Goal: Task Accomplishment & Management: Complete application form

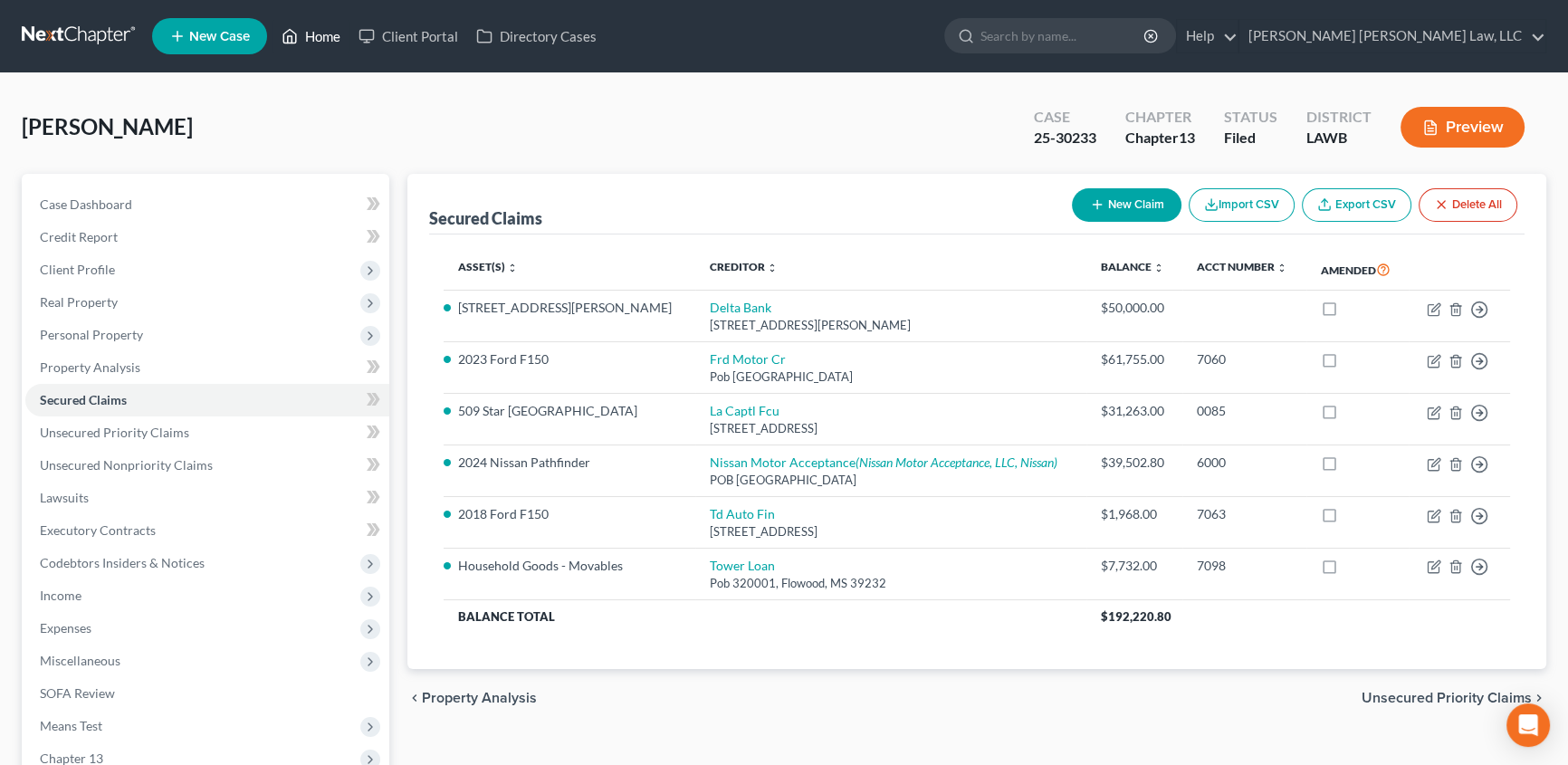
click at [306, 29] on link "Home" at bounding box center [311, 36] width 77 height 32
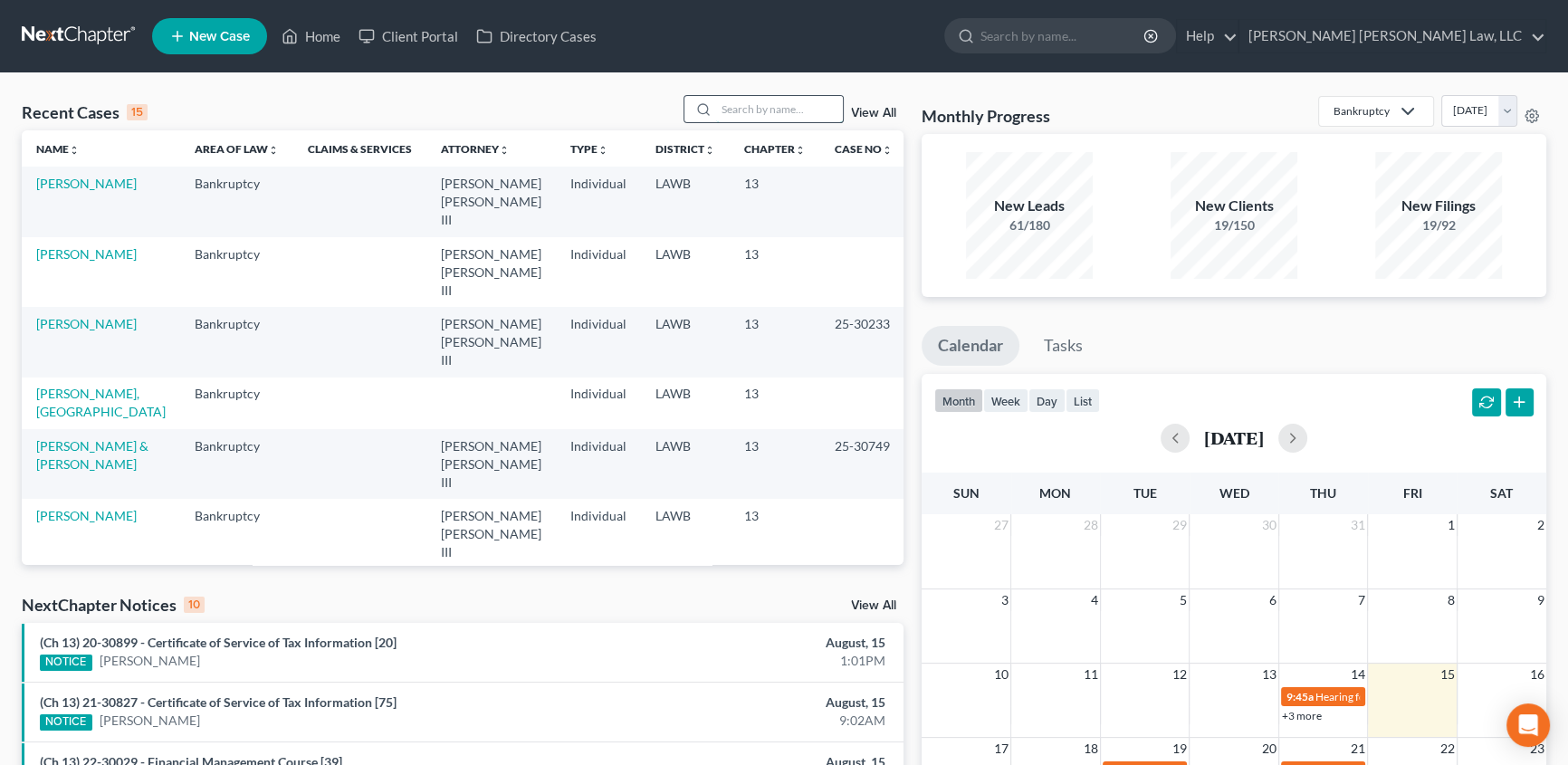
click at [769, 111] on input "search" at bounding box center [779, 109] width 126 height 27
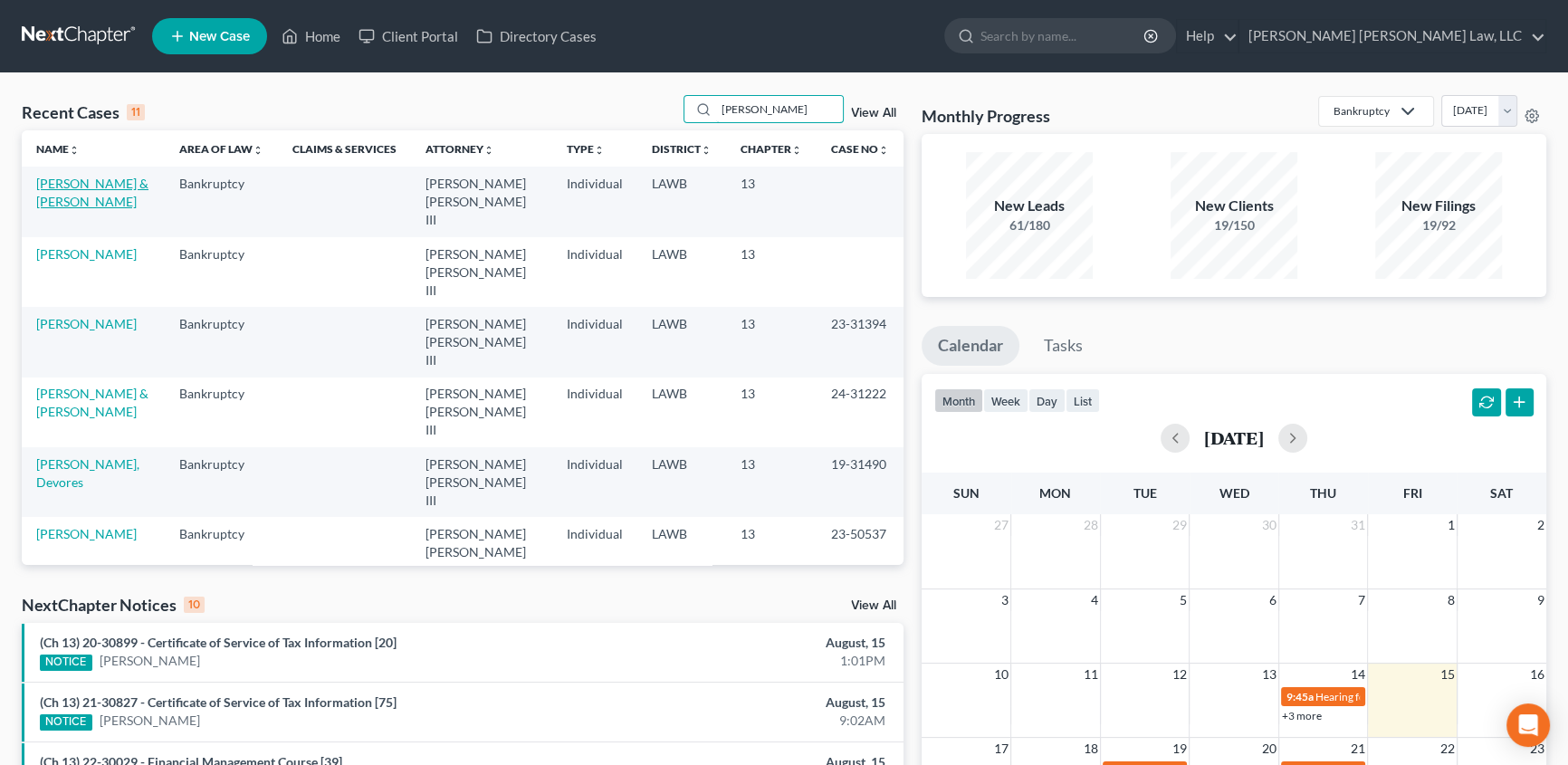
type input "[PERSON_NAME]"
click at [73, 186] on link "[PERSON_NAME] & [PERSON_NAME]" at bounding box center [92, 192] width 112 height 33
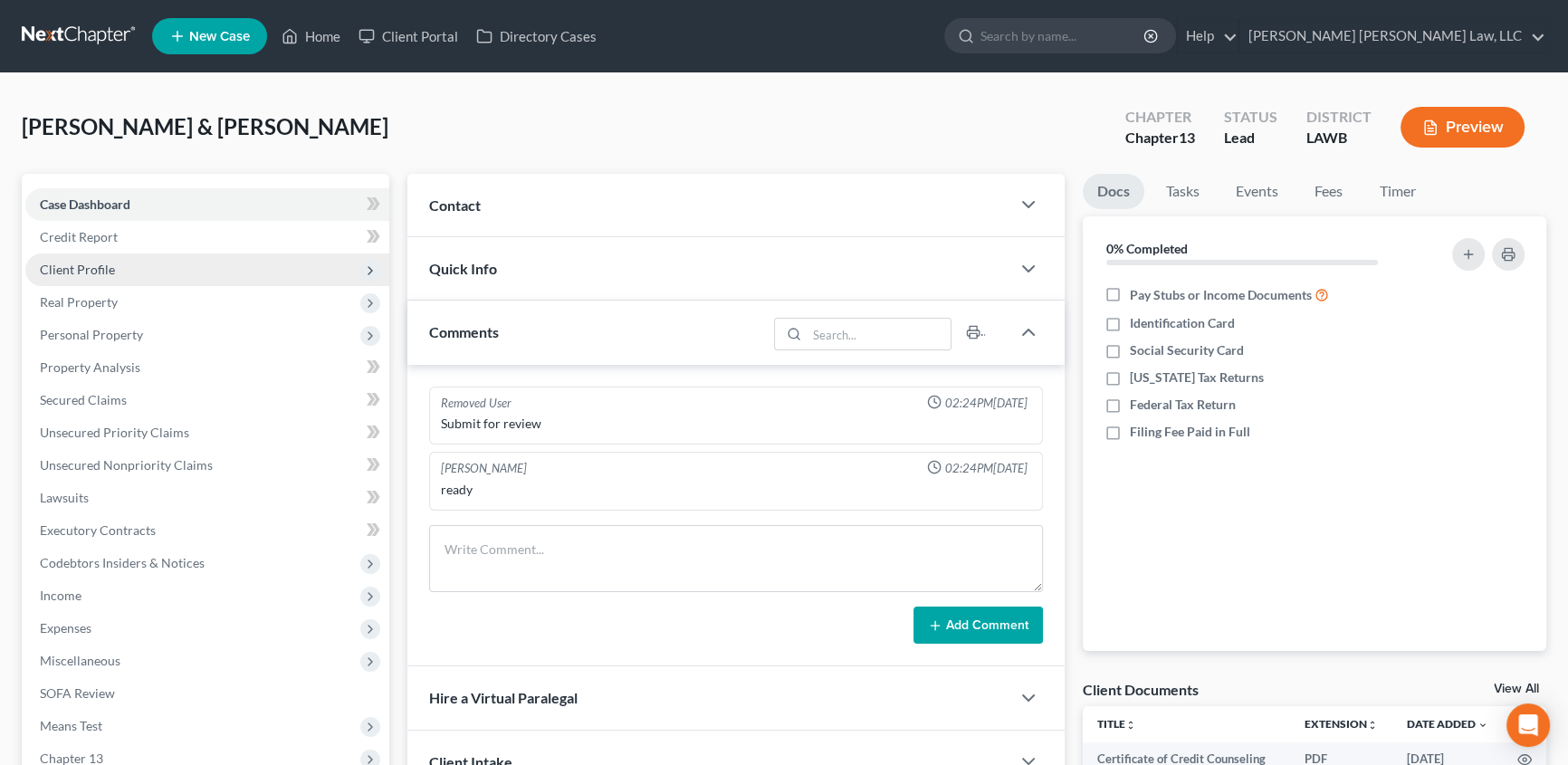
click at [102, 268] on span "Client Profile" at bounding box center [77, 269] width 75 height 15
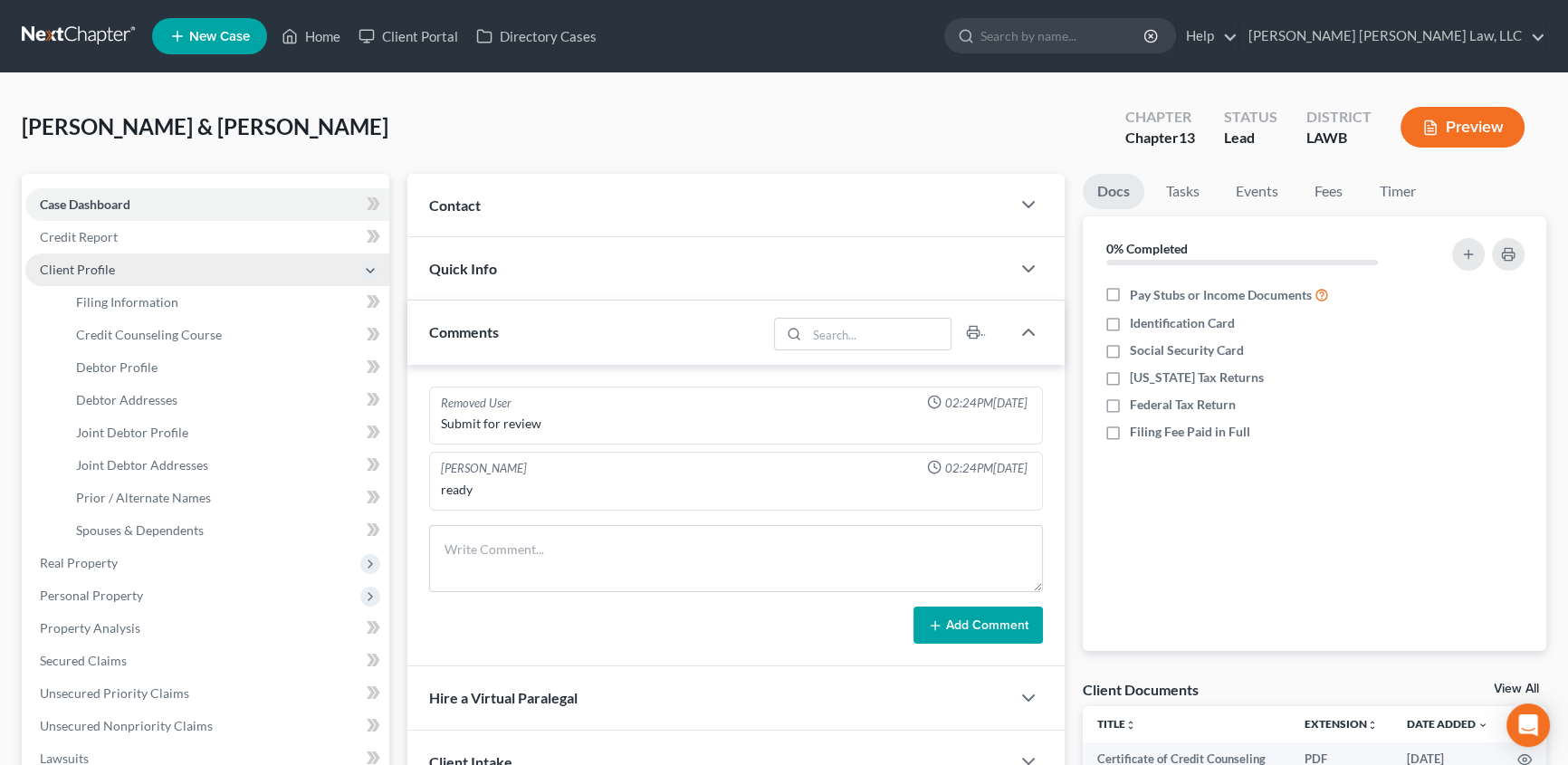
click at [86, 269] on span "Client Profile" at bounding box center [77, 269] width 75 height 15
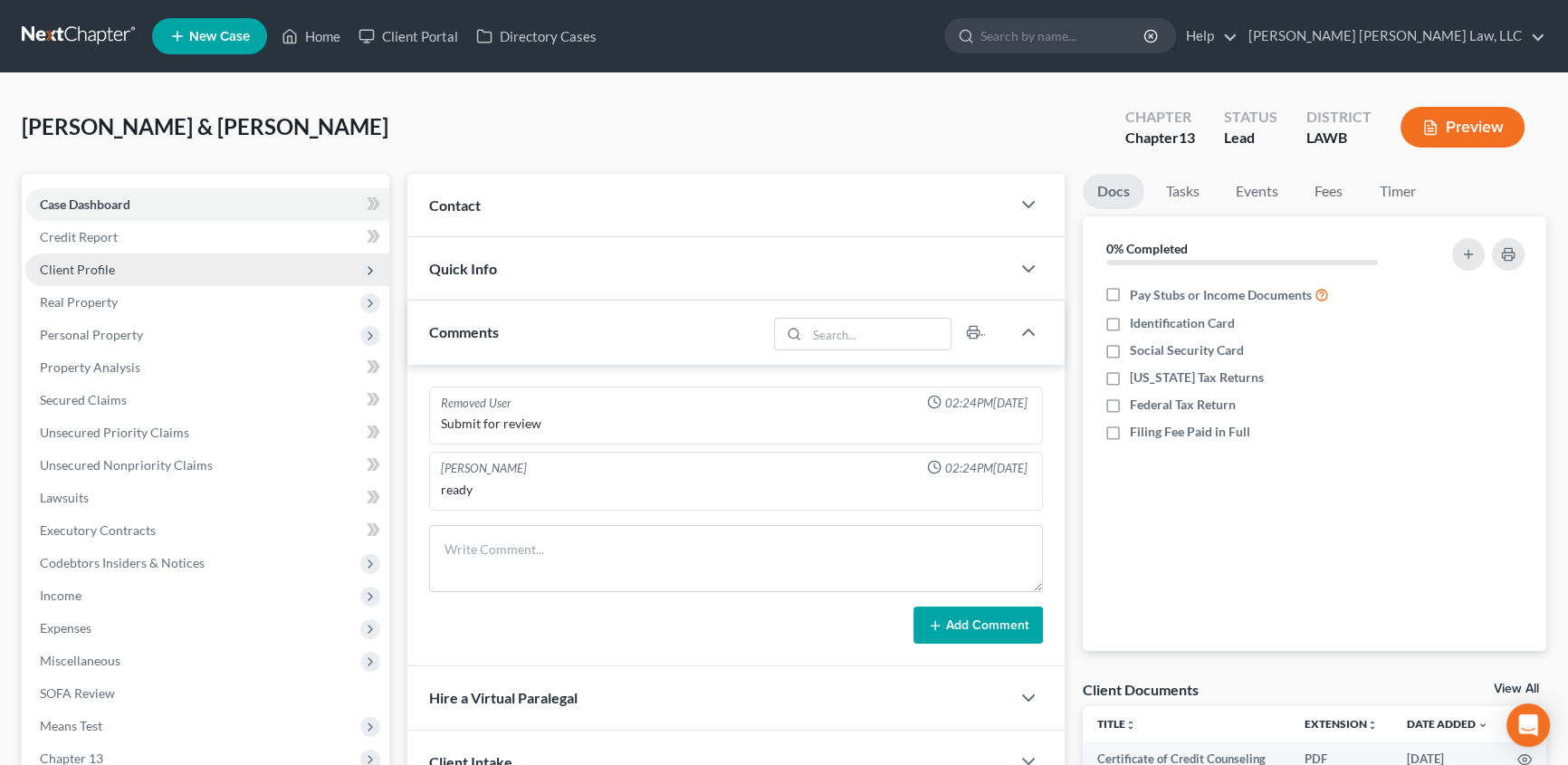
click at [92, 274] on span "Client Profile" at bounding box center [77, 269] width 75 height 15
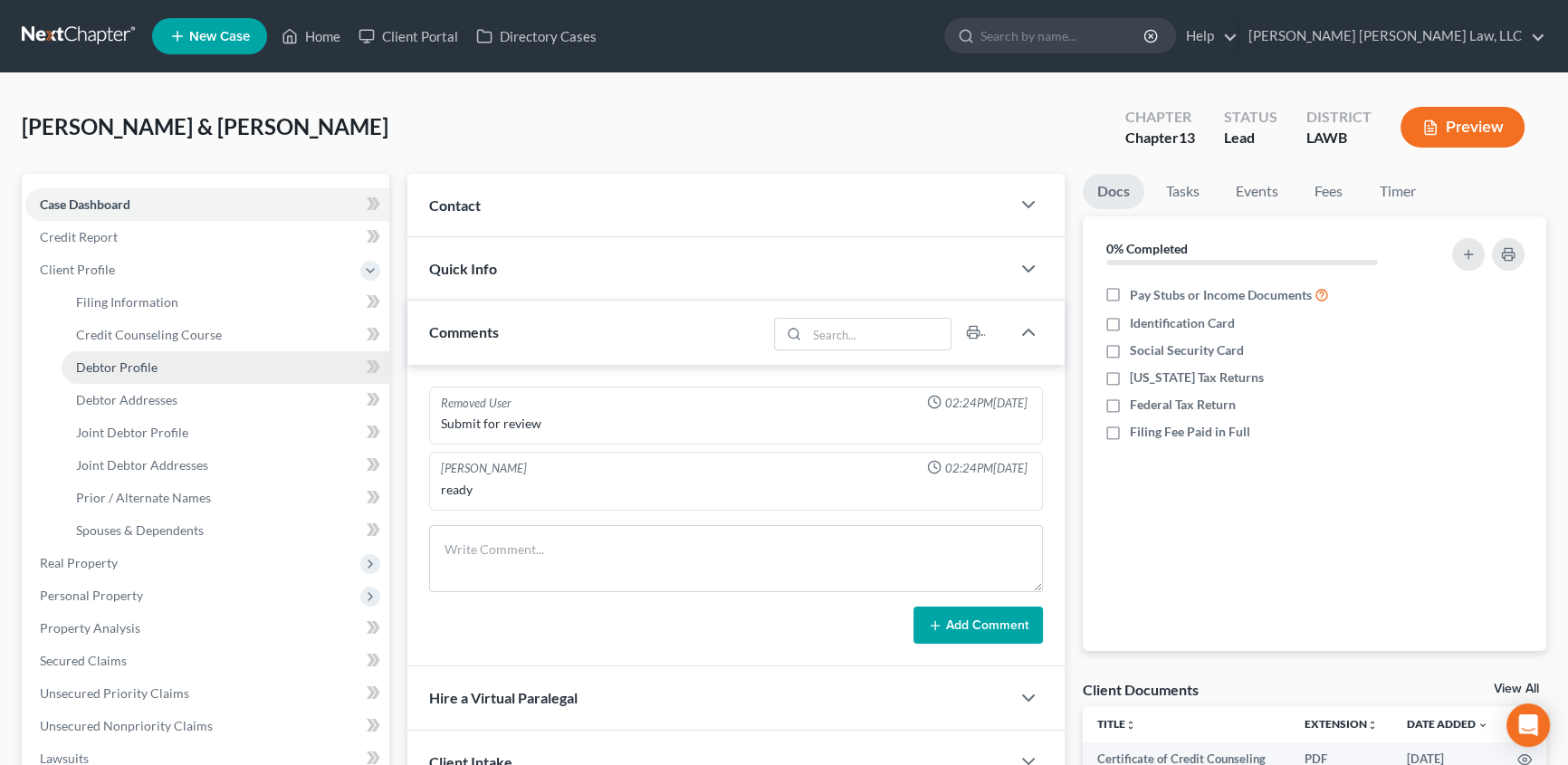
click at [123, 367] on span "Debtor Profile" at bounding box center [117, 367] width 82 height 15
select select "2"
select select "1"
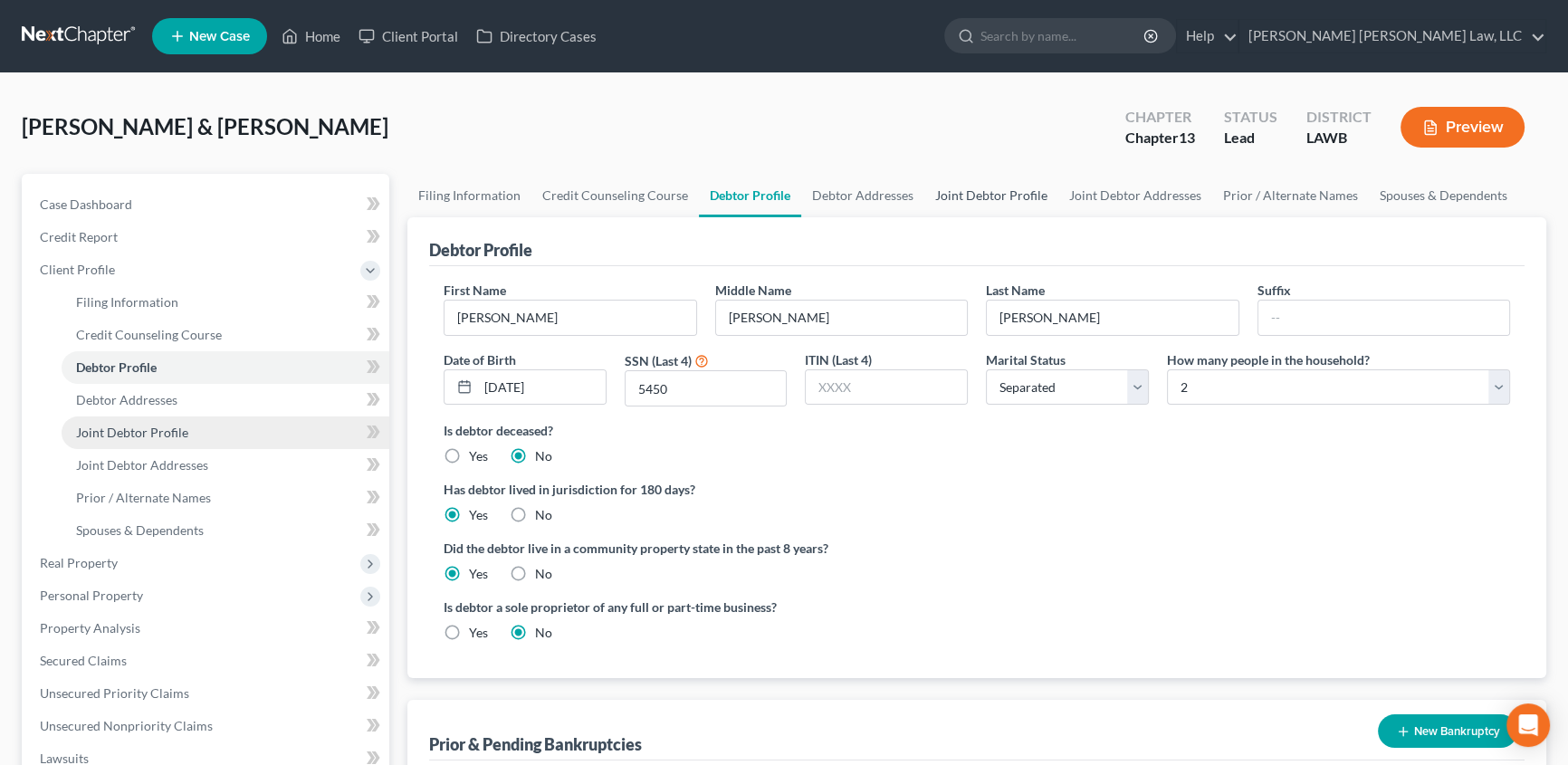
drag, startPoint x: 996, startPoint y: 195, endPoint x: 69, endPoint y: 419, distance: 953.7
click at [996, 195] on link "Joint Debtor Profile" at bounding box center [991, 196] width 134 height 44
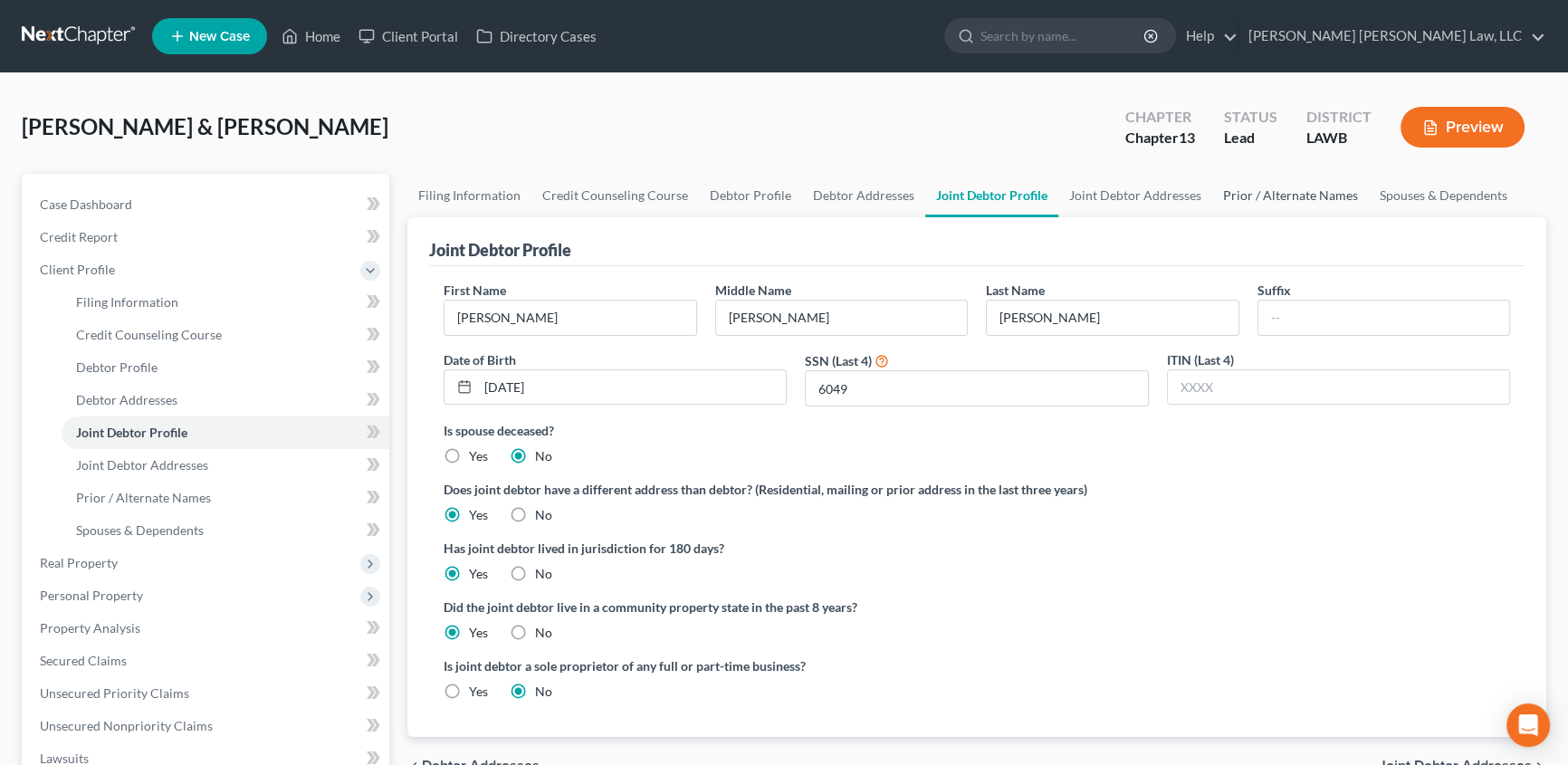
drag, startPoint x: 1245, startPoint y: 189, endPoint x: 1168, endPoint y: 441, distance: 263.5
click at [1245, 189] on link "Prior / Alternate Names" at bounding box center [1290, 196] width 157 height 44
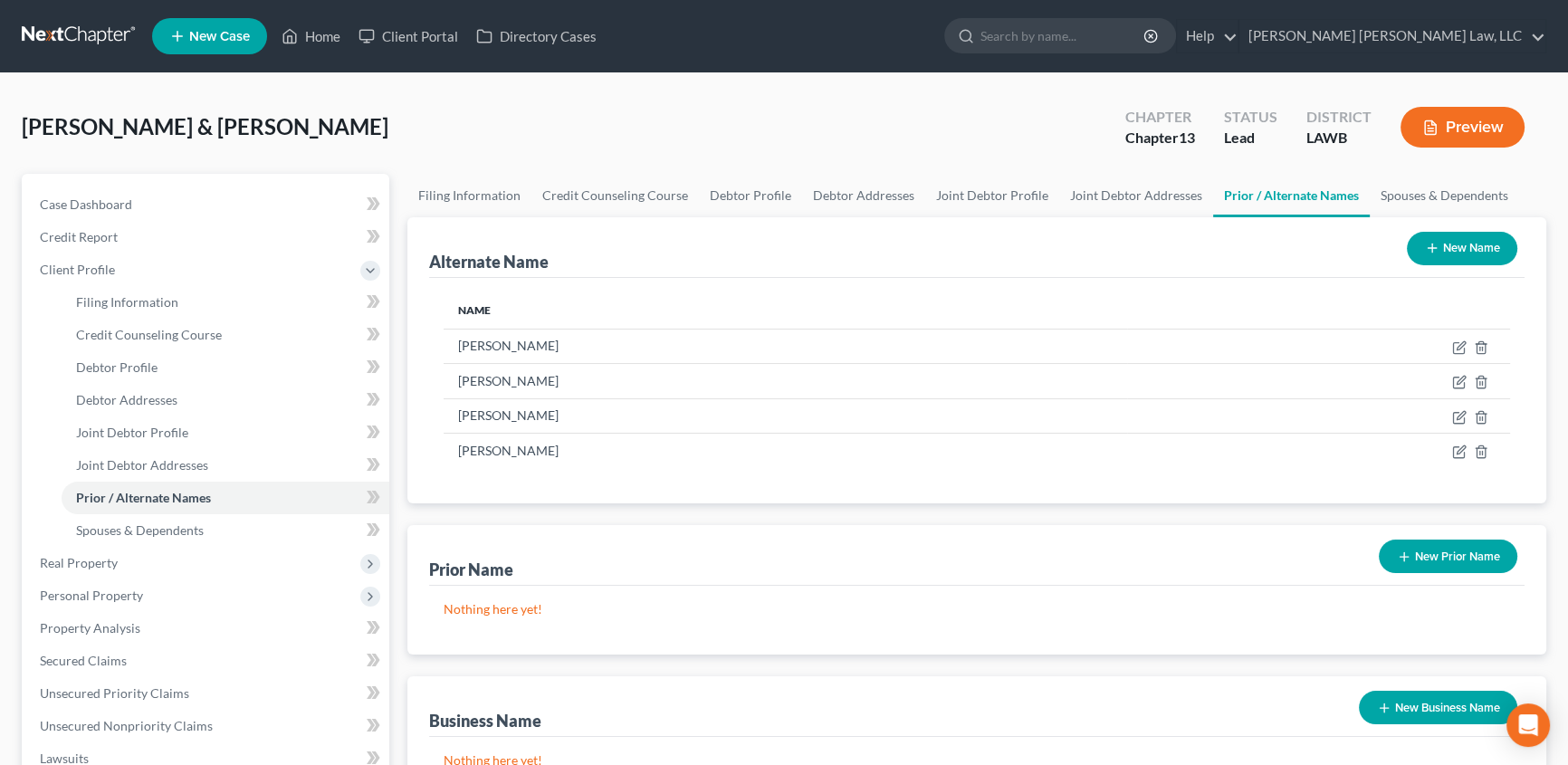
drag, startPoint x: 1461, startPoint y: 244, endPoint x: 1094, endPoint y: 232, distance: 367.2
click at [1461, 244] on button "New Name" at bounding box center [1462, 248] width 110 height 33
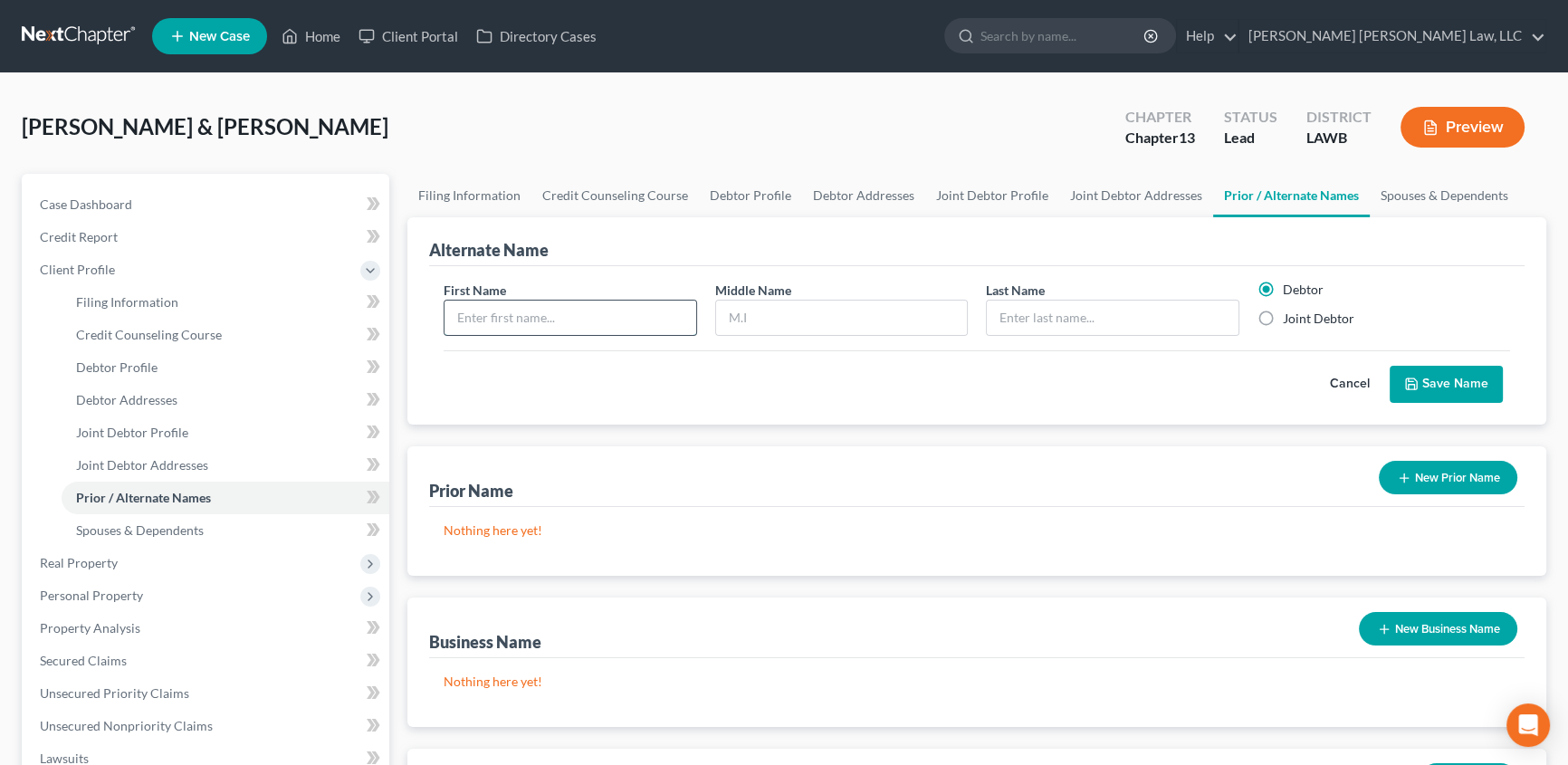
click at [483, 320] on input "text" at bounding box center [571, 317] width 252 height 34
click at [1355, 374] on button "Cancel" at bounding box center [1350, 385] width 80 height 36
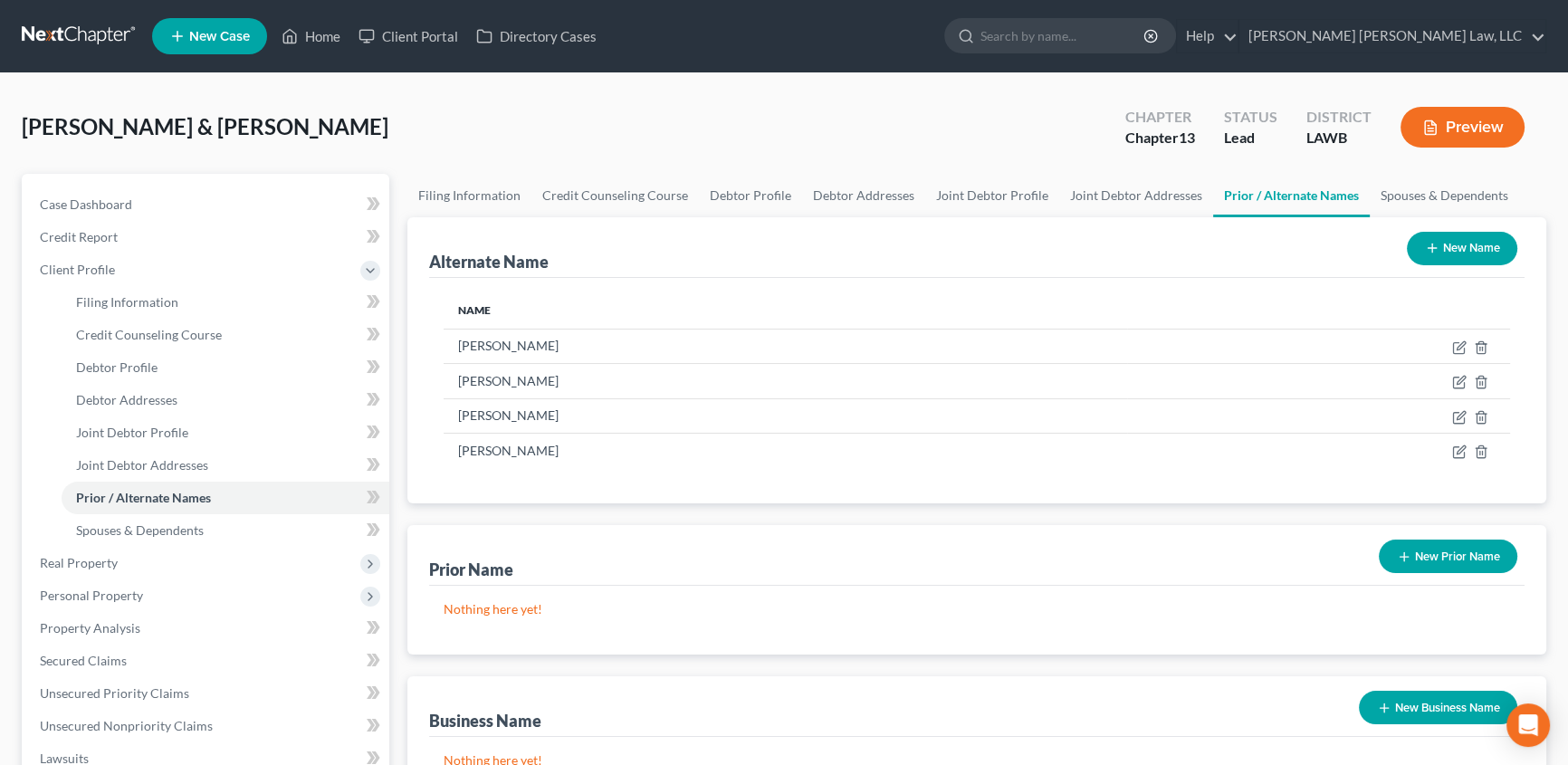
click at [1432, 556] on button "New Prior Name" at bounding box center [1448, 556] width 139 height 33
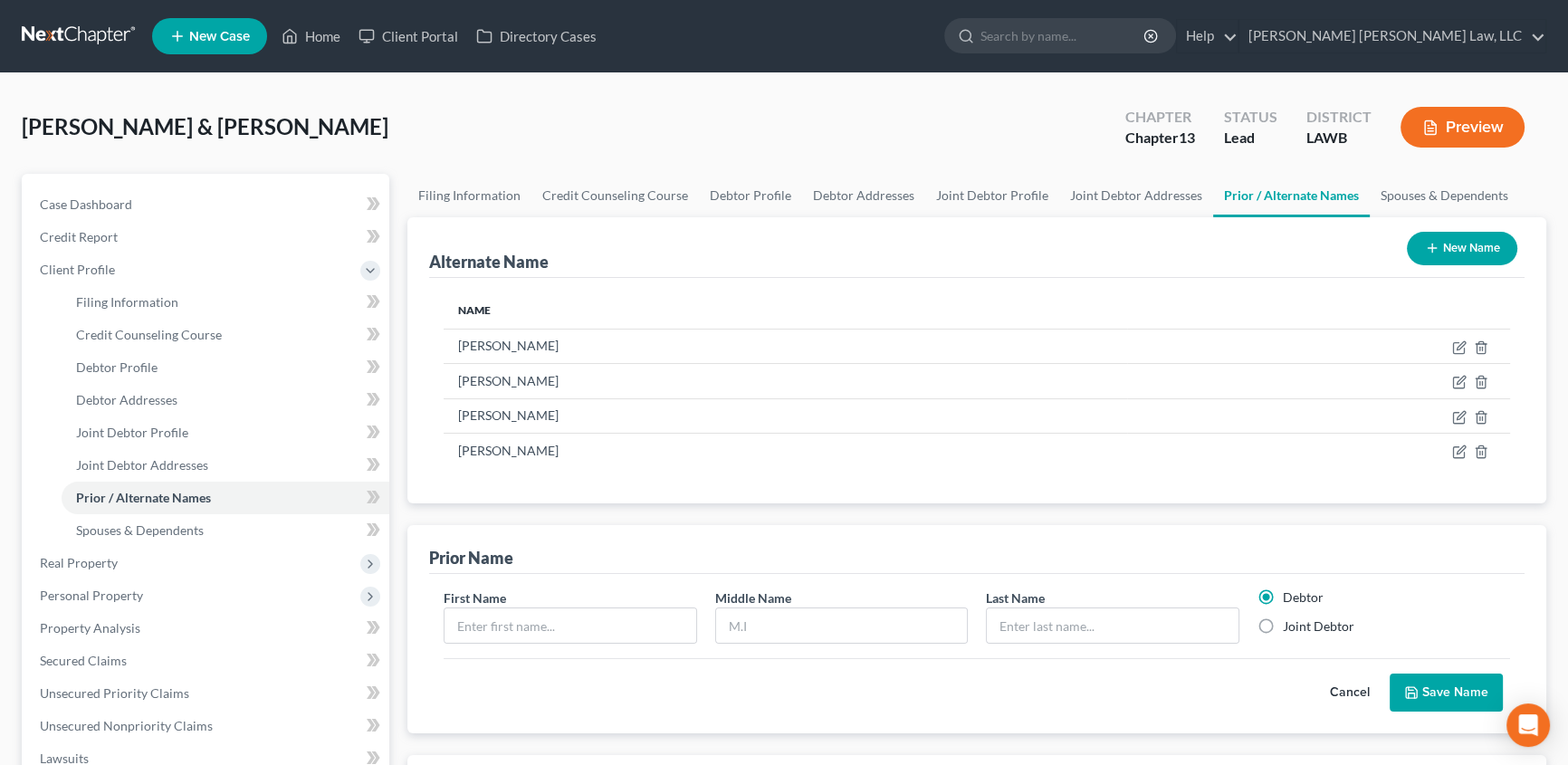
click at [1283, 625] on label "Joint Debtor" at bounding box center [1318, 625] width 71 height 18
click at [1290, 625] on input "Joint Debtor" at bounding box center [1296, 622] width 11 height 11
radio input "true"
radio input "false"
click at [547, 635] on input "text" at bounding box center [571, 625] width 252 height 34
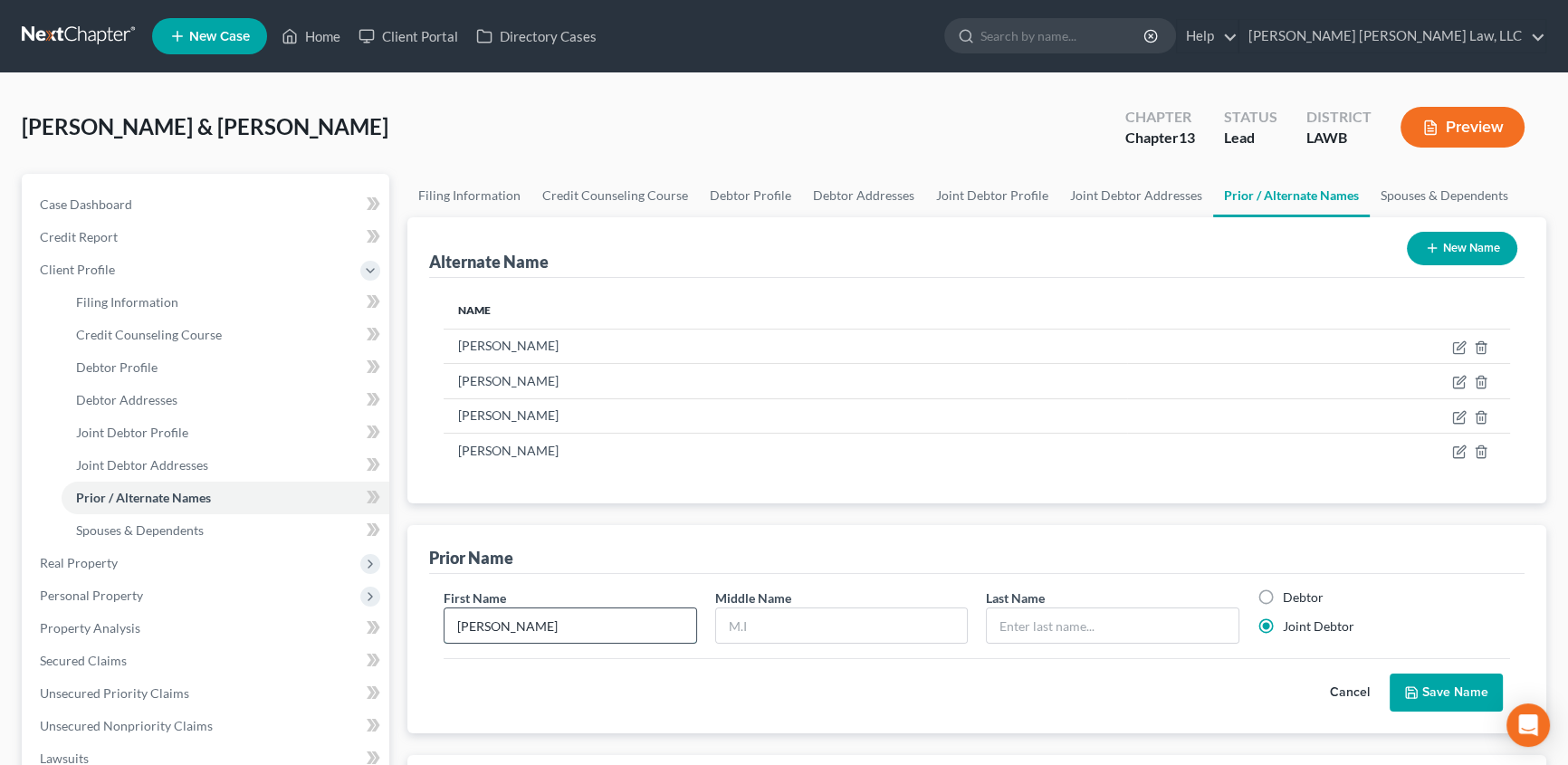
type input "[PERSON_NAME]"
click at [1459, 681] on button "Save Name" at bounding box center [1446, 692] width 113 height 38
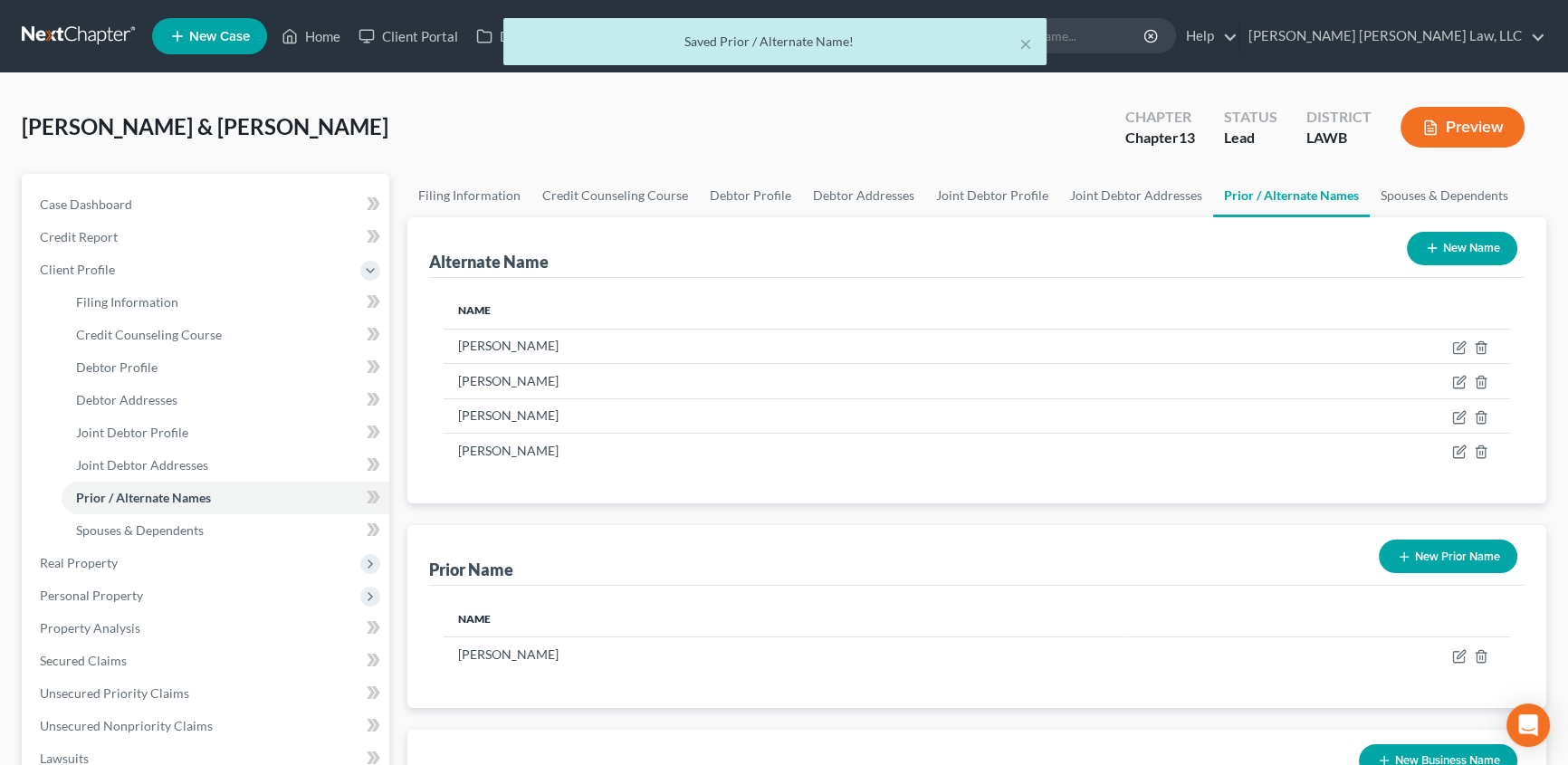
click at [1420, 560] on button "New Prior Name" at bounding box center [1448, 556] width 139 height 33
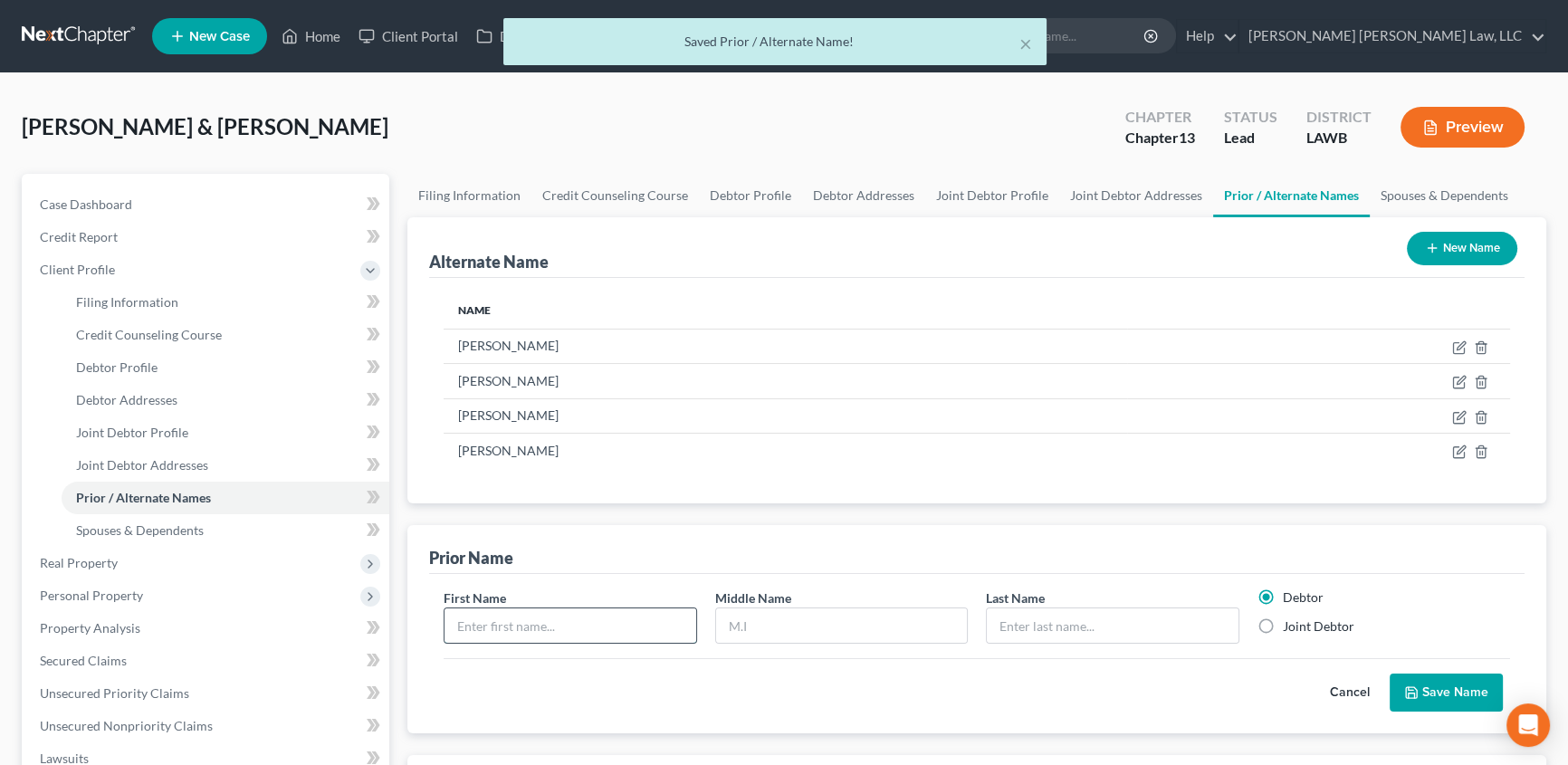
click at [647, 631] on input "text" at bounding box center [571, 625] width 252 height 34
type input "[PERSON_NAME]"
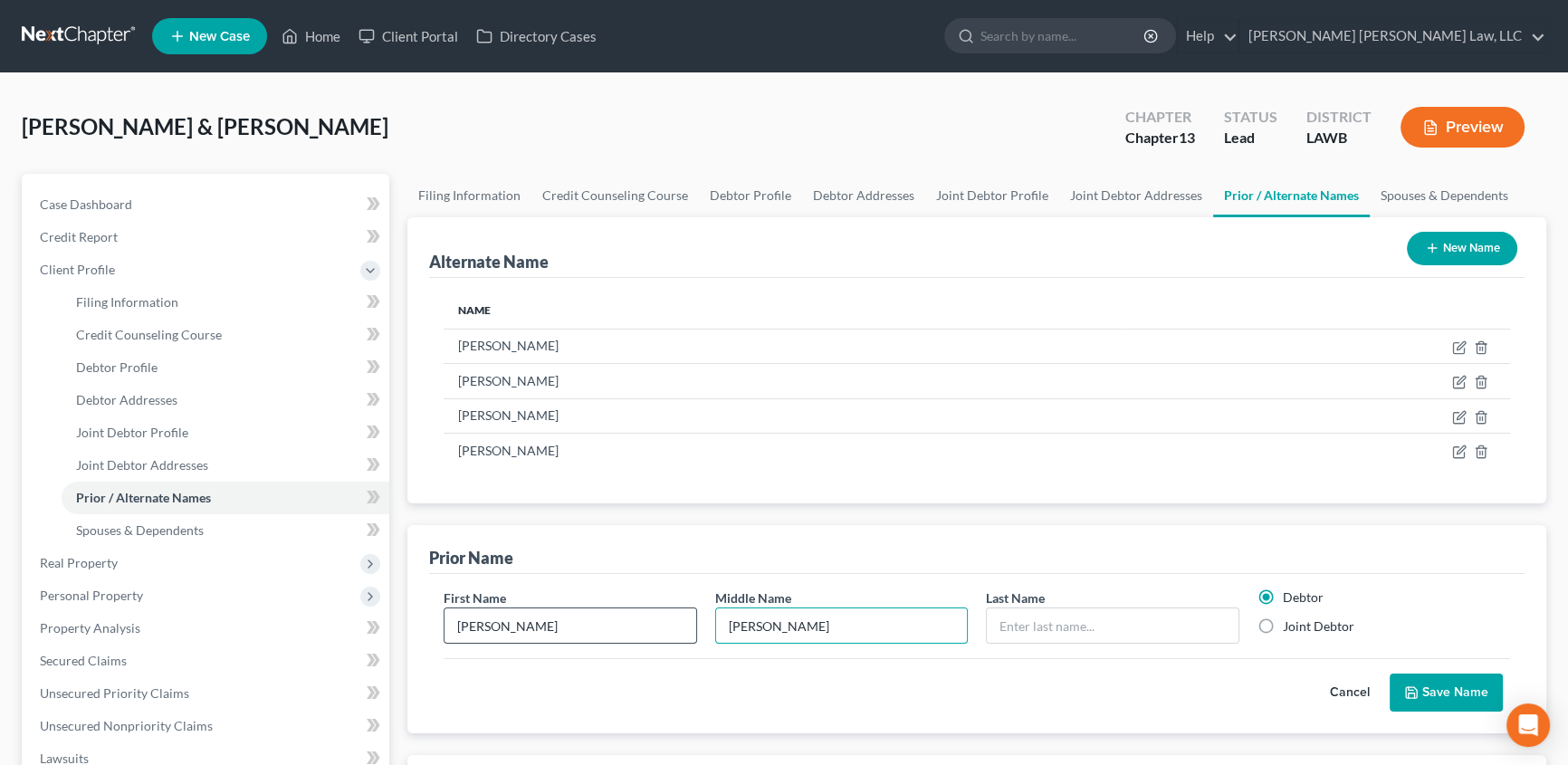
type input "[PERSON_NAME]"
click at [1283, 626] on label "Joint Debtor" at bounding box center [1318, 625] width 71 height 18
click at [1290, 626] on input "Joint Debtor" at bounding box center [1296, 622] width 11 height 11
radio input "true"
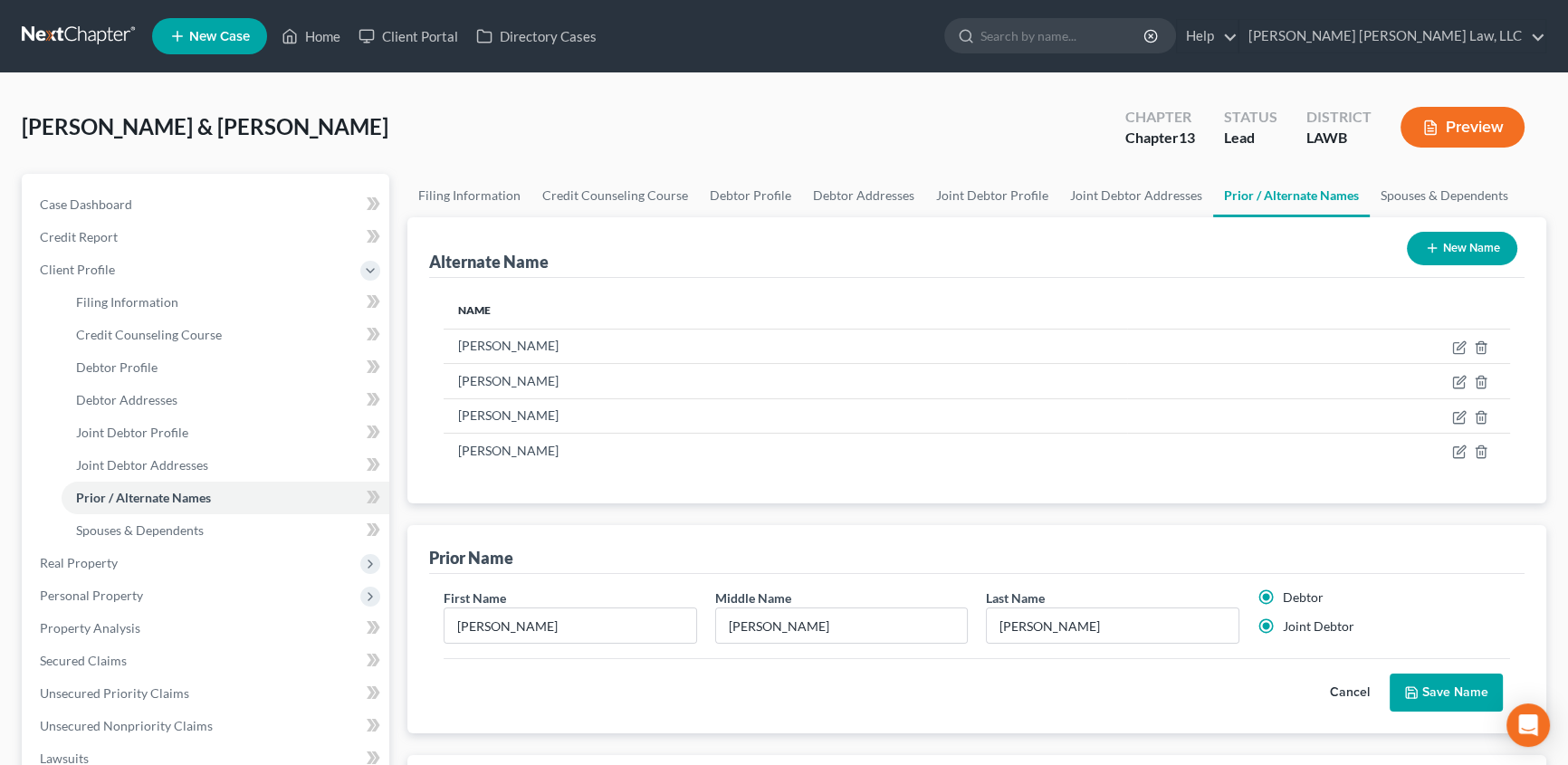
radio input "false"
click at [1412, 679] on button "Save Name" at bounding box center [1446, 692] width 113 height 38
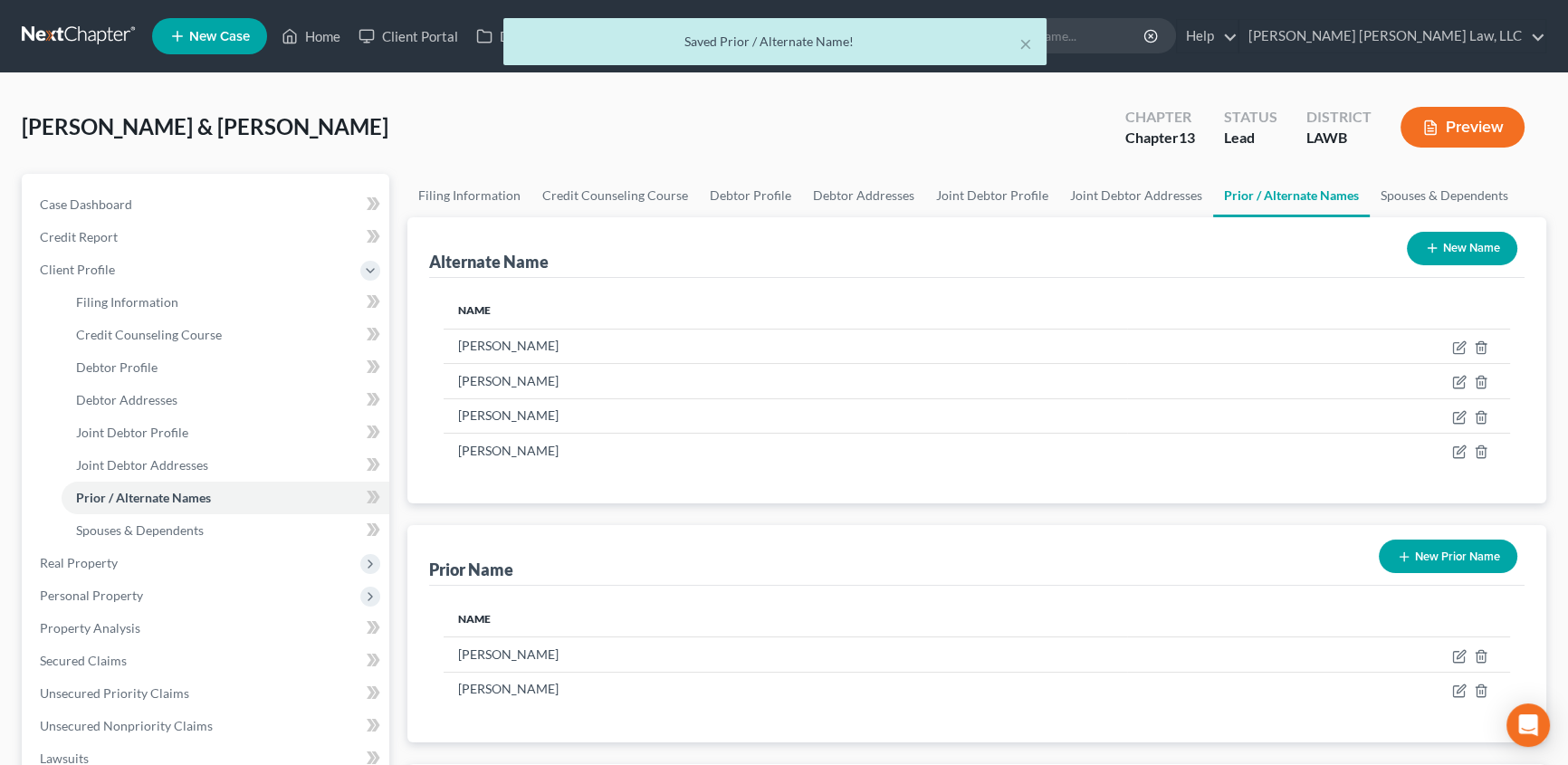
click at [1446, 550] on button "New Prior Name" at bounding box center [1448, 556] width 139 height 33
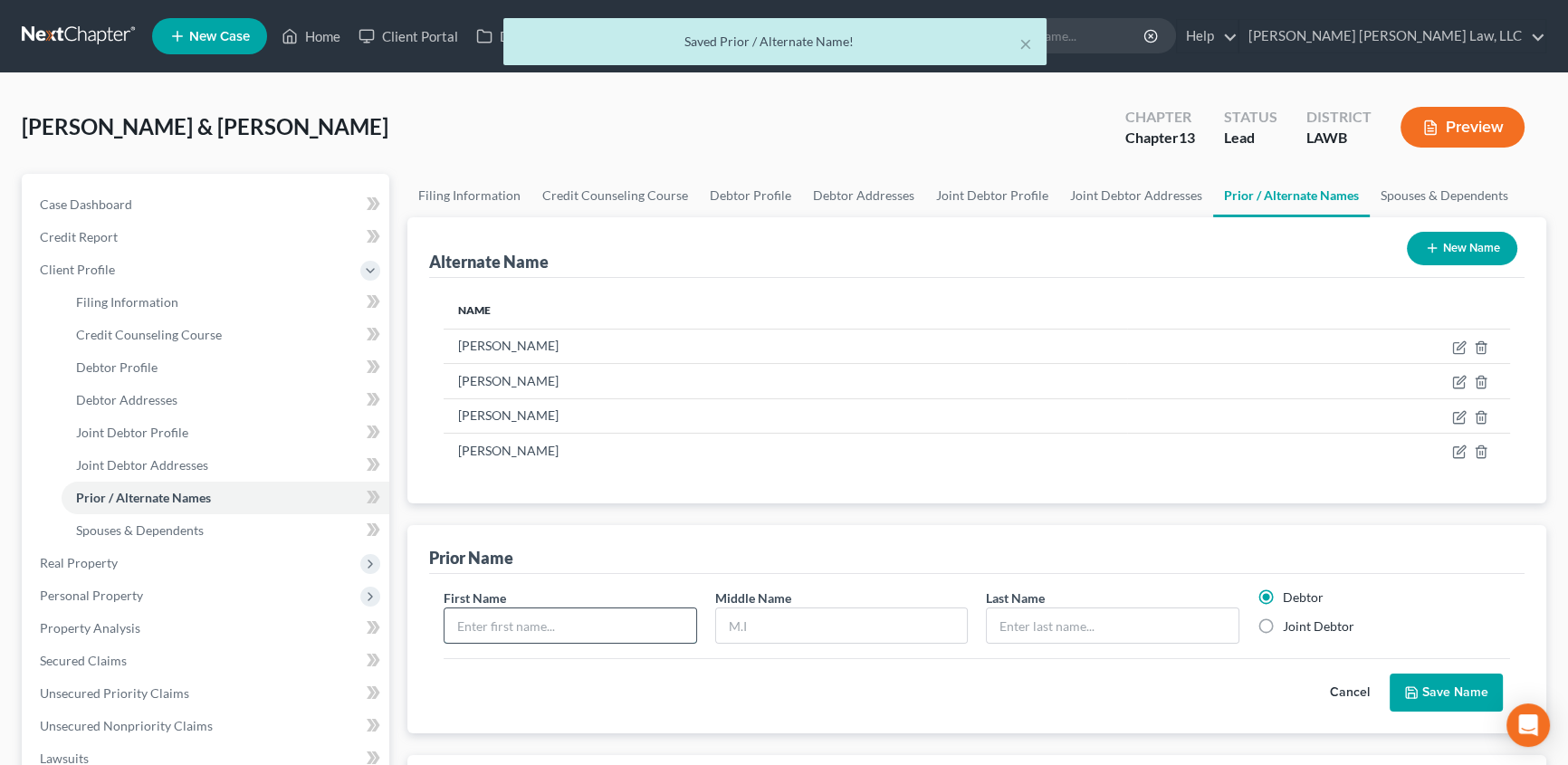
click at [609, 627] on input "text" at bounding box center [571, 625] width 252 height 34
type input "[PERSON_NAME]"
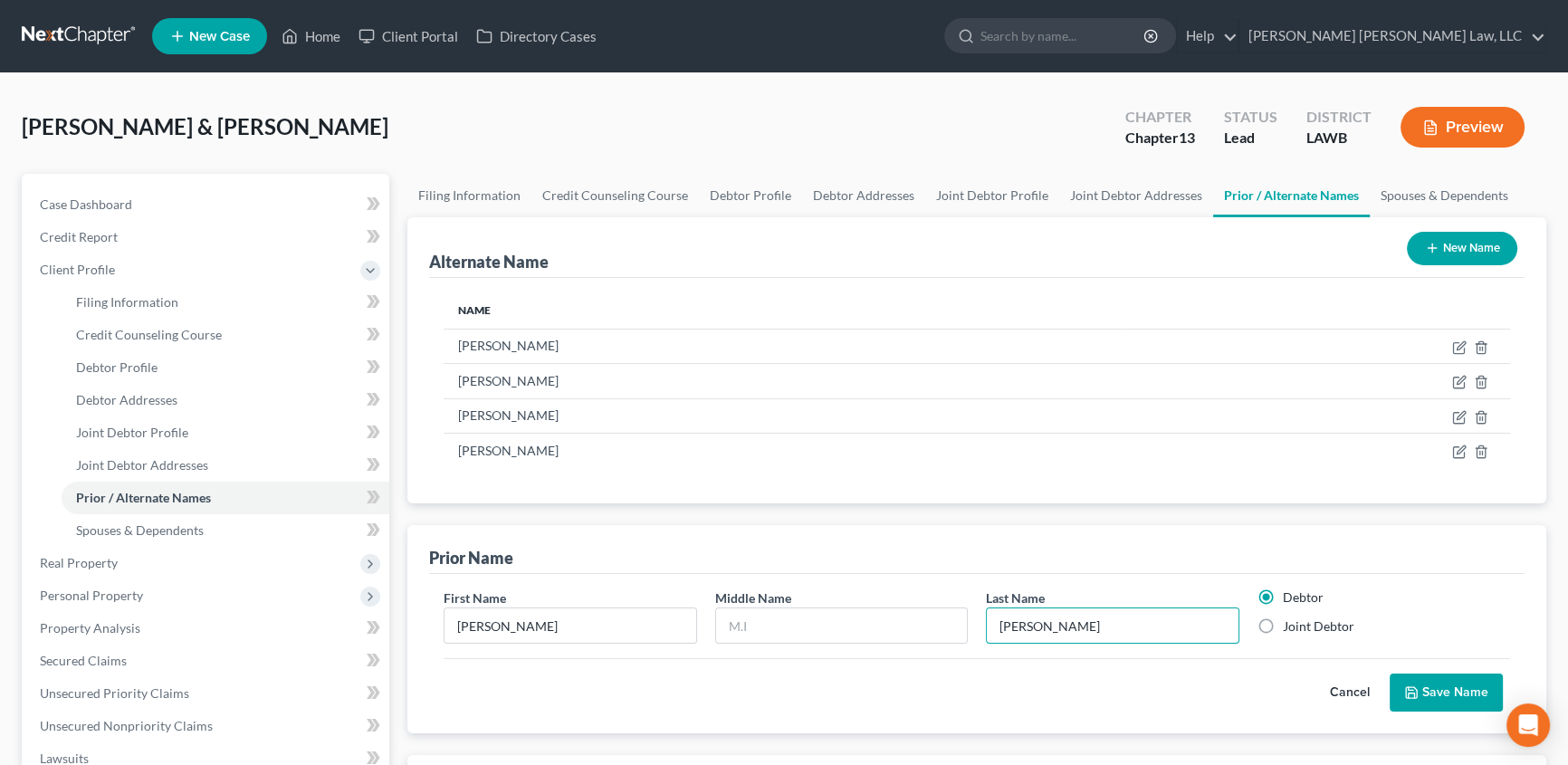
type input "[PERSON_NAME]"
click at [1283, 618] on label "Joint Debtor" at bounding box center [1318, 625] width 71 height 18
click at [1290, 618] on input "Joint Debtor" at bounding box center [1296, 622] width 11 height 11
radio input "true"
radio input "false"
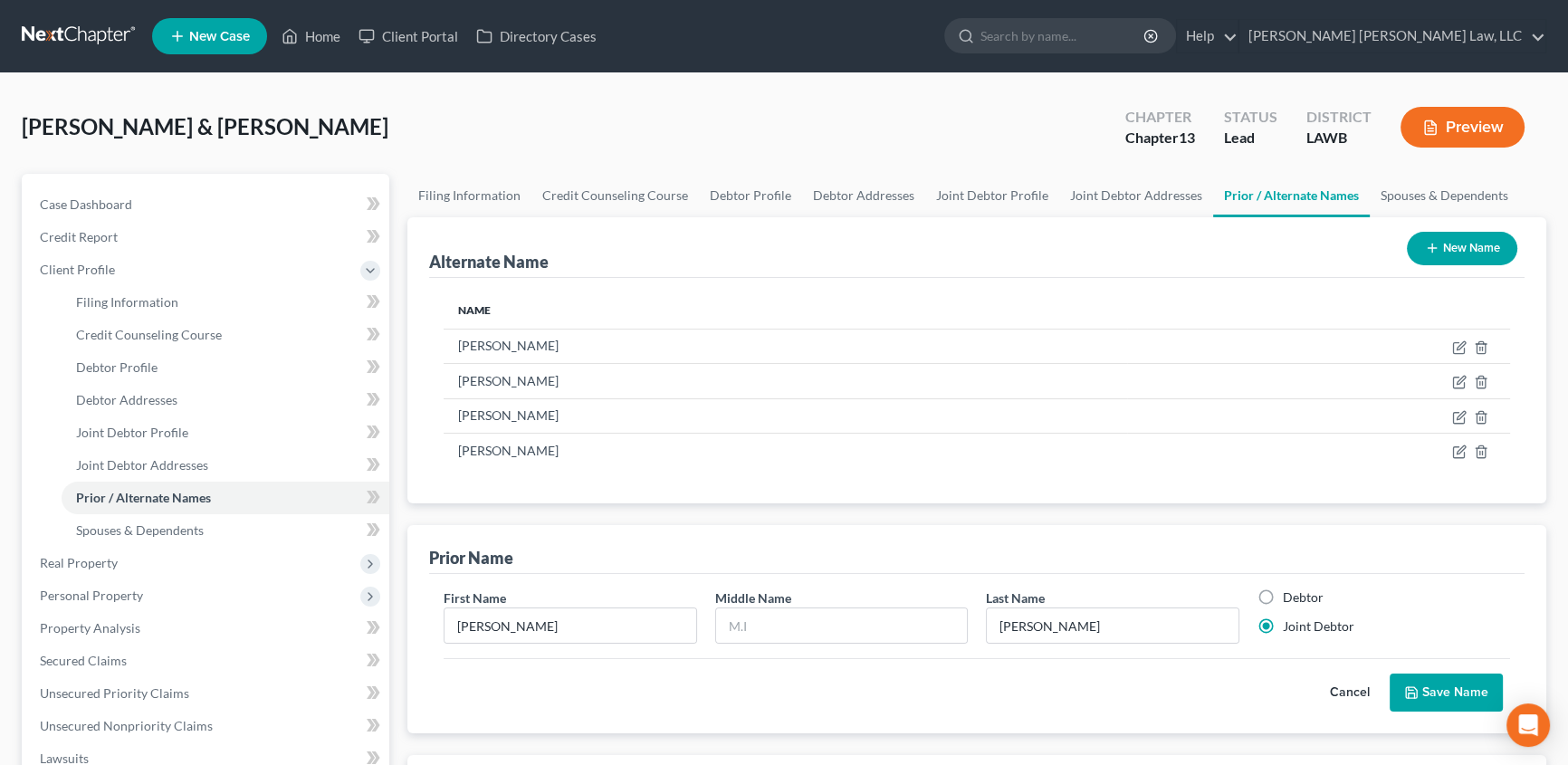
click at [1447, 696] on button "Save Name" at bounding box center [1446, 692] width 113 height 38
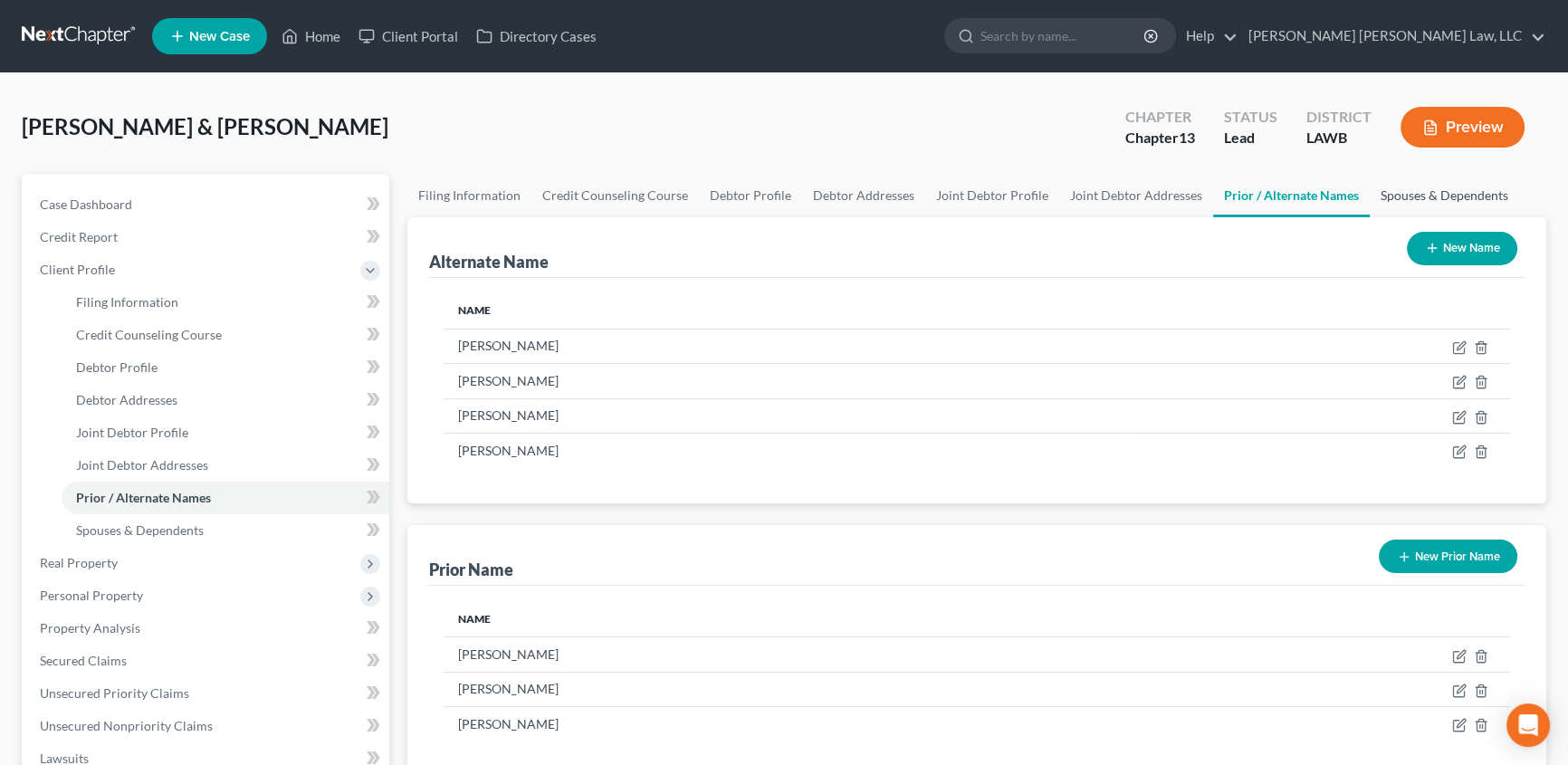
click at [1398, 190] on link "Spouses & Dependents" at bounding box center [1444, 196] width 149 height 44
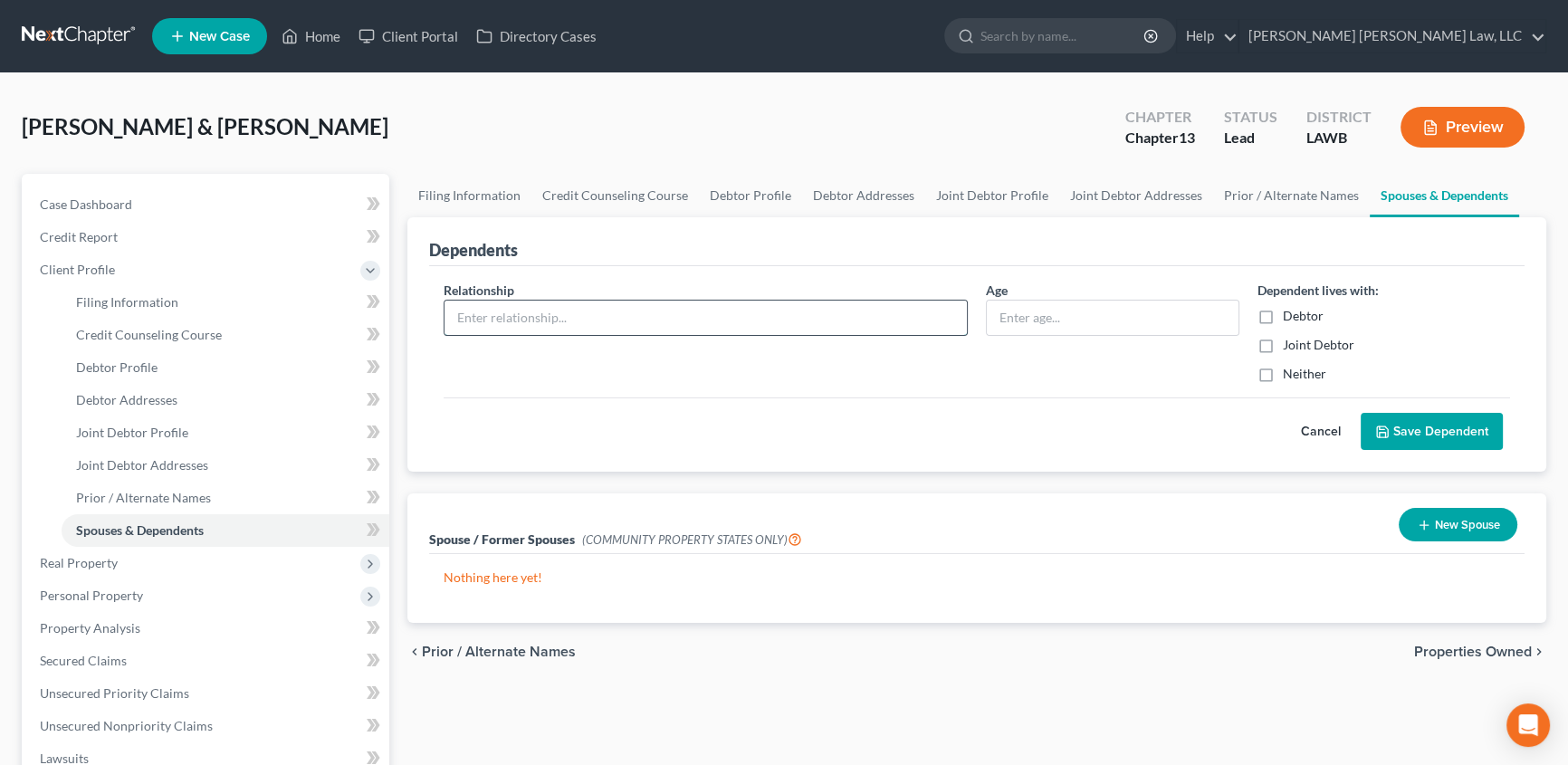
click at [522, 312] on input "text" at bounding box center [706, 317] width 522 height 34
type input "Son"
click at [1075, 317] on input "text" at bounding box center [1113, 317] width 252 height 34
type input "5"
click at [1012, 199] on link "Joint Debtor Profile" at bounding box center [992, 196] width 134 height 44
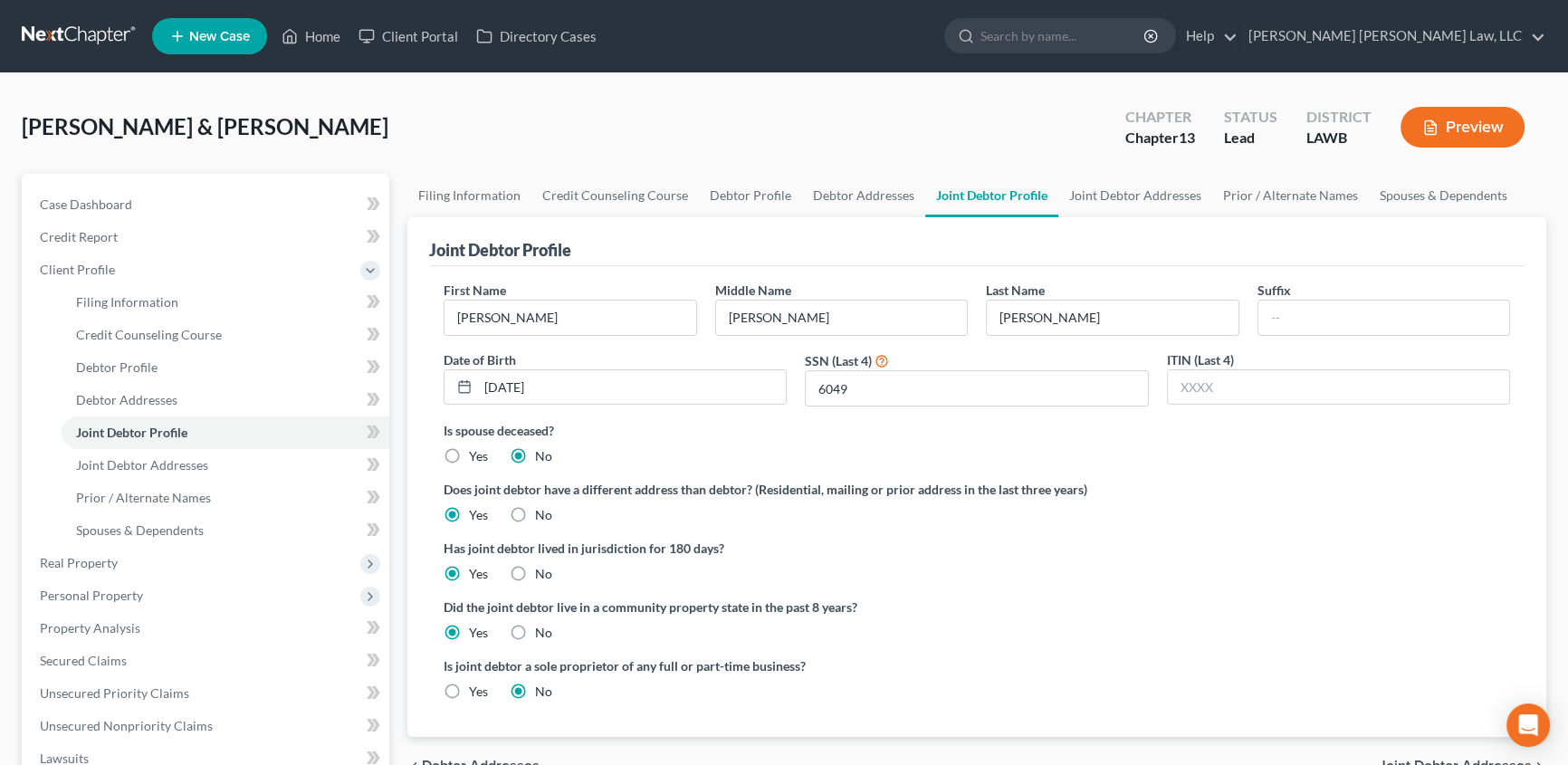
click at [535, 509] on label "No" at bounding box center [544, 514] width 17 height 18
click at [542, 509] on input "No" at bounding box center [548, 511] width 11 height 11
radio input "true"
radio input "false"
click at [847, 191] on link "Debtor Addresses" at bounding box center [864, 196] width 124 height 44
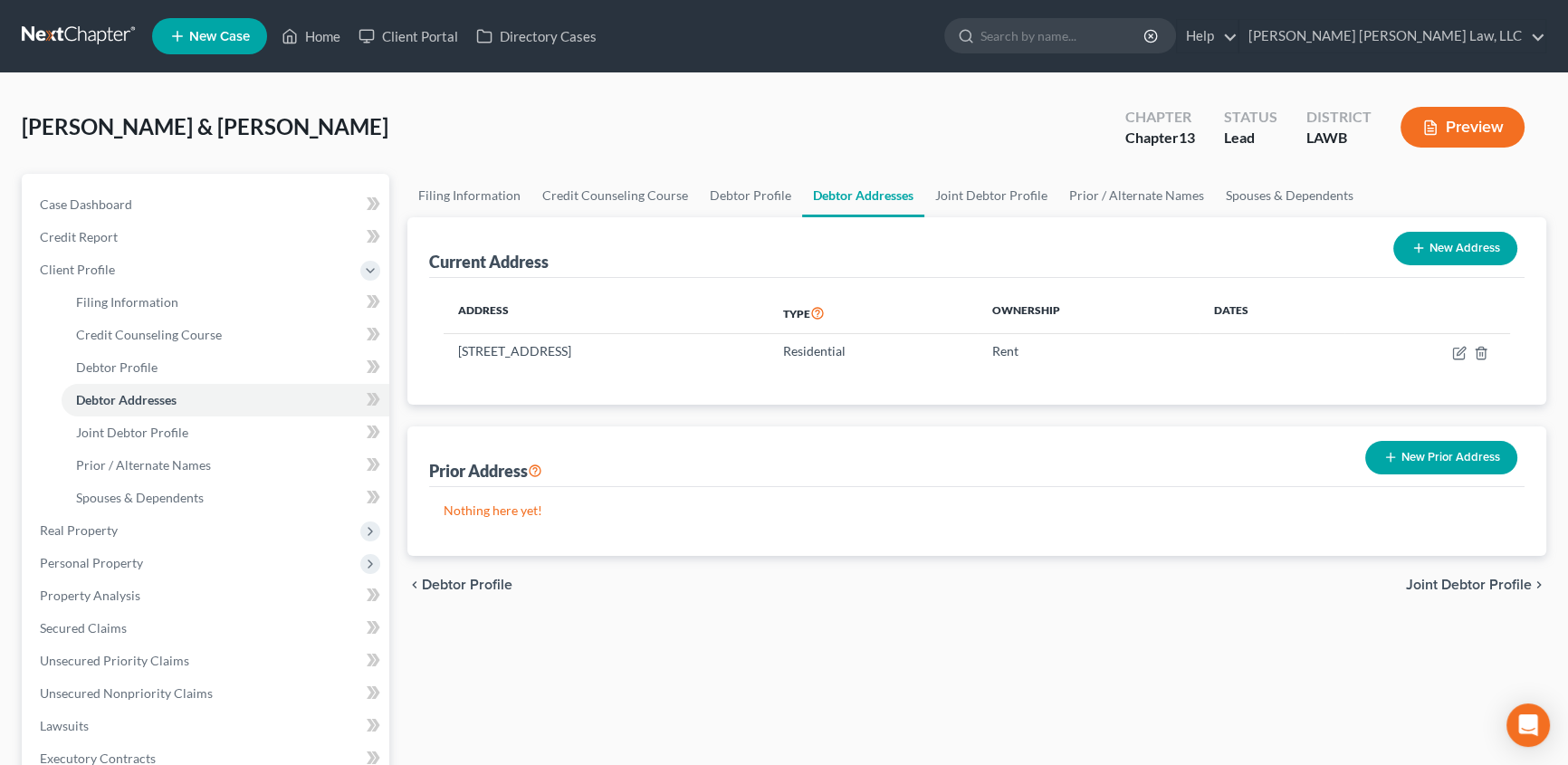
click at [1441, 250] on button "New Address" at bounding box center [1455, 248] width 124 height 33
select select "0"
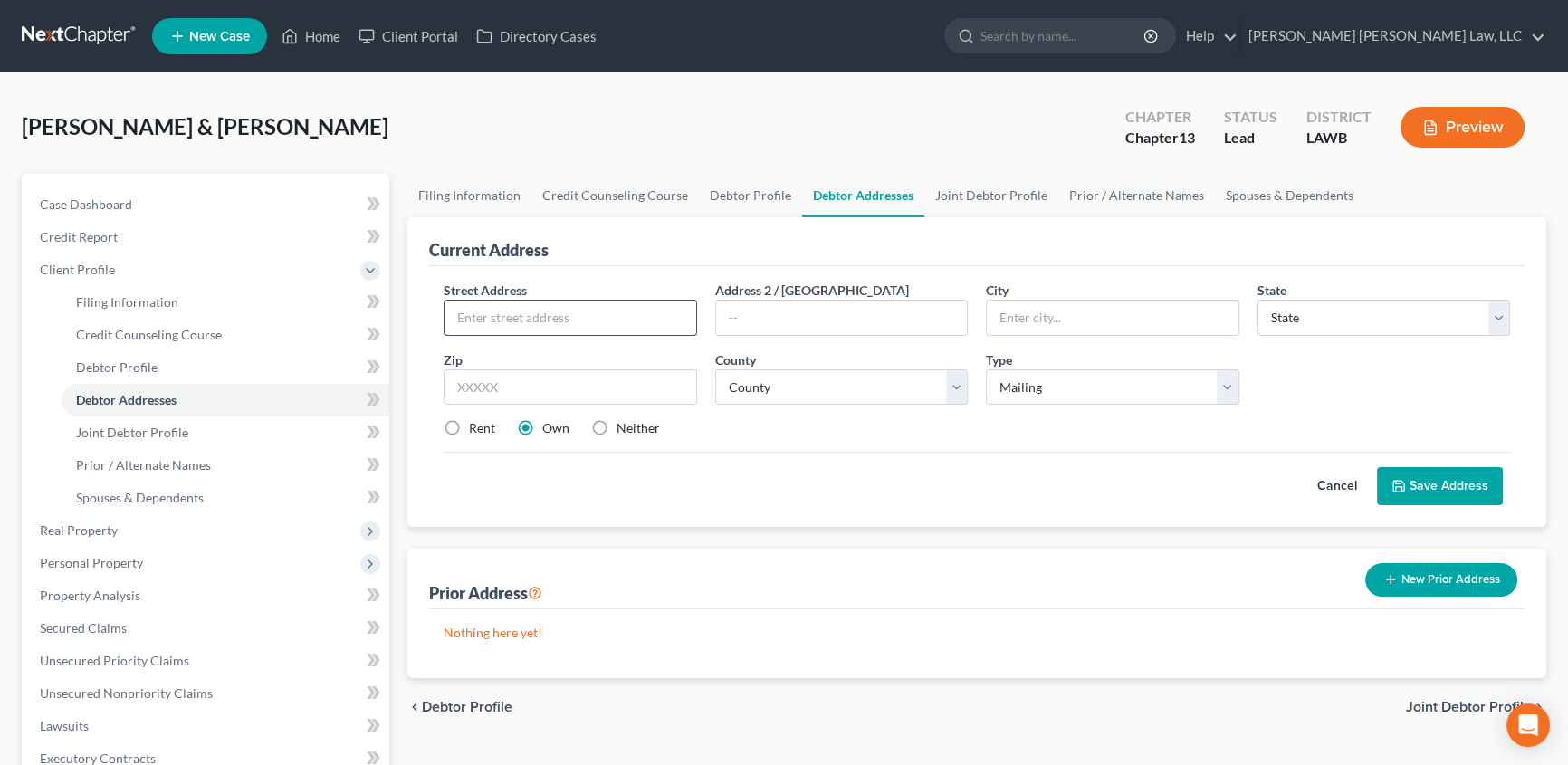
click at [521, 314] on input "text" at bounding box center [571, 317] width 252 height 34
type input "[STREET_ADDRESS][PERSON_NAME]"
click at [508, 383] on input "text" at bounding box center [571, 388] width 254 height 36
type input "71291"
type input "[GEOGRAPHIC_DATA]"
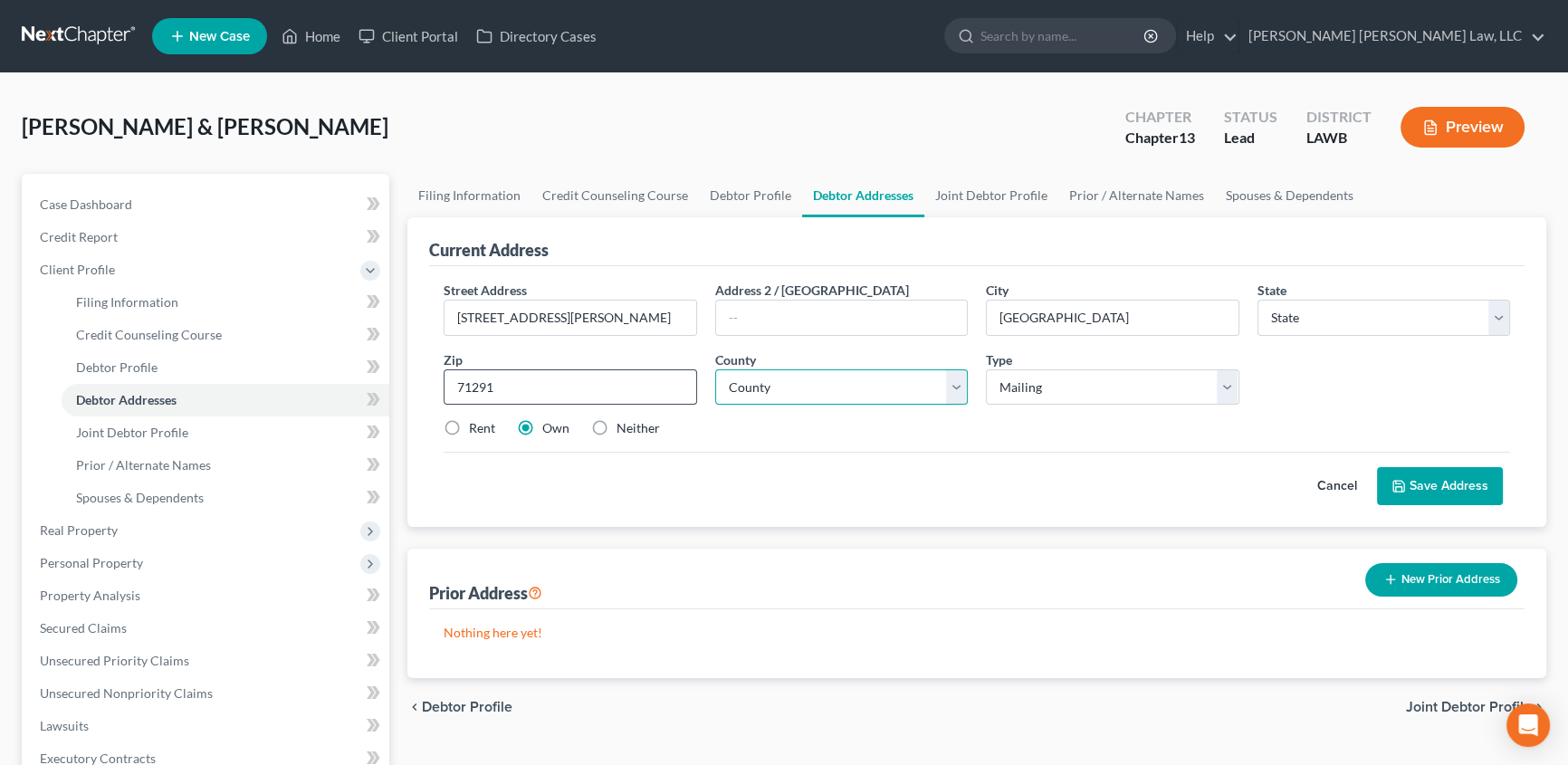
select select "19"
click at [794, 384] on select "County Acadia [PERSON_NAME] [DATE] Assumption Avoyelles [GEOGRAPHIC_DATA] Bienv…" at bounding box center [842, 388] width 254 height 36
select select "36"
click at [715, 370] on select "County Acadia [PERSON_NAME] [DATE] Assumption Avoyelles [GEOGRAPHIC_DATA] Bienv…" at bounding box center [842, 388] width 254 height 36
click at [616, 425] on label "Neither" at bounding box center [638, 428] width 44 height 18
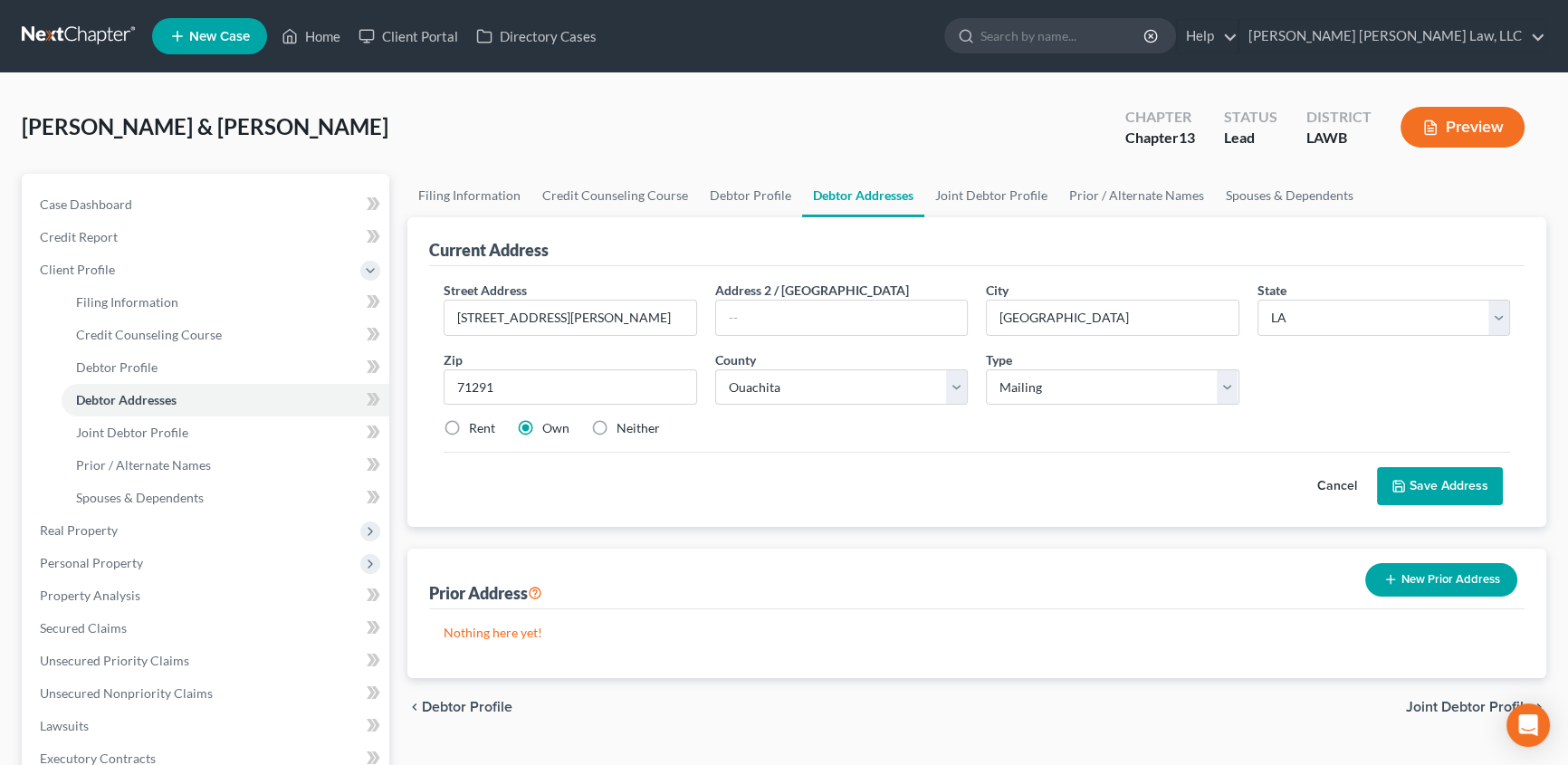
click at [624, 425] on input "Neither" at bounding box center [629, 425] width 11 height 11
radio input "true"
click at [1435, 492] on button "Save Address" at bounding box center [1440, 486] width 126 height 38
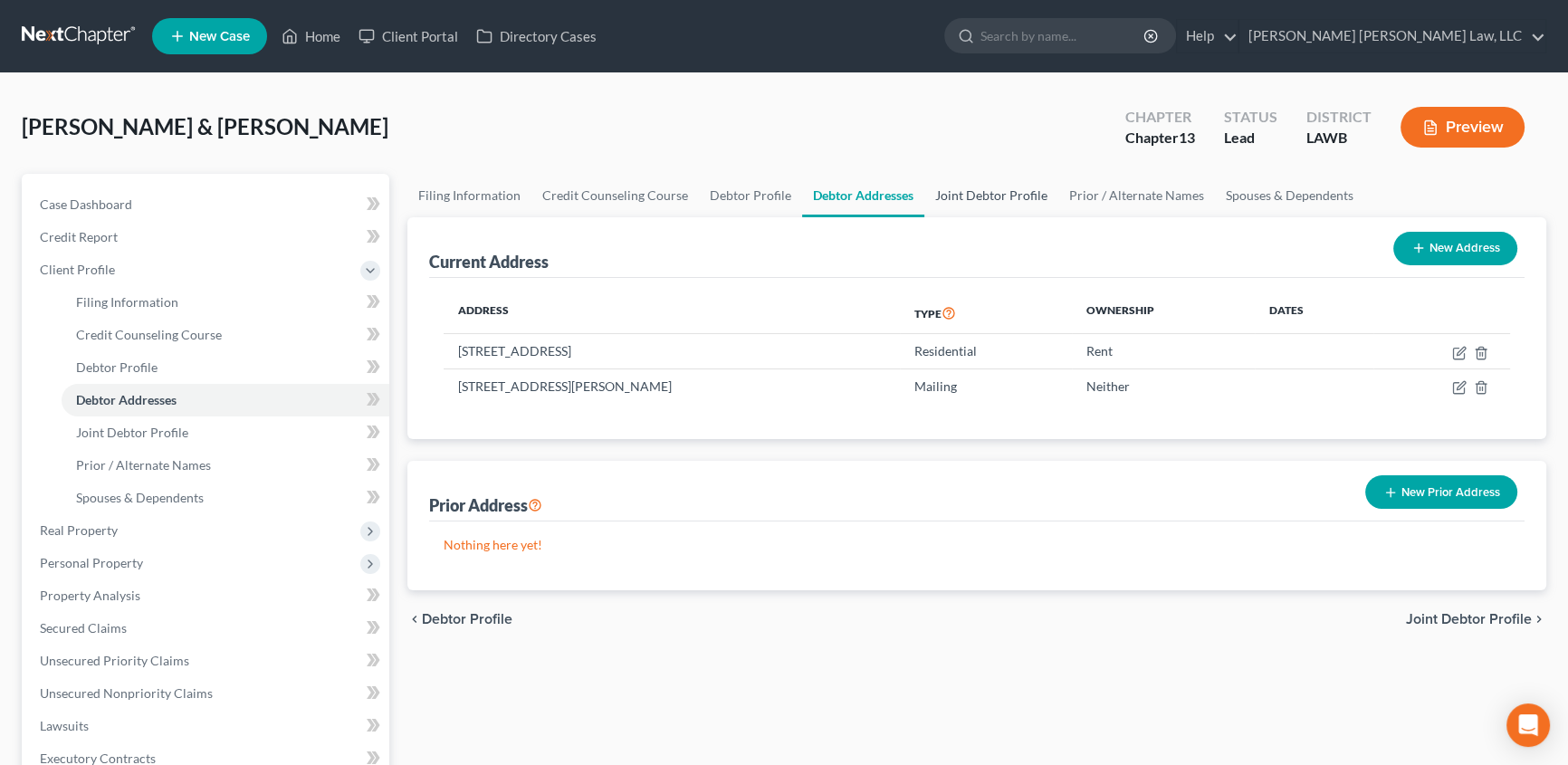
click at [996, 199] on link "Joint Debtor Profile" at bounding box center [991, 196] width 134 height 44
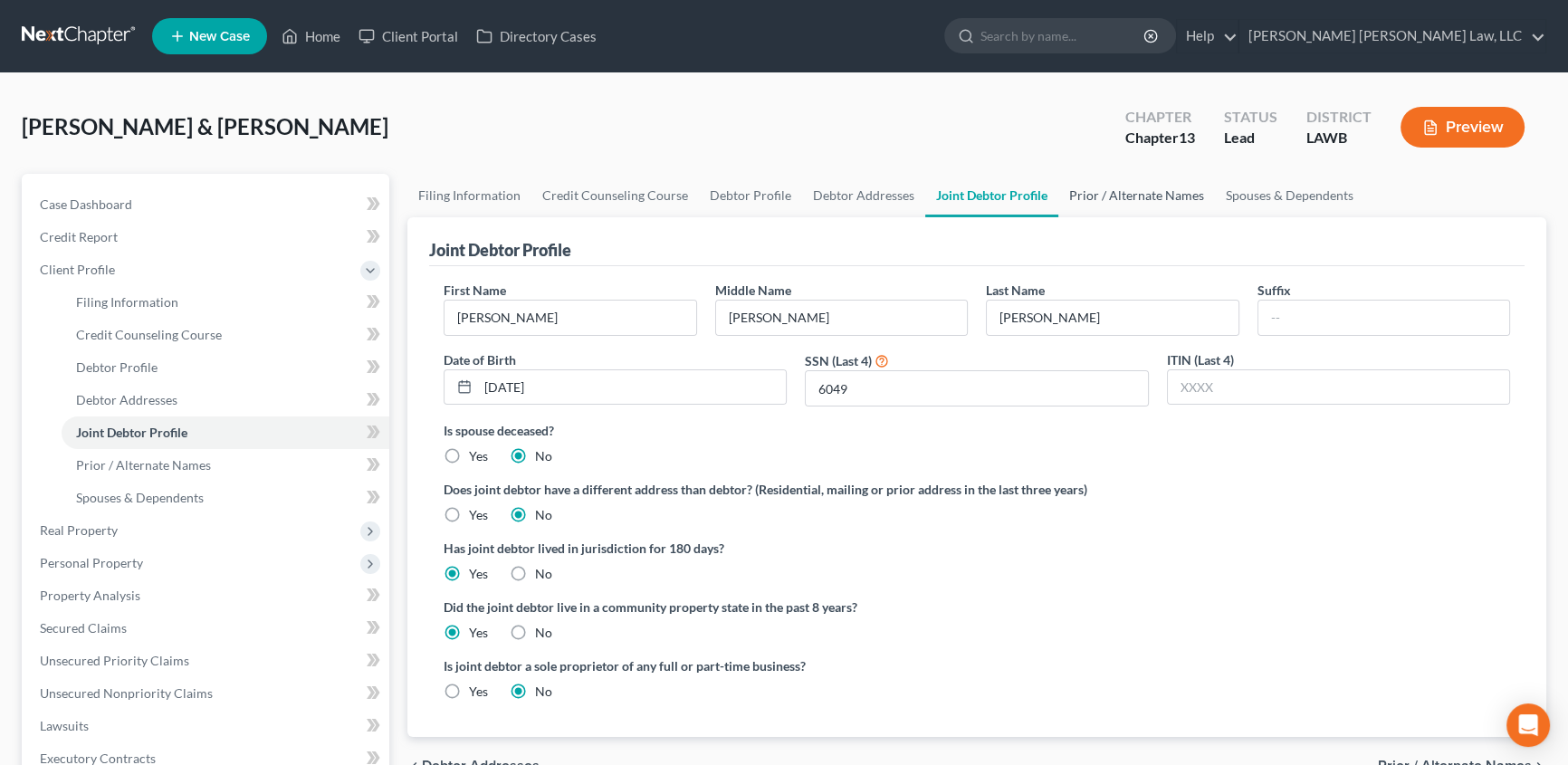
click at [1133, 190] on link "Prior / Alternate Names" at bounding box center [1136, 196] width 157 height 44
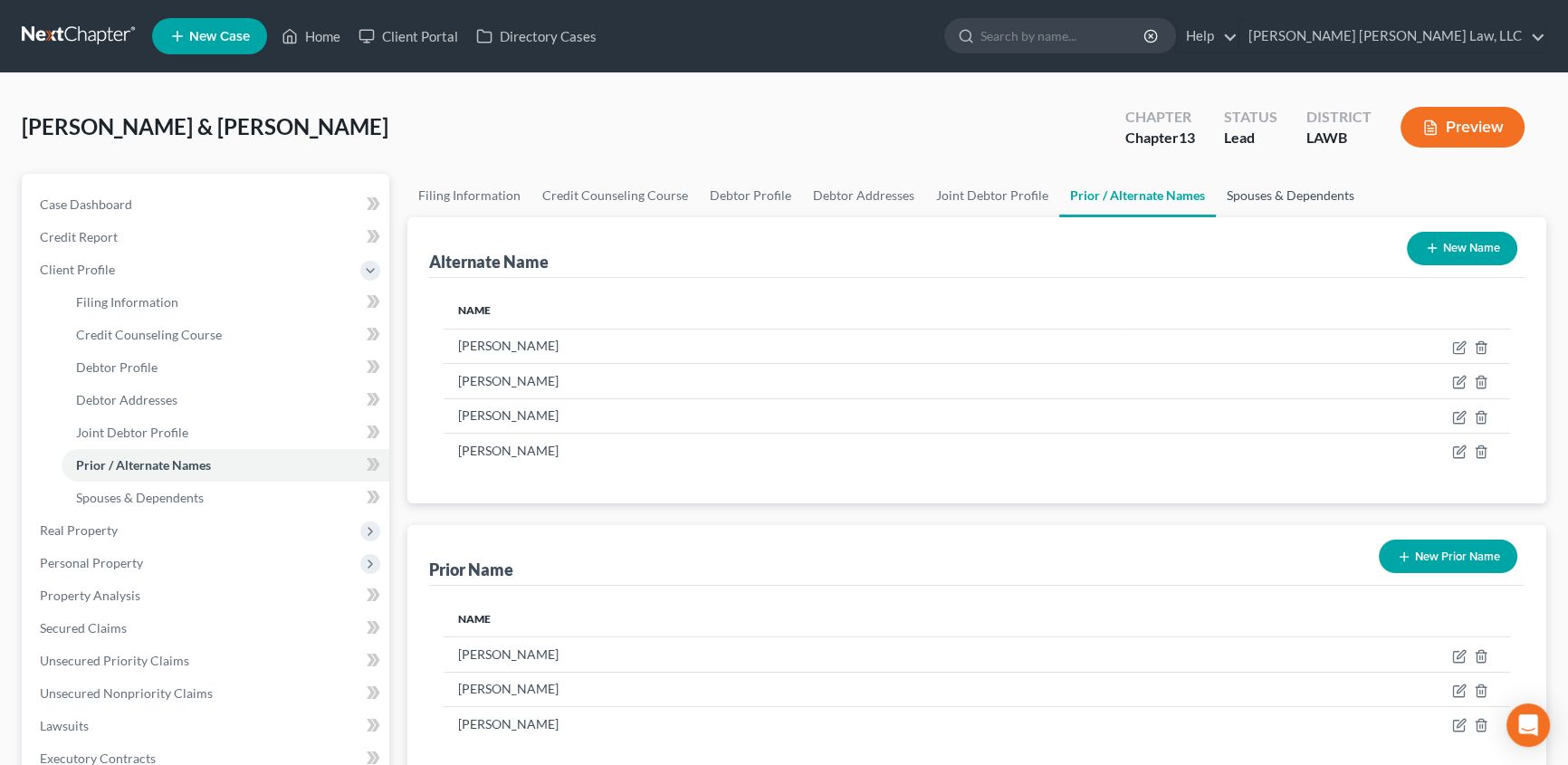
click at [1269, 198] on link "Spouses & Dependents" at bounding box center [1290, 196] width 149 height 44
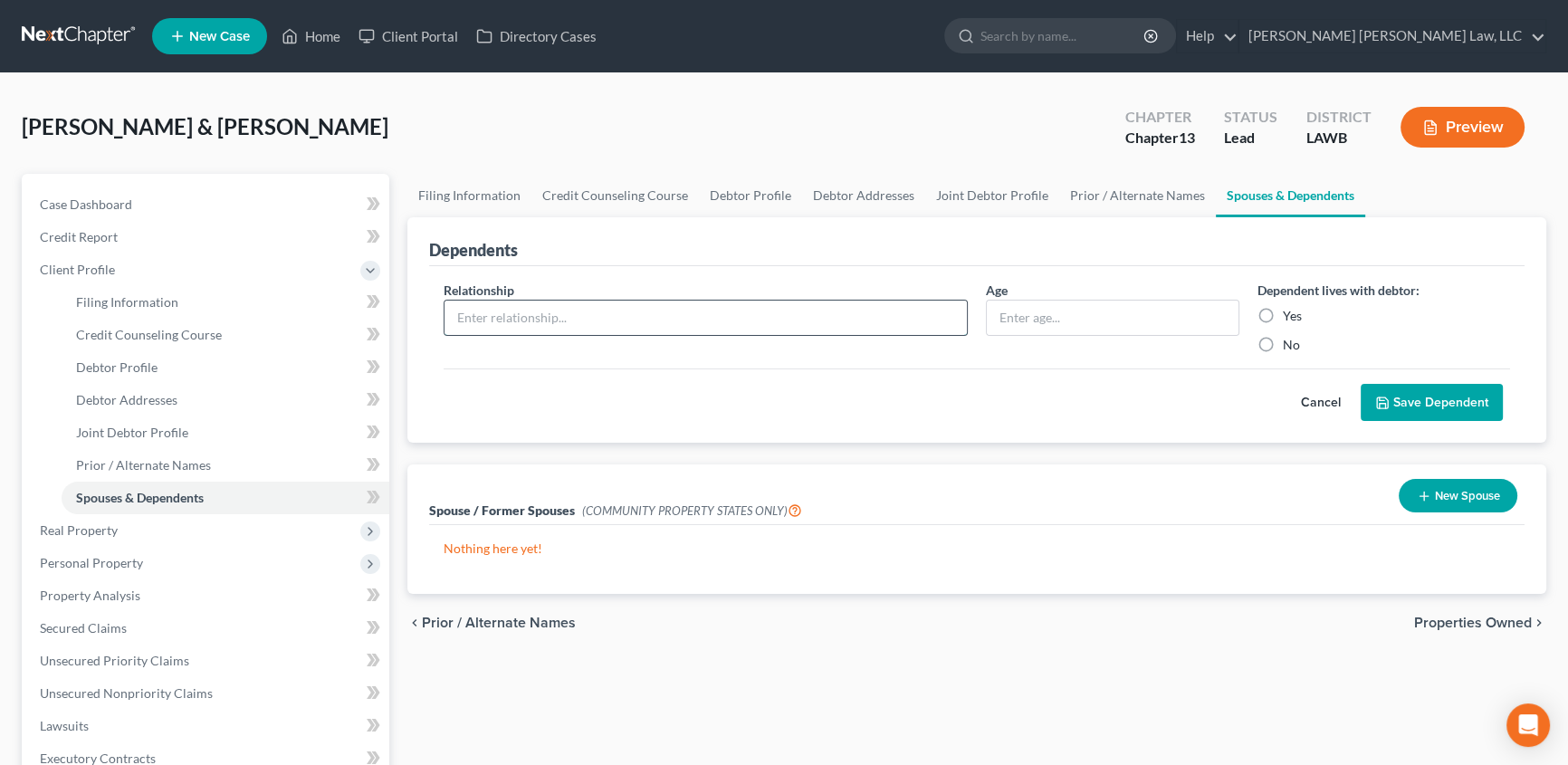
click at [616, 330] on input "text" at bounding box center [706, 317] width 522 height 34
type input "Son"
click at [1017, 323] on input "text" at bounding box center [1113, 317] width 252 height 34
type input "5"
click at [1283, 315] on label "Yes" at bounding box center [1292, 316] width 19 height 18
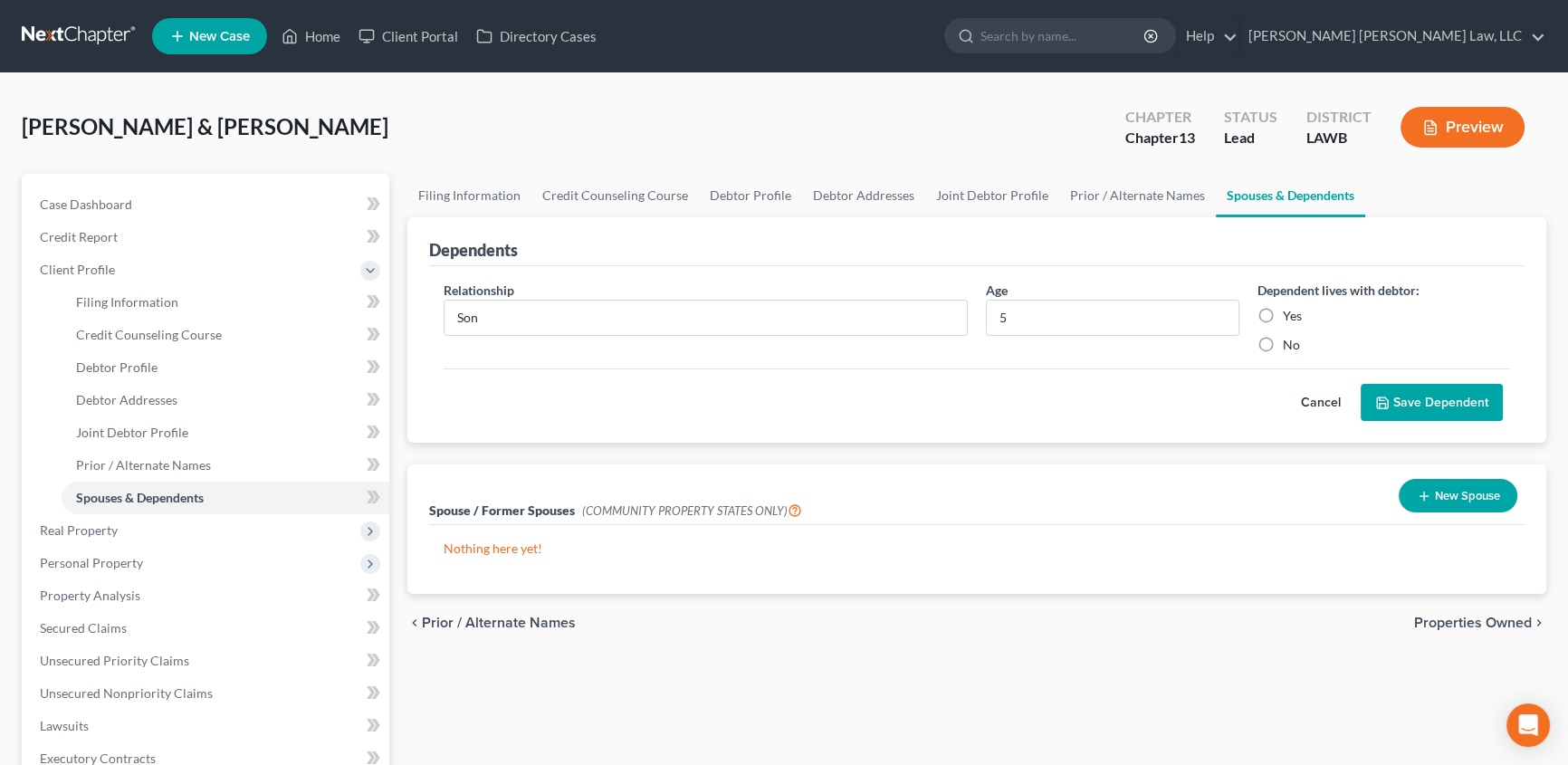
click at [1290, 315] on input "Yes" at bounding box center [1296, 313] width 11 height 11
radio input "true"
click at [1442, 403] on button "Save Dependent" at bounding box center [1432, 403] width 143 height 38
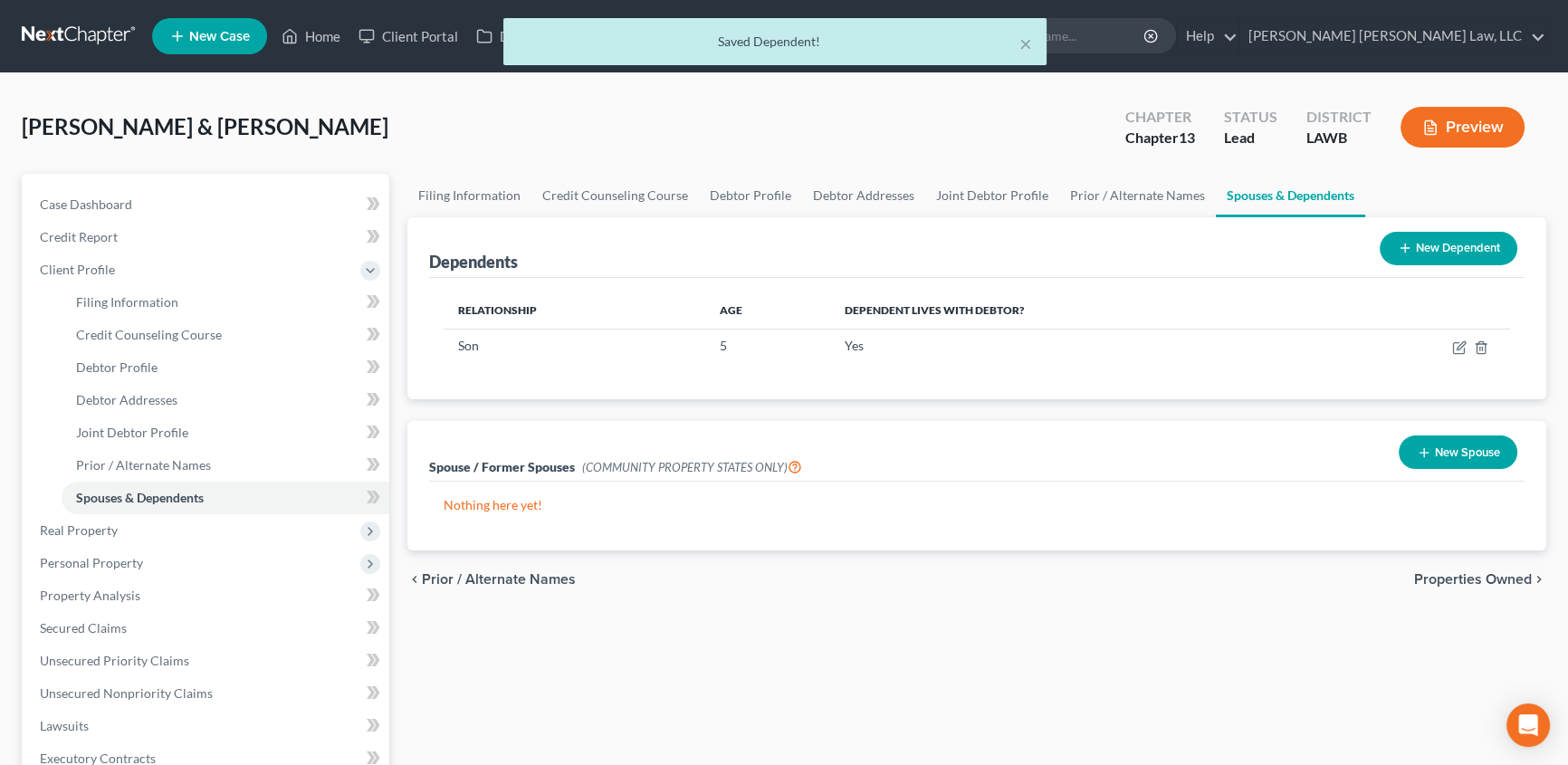
click at [1411, 256] on button "New Dependent" at bounding box center [1448, 248] width 138 height 33
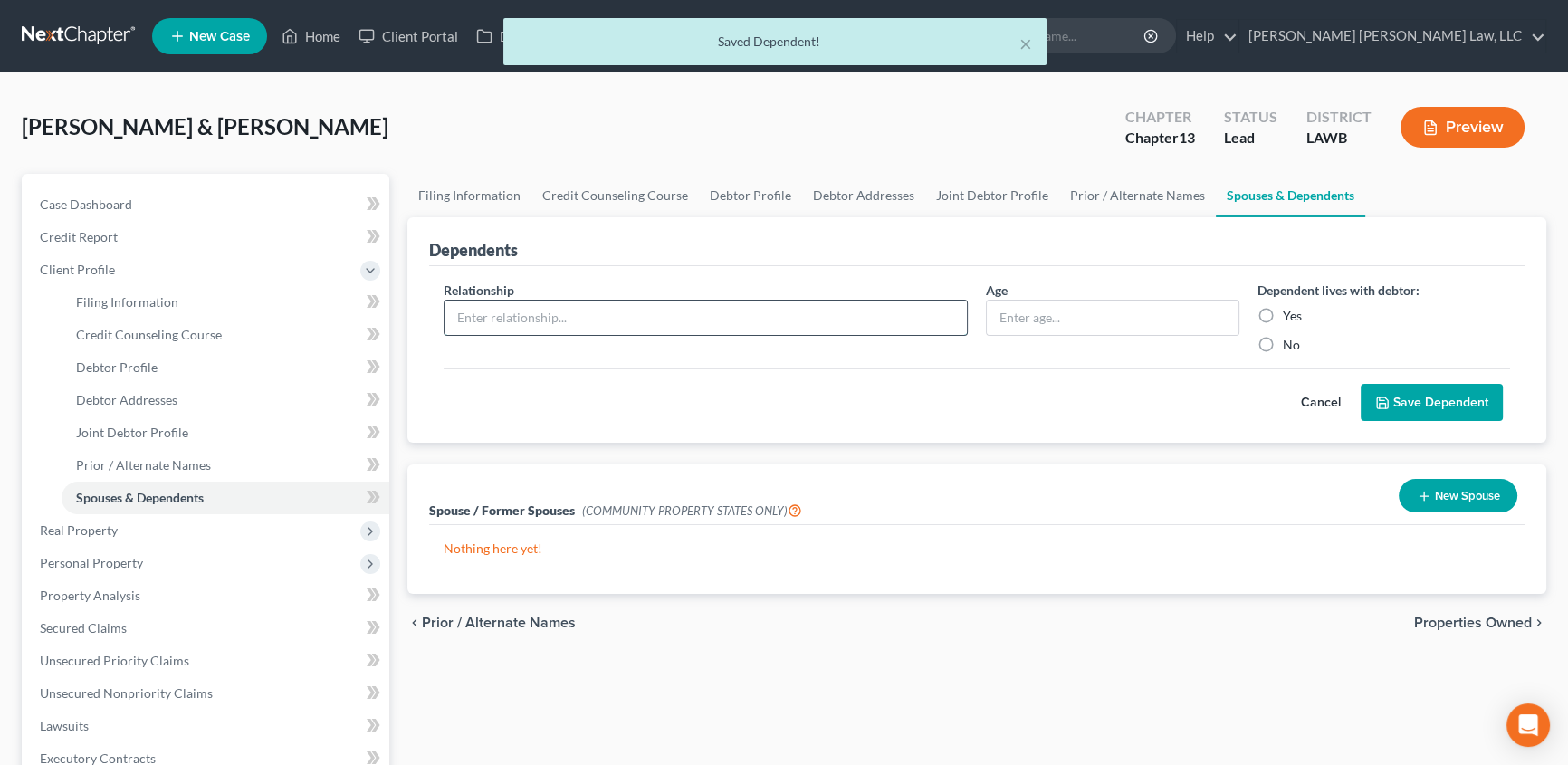
click at [498, 320] on input "text" at bounding box center [706, 317] width 522 height 34
type input "Daughter"
click at [1075, 329] on input "text" at bounding box center [1113, 317] width 252 height 34
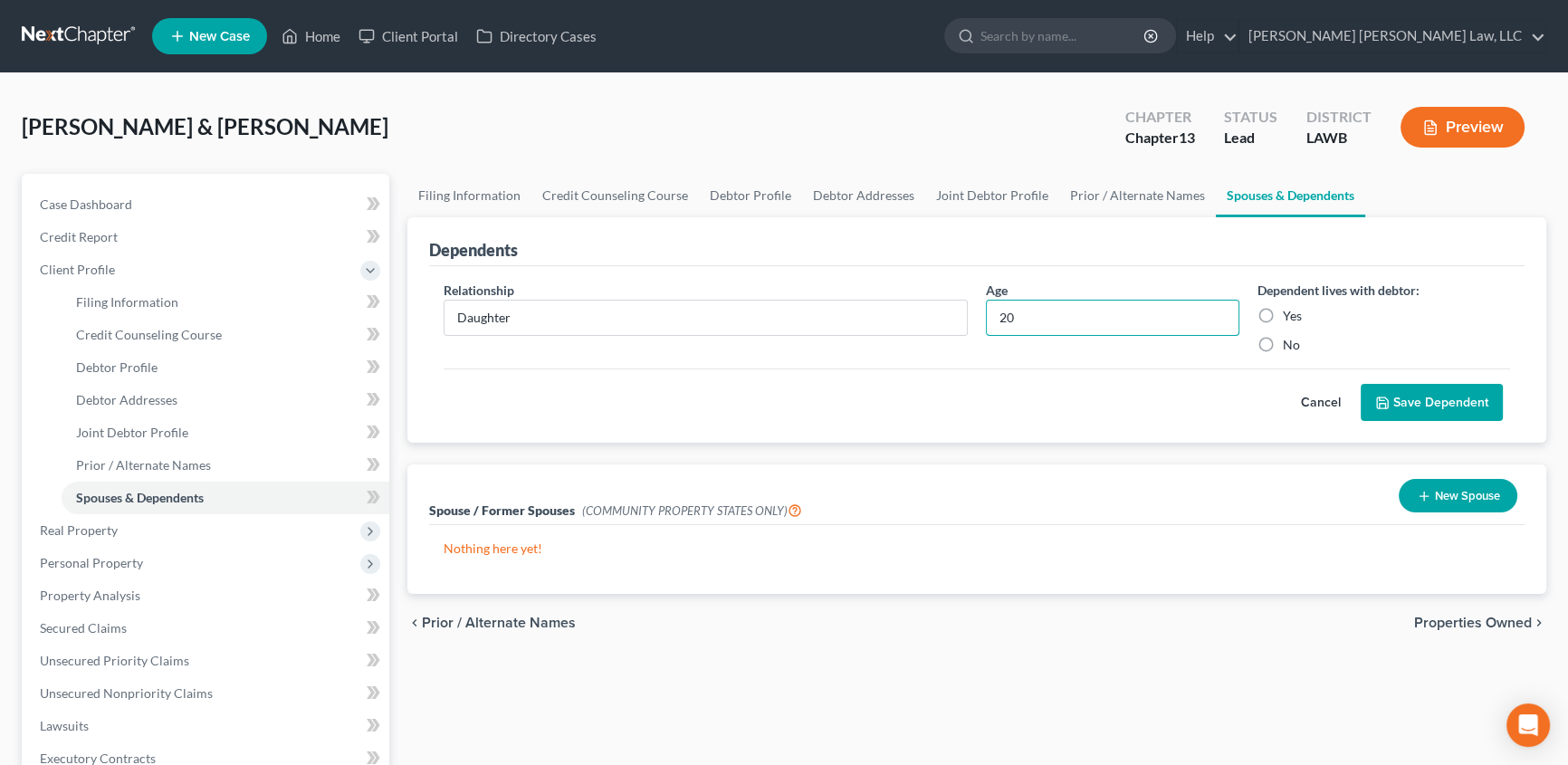
type input "20"
click at [1283, 311] on label "Yes" at bounding box center [1292, 316] width 19 height 18
click at [1290, 311] on input "Yes" at bounding box center [1296, 313] width 11 height 11
radio input "true"
click at [1435, 413] on button "Save Dependent" at bounding box center [1432, 403] width 143 height 38
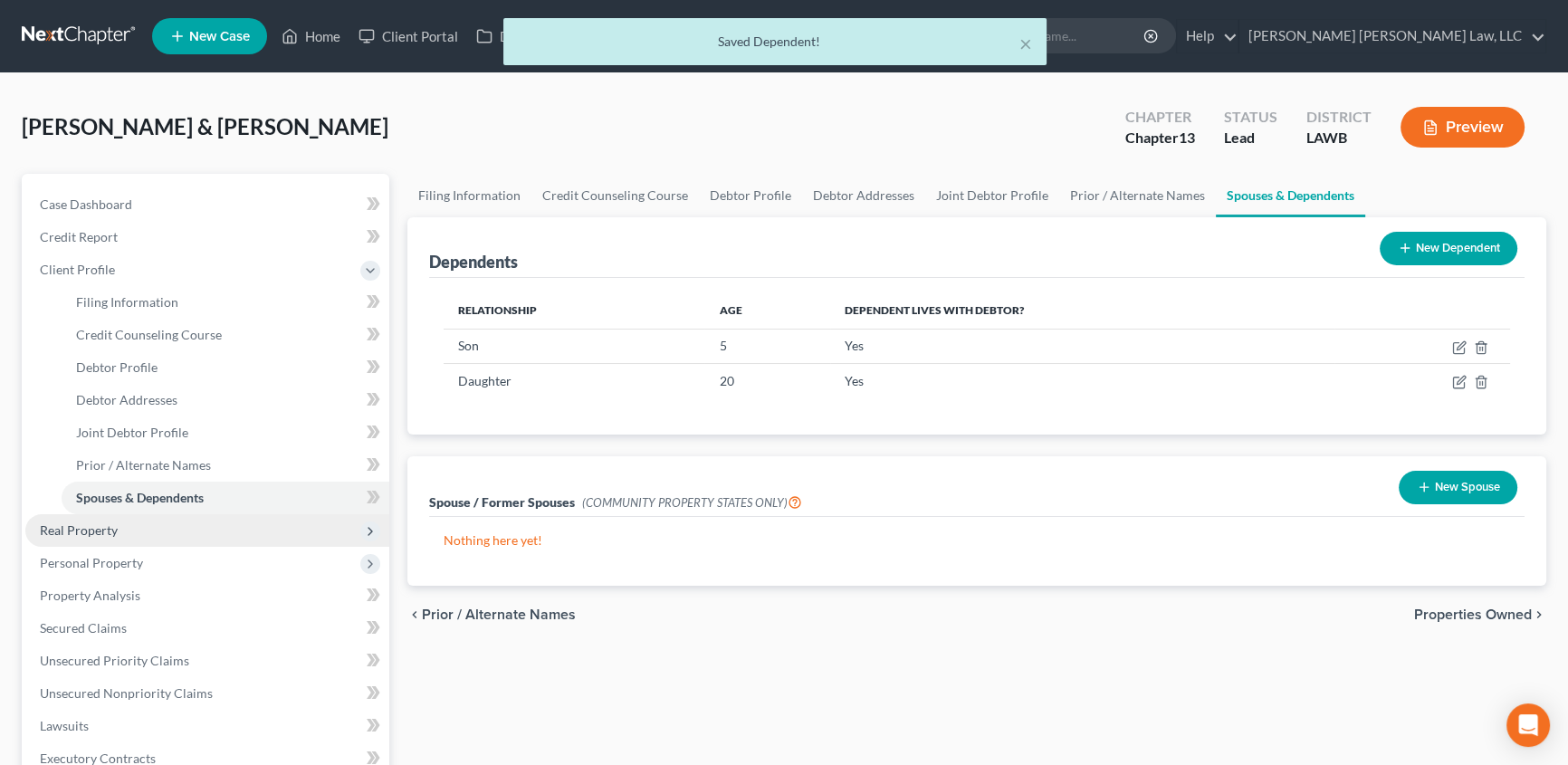
click at [90, 535] on span "Real Property" at bounding box center [79, 529] width 78 height 15
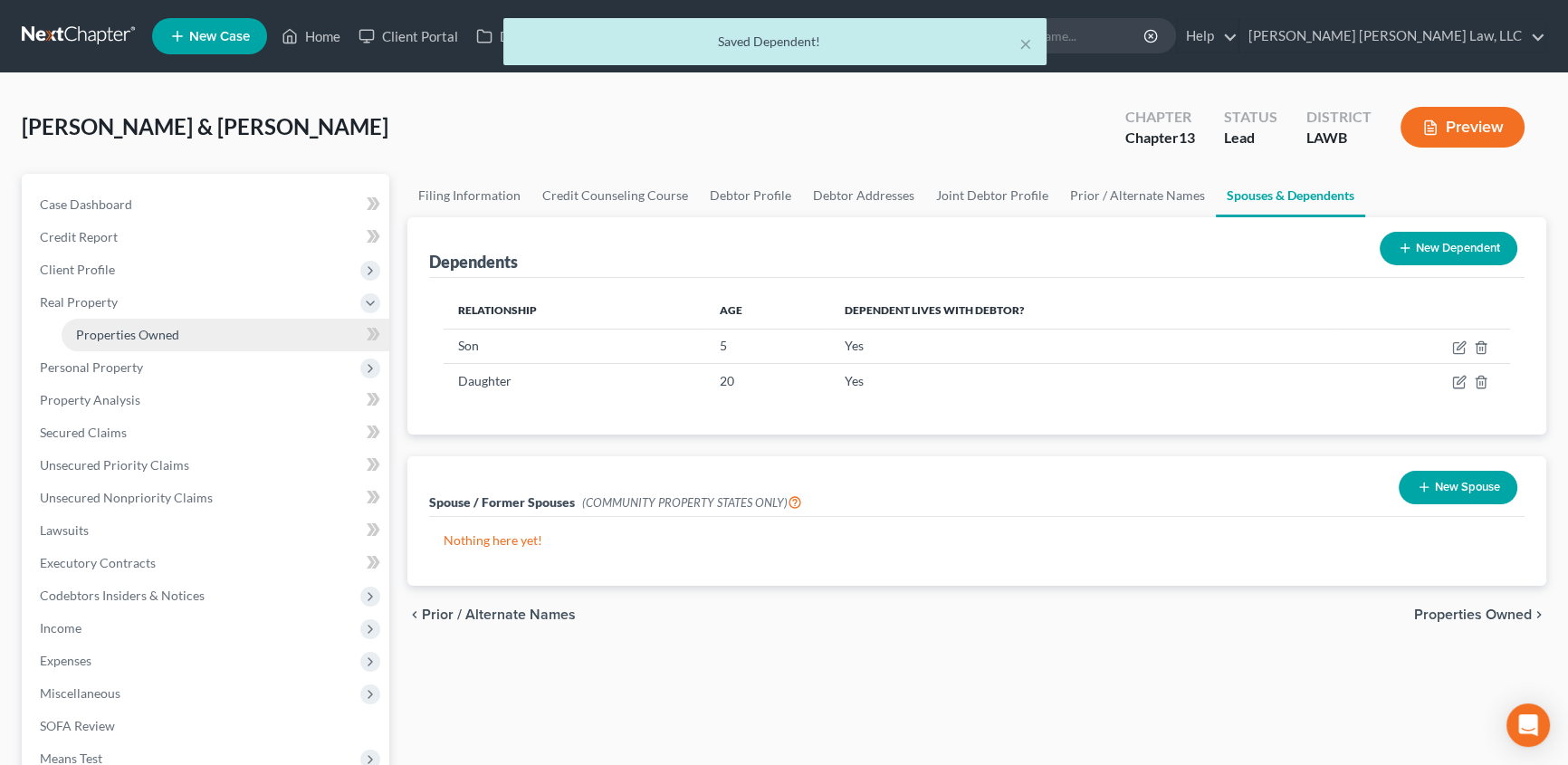
click at [119, 331] on span "Properties Owned" at bounding box center [127, 335] width 104 height 15
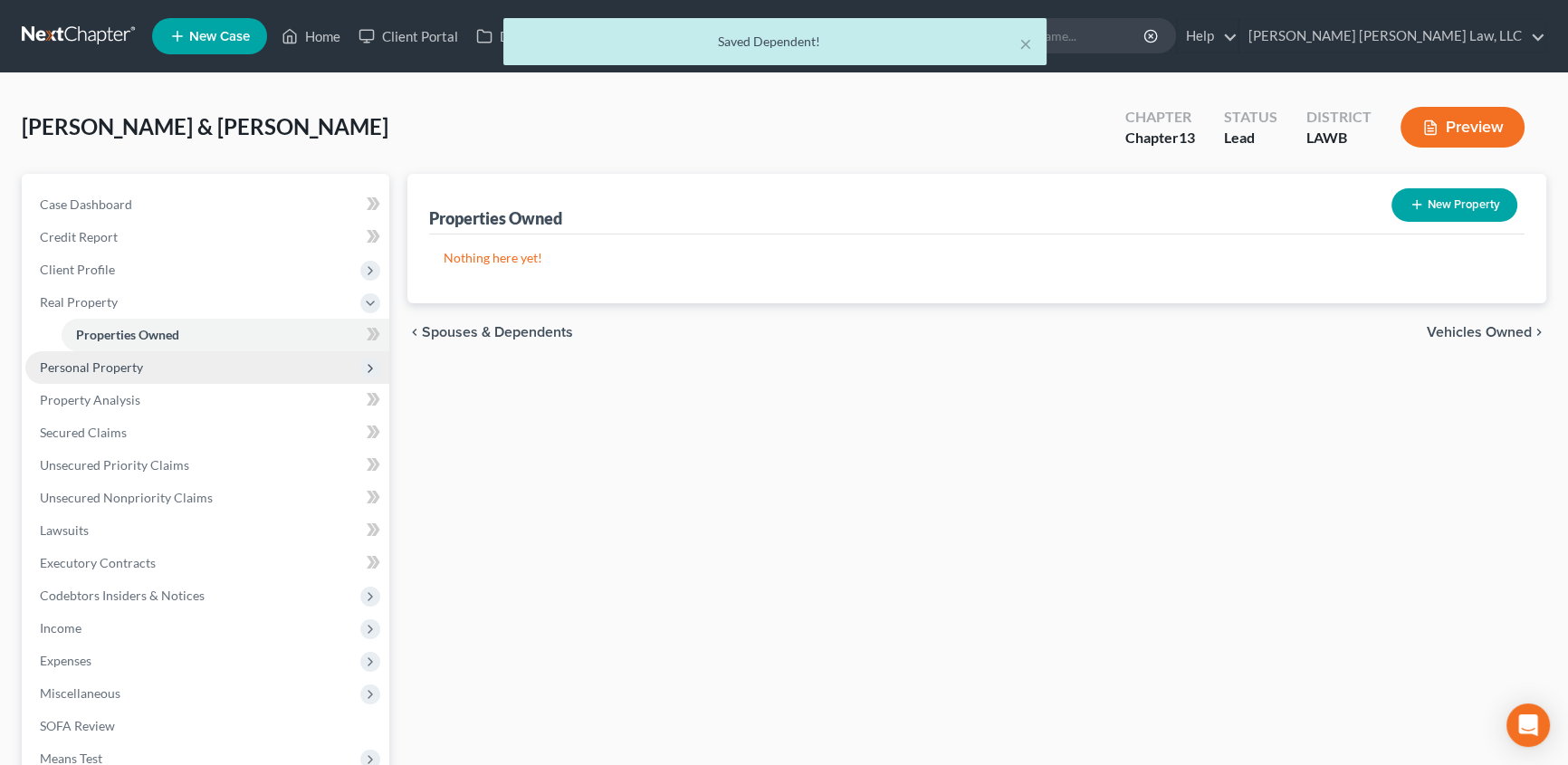
click at [69, 363] on span "Personal Property" at bounding box center [91, 367] width 104 height 15
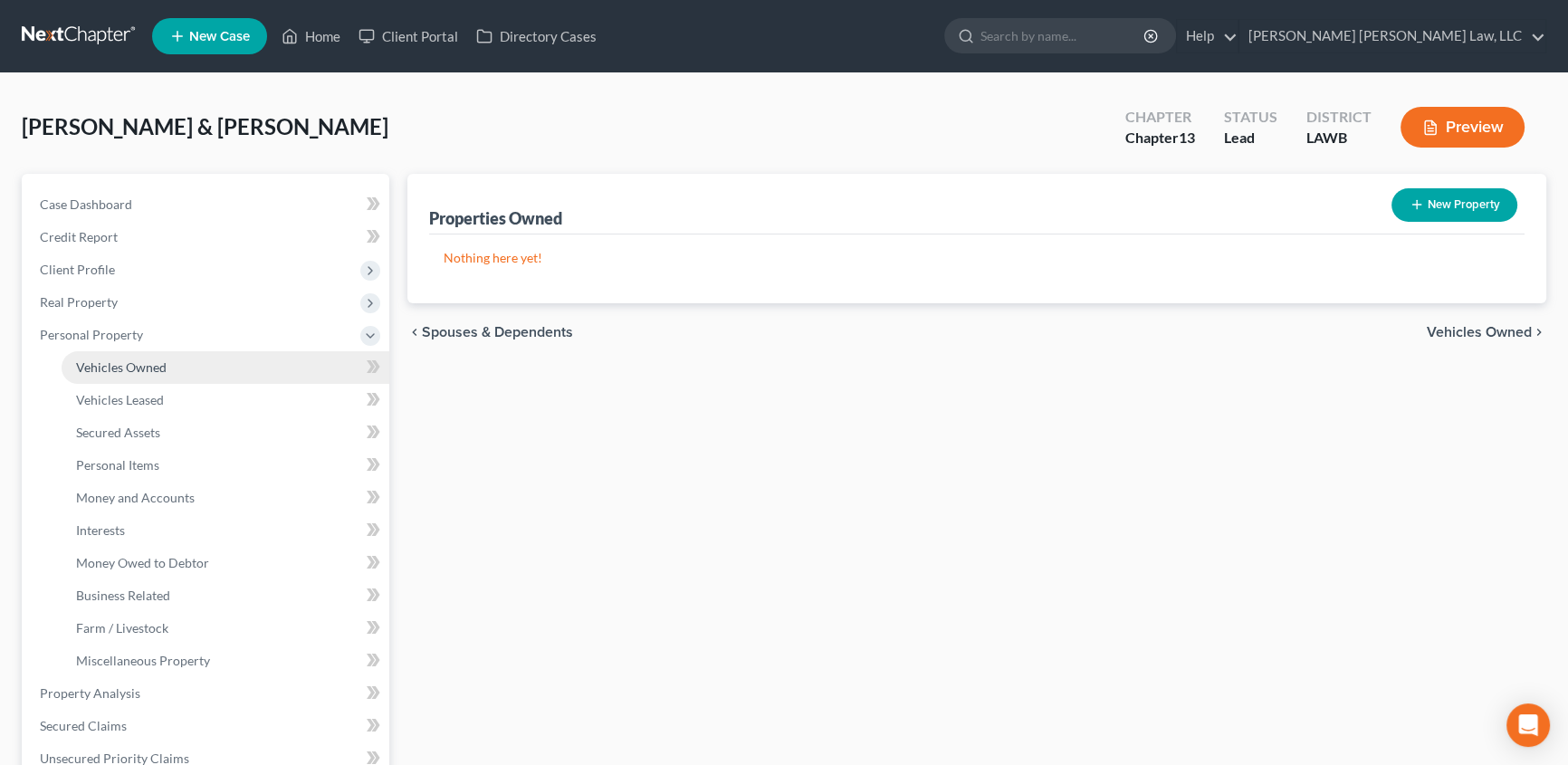
click at [105, 362] on span "Vehicles Owned" at bounding box center [121, 367] width 90 height 15
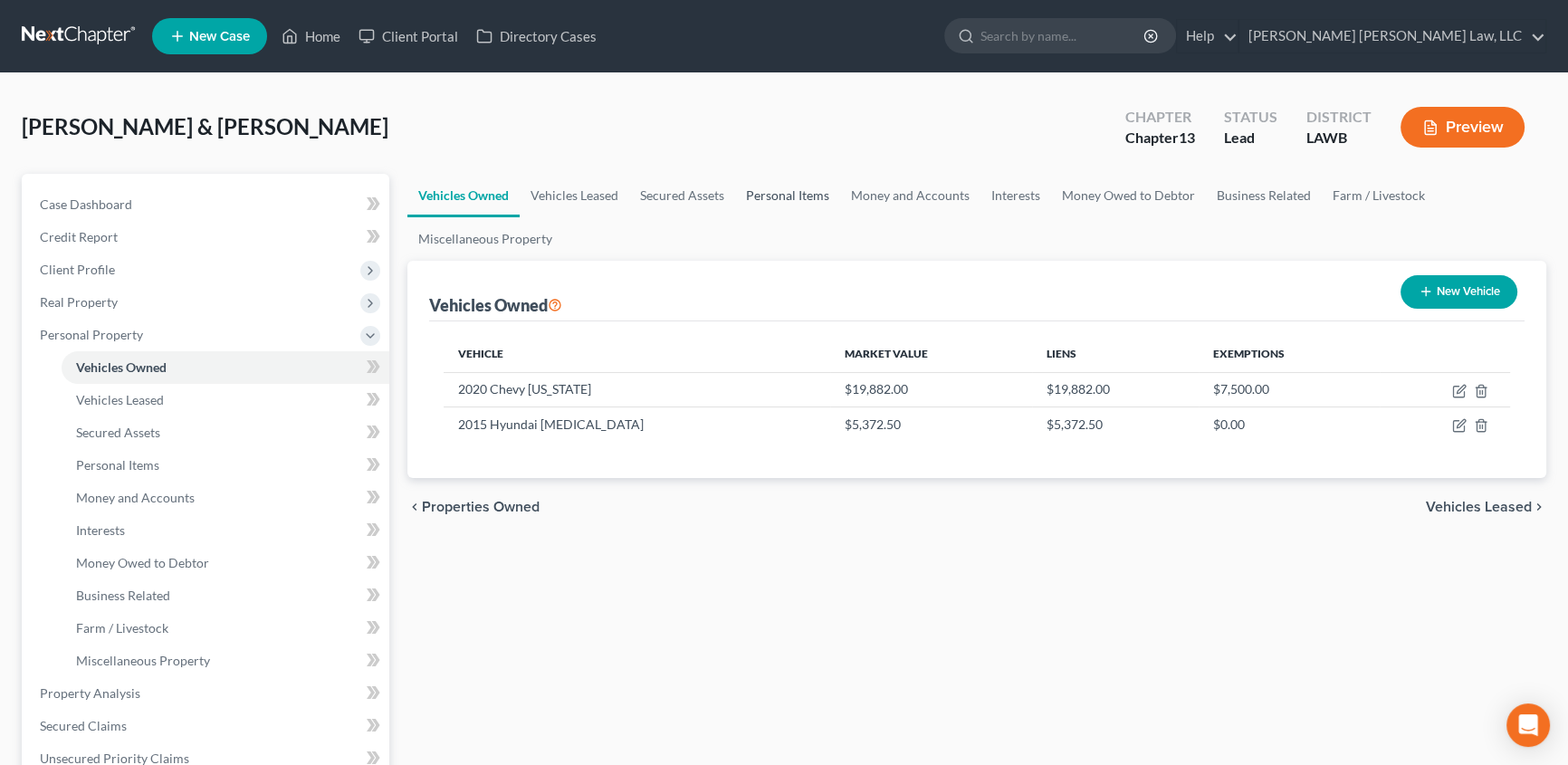
click at [780, 187] on link "Personal Items" at bounding box center [787, 196] width 105 height 44
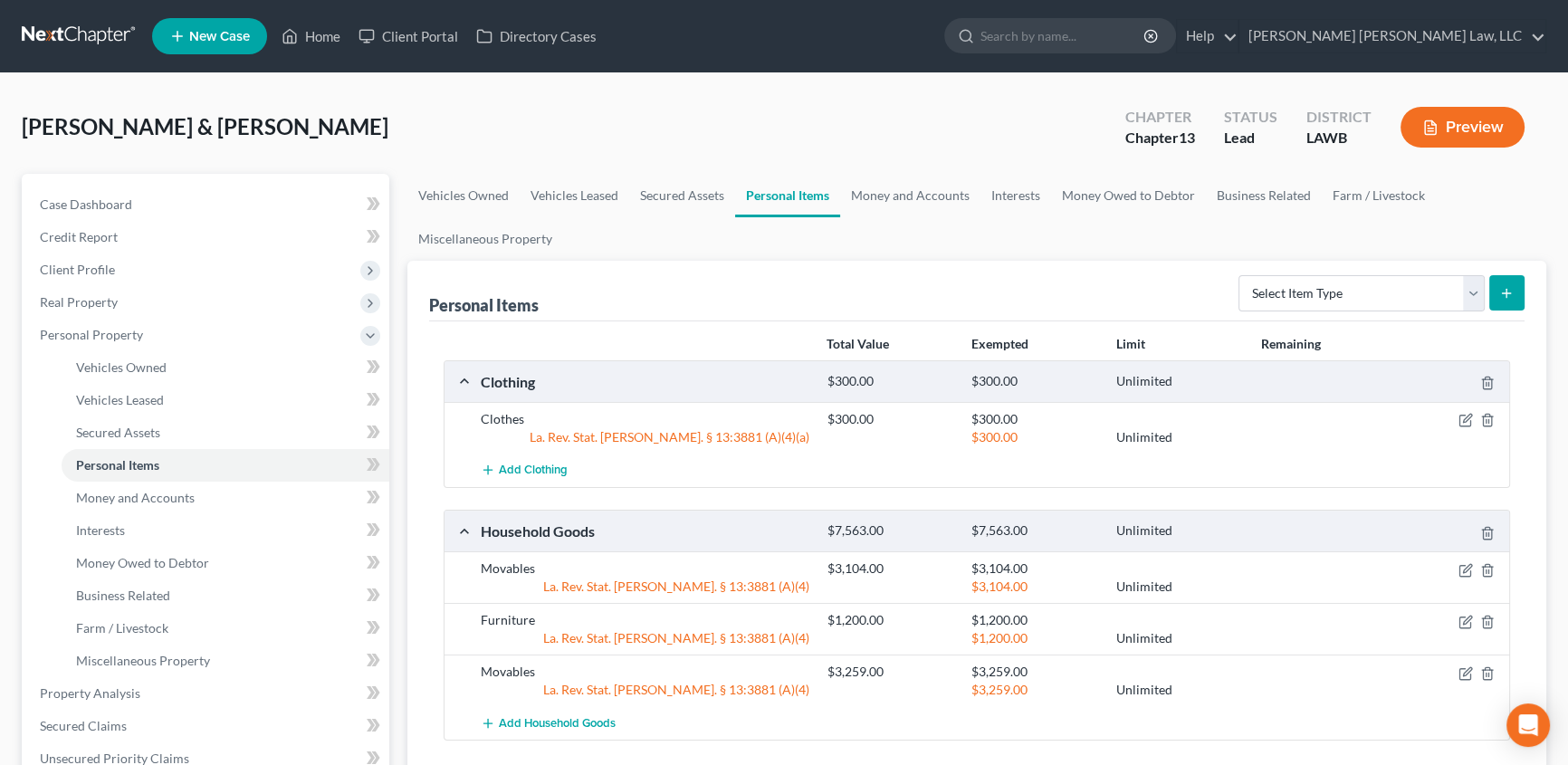
scroll to position [82, 0]
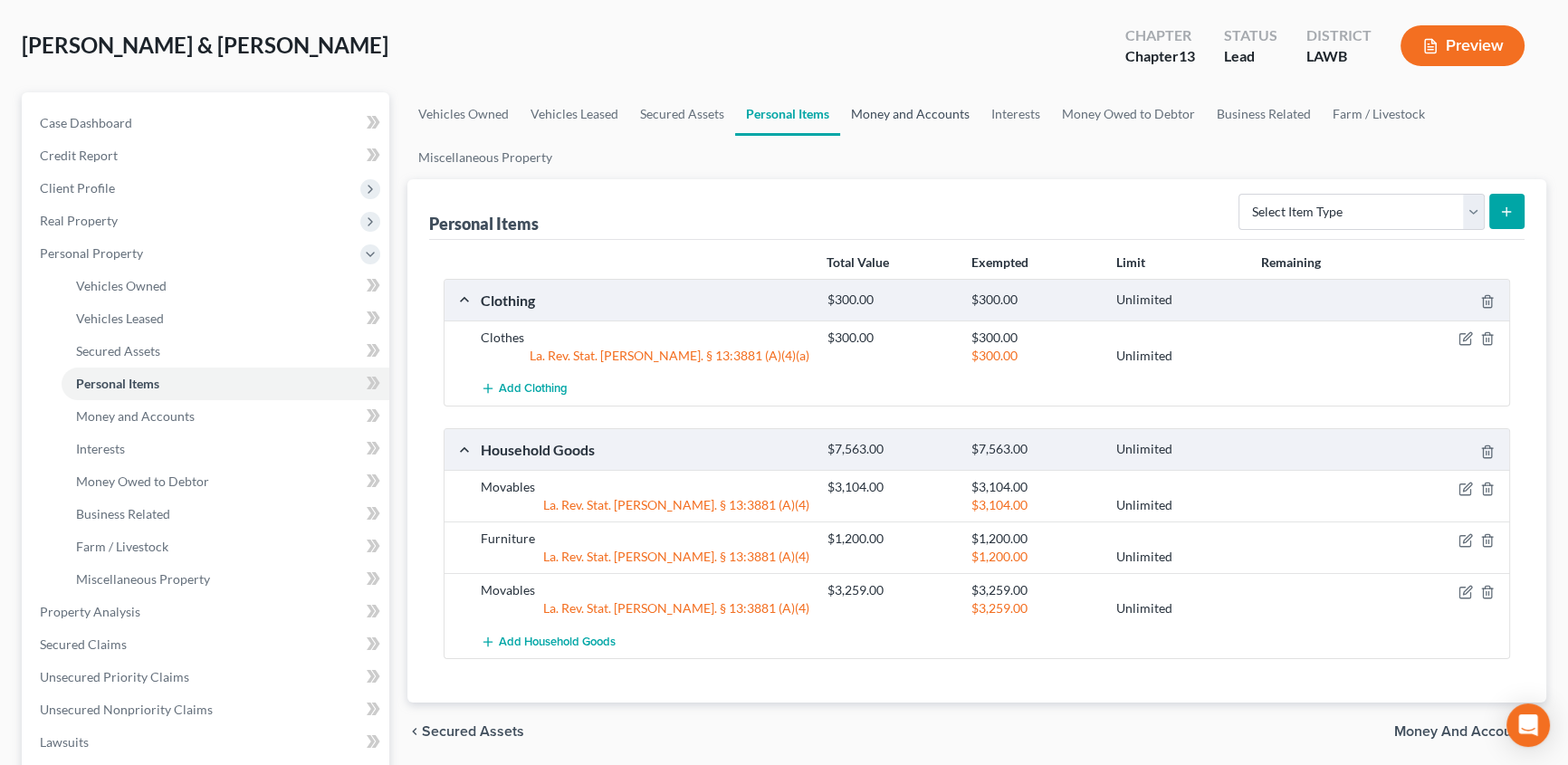
click at [921, 112] on link "Money and Accounts" at bounding box center [911, 114] width 141 height 44
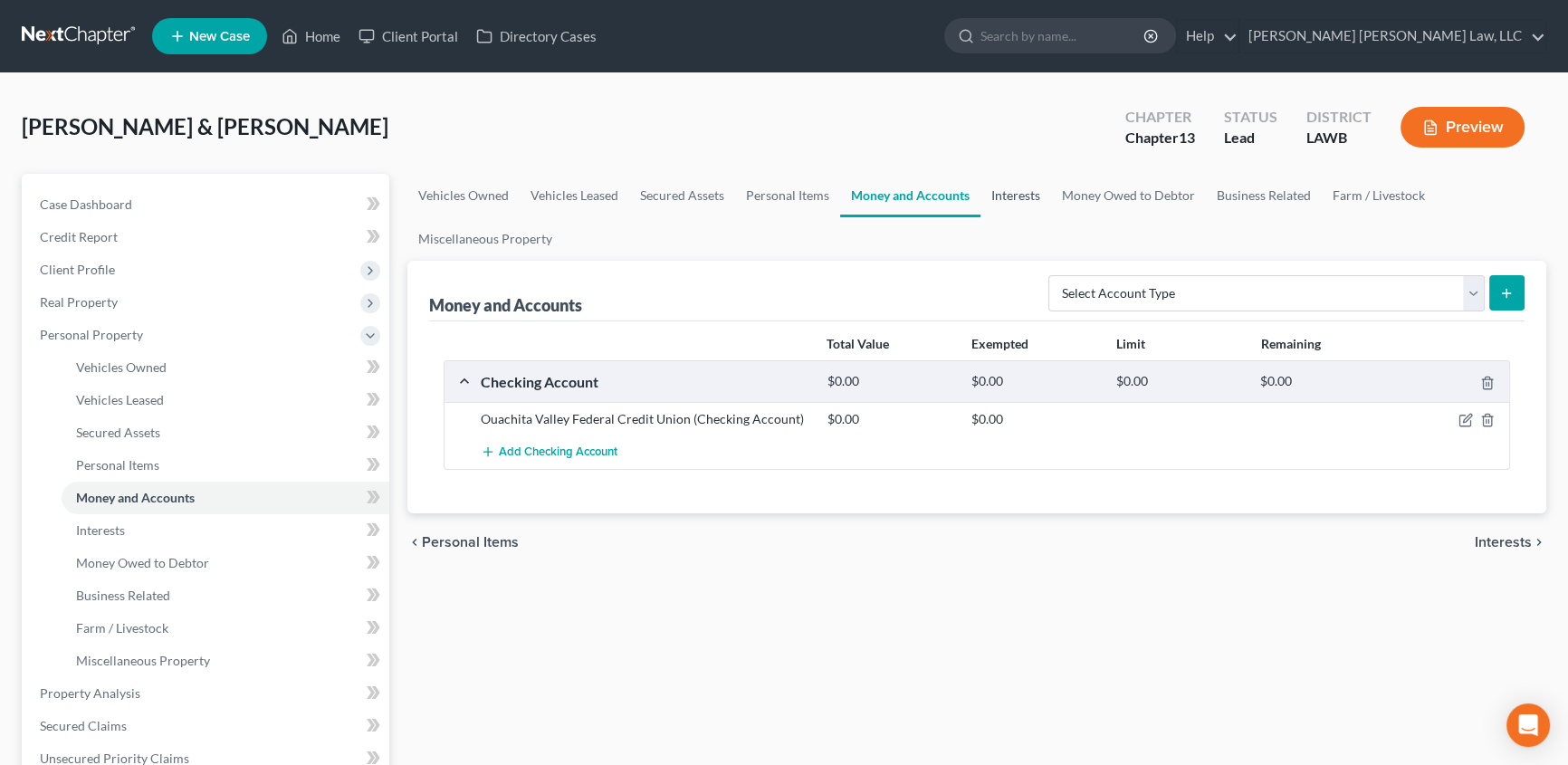
click at [1004, 195] on link "Interests" at bounding box center [1016, 196] width 70 height 44
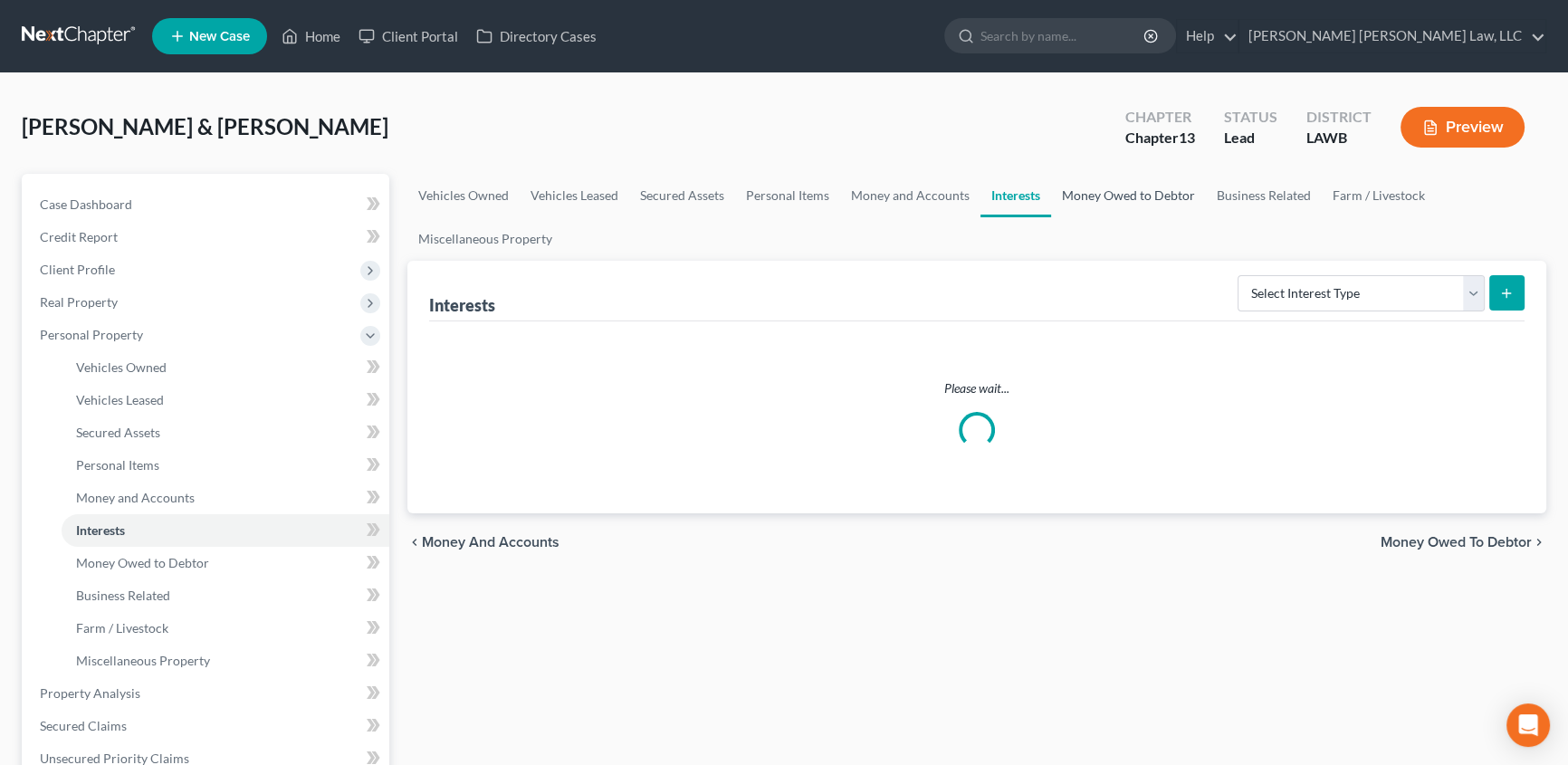
click at [1113, 201] on link "Money Owed to Debtor" at bounding box center [1129, 196] width 155 height 44
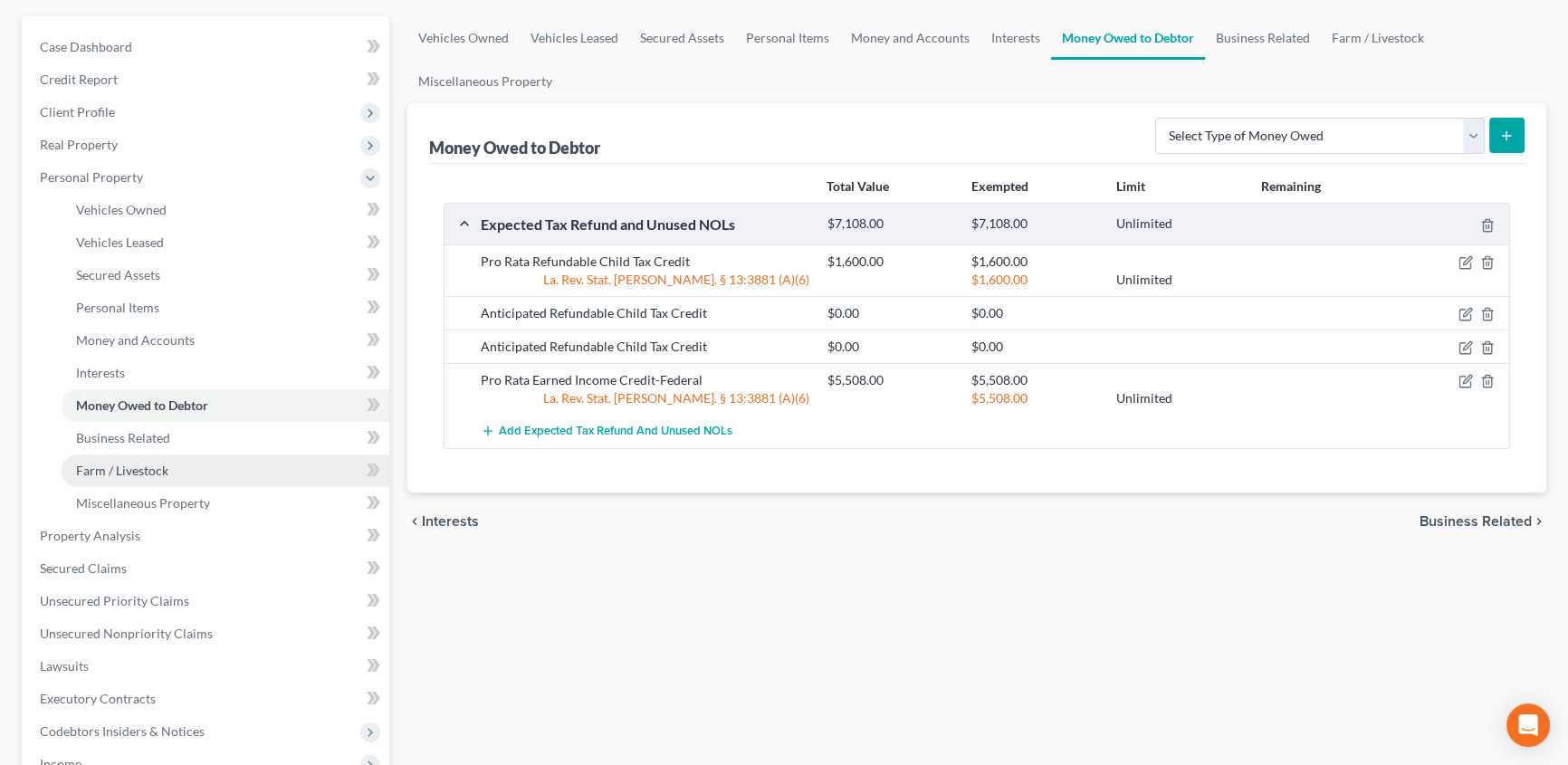
scroll to position [163, 0]
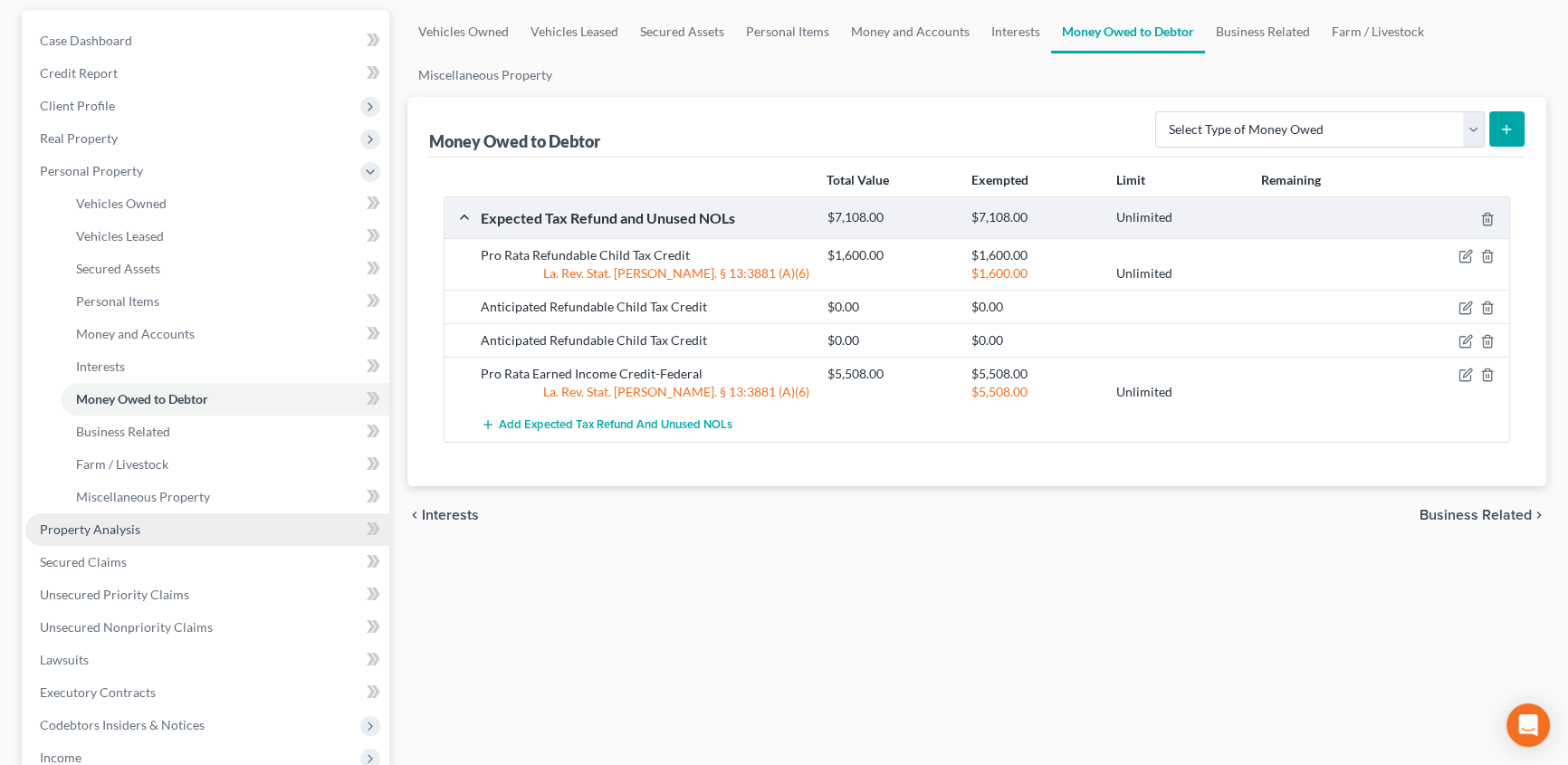
click at [115, 526] on span "Property Analysis" at bounding box center [90, 528] width 101 height 15
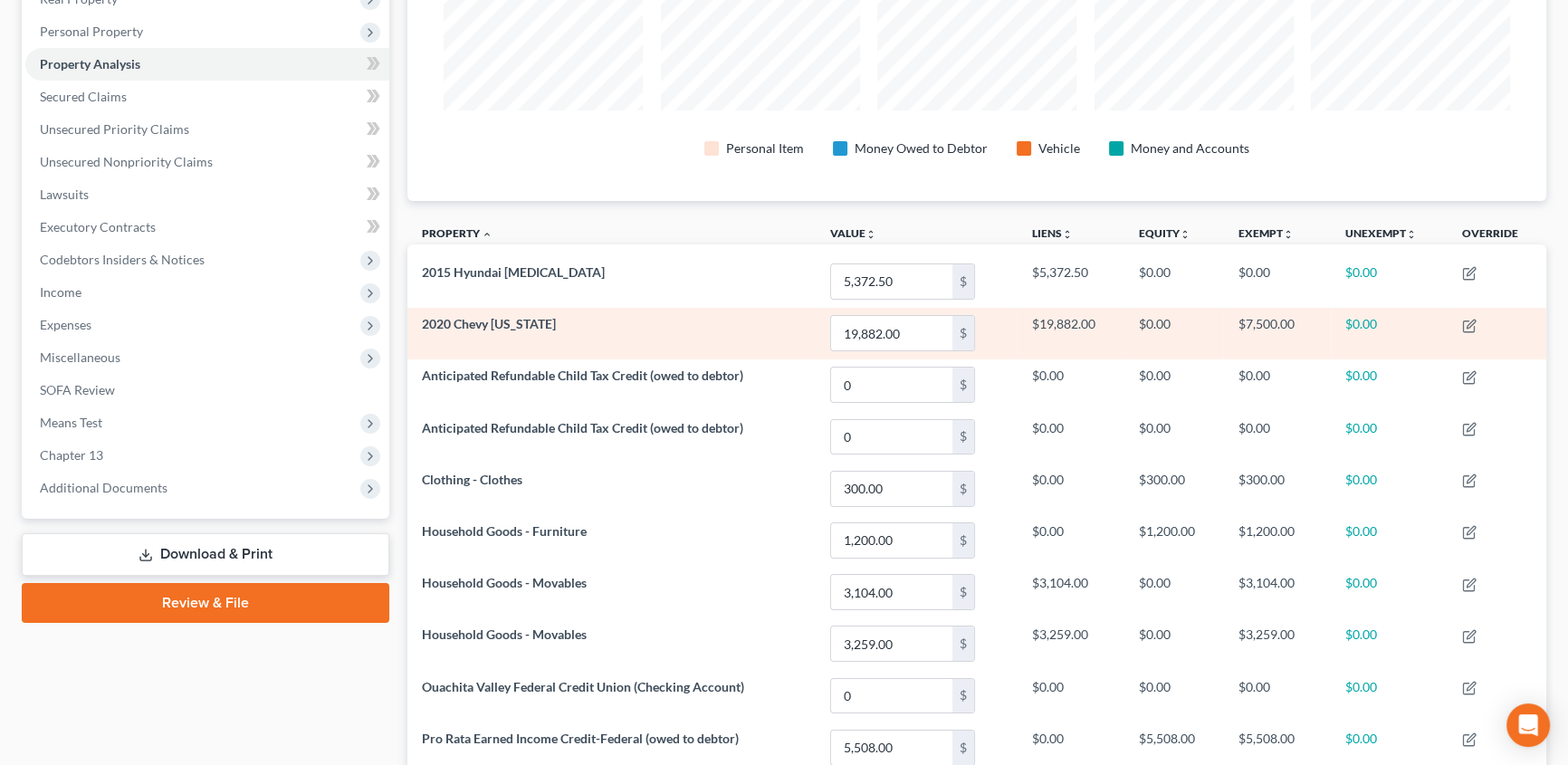
scroll to position [208, 0]
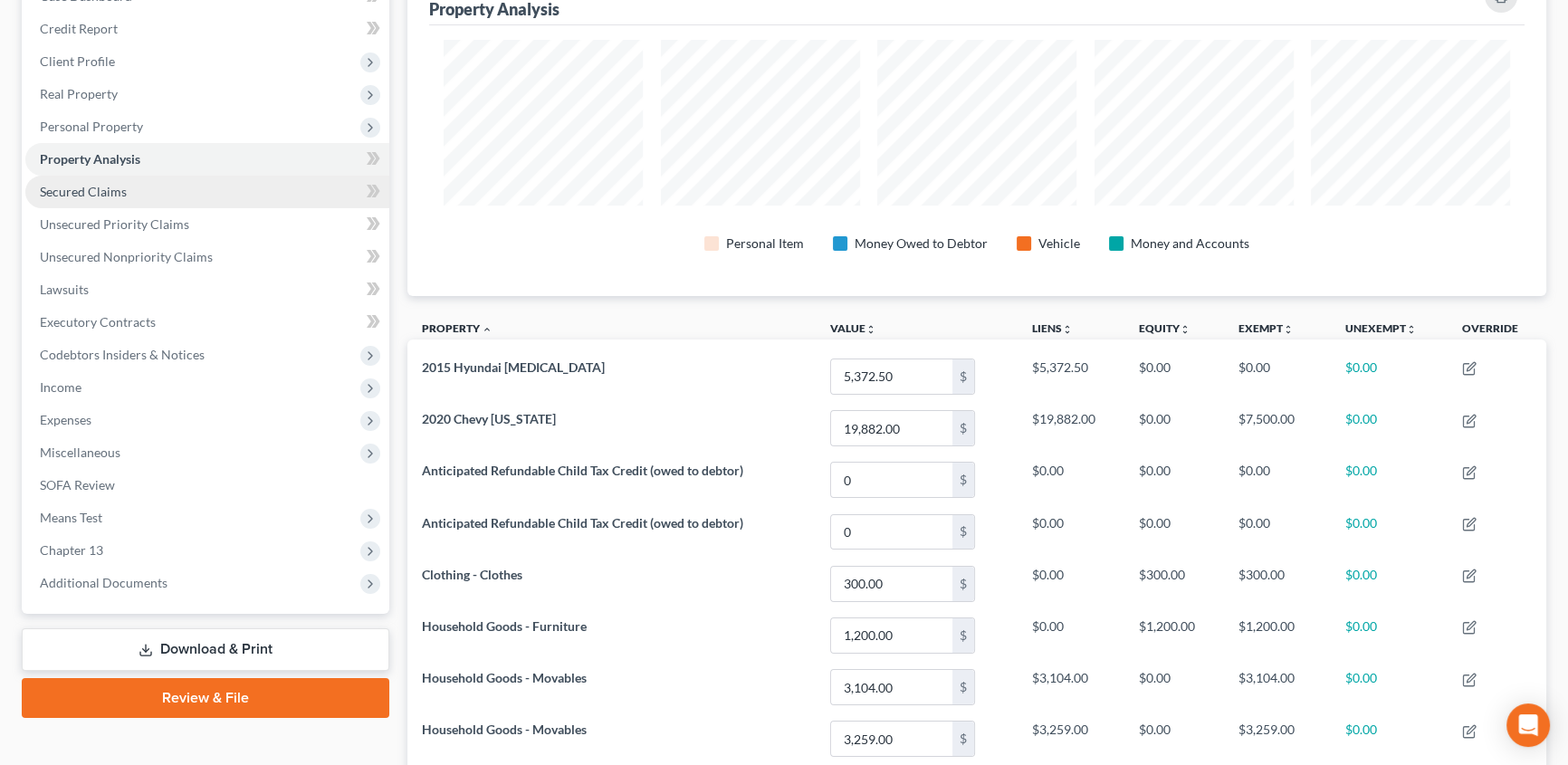
click at [59, 180] on link "Secured Claims" at bounding box center [207, 192] width 364 height 32
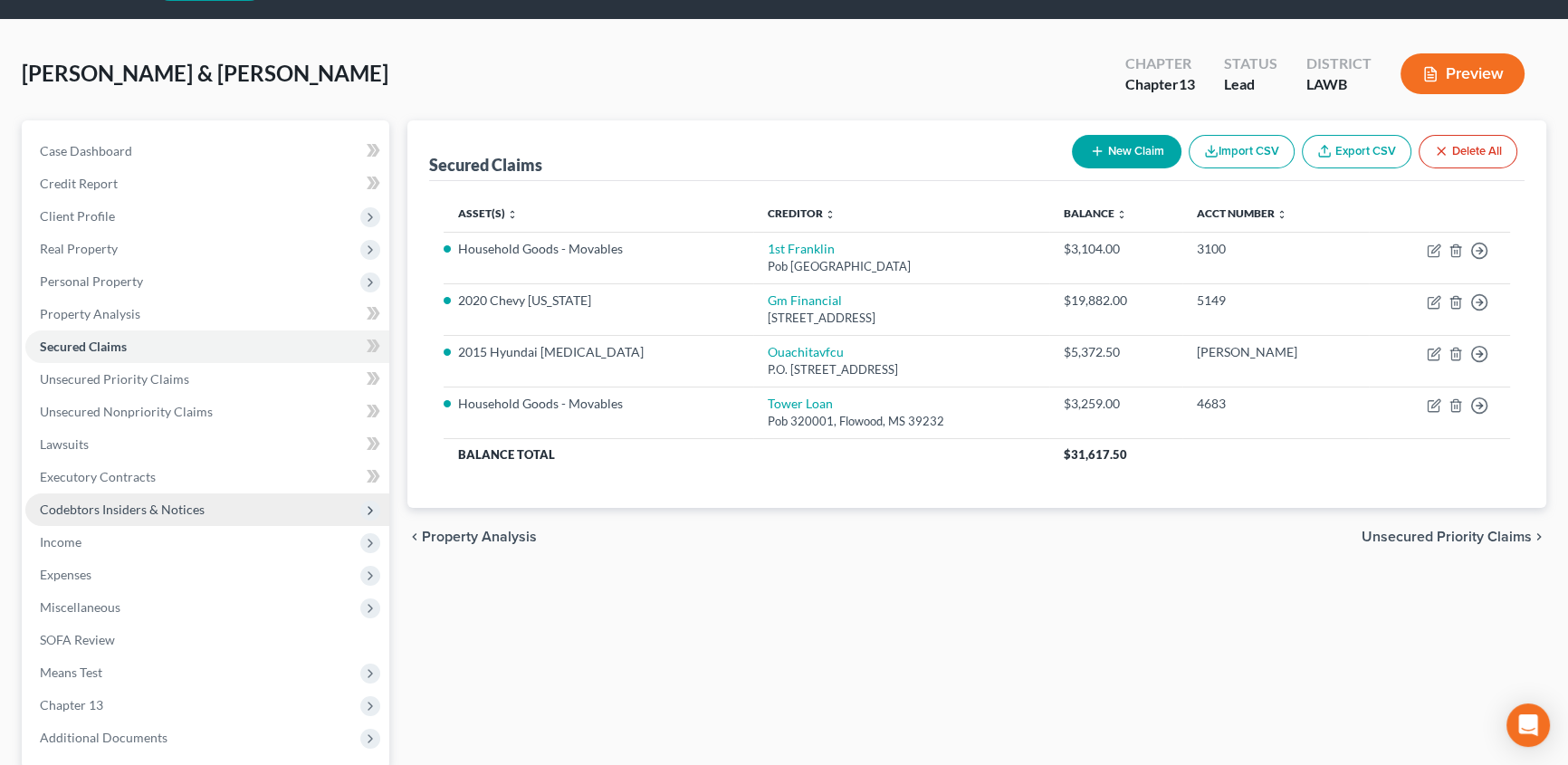
scroll to position [82, 0]
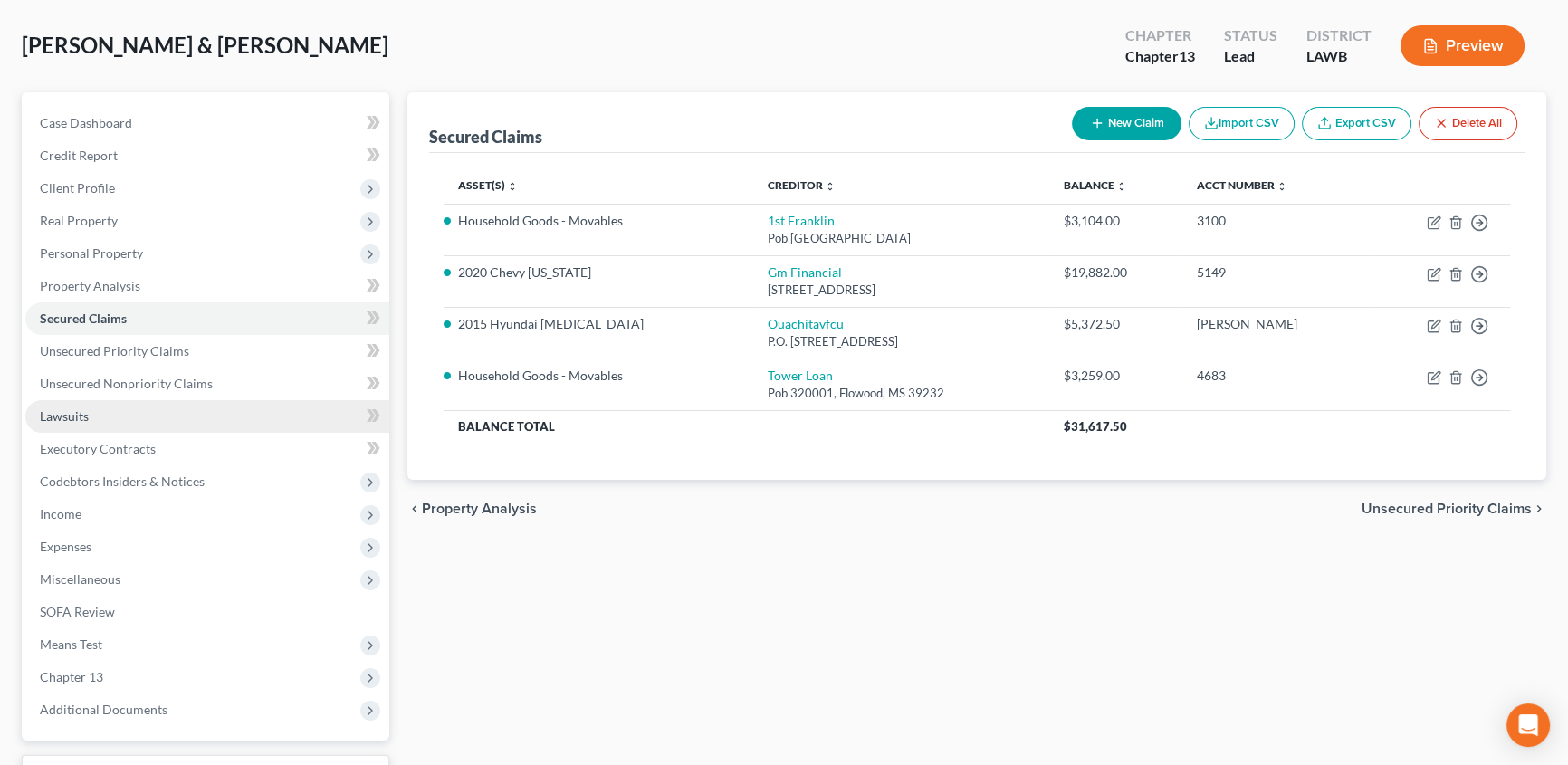
click at [96, 420] on link "Lawsuits" at bounding box center [207, 416] width 364 height 32
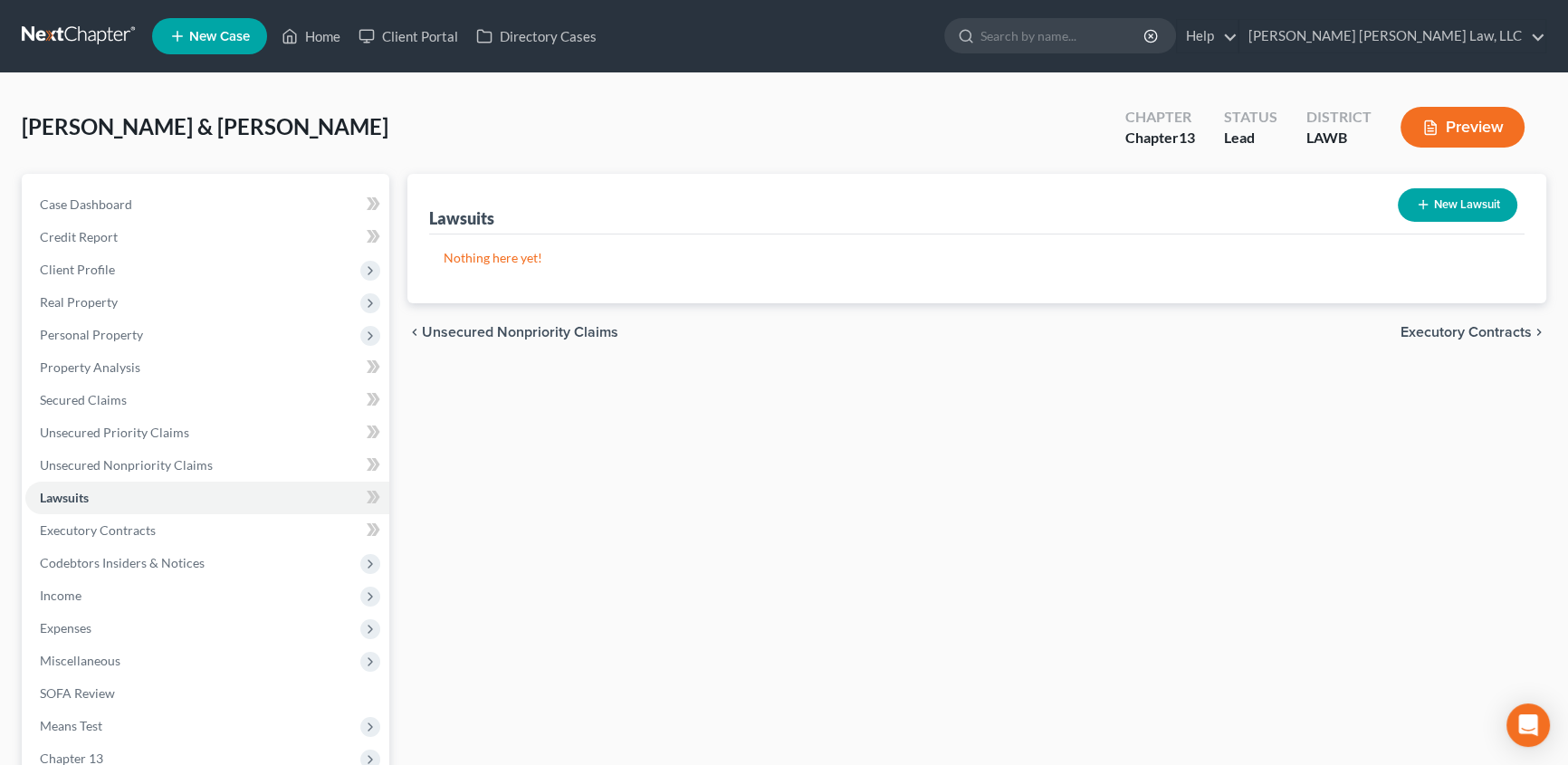
click at [1431, 200] on button "New Lawsuit" at bounding box center [1458, 204] width 120 height 33
select select "0"
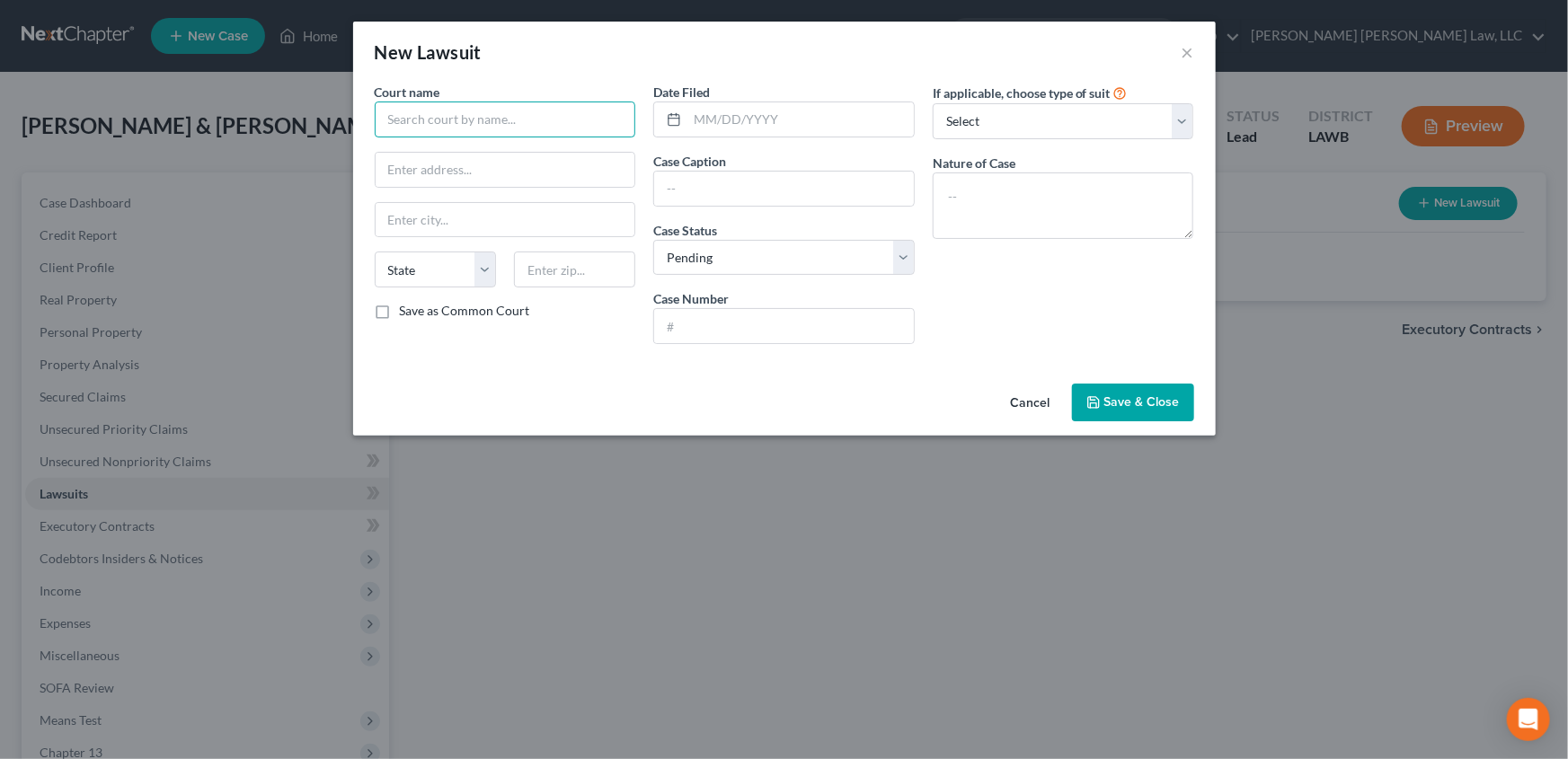
click at [420, 117] on input "text" at bounding box center [505, 120] width 261 height 36
type input "1"
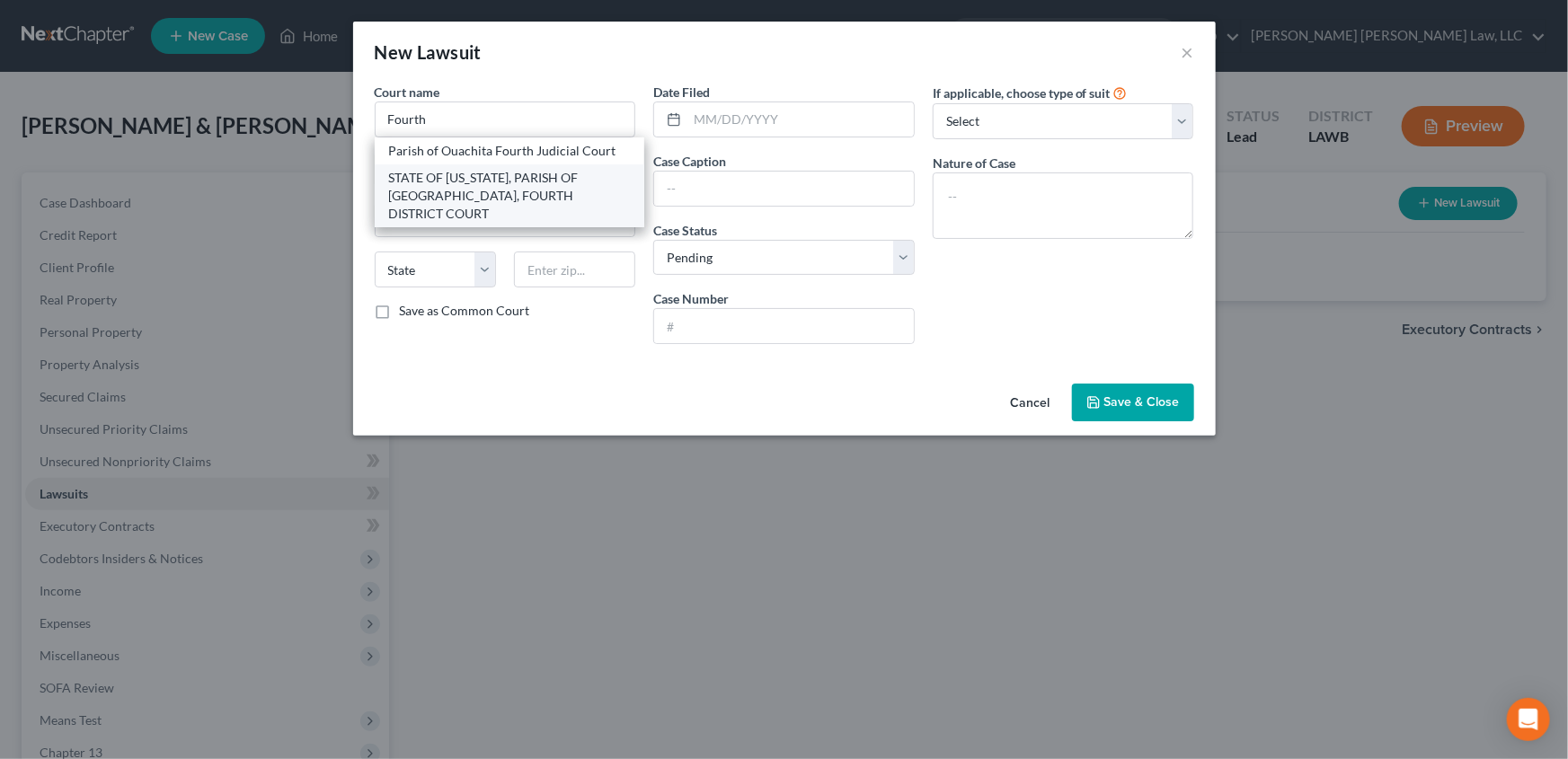
click at [492, 187] on div "STATE OF [US_STATE], PARISH OF [GEOGRAPHIC_DATA], FOURTH DISTRICT COURT" at bounding box center [509, 195] width 242 height 54
type input "STATE OF [US_STATE], PARISH OF [GEOGRAPHIC_DATA], FOURTH DISTRICT COURT"
type input "[STREET_ADDRESS]"
type input "Monroe"
select select "19"
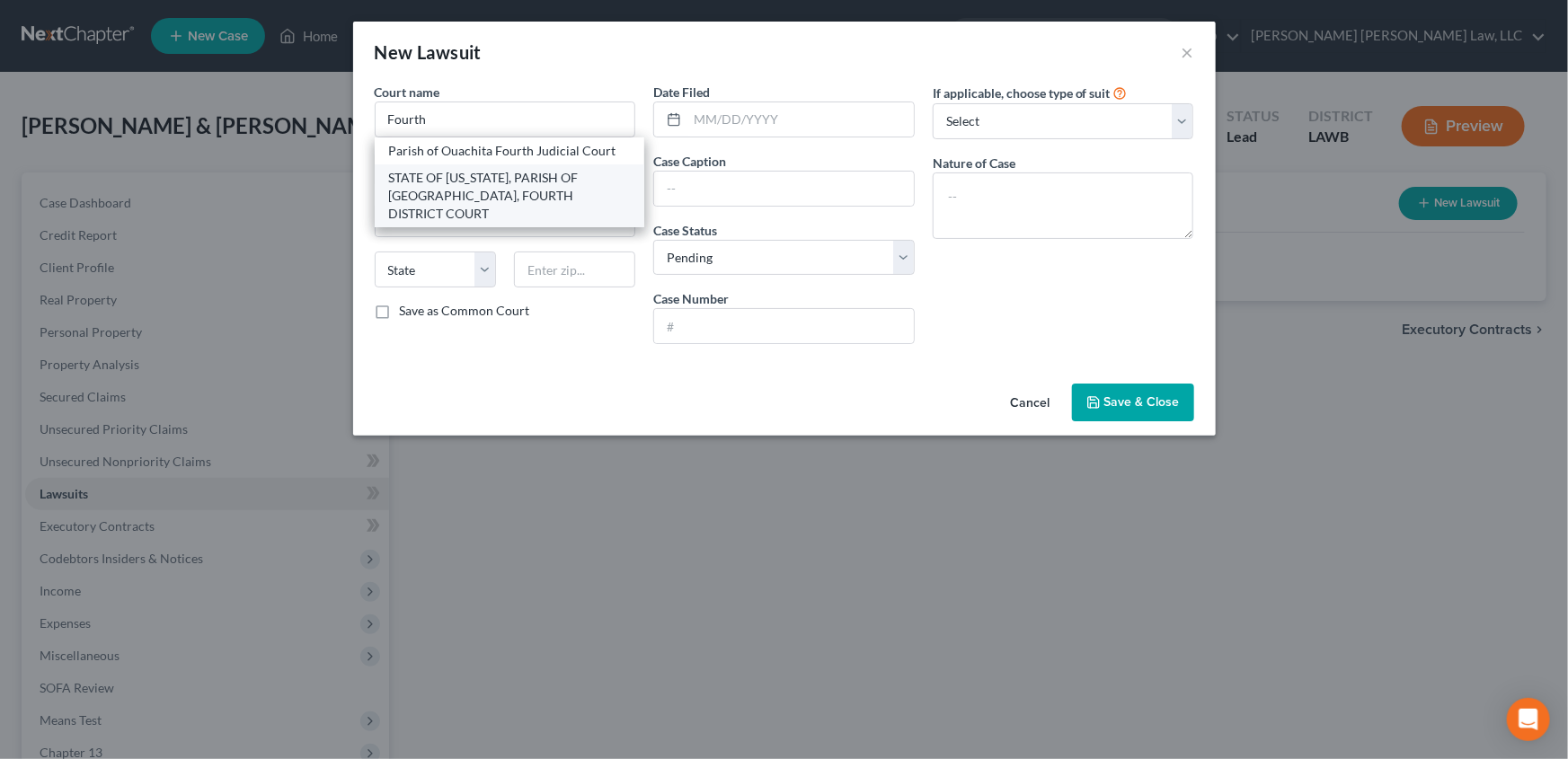
type input "71201"
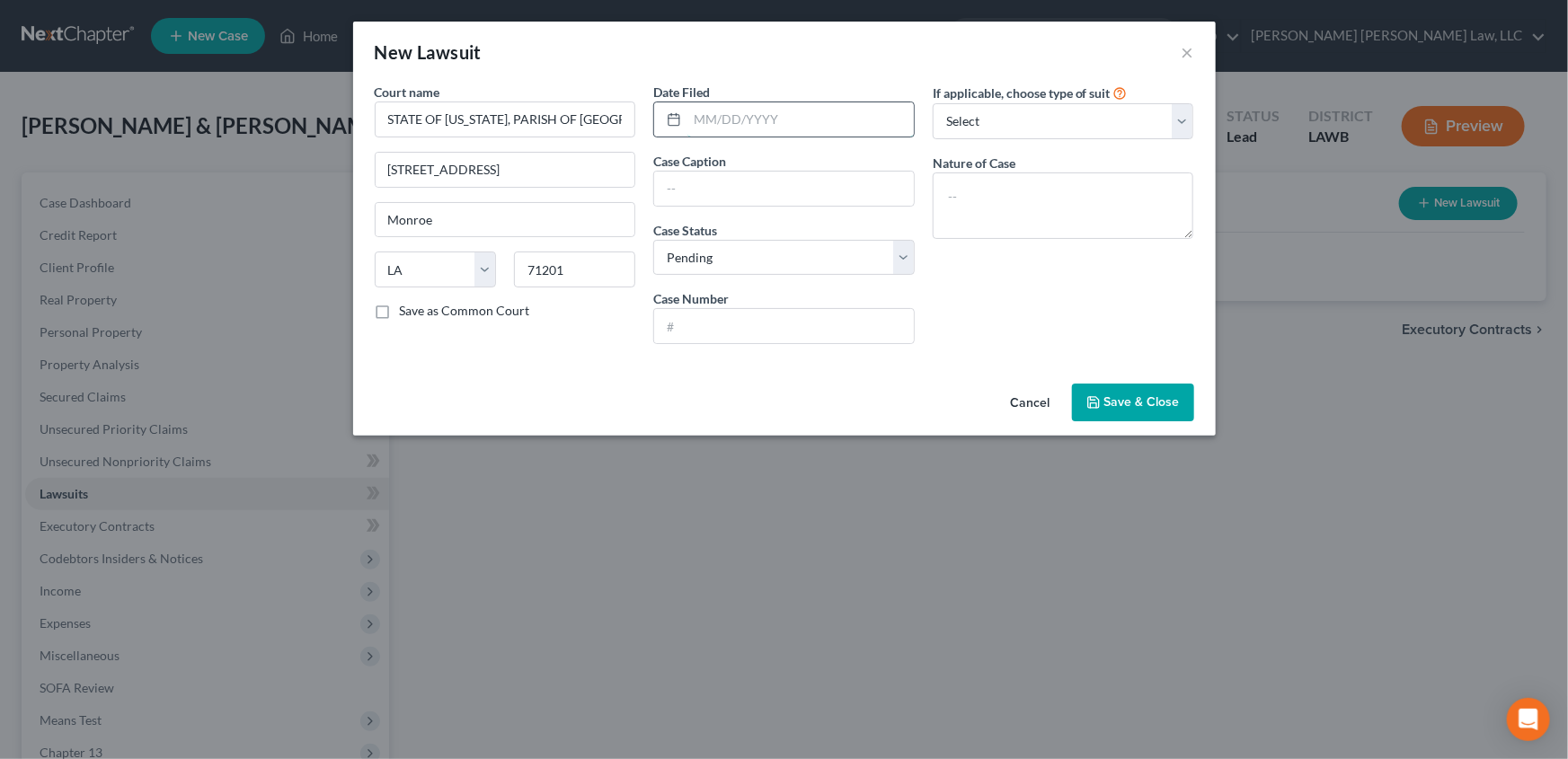
click at [711, 119] on input "text" at bounding box center [800, 120] width 226 height 34
type input "[DATE]"
drag, startPoint x: 699, startPoint y: 179, endPoint x: 74, endPoint y: 239, distance: 627.9
click at [699, 179] on input "text" at bounding box center [783, 189] width 259 height 34
click at [675, 188] on input "text" at bounding box center [783, 189] width 259 height 34
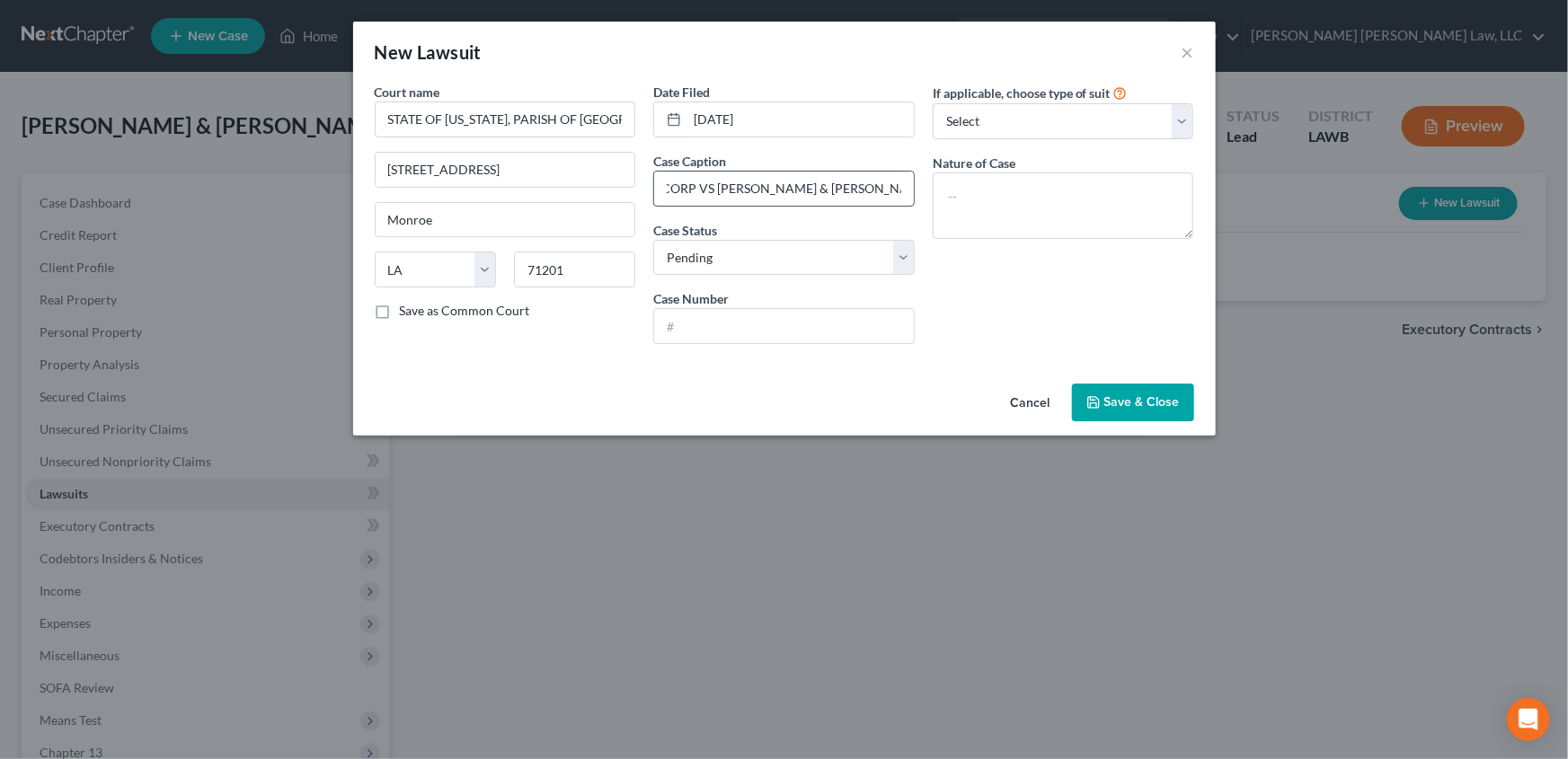
scroll to position [0, 172]
type input "1ST FRANKLIN FINANCIAL CORP VS [PERSON_NAME] & [PERSON_NAME]"
click at [705, 320] on input "text" at bounding box center [783, 326] width 259 height 34
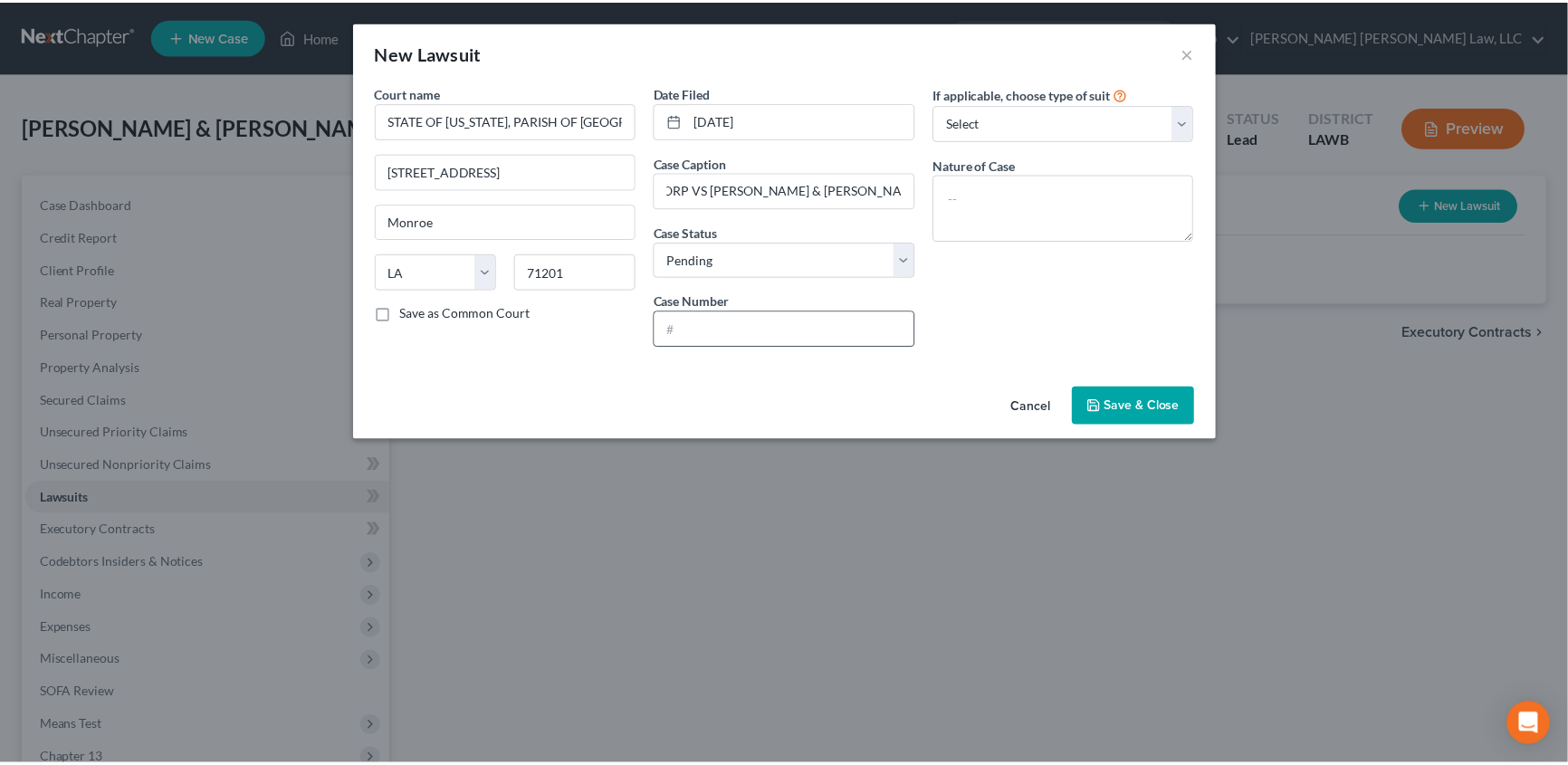
scroll to position [0, 0]
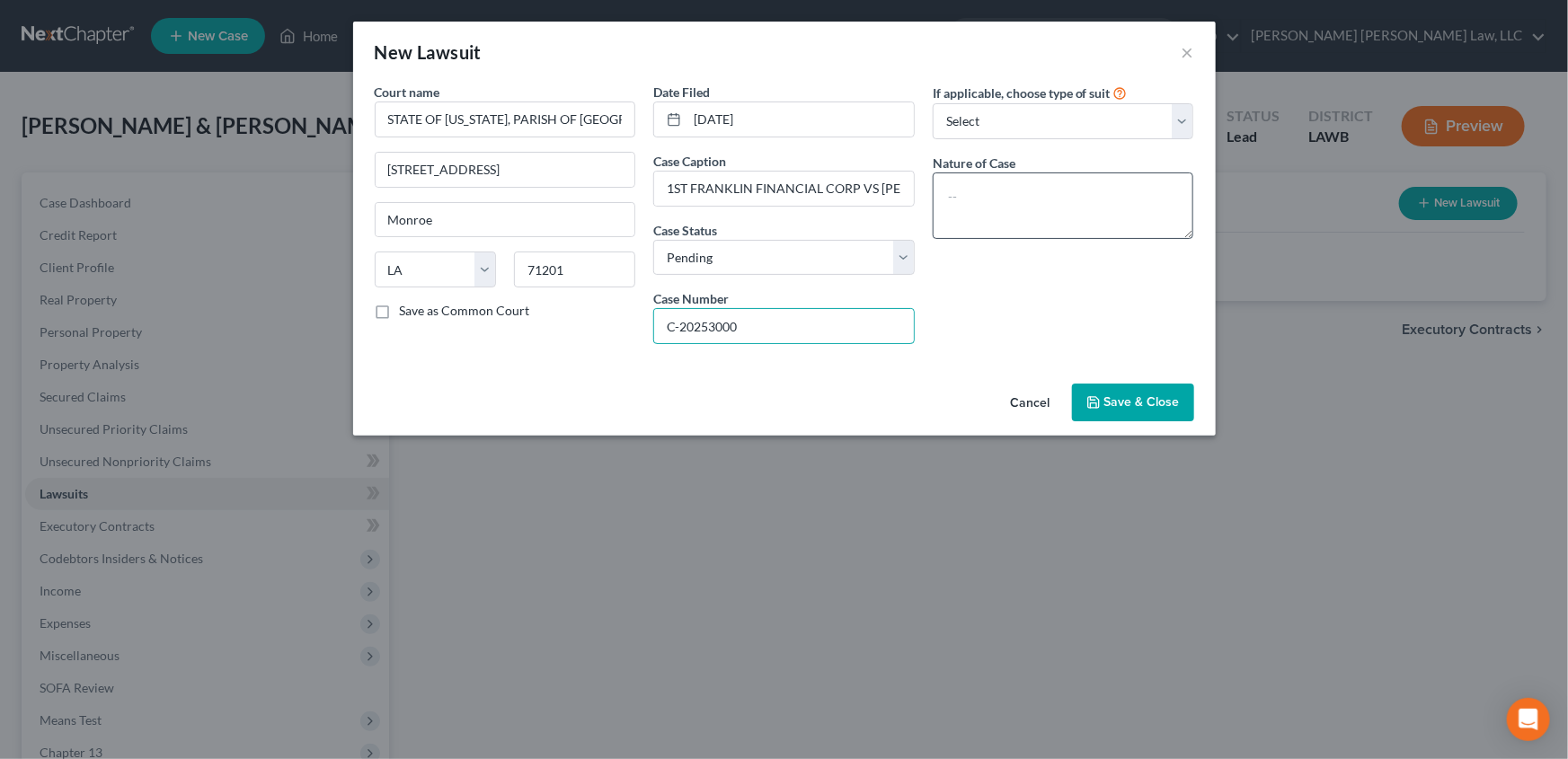
type input "C-20253000"
click at [987, 200] on textarea at bounding box center [1062, 206] width 261 height 66
type textarea "CITATION"
click at [1128, 402] on span "Save & Close" at bounding box center [1142, 402] width 75 height 15
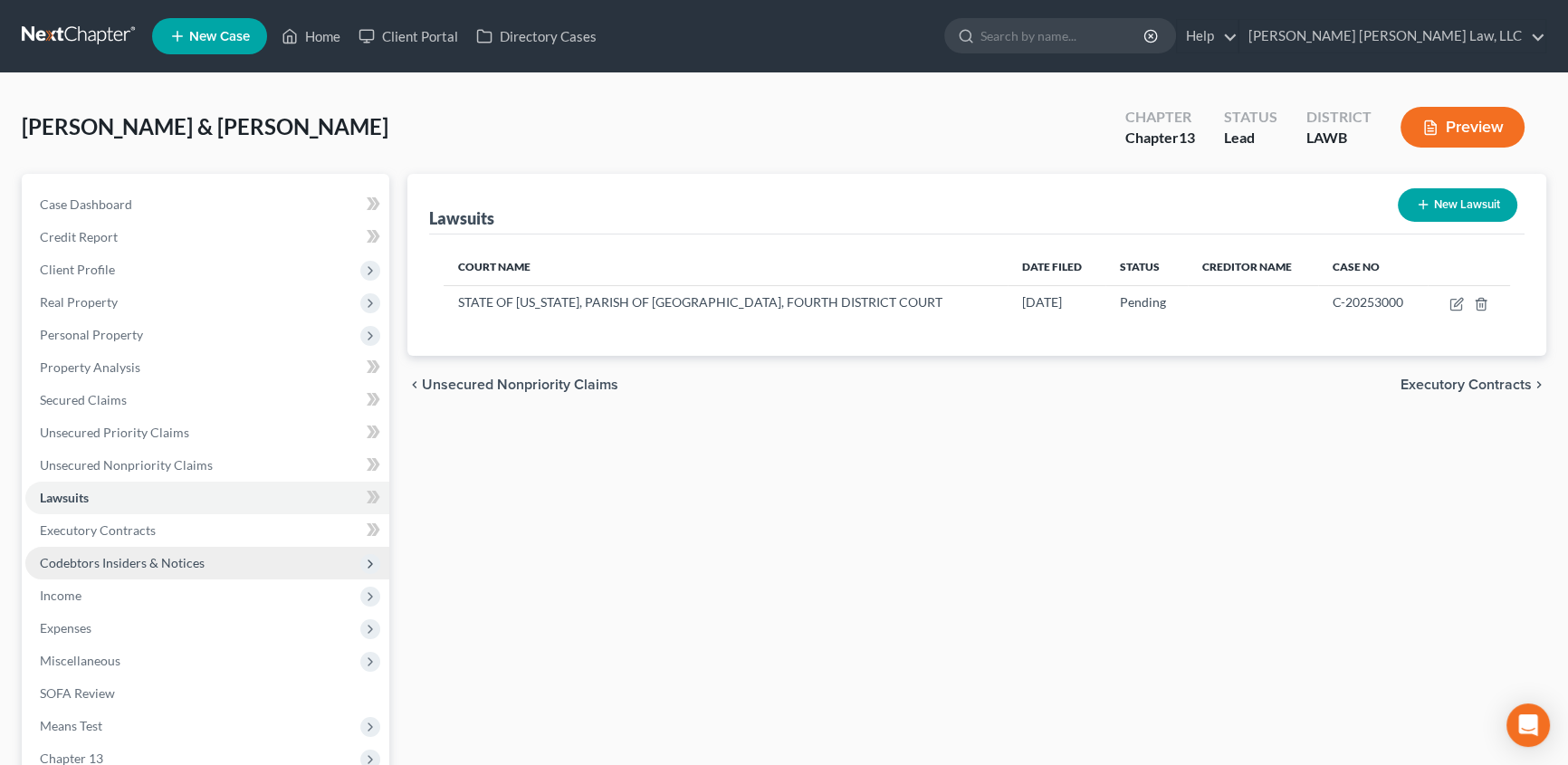
click at [74, 552] on span "Codebtors Insiders & Notices" at bounding box center [207, 563] width 364 height 32
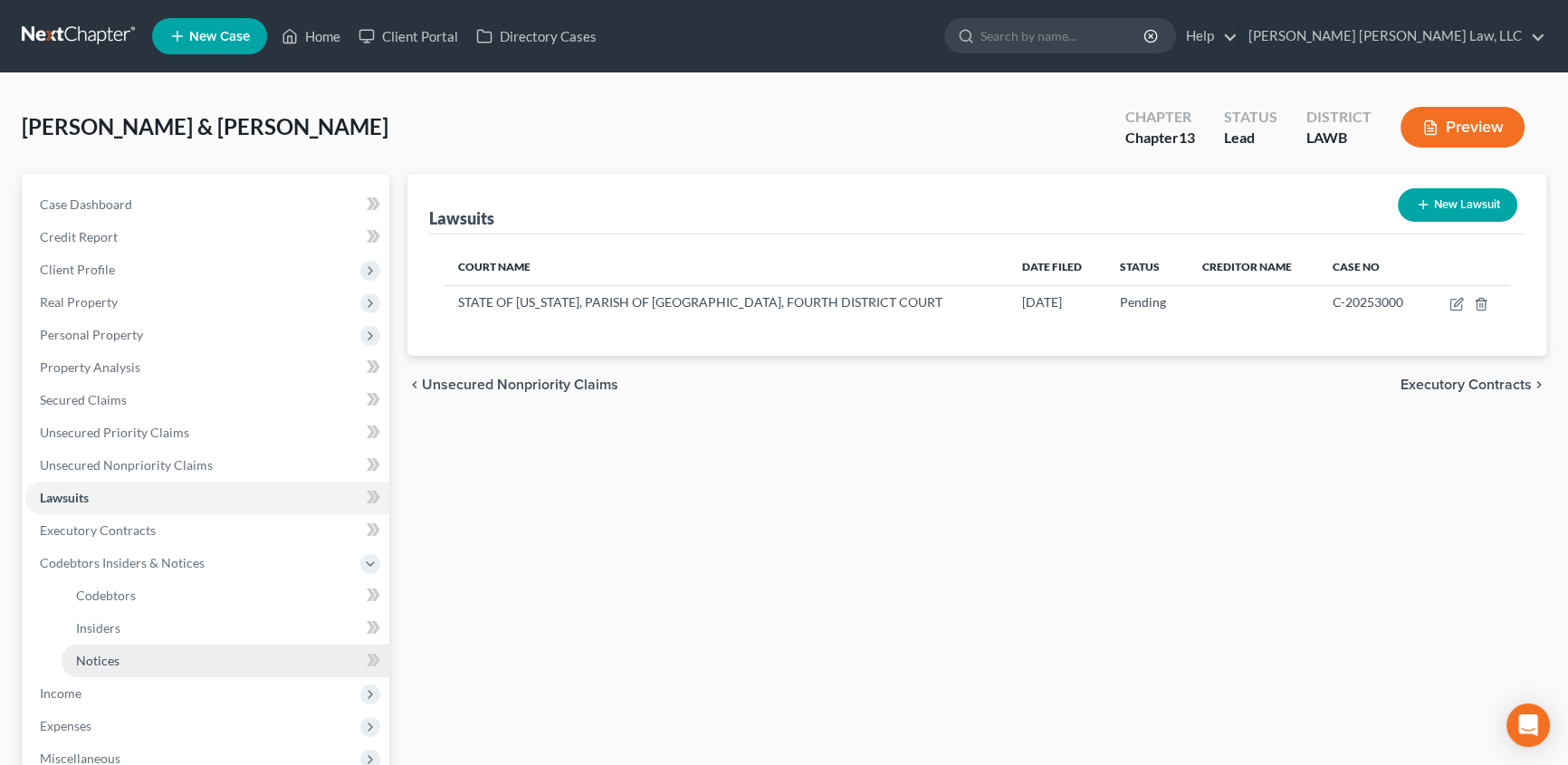
click at [105, 660] on span "Notices" at bounding box center [98, 660] width 44 height 15
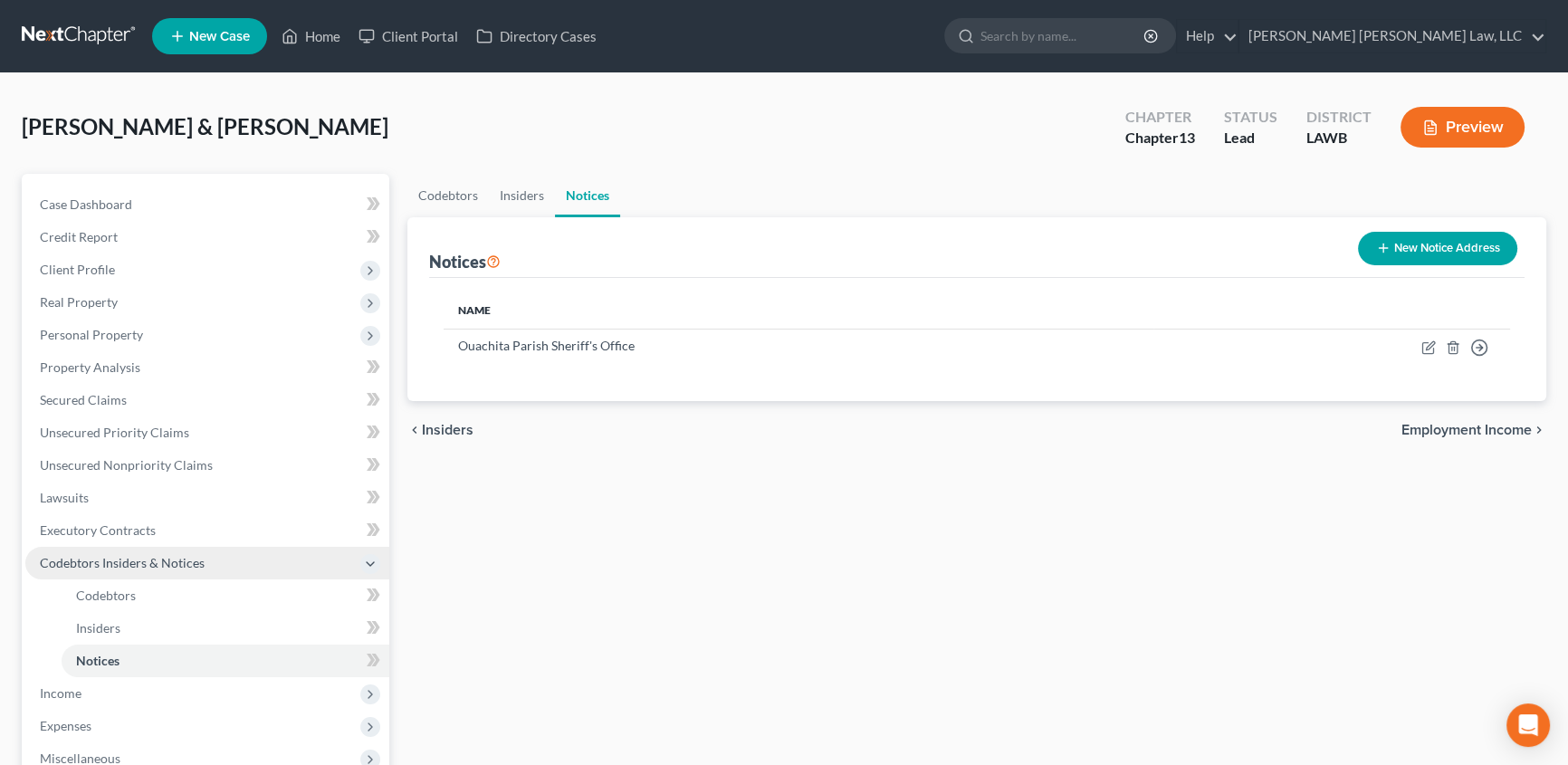
scroll to position [82, 0]
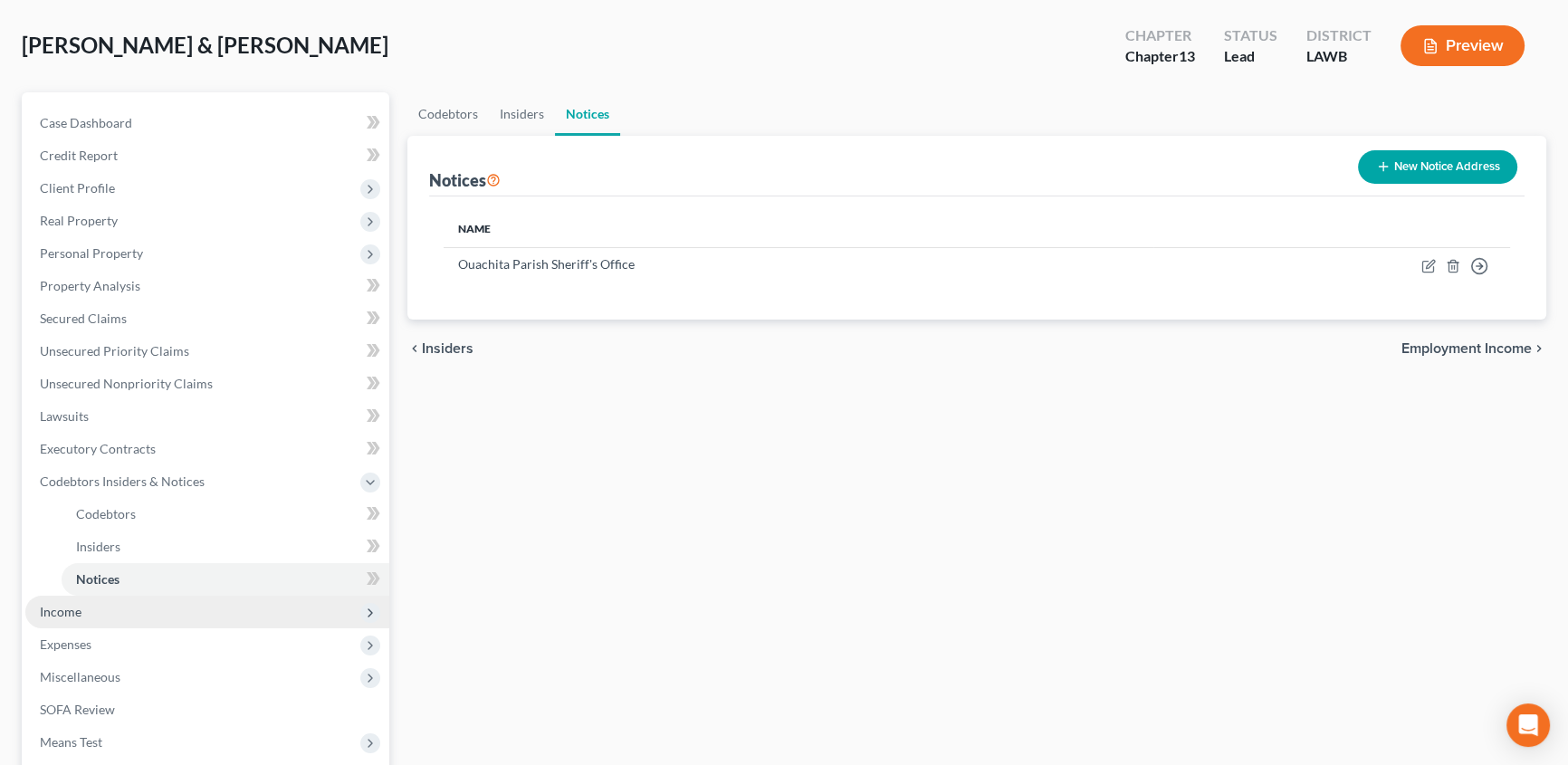
click at [51, 616] on span "Income" at bounding box center [207, 612] width 364 height 32
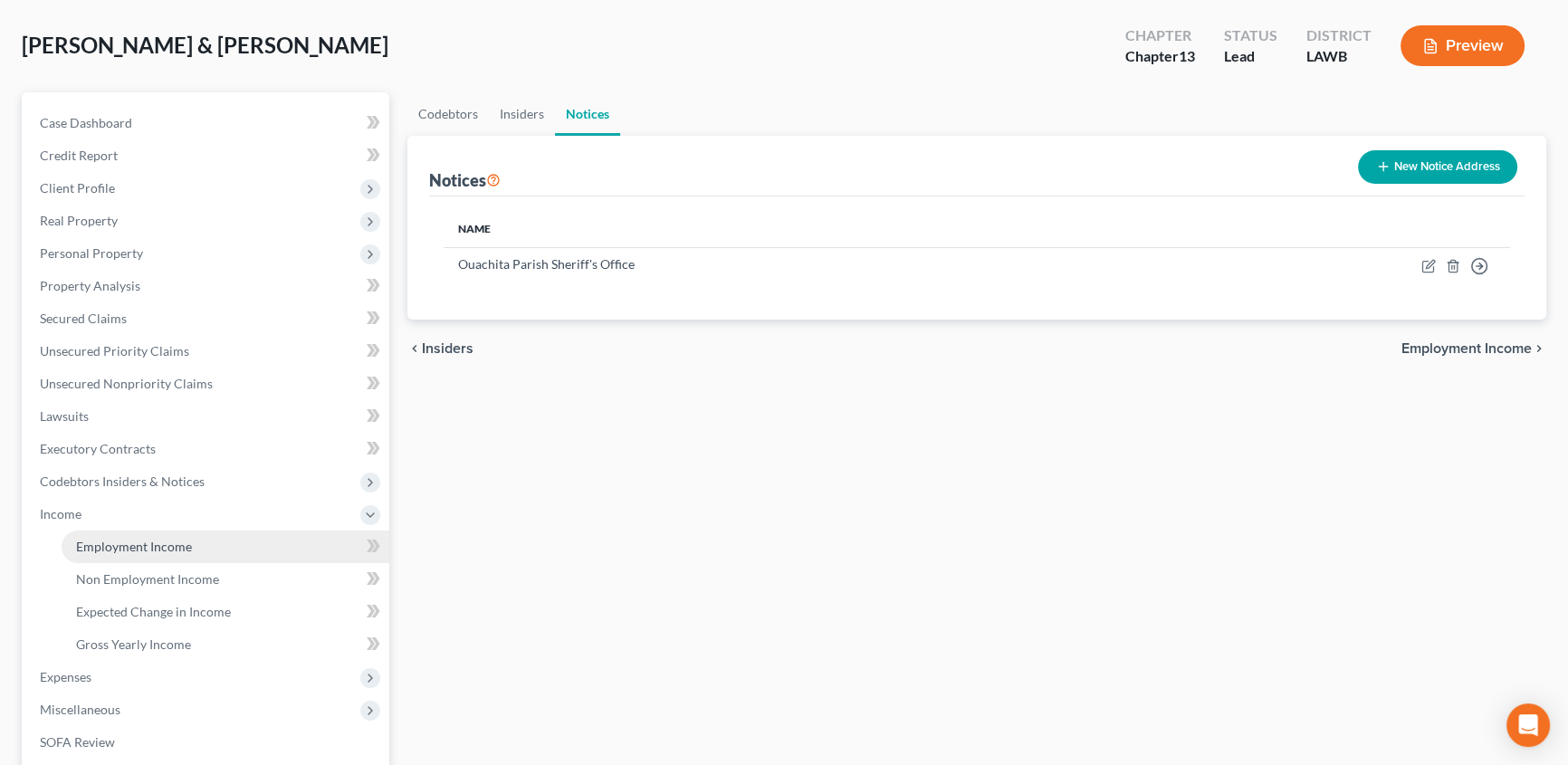
click at [105, 535] on link "Employment Income" at bounding box center [225, 546] width 328 height 32
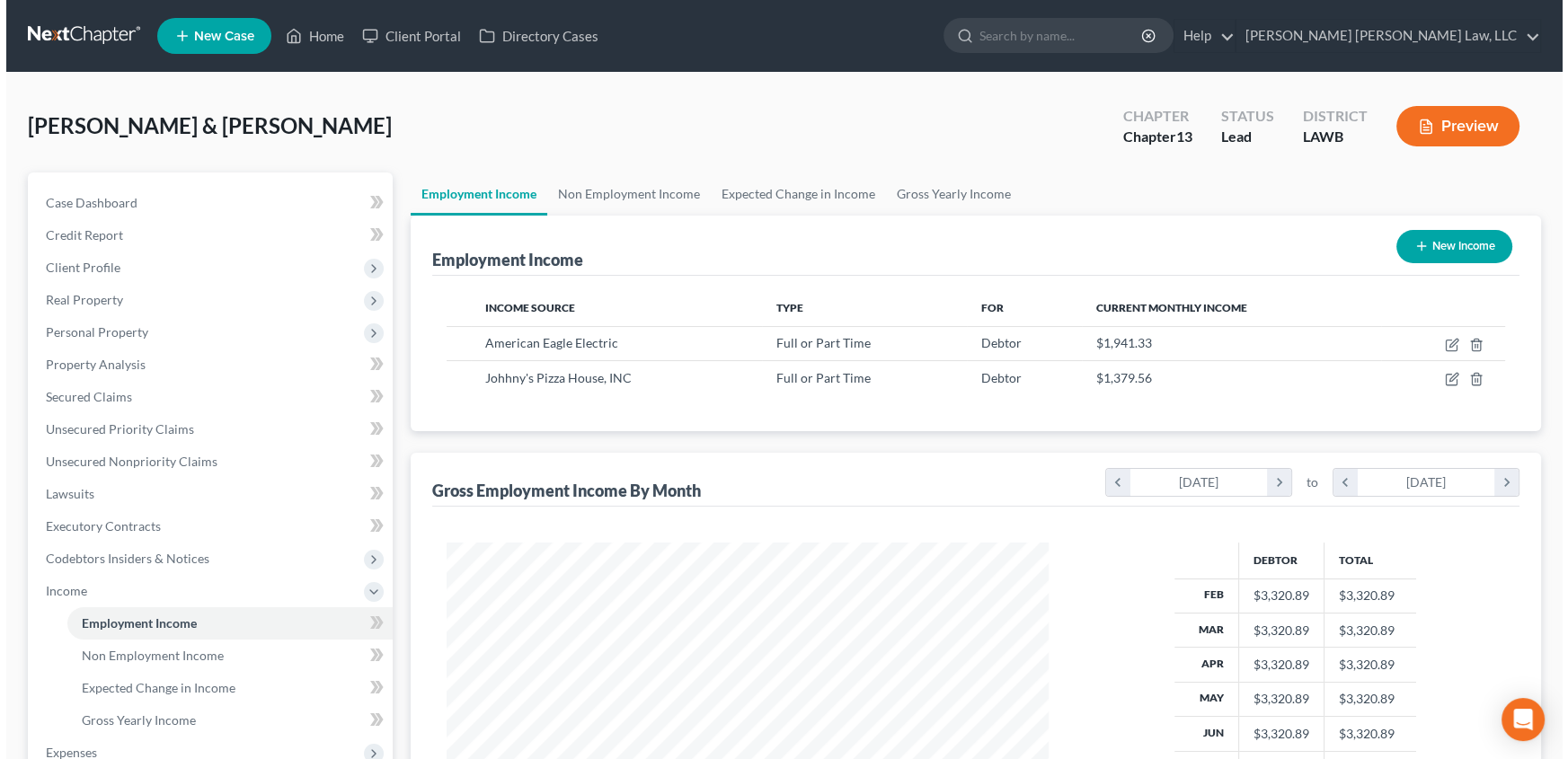
scroll to position [322, 638]
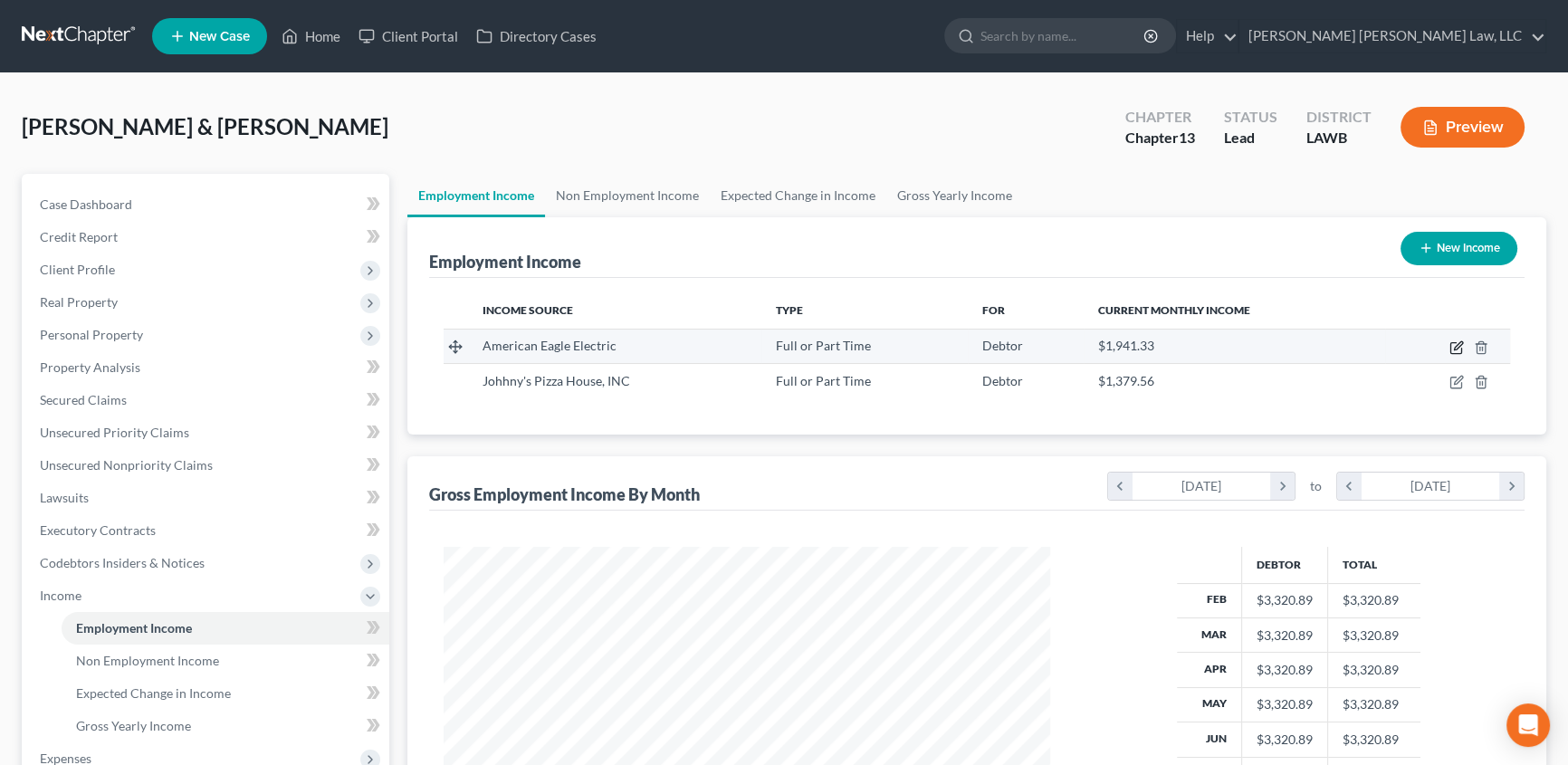
click at [1454, 350] on icon "button" at bounding box center [1457, 347] width 14 height 14
select select "0"
select select "19"
select select "3"
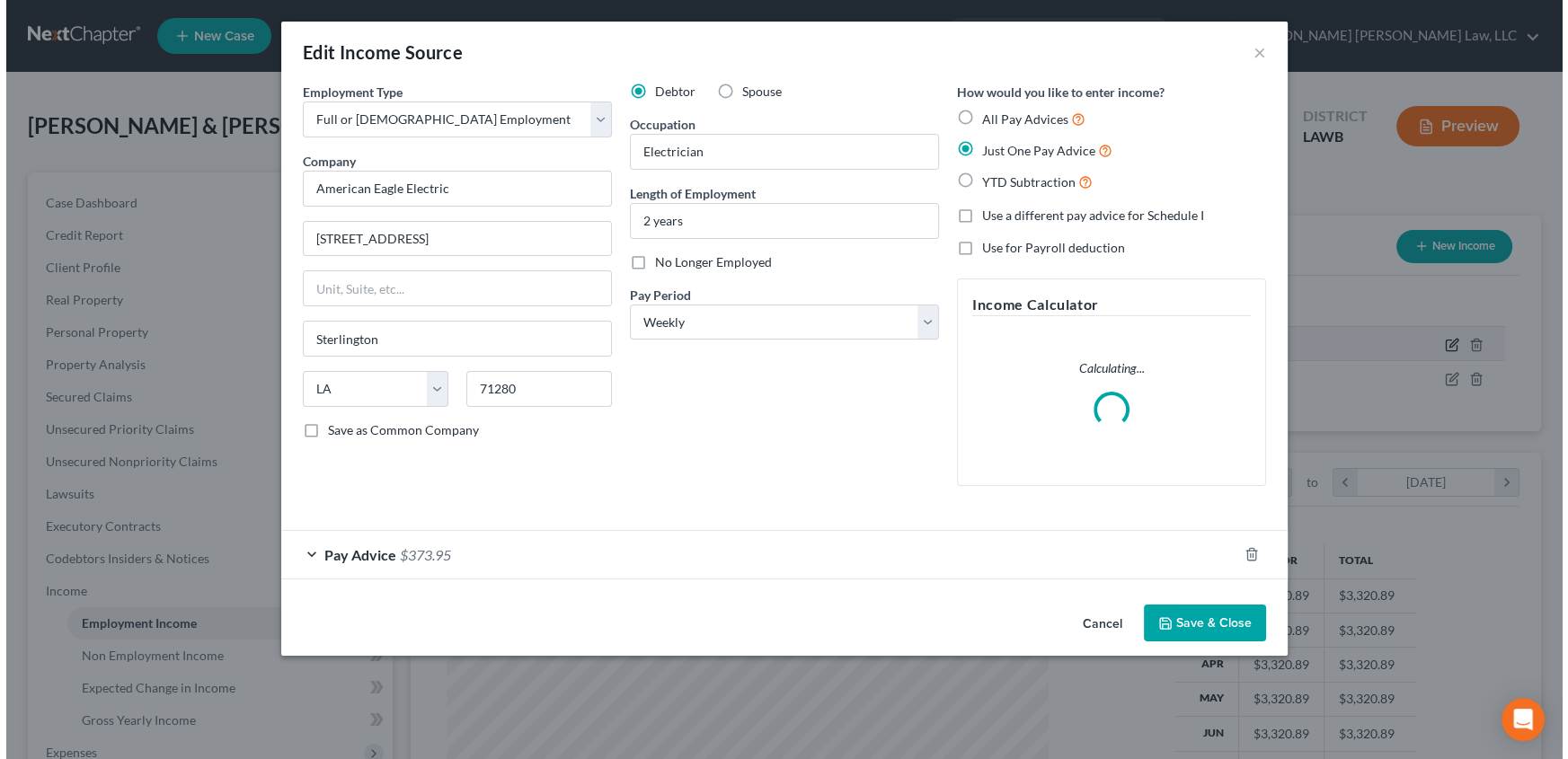
scroll to position [322, 643]
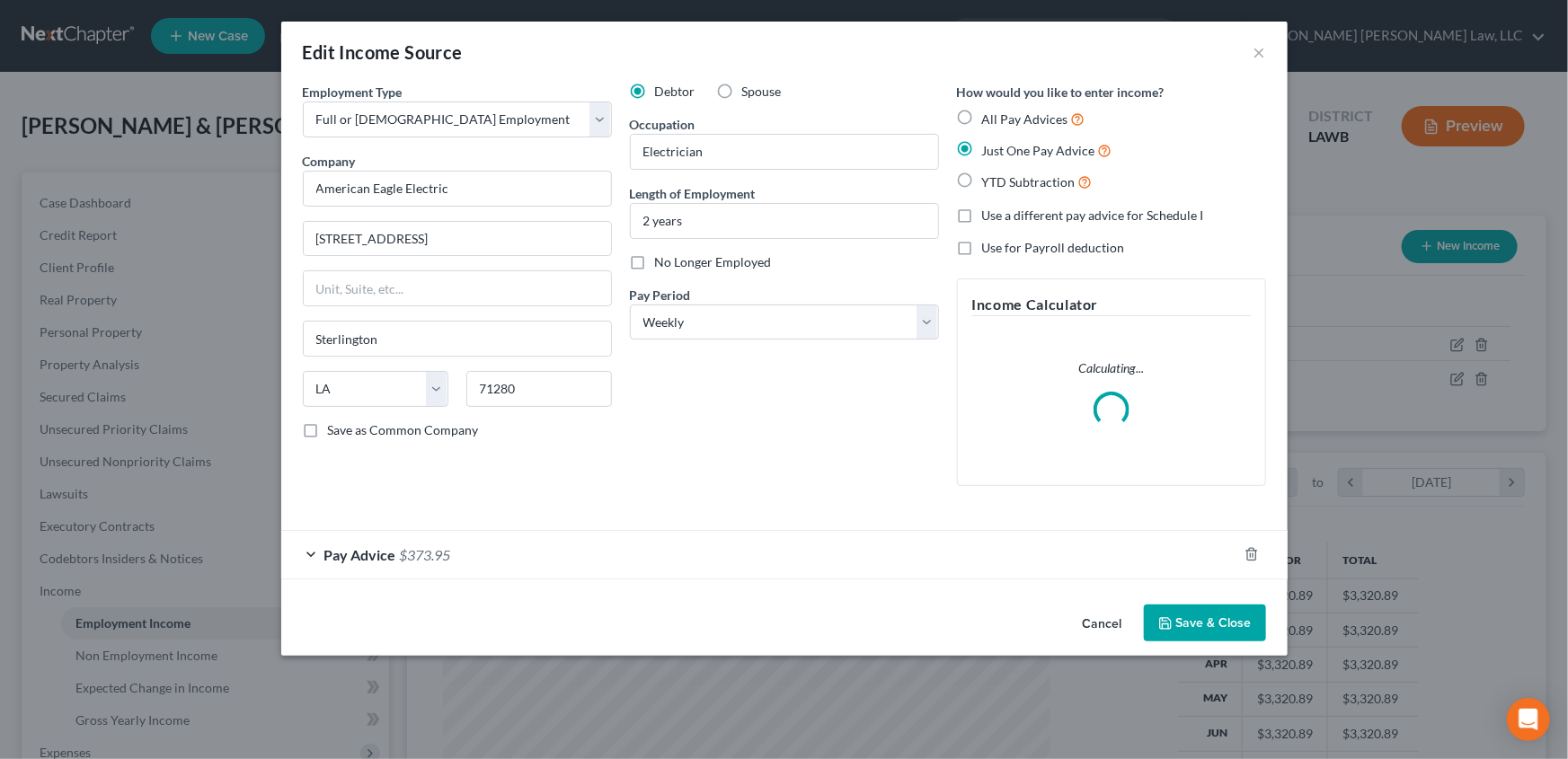
click at [343, 564] on div "Pay Advice $373.95" at bounding box center [759, 554] width 956 height 47
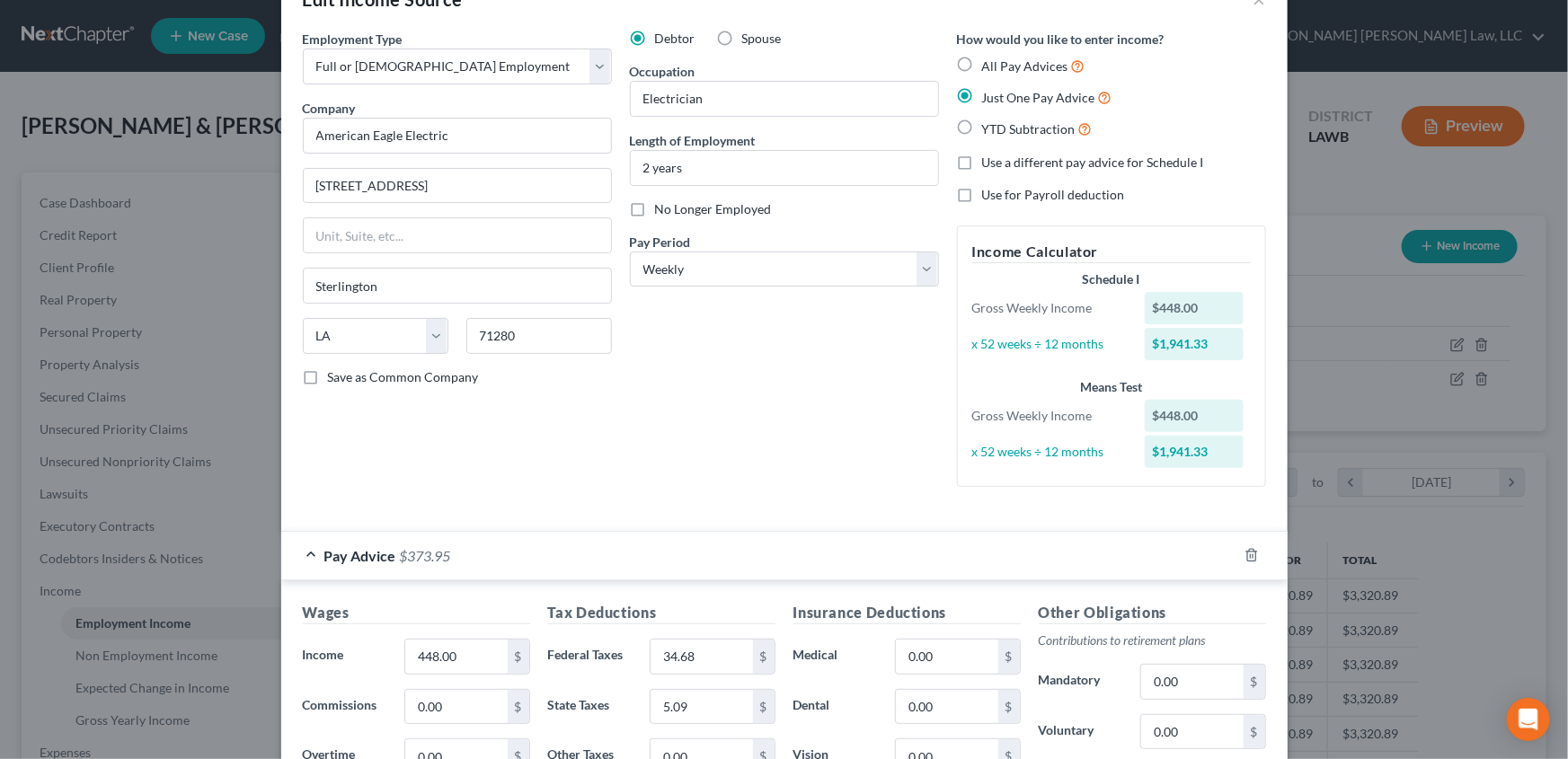
scroll to position [81, 0]
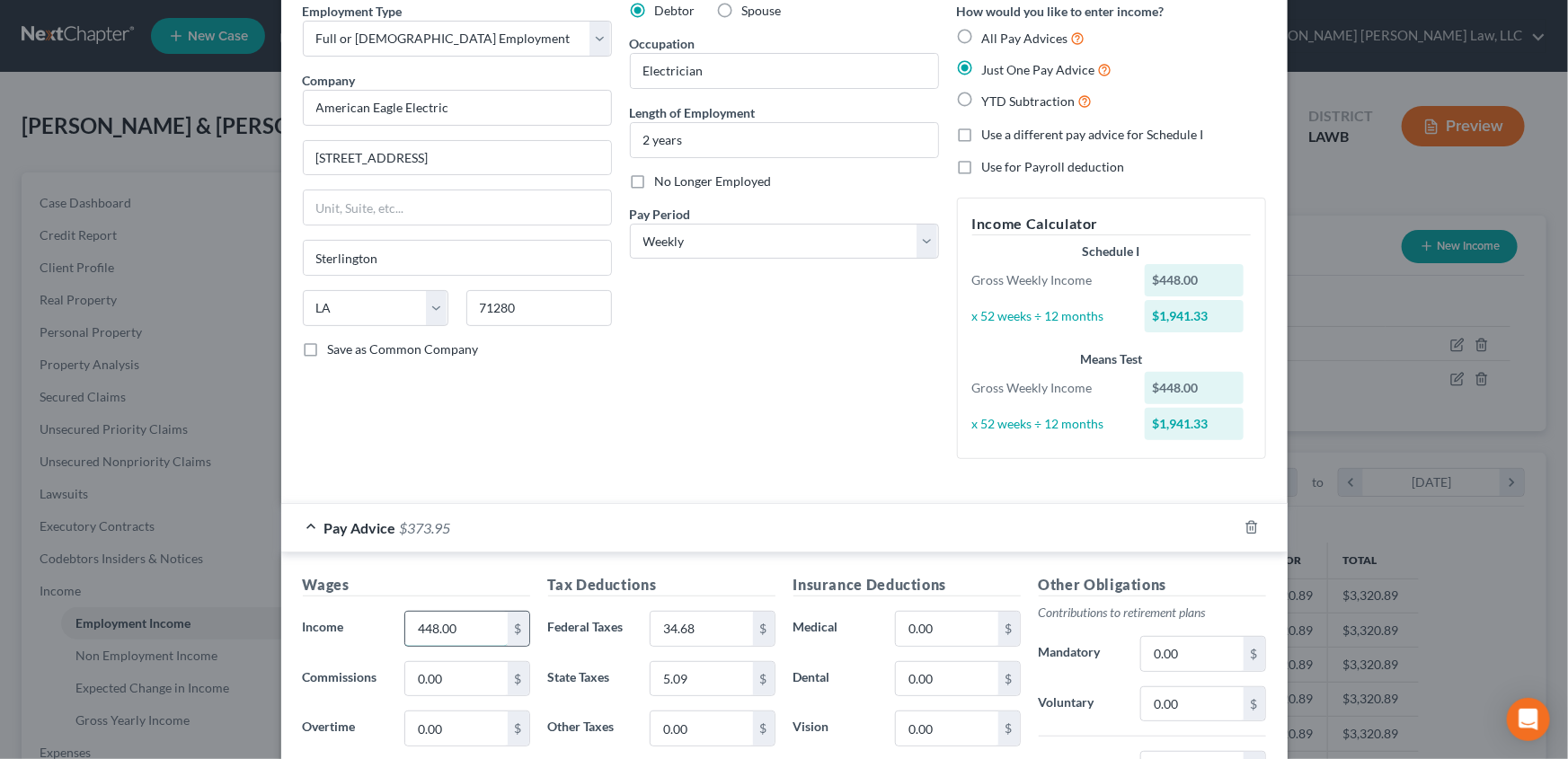
click at [448, 633] on input "448.00" at bounding box center [456, 628] width 102 height 34
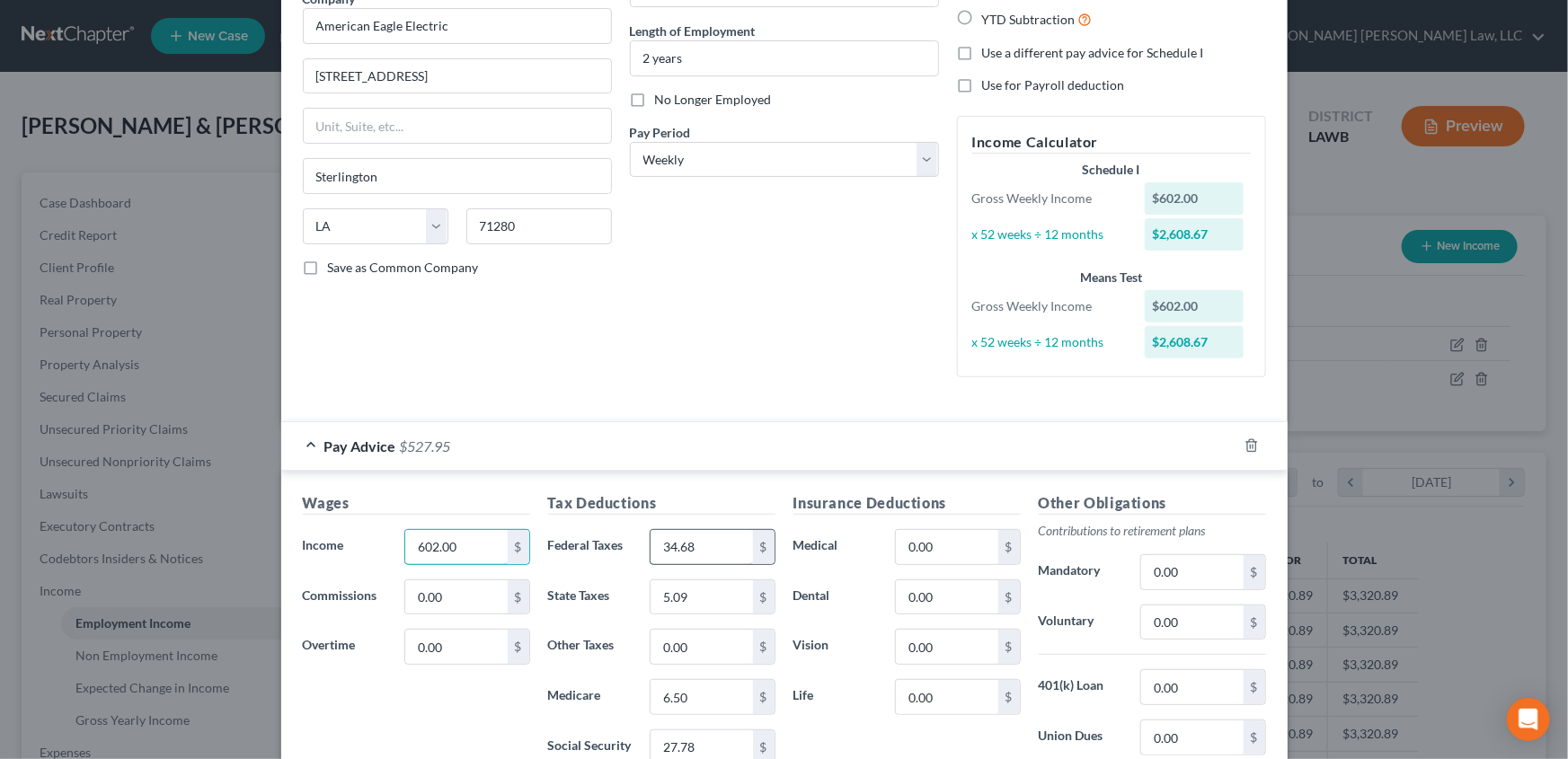
type input "602.00"
click at [701, 540] on input "34.68" at bounding box center [701, 547] width 102 height 34
type input "52.64"
type input "11.17"
type input "8.73"
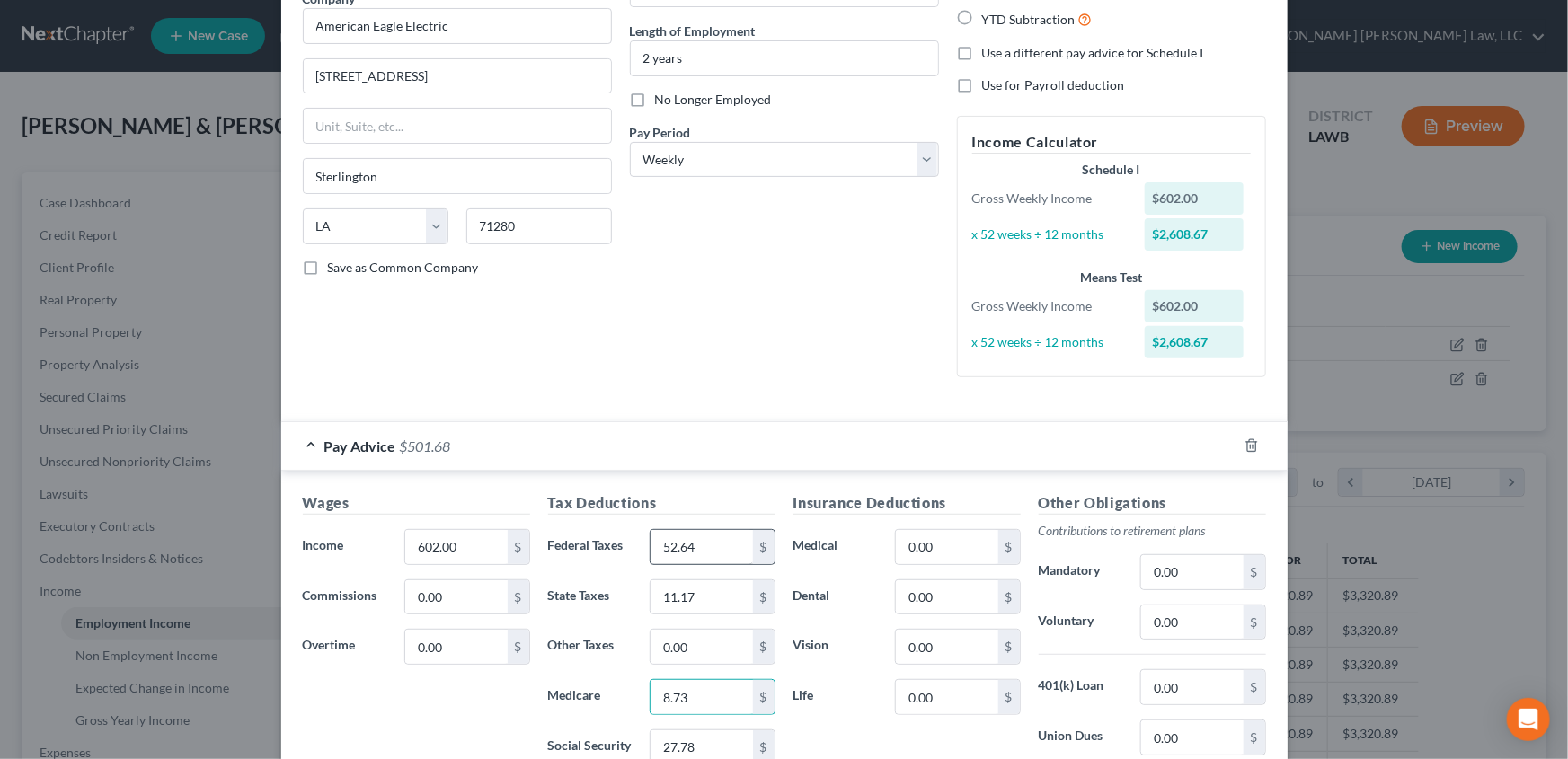
scroll to position [166, 0]
type input "37.33"
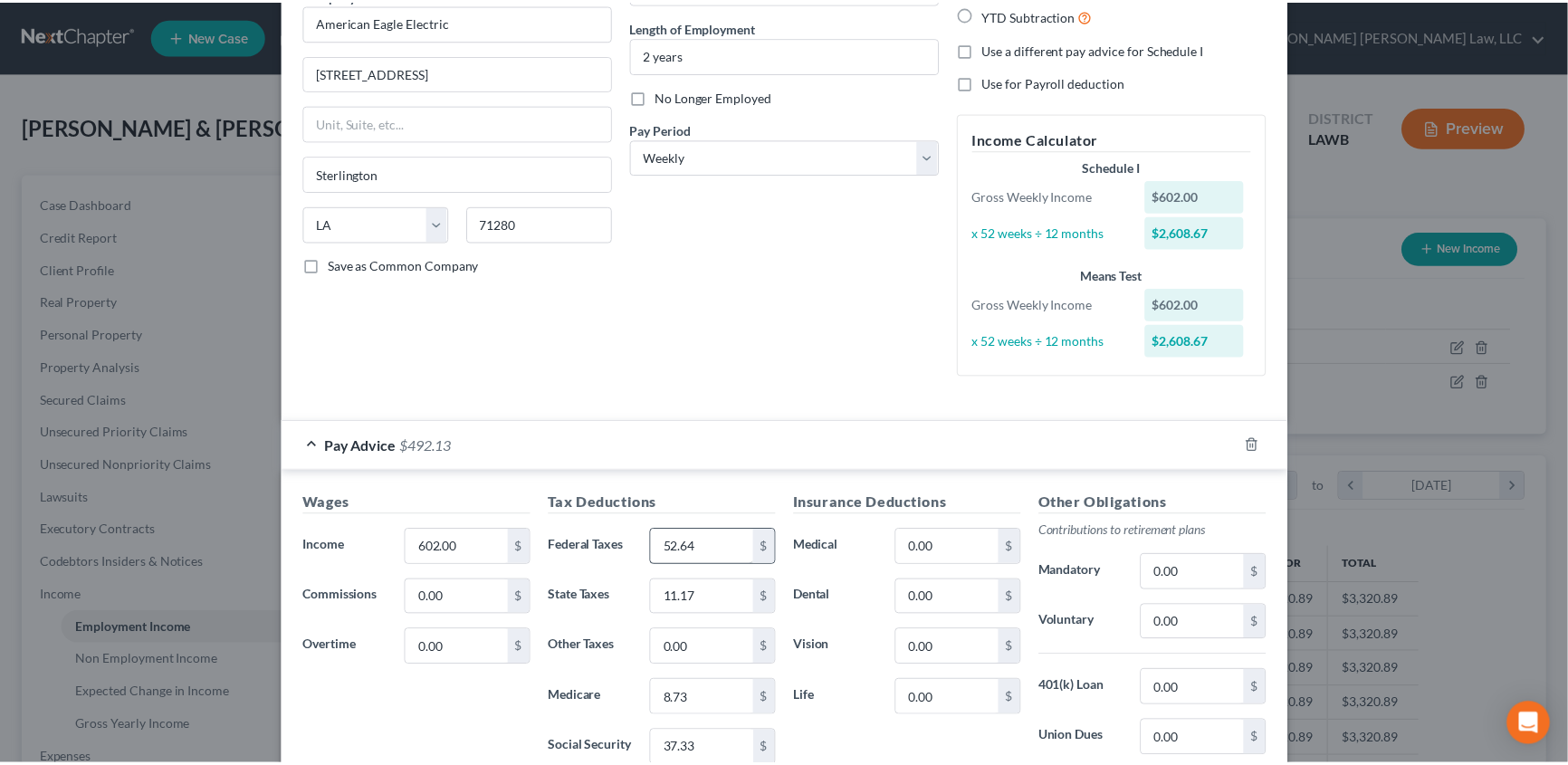
scroll to position [412, 0]
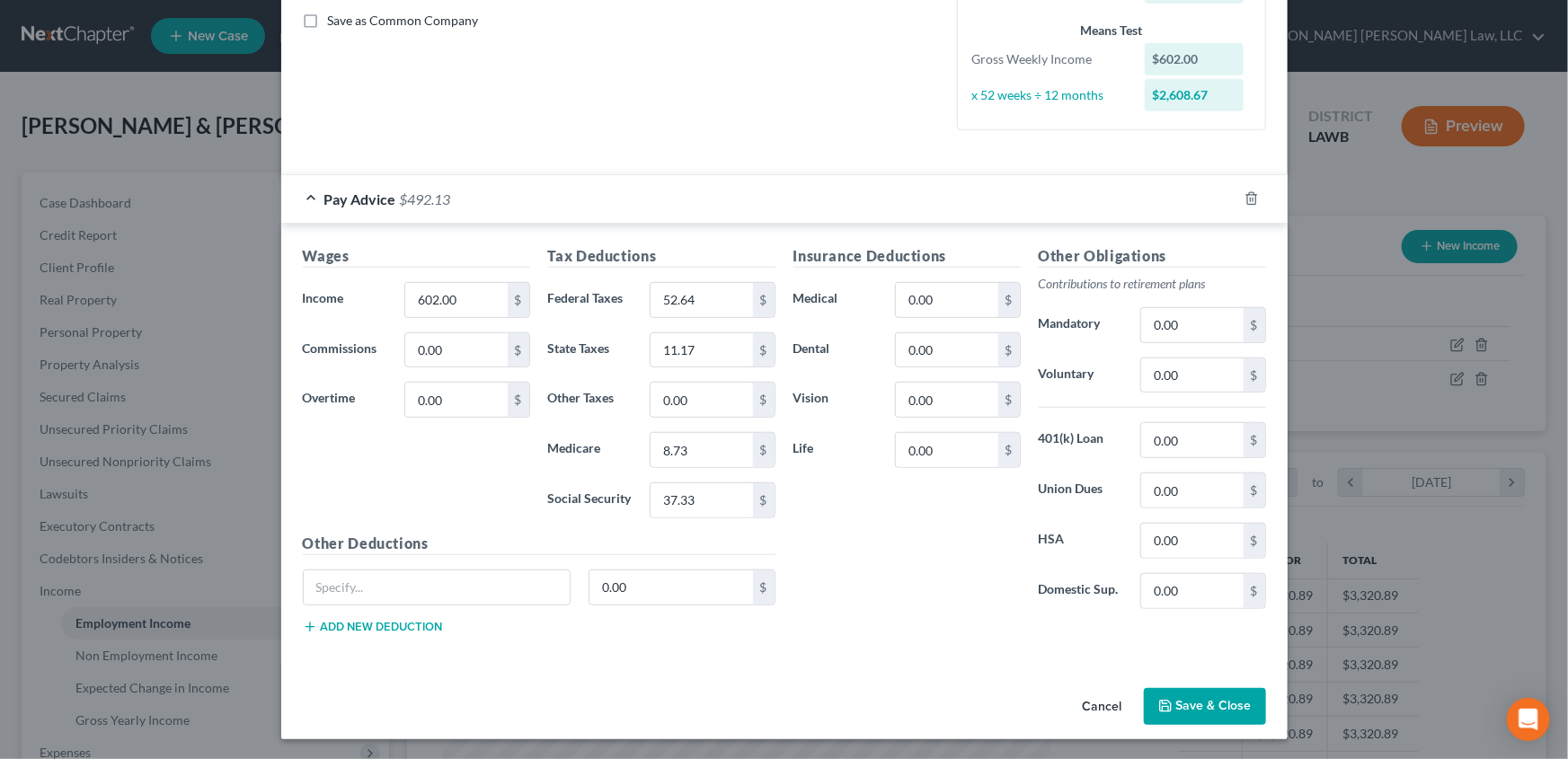
click at [1177, 712] on button "Save & Close" at bounding box center [1205, 706] width 123 height 38
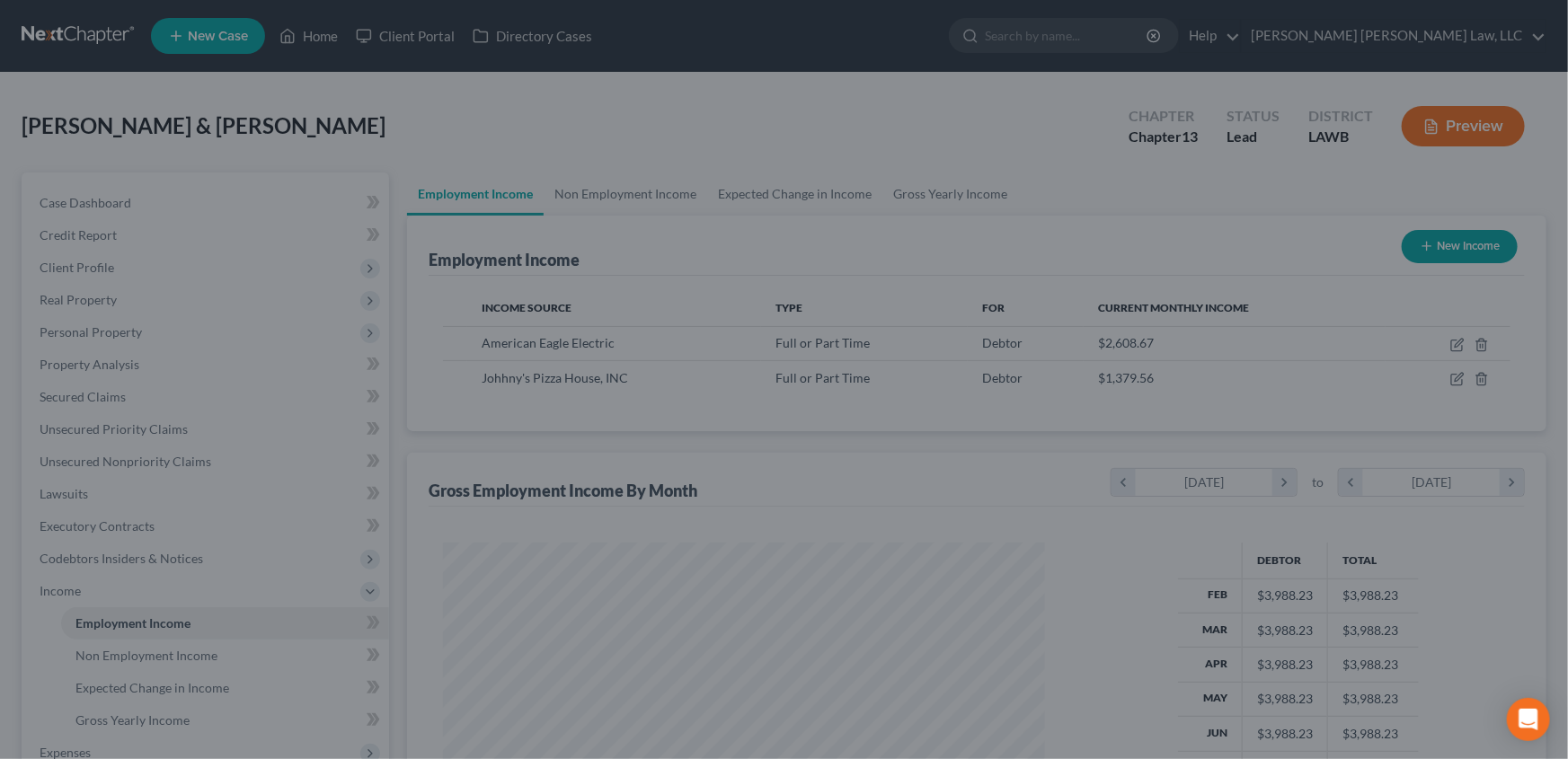
scroll to position [897499, 897739]
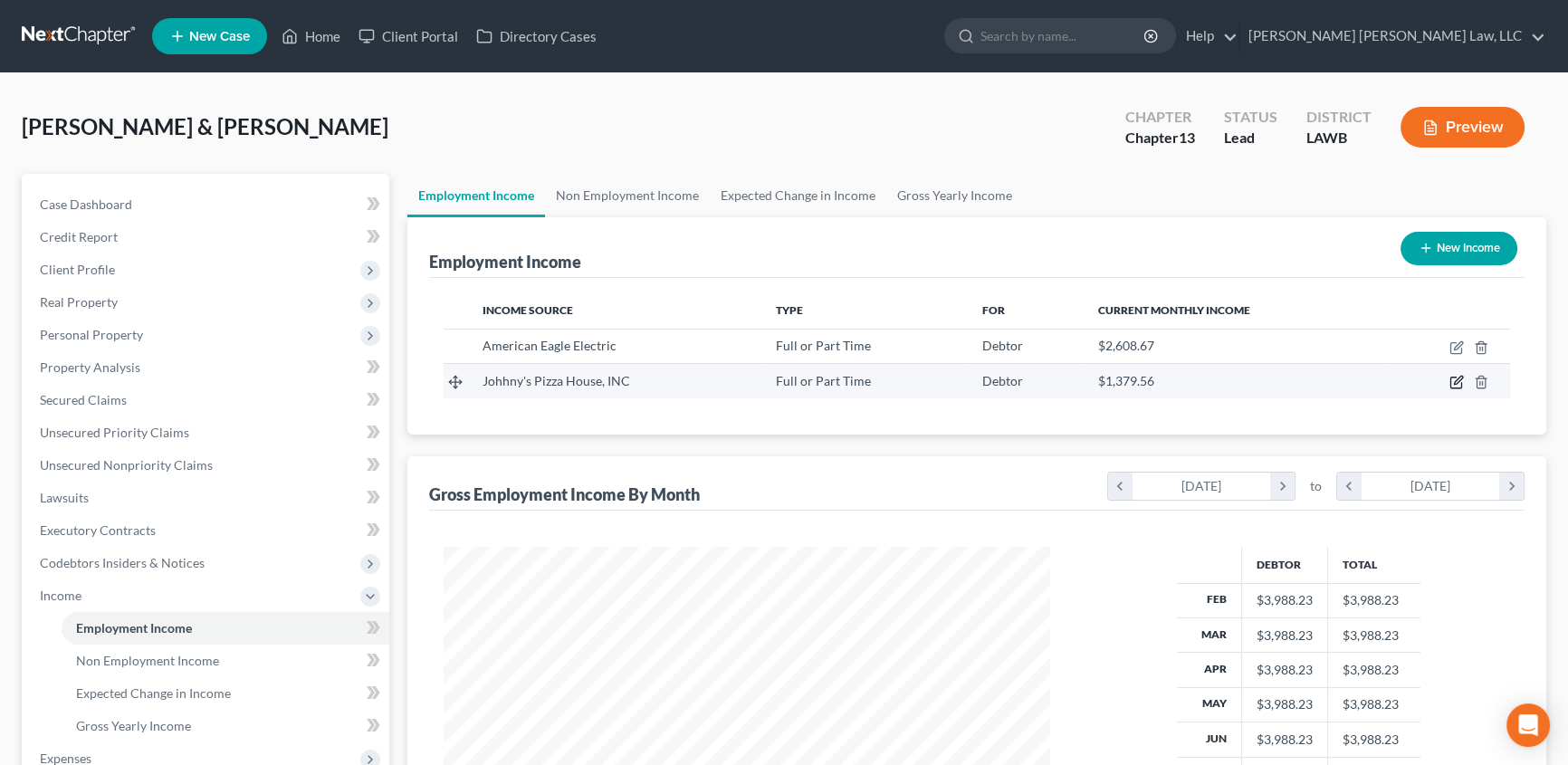
click at [1450, 379] on icon "button" at bounding box center [1455, 382] width 10 height 10
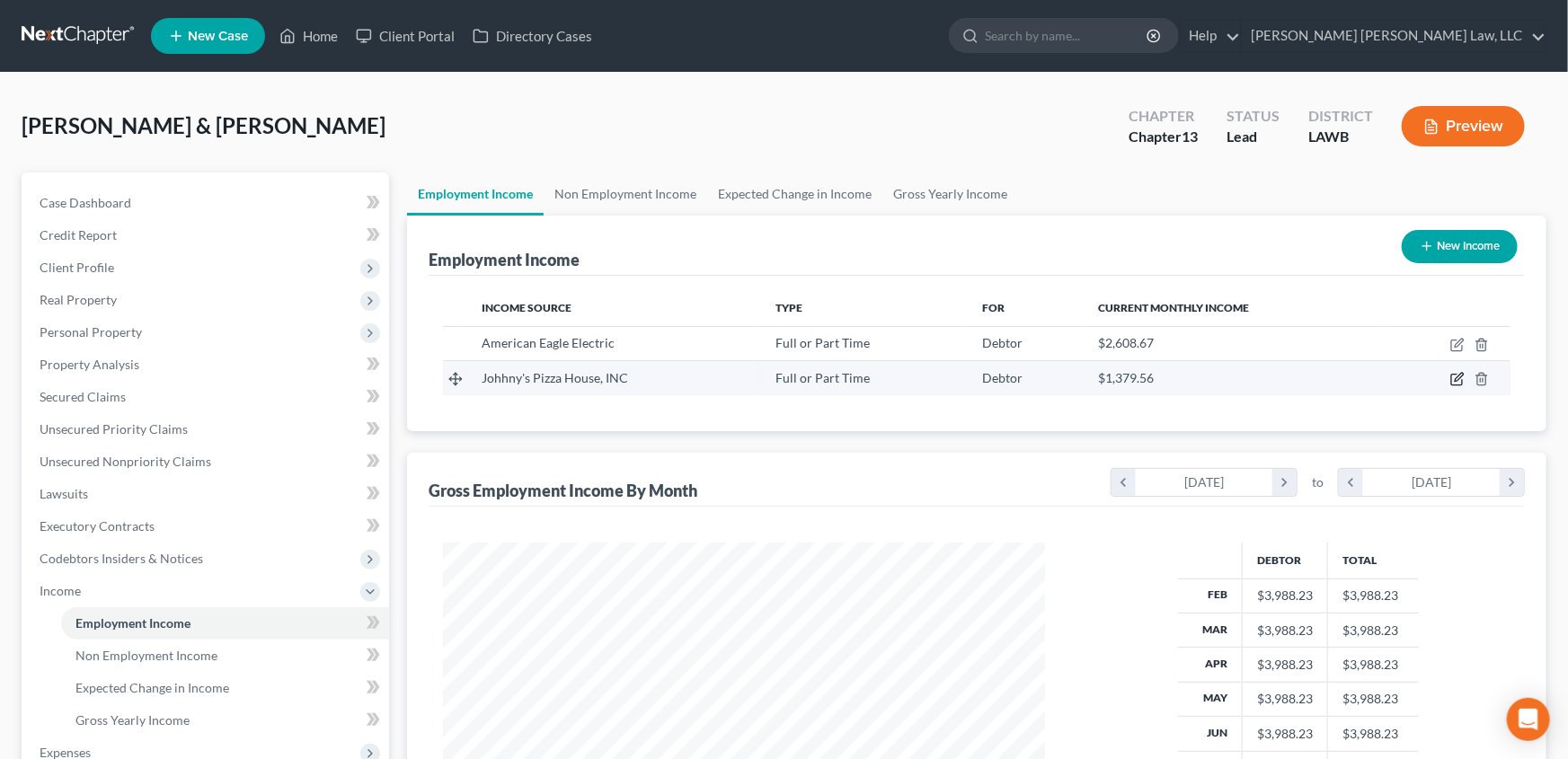
select select "0"
select select "19"
select select "2"
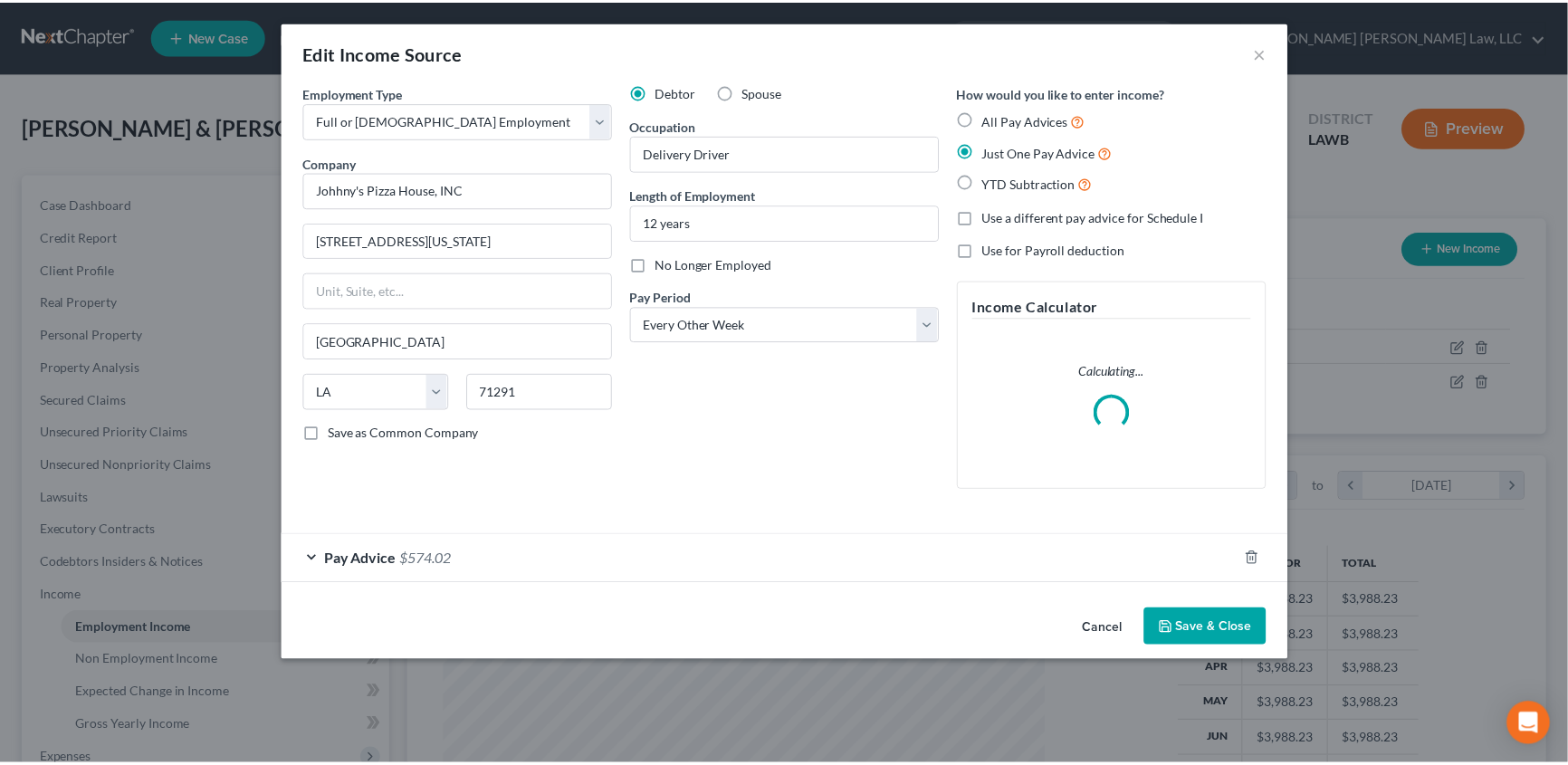
scroll to position [324, 648]
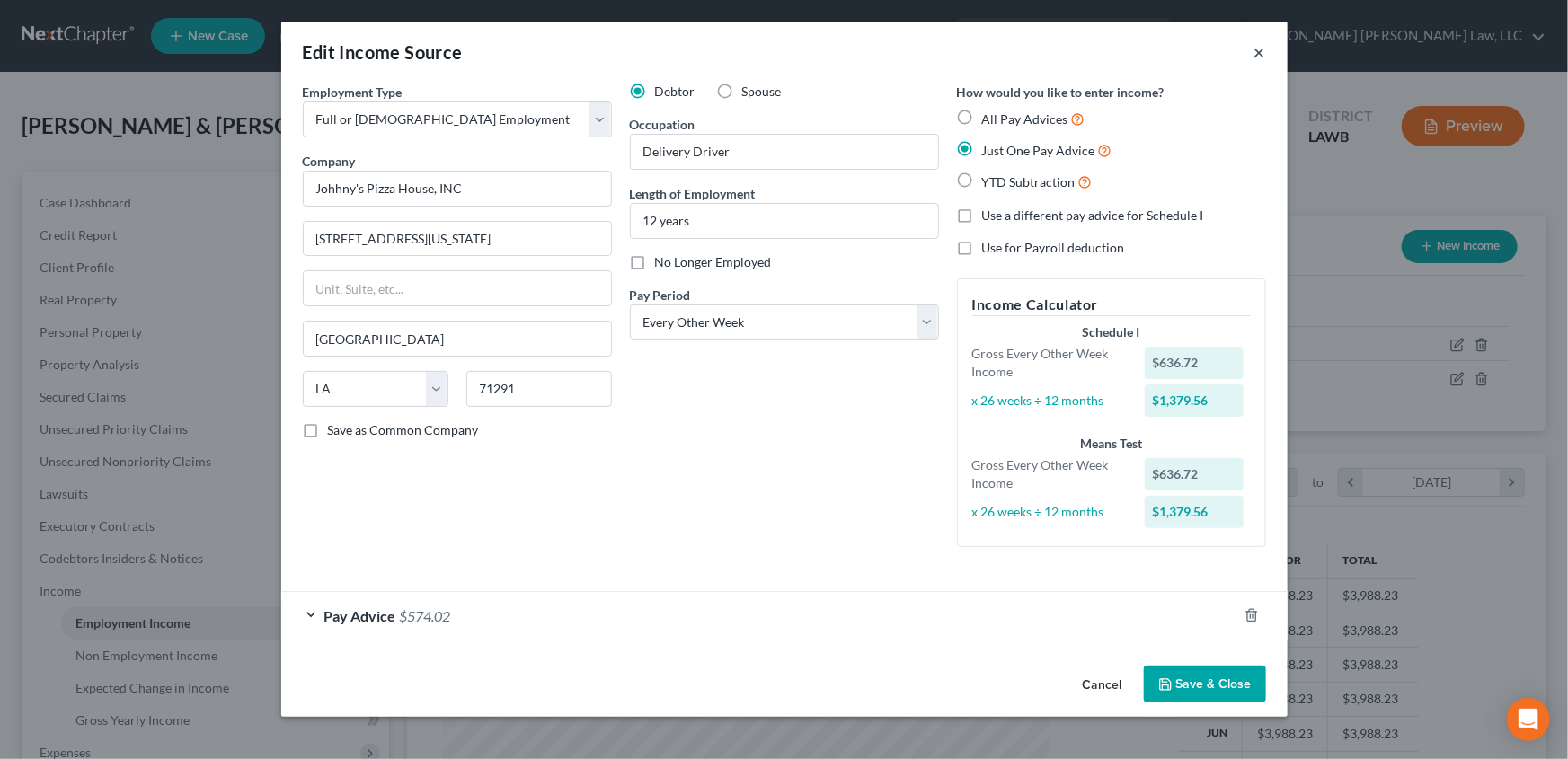
click at [1258, 47] on button "×" at bounding box center [1259, 52] width 12 height 22
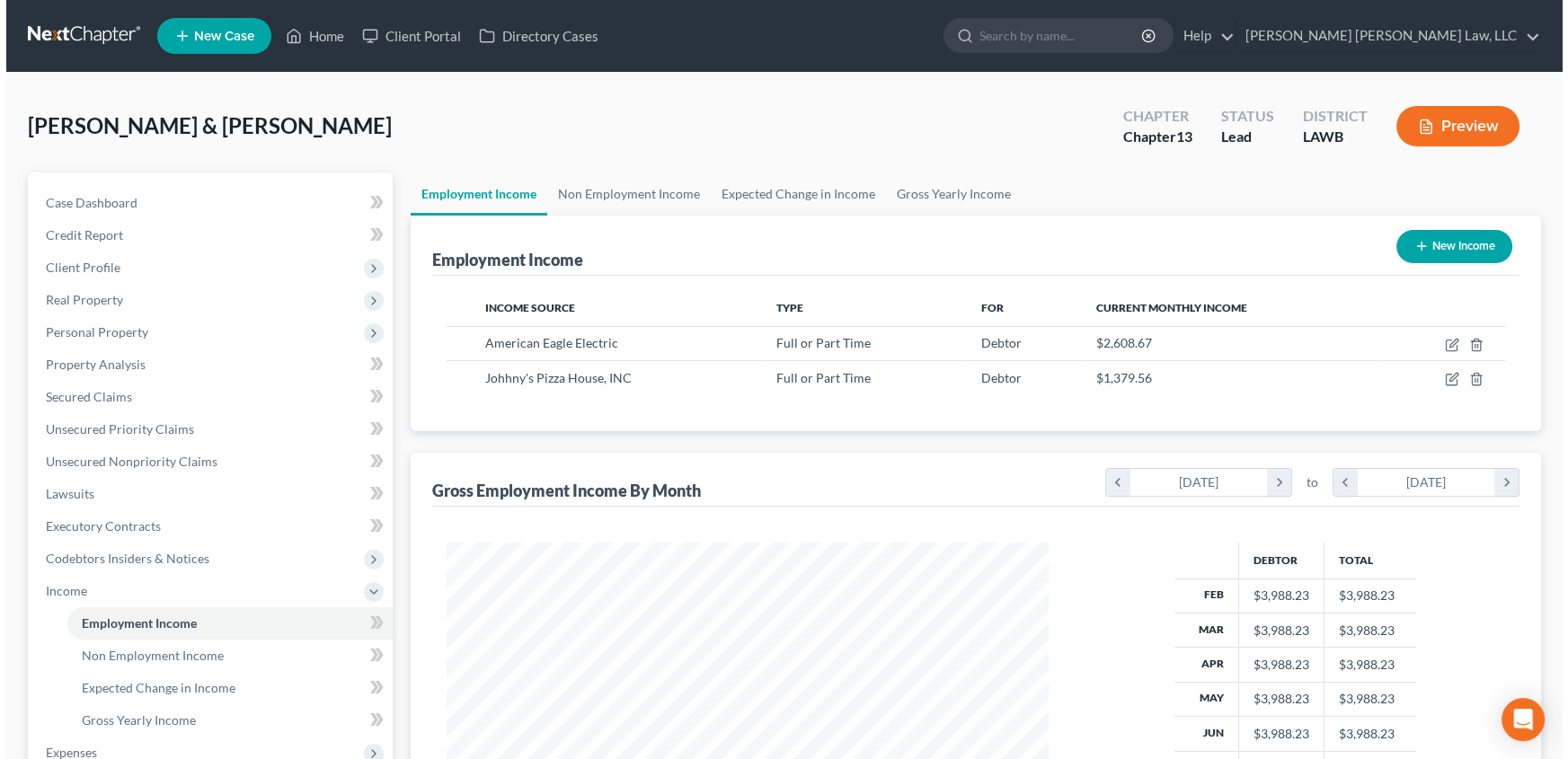
scroll to position [897499, 897739]
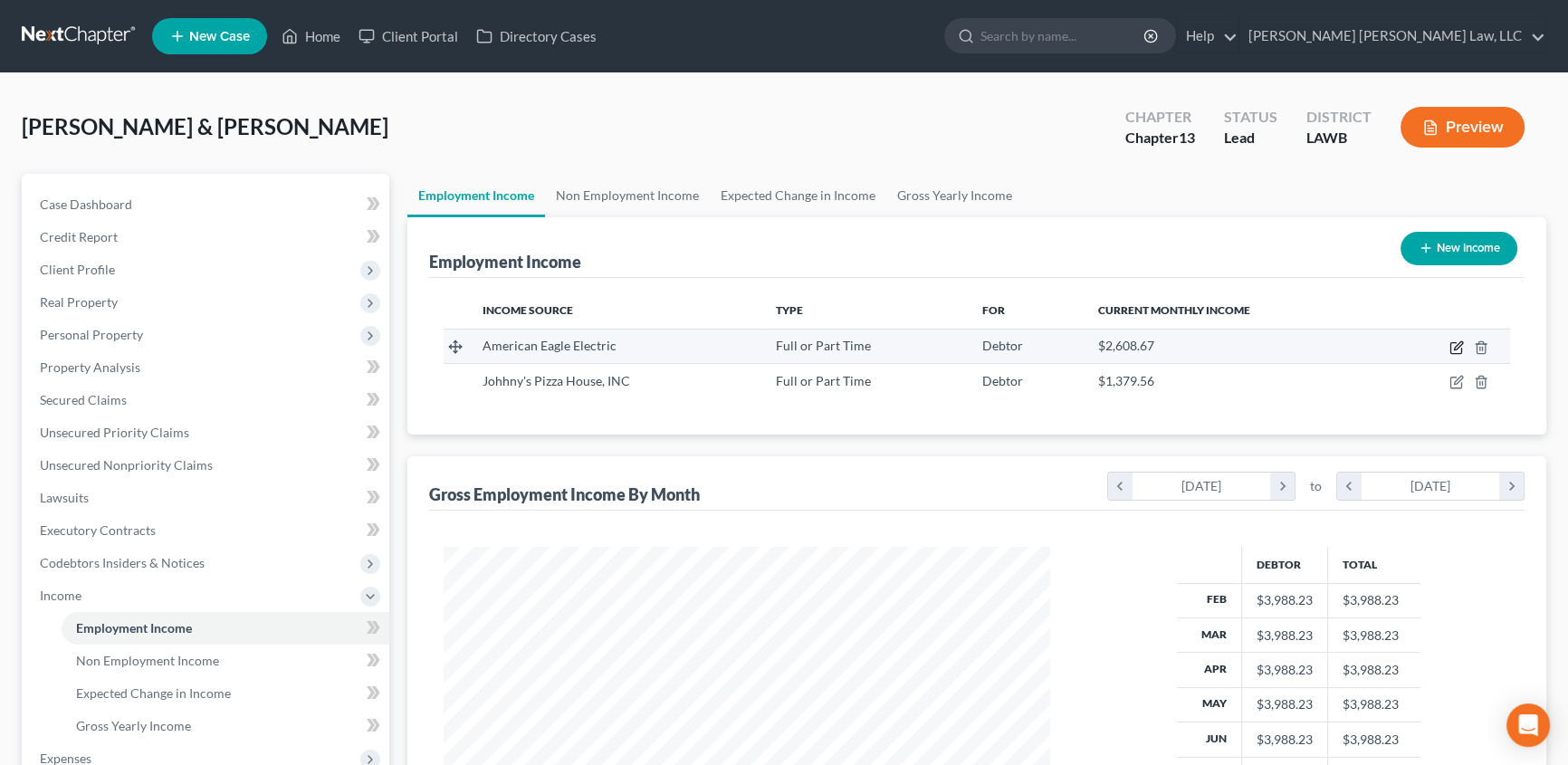
click at [1453, 340] on icon "button" at bounding box center [1457, 347] width 14 height 14
select select "0"
select select "19"
select select "3"
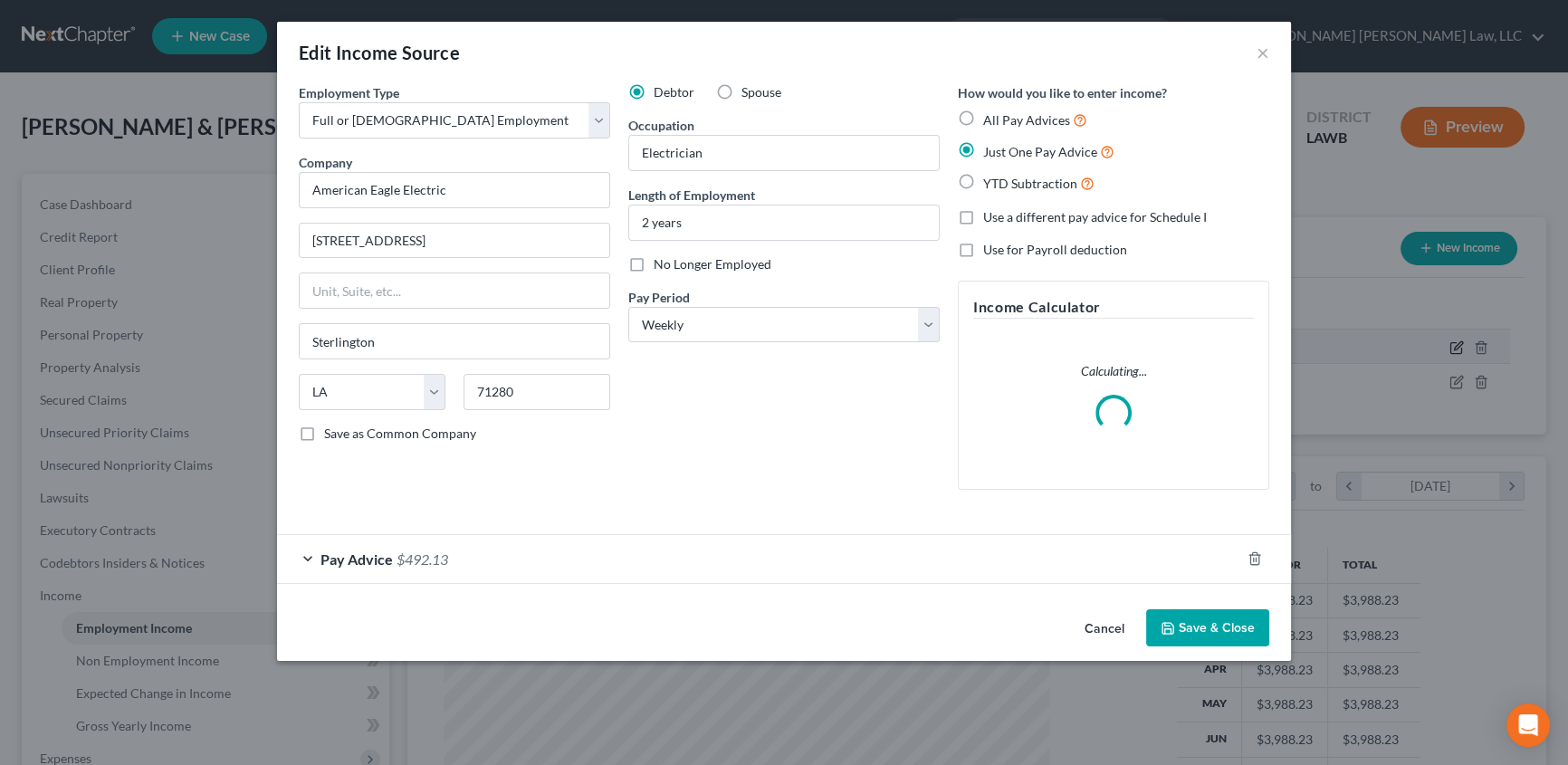
scroll to position [324, 648]
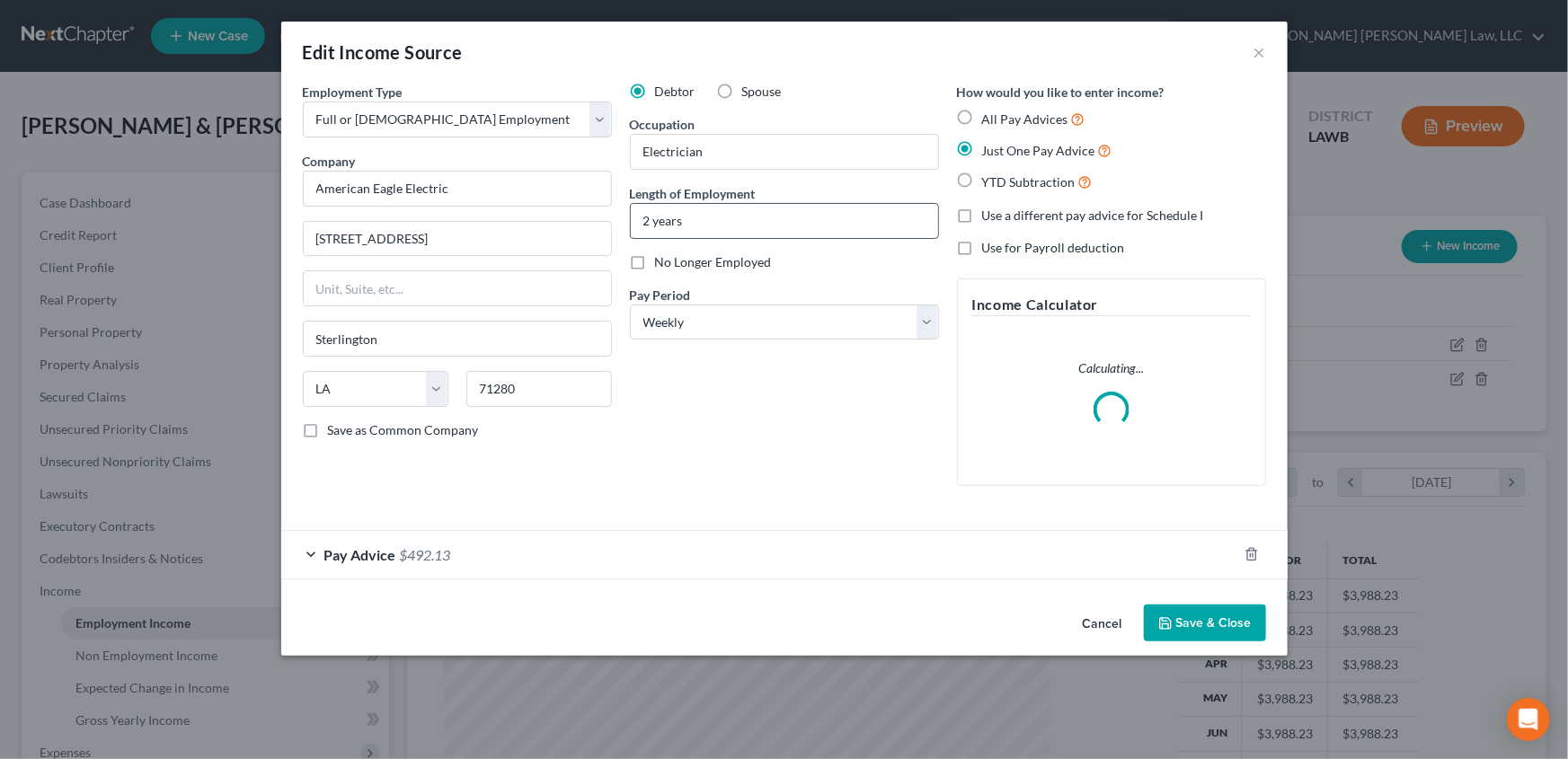
click at [729, 227] on input "2 years" at bounding box center [784, 221] width 308 height 34
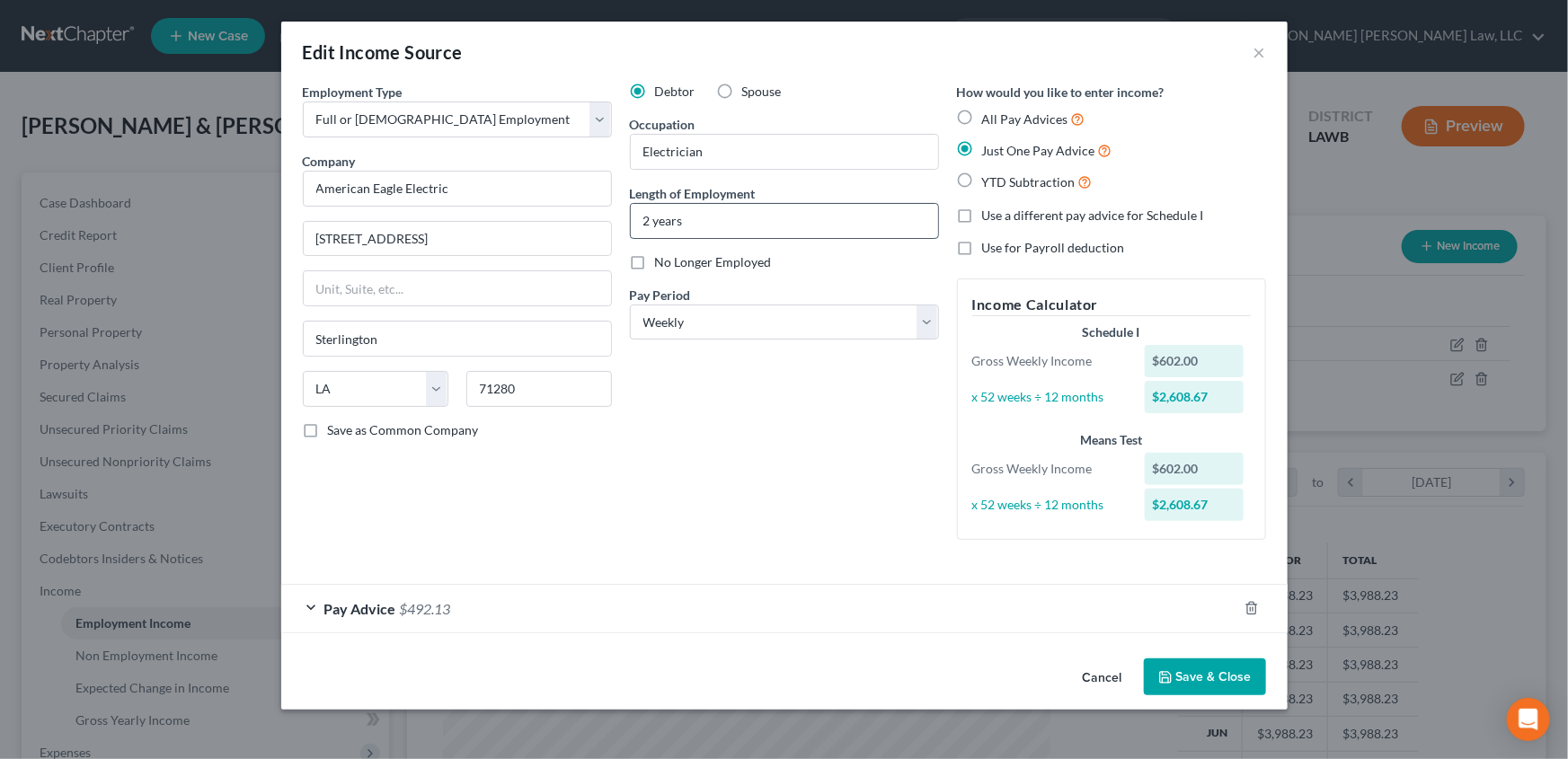
click at [649, 216] on input "2 years" at bounding box center [784, 221] width 308 height 34
drag, startPoint x: 726, startPoint y: 212, endPoint x: 715, endPoint y: 235, distance: 25.5
click at [726, 212] on input "3 years" at bounding box center [784, 221] width 308 height 34
type input "3 years"
drag, startPoint x: 1202, startPoint y: 682, endPoint x: 521, endPoint y: 517, distance: 700.7
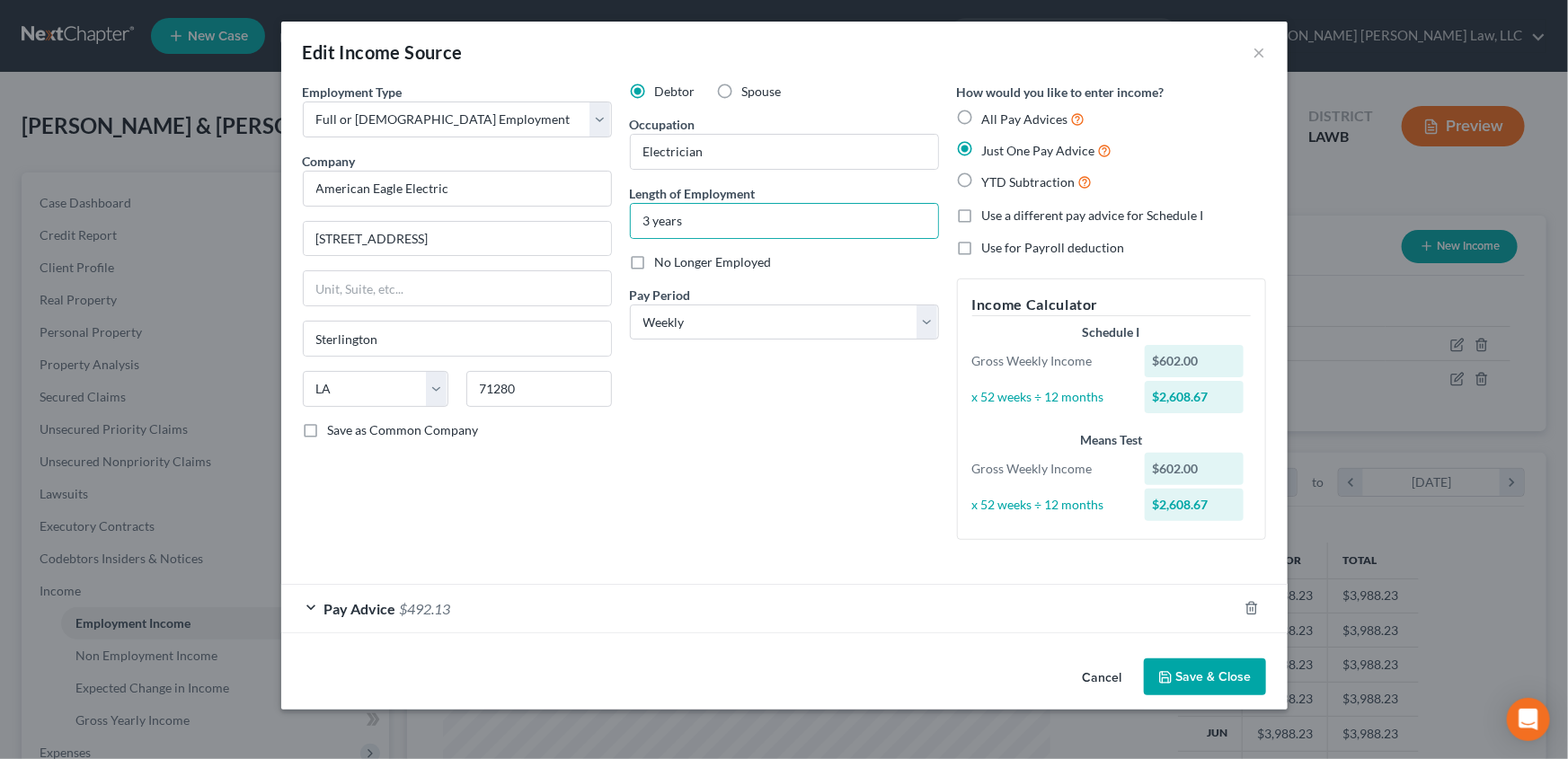
click at [1202, 682] on button "Save & Close" at bounding box center [1205, 677] width 123 height 38
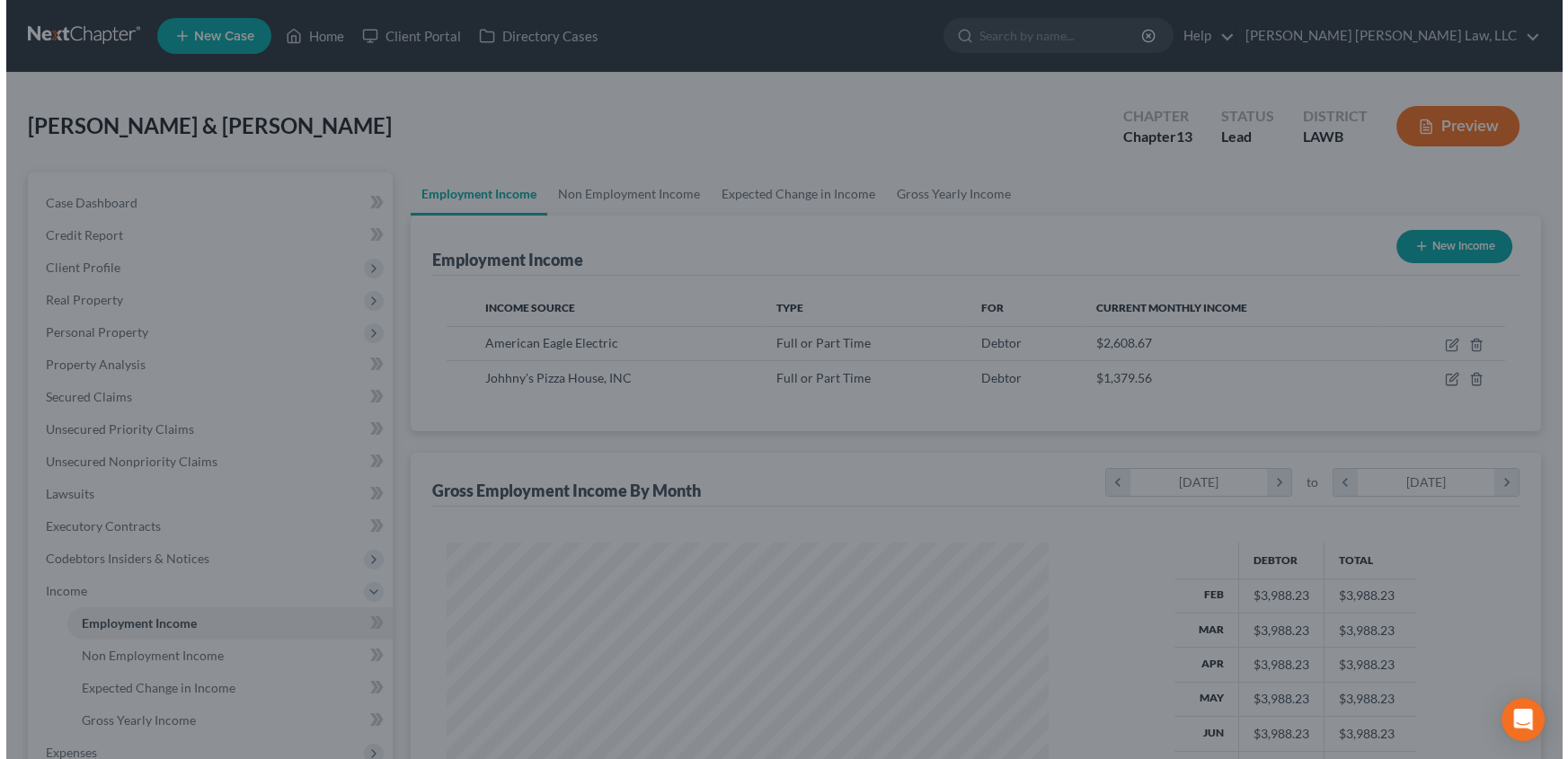
scroll to position [897499, 897739]
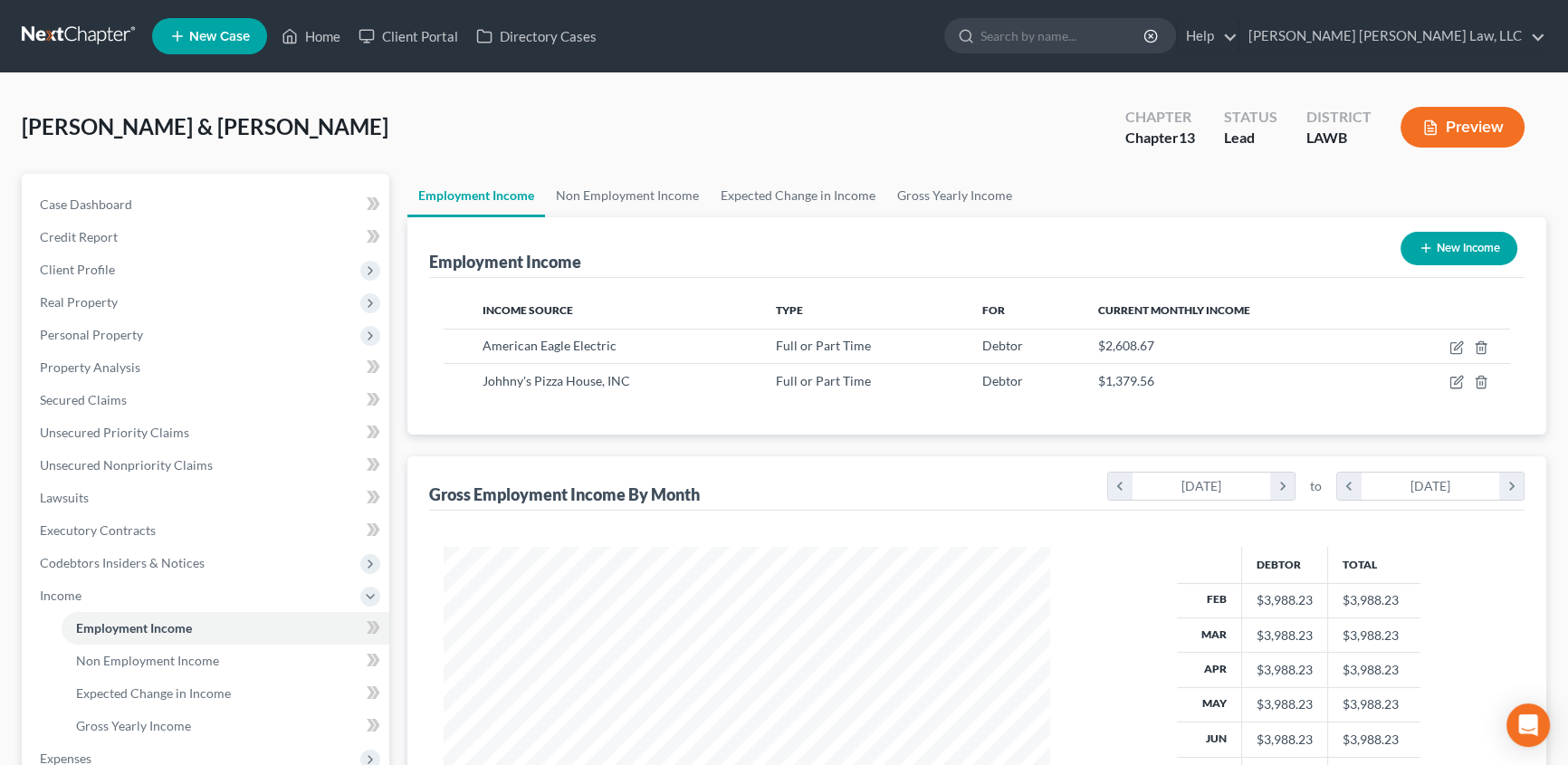
click at [1480, 245] on button "New Income" at bounding box center [1459, 248] width 117 height 33
select select "0"
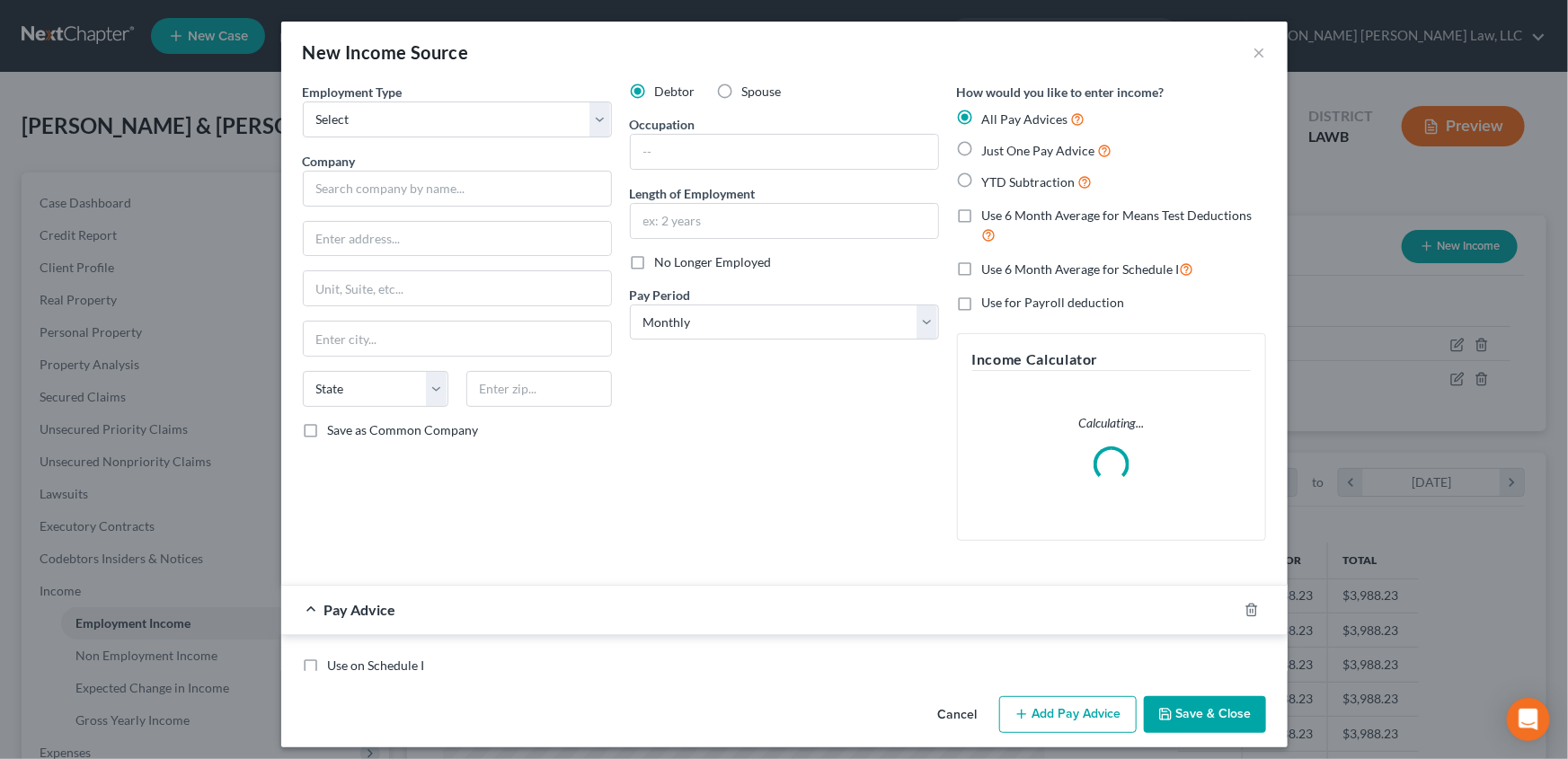
scroll to position [322, 643]
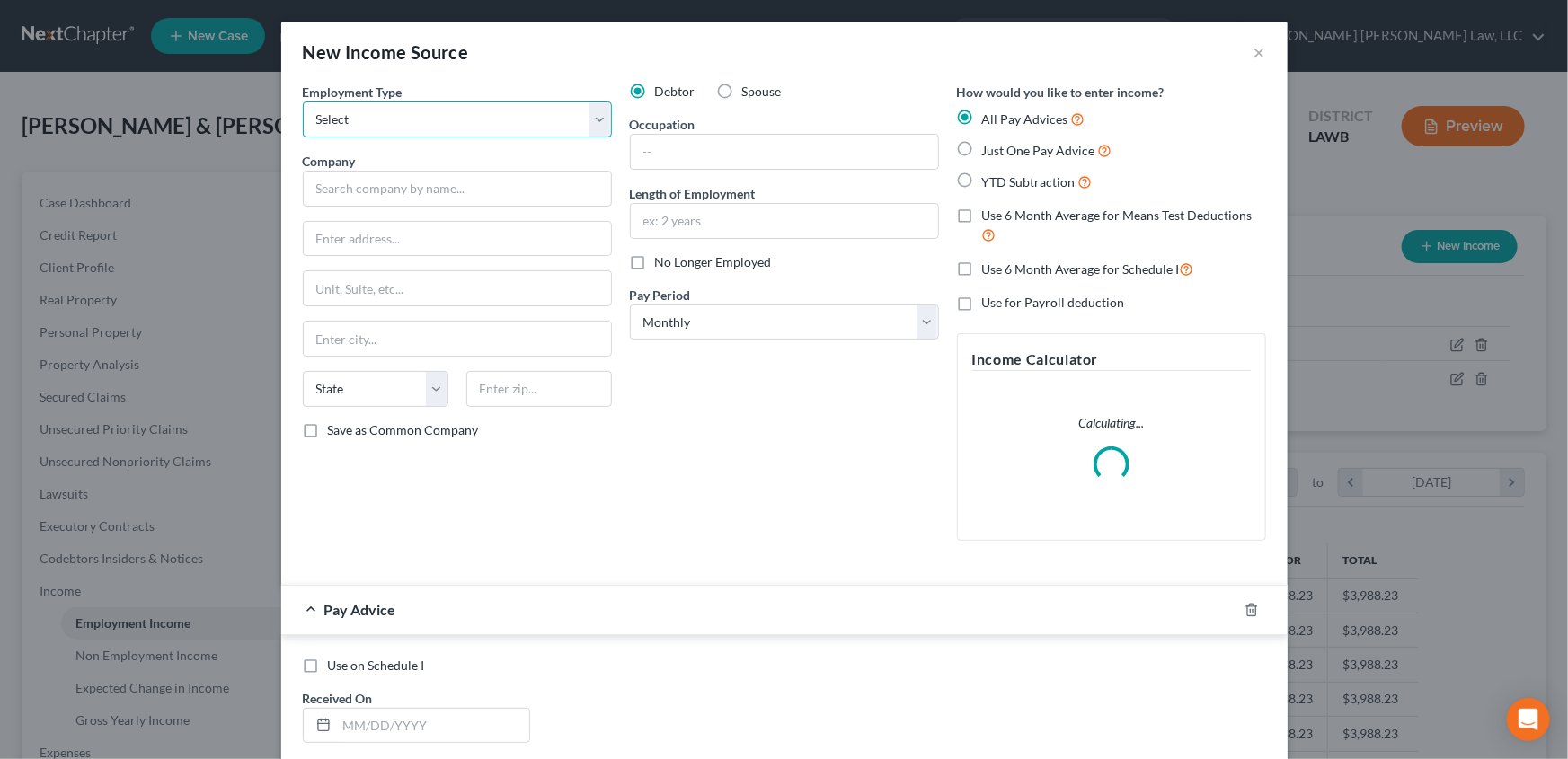
click at [344, 117] on select "Select Full or [DEMOGRAPHIC_DATA] Employment Self Employment" at bounding box center [458, 120] width 309 height 36
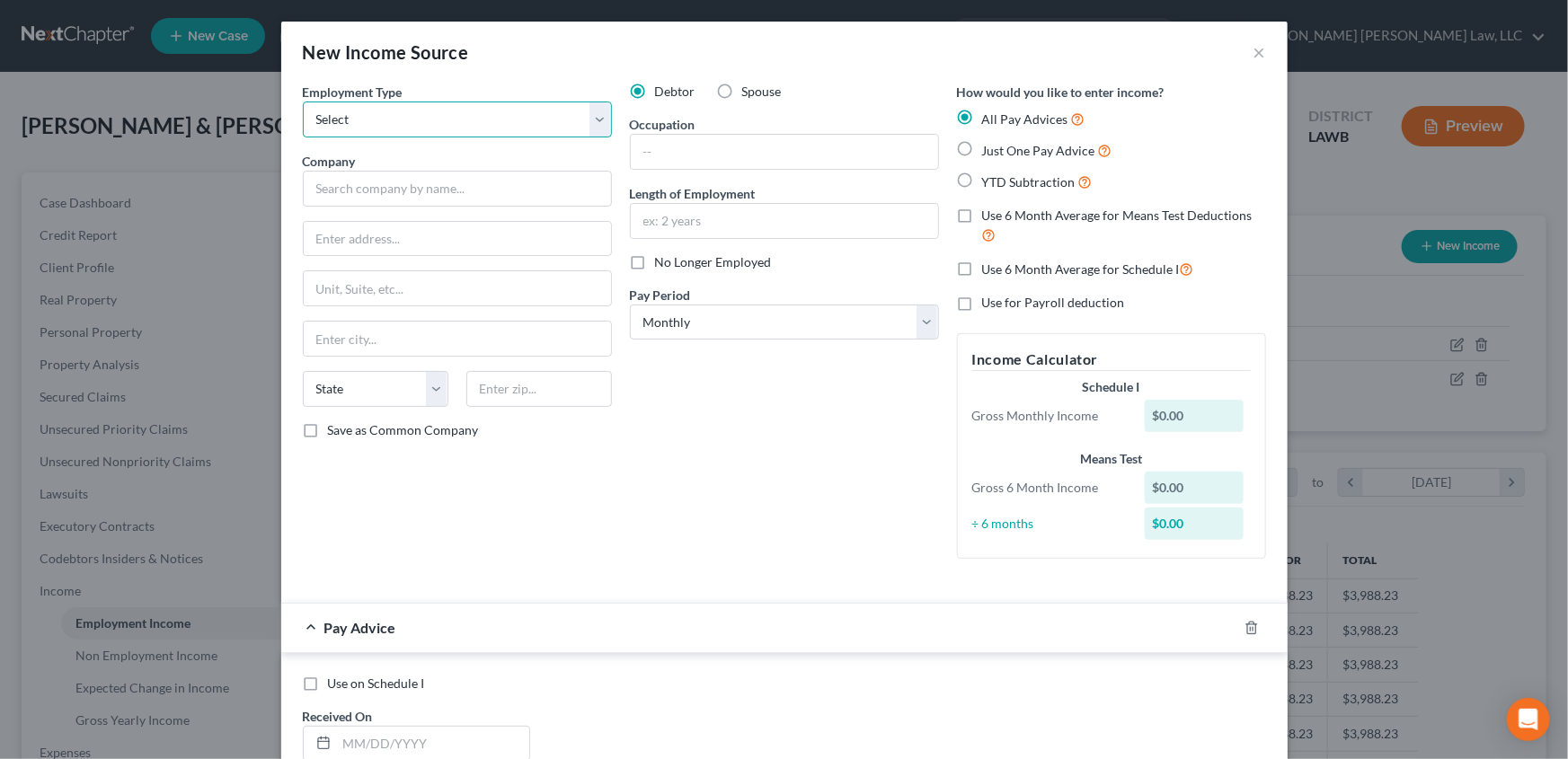
select select "0"
click at [303, 102] on select "Select Full or [DEMOGRAPHIC_DATA] Employment Self Employment" at bounding box center [458, 120] width 309 height 36
click at [742, 85] on label "Spouse" at bounding box center [762, 91] width 40 height 18
click at [749, 85] on input "Spouse" at bounding box center [755, 89] width 11 height 11
radio input "true"
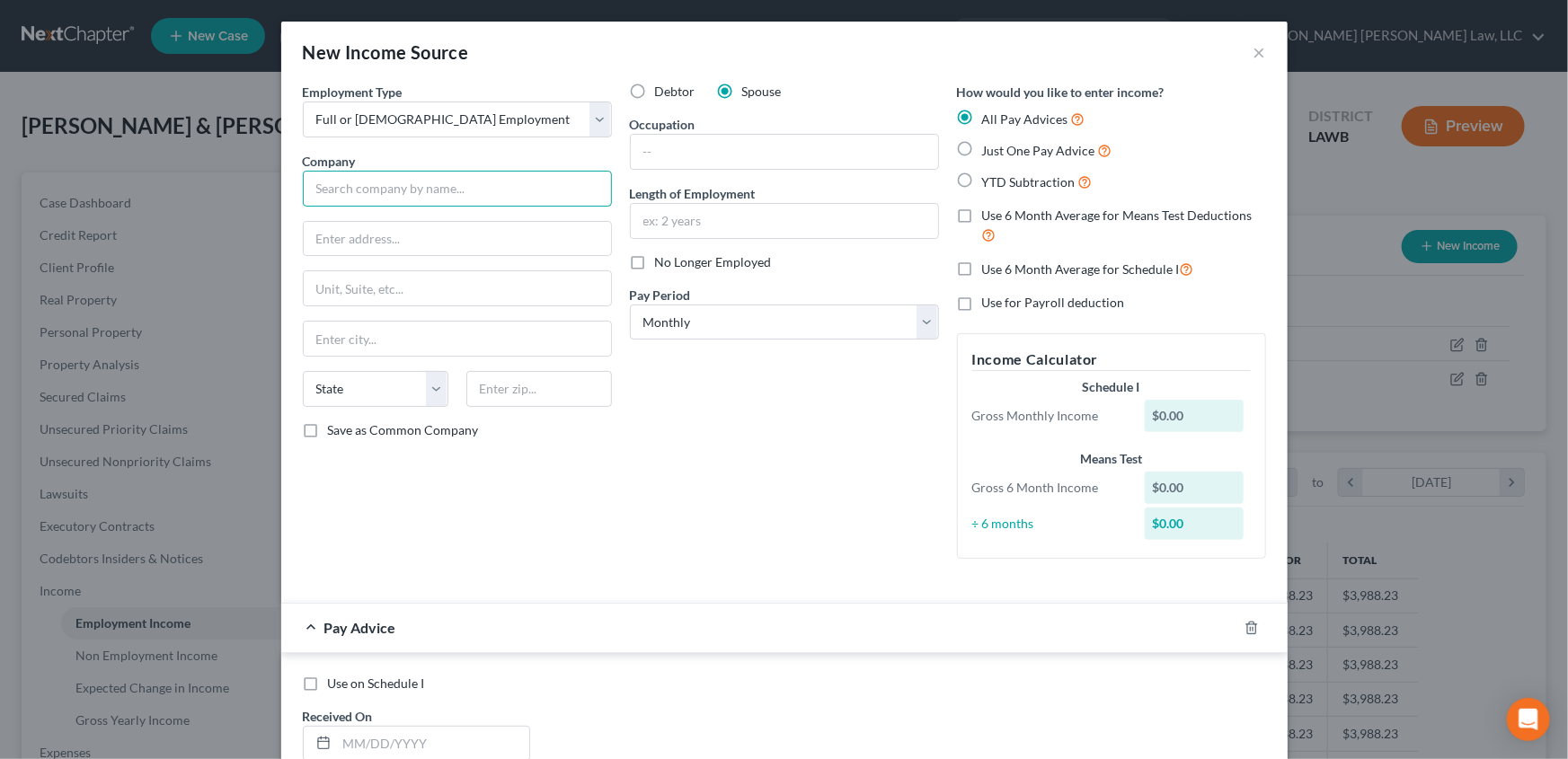
click at [333, 189] on input "text" at bounding box center [458, 189] width 309 height 36
type input "t"
type input "Trion Solutions II, INC"
type input "[STREET_ADDRESS]"
type input "Suite 1000"
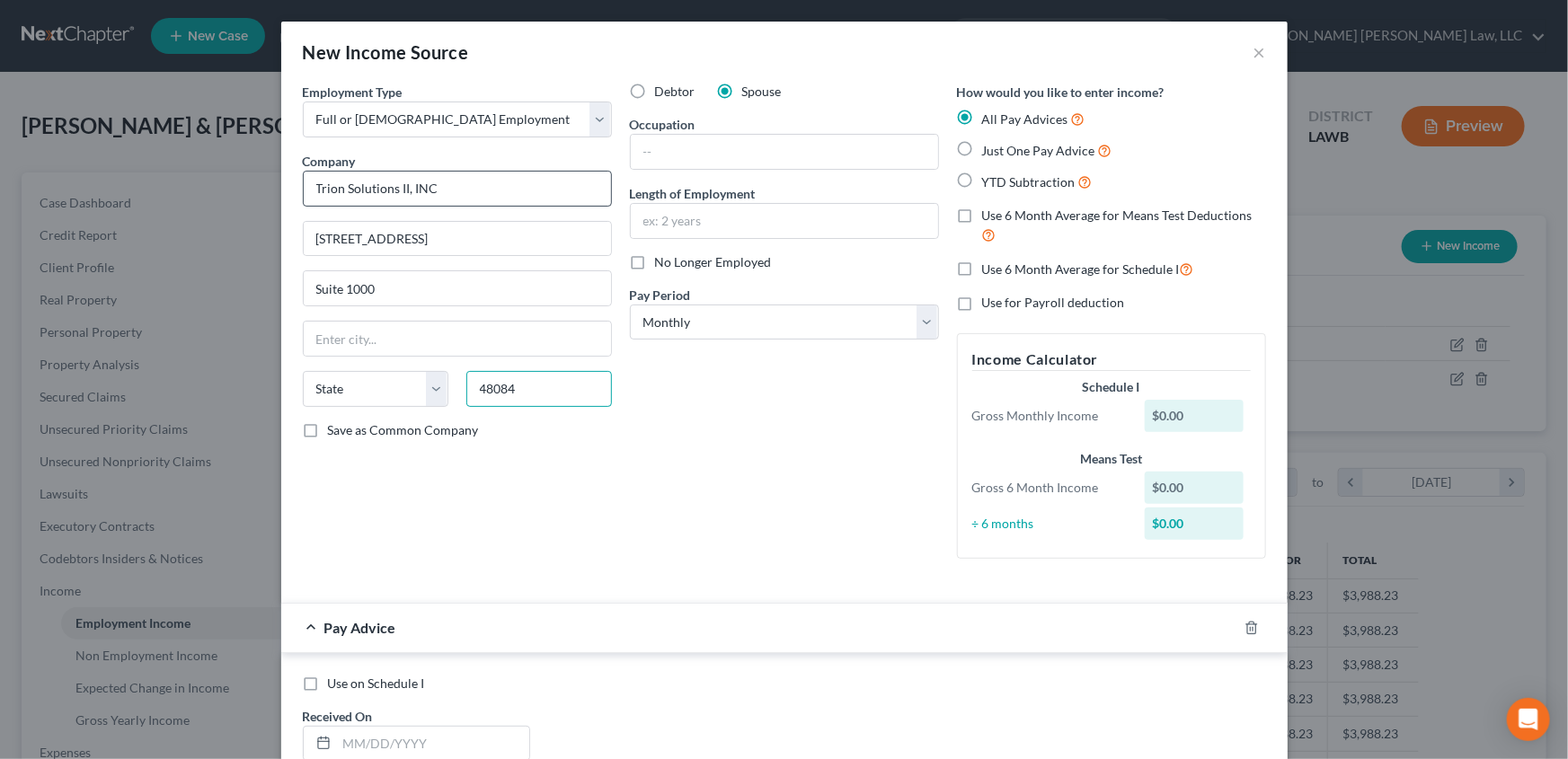
type input "48084"
type input "[PERSON_NAME]"
select select "23"
click at [658, 148] on input "text" at bounding box center [784, 152] width 308 height 34
type input "driver"
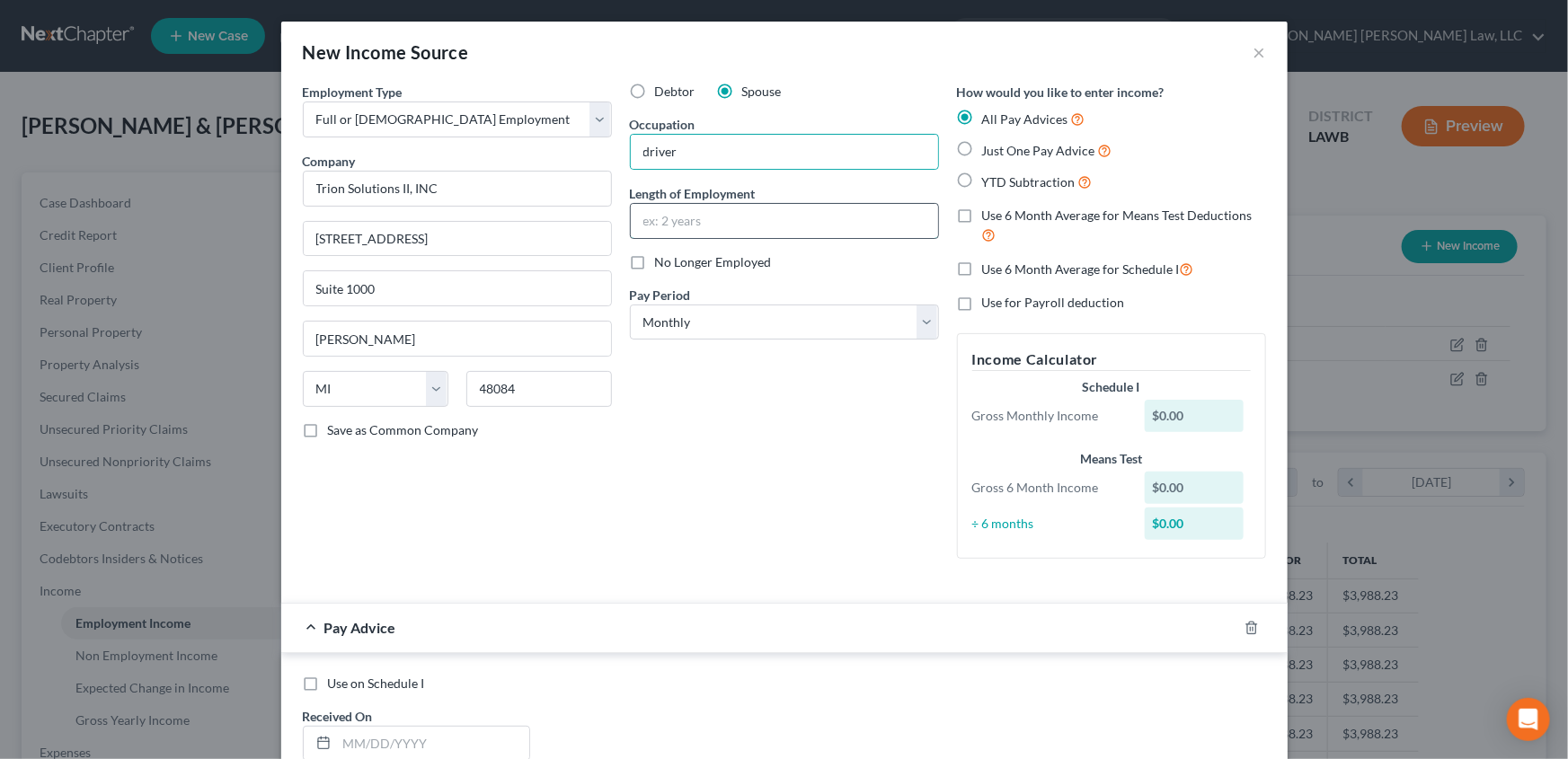
click at [640, 212] on input "text" at bounding box center [784, 221] width 308 height 34
type input "1 year"
click at [671, 323] on select "Select Monthly Twice Monthly Every Other Week Weekly" at bounding box center [785, 322] width 309 height 36
select select "2"
click at [630, 305] on select "Select Monthly Twice Monthly Every Other Week Weekly" at bounding box center [785, 322] width 309 height 36
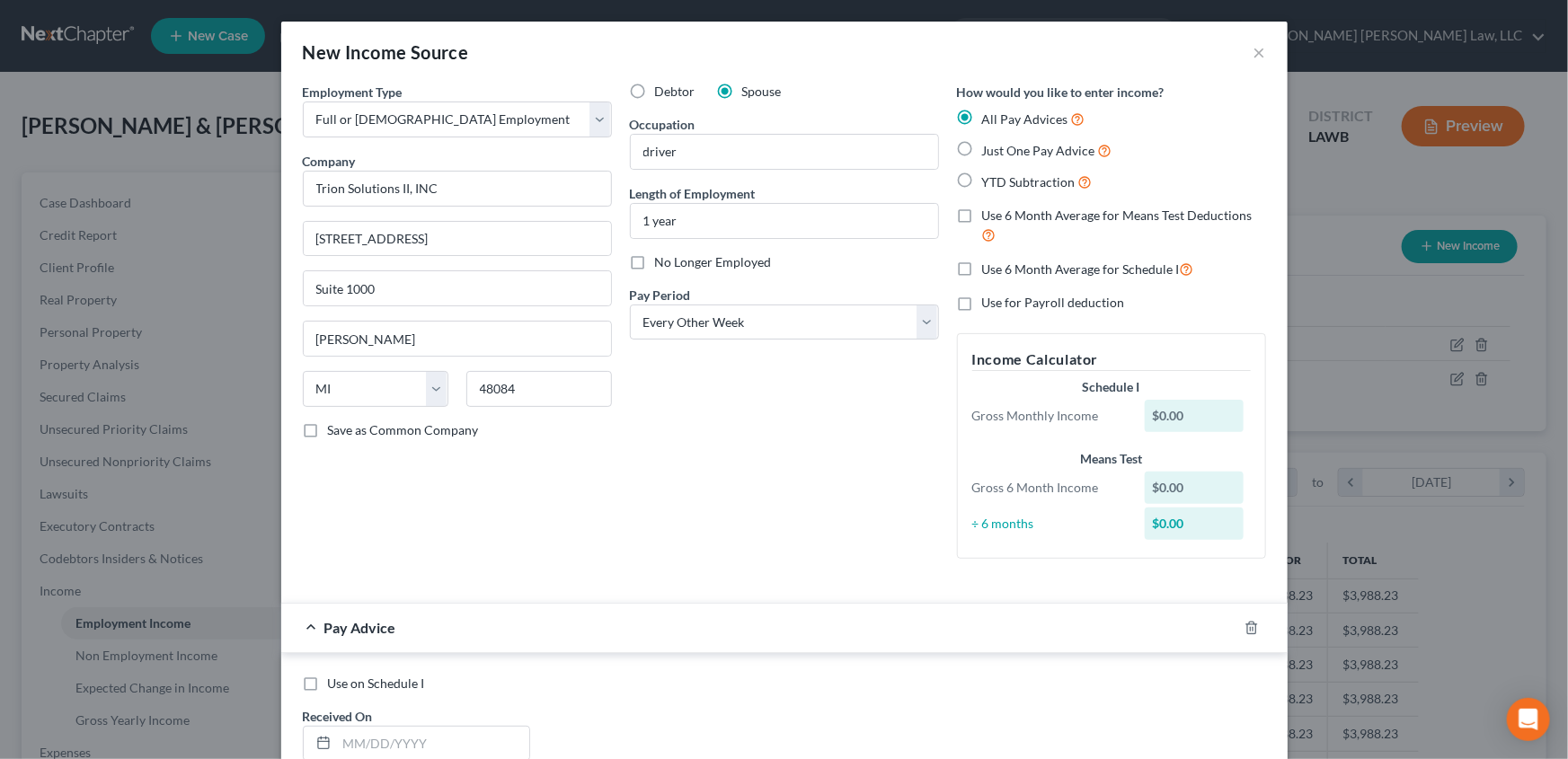
click at [982, 146] on label "Just One Pay Advice" at bounding box center [1047, 151] width 130 height 21
click at [989, 146] on input "Just One Pay Advice" at bounding box center [994, 146] width 11 height 11
radio input "true"
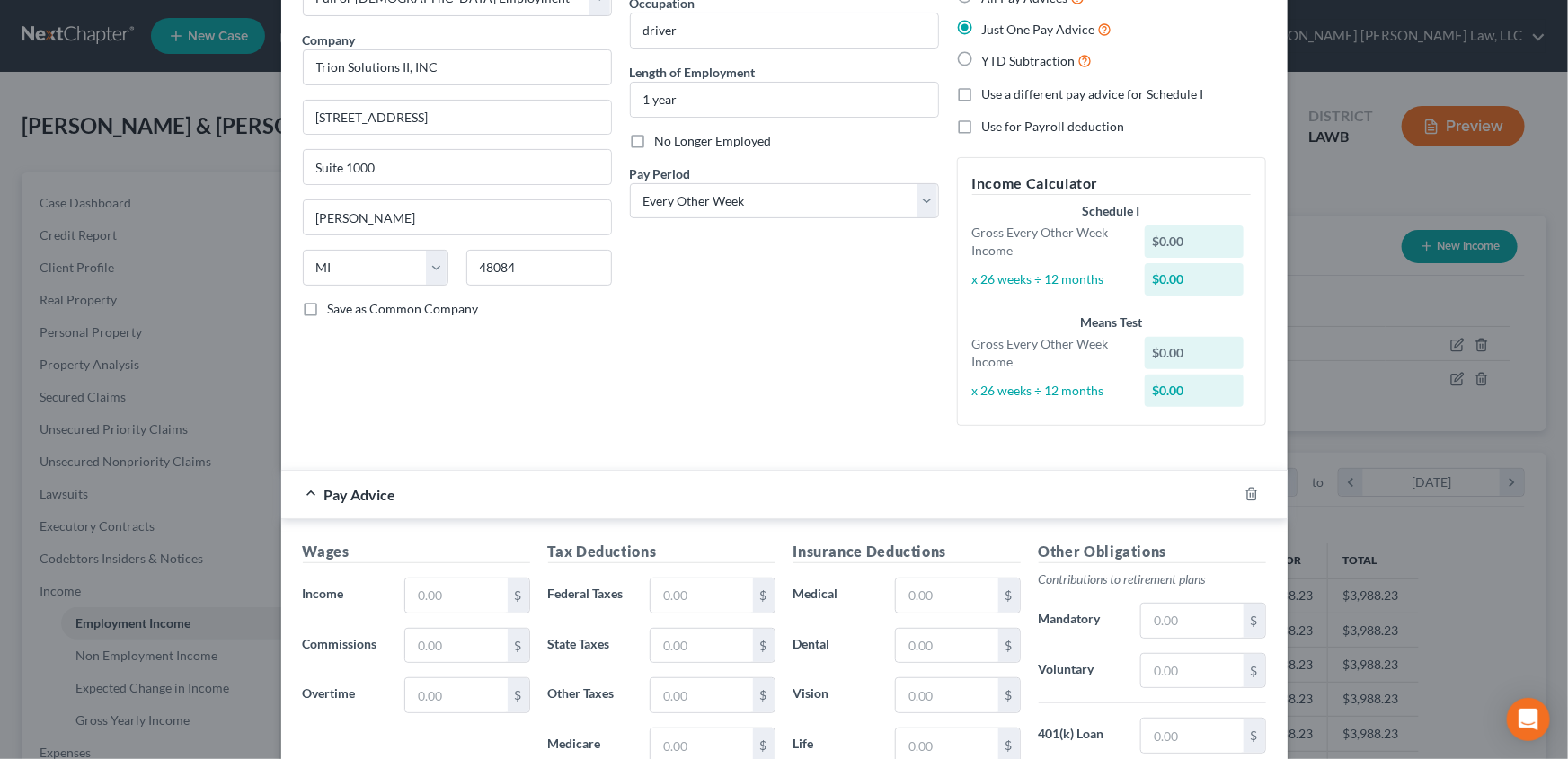
scroll to position [162, 0]
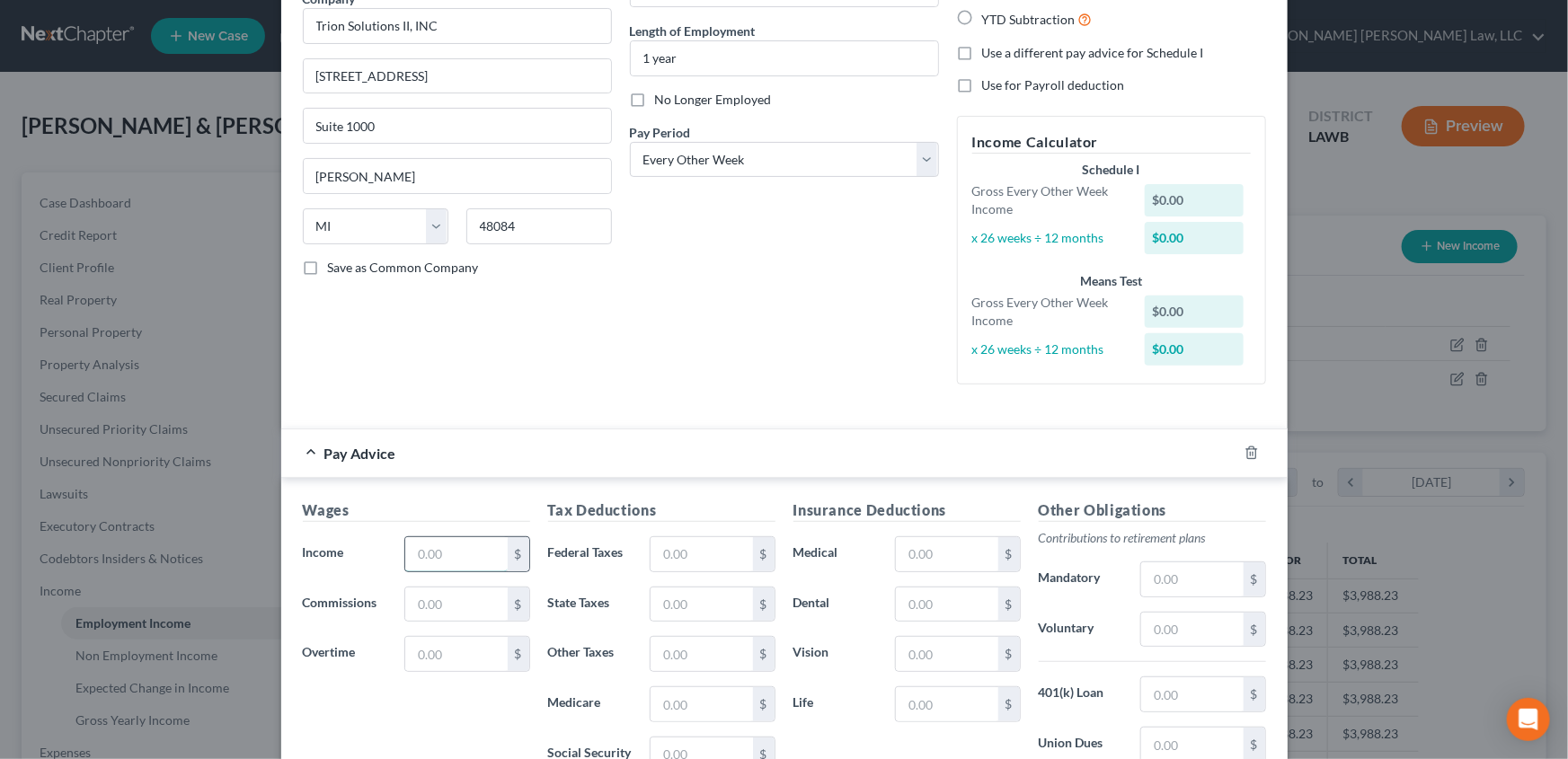
click at [445, 551] on input "text" at bounding box center [456, 553] width 102 height 34
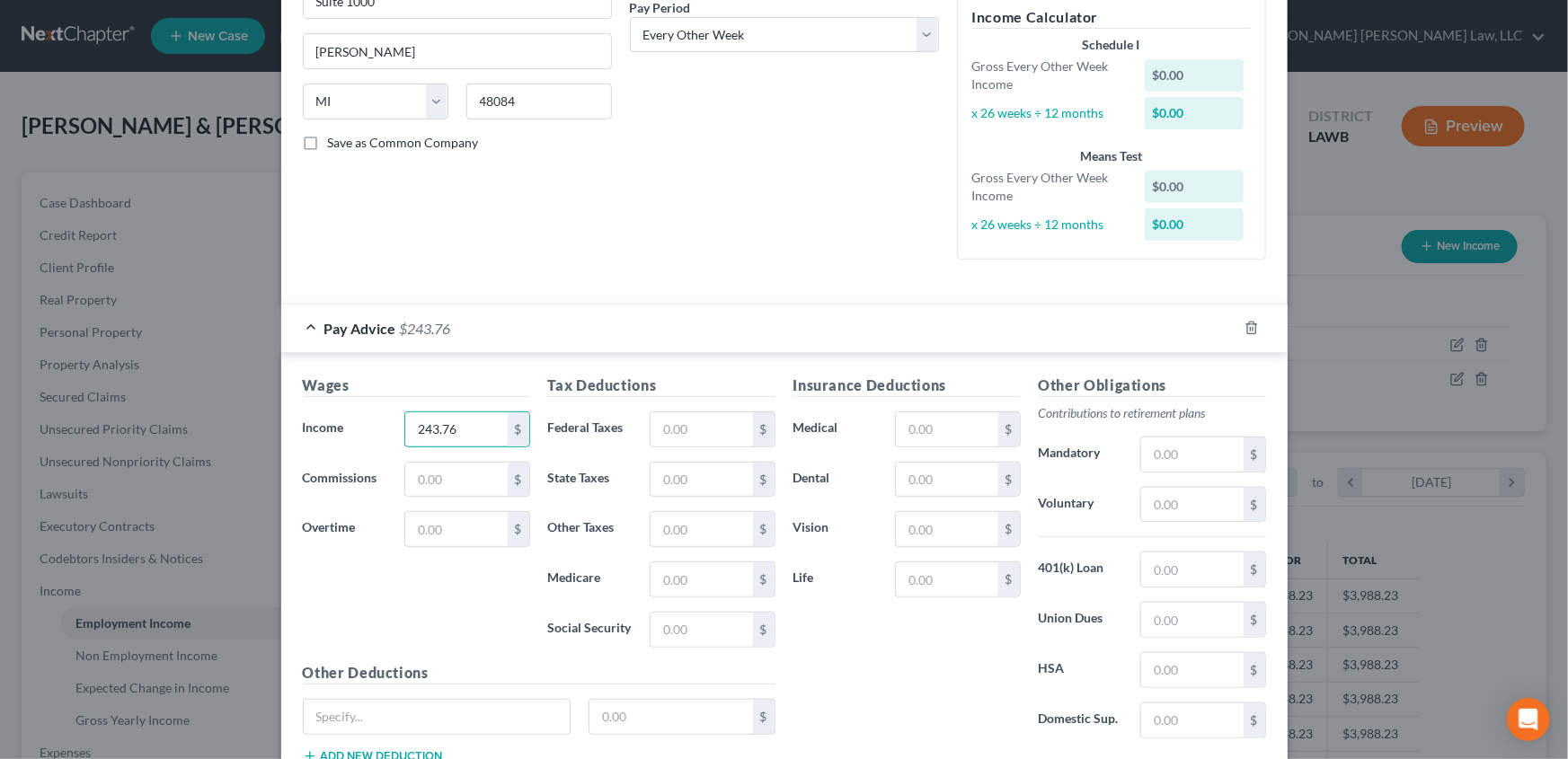
scroll to position [326, 0]
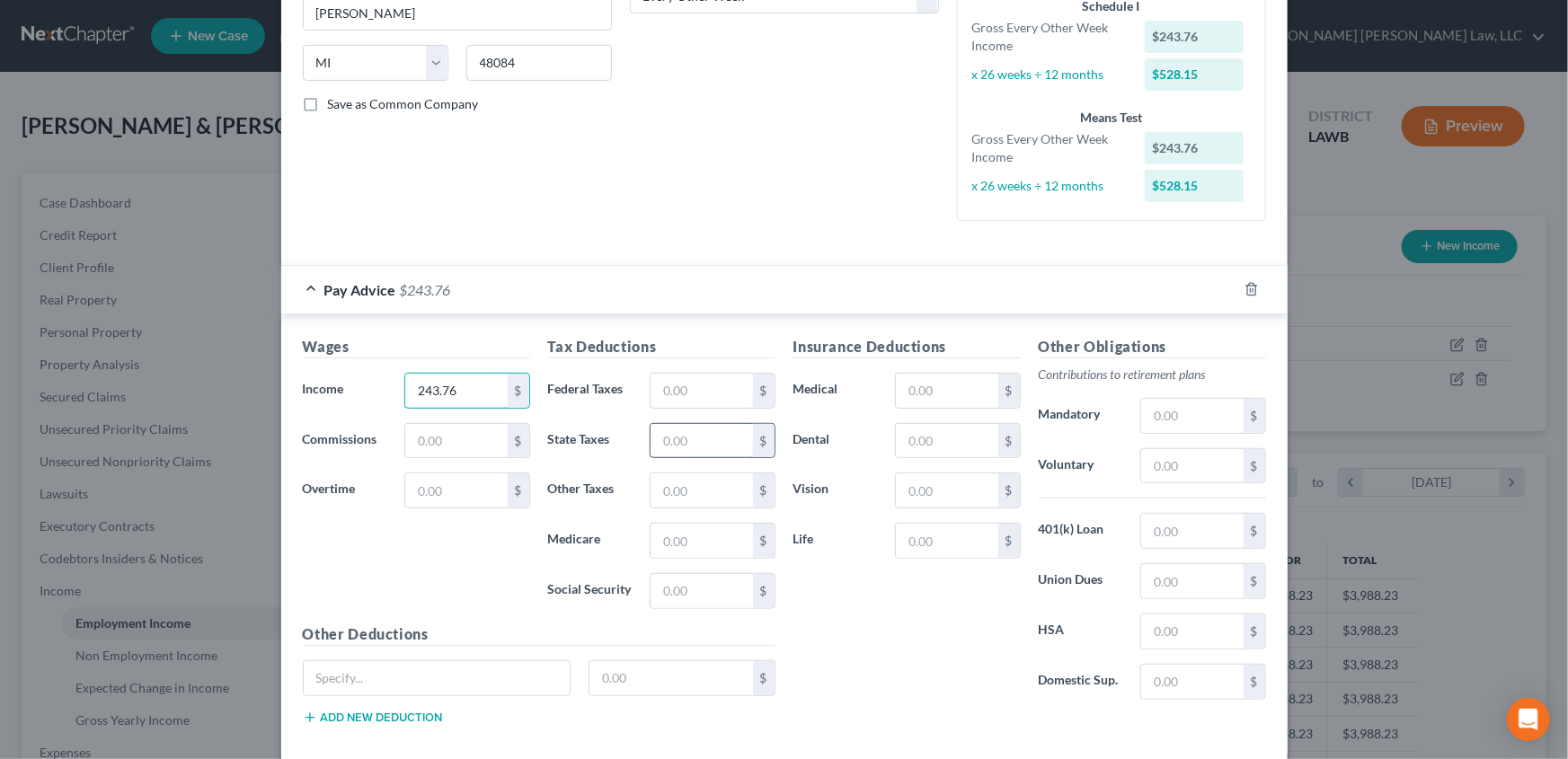
type input "243.76"
click at [669, 441] on input "text" at bounding box center [701, 440] width 102 height 34
type input "7.04"
type input "3.30"
type input "14.13"
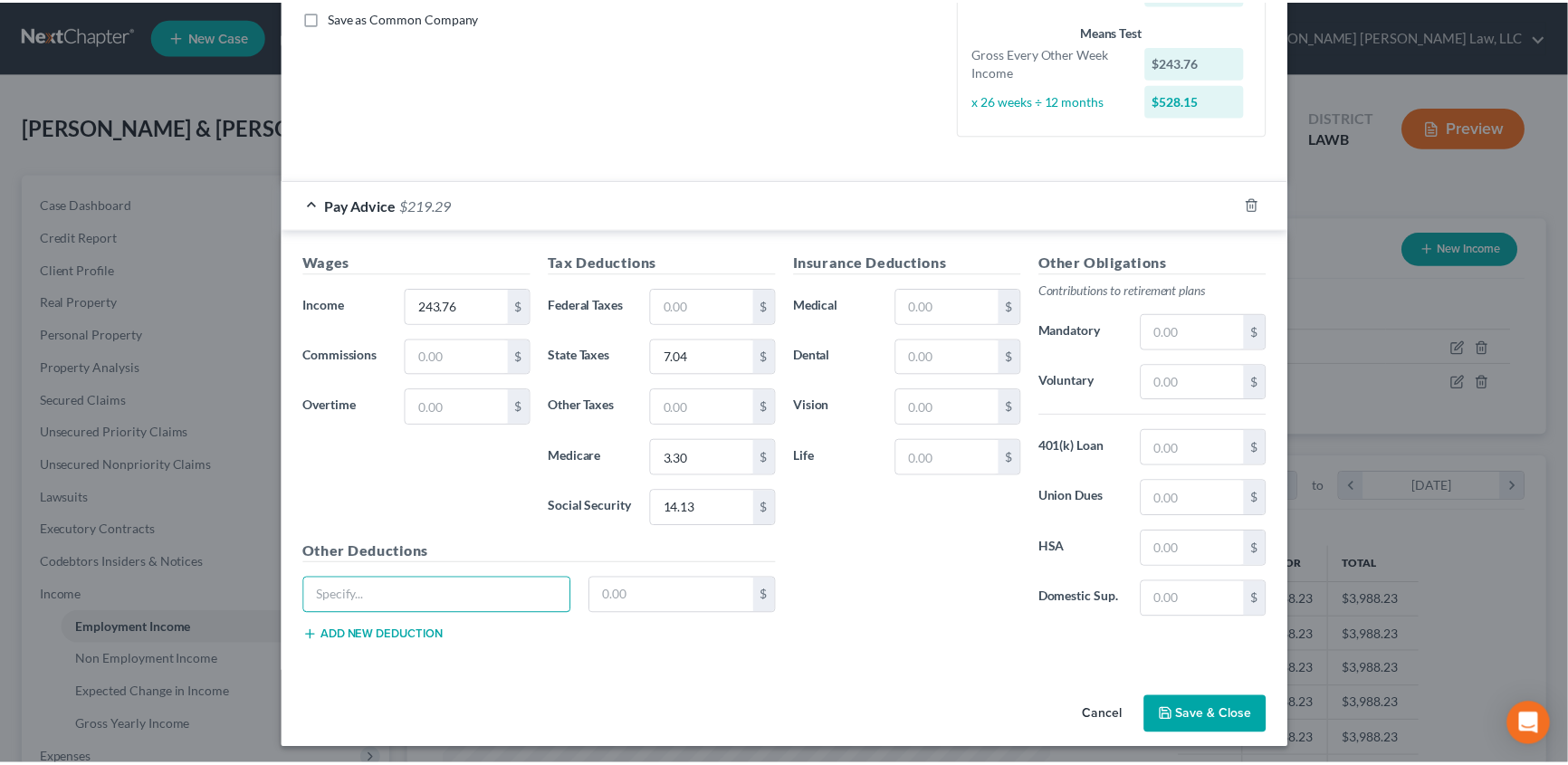
scroll to position [420, 0]
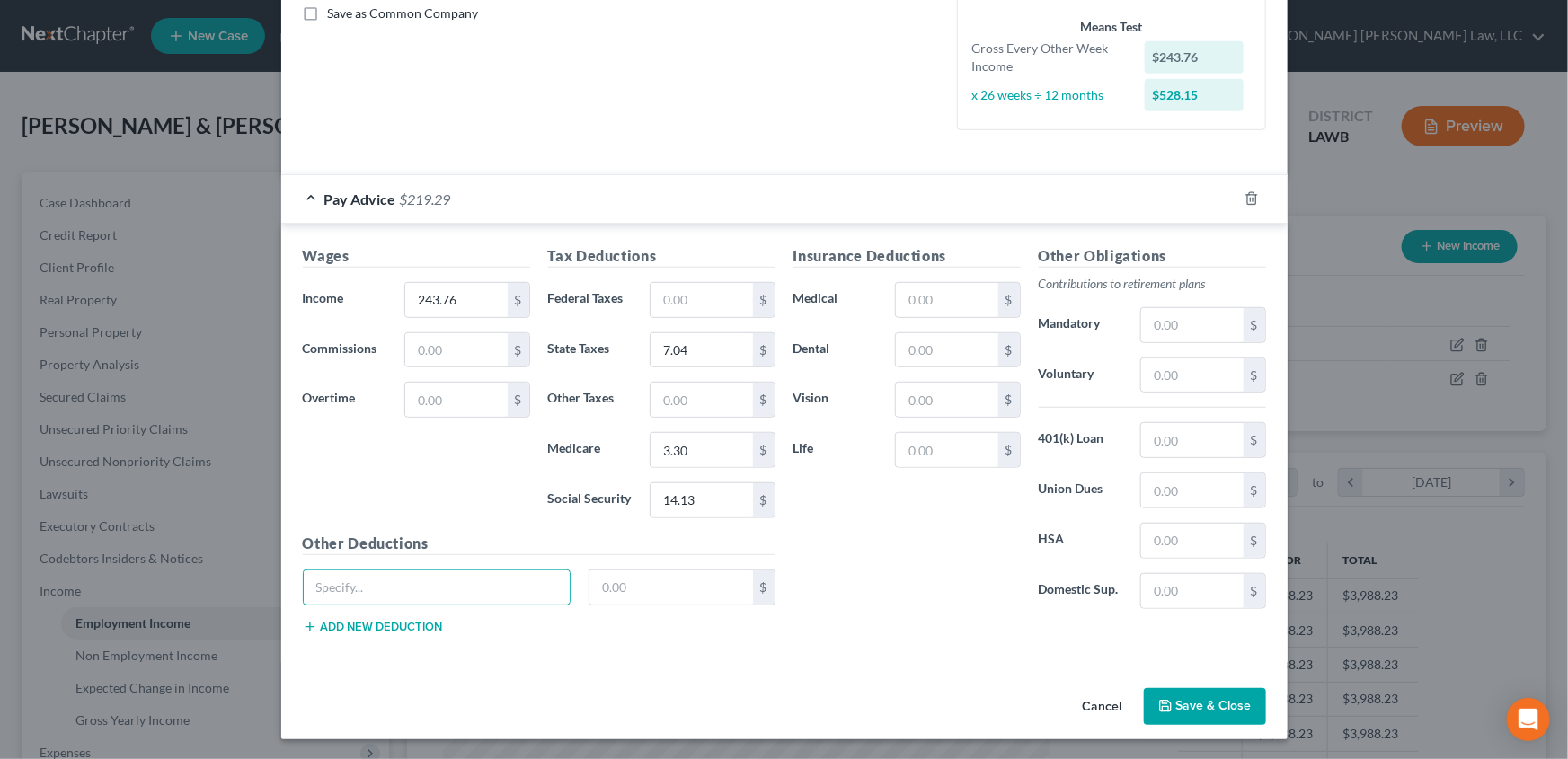
drag, startPoint x: 1192, startPoint y: 691, endPoint x: 803, endPoint y: 653, distance: 390.9
click at [1193, 691] on button "Save & Close" at bounding box center [1205, 706] width 123 height 38
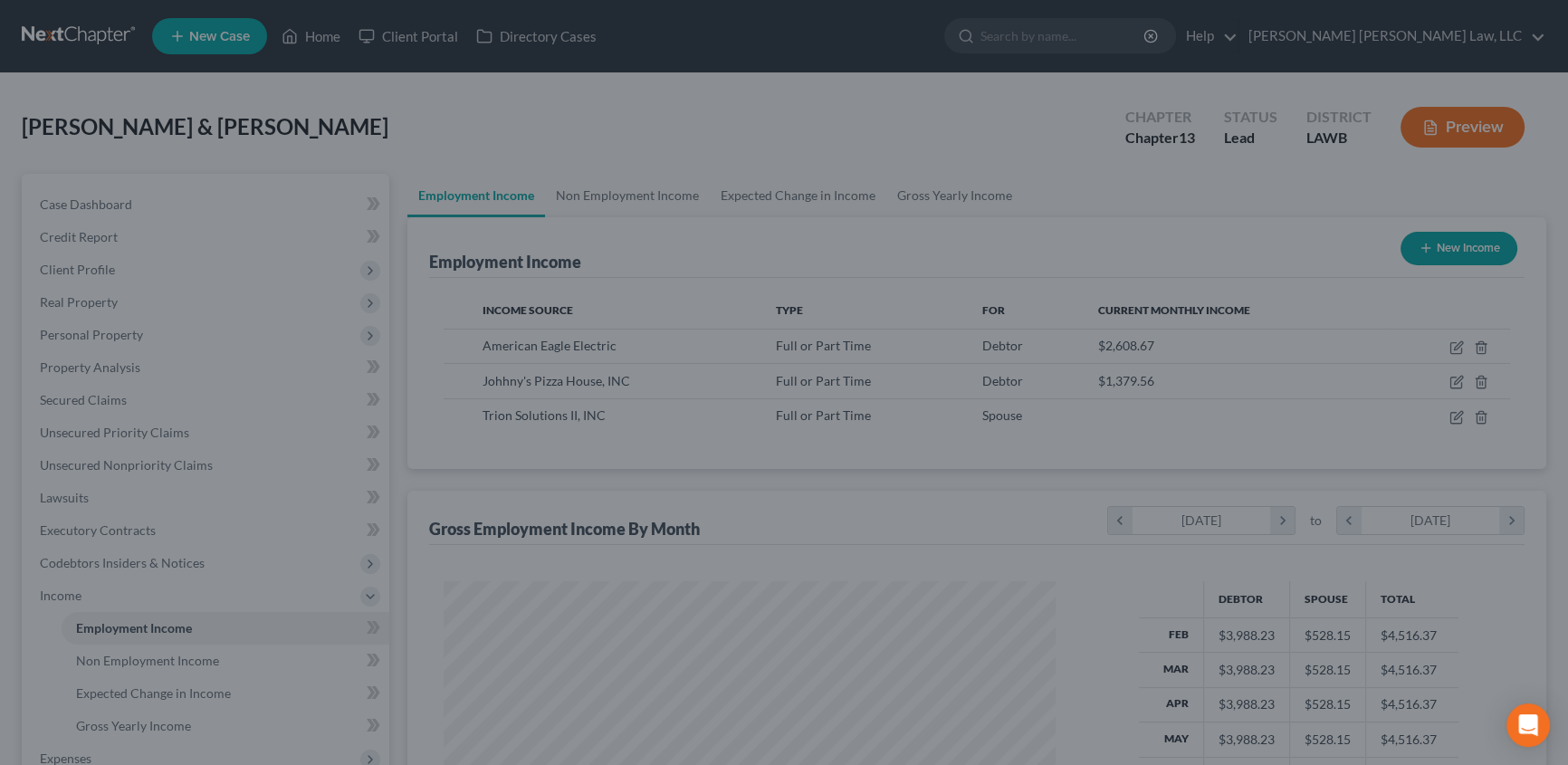
scroll to position [904594, 904817]
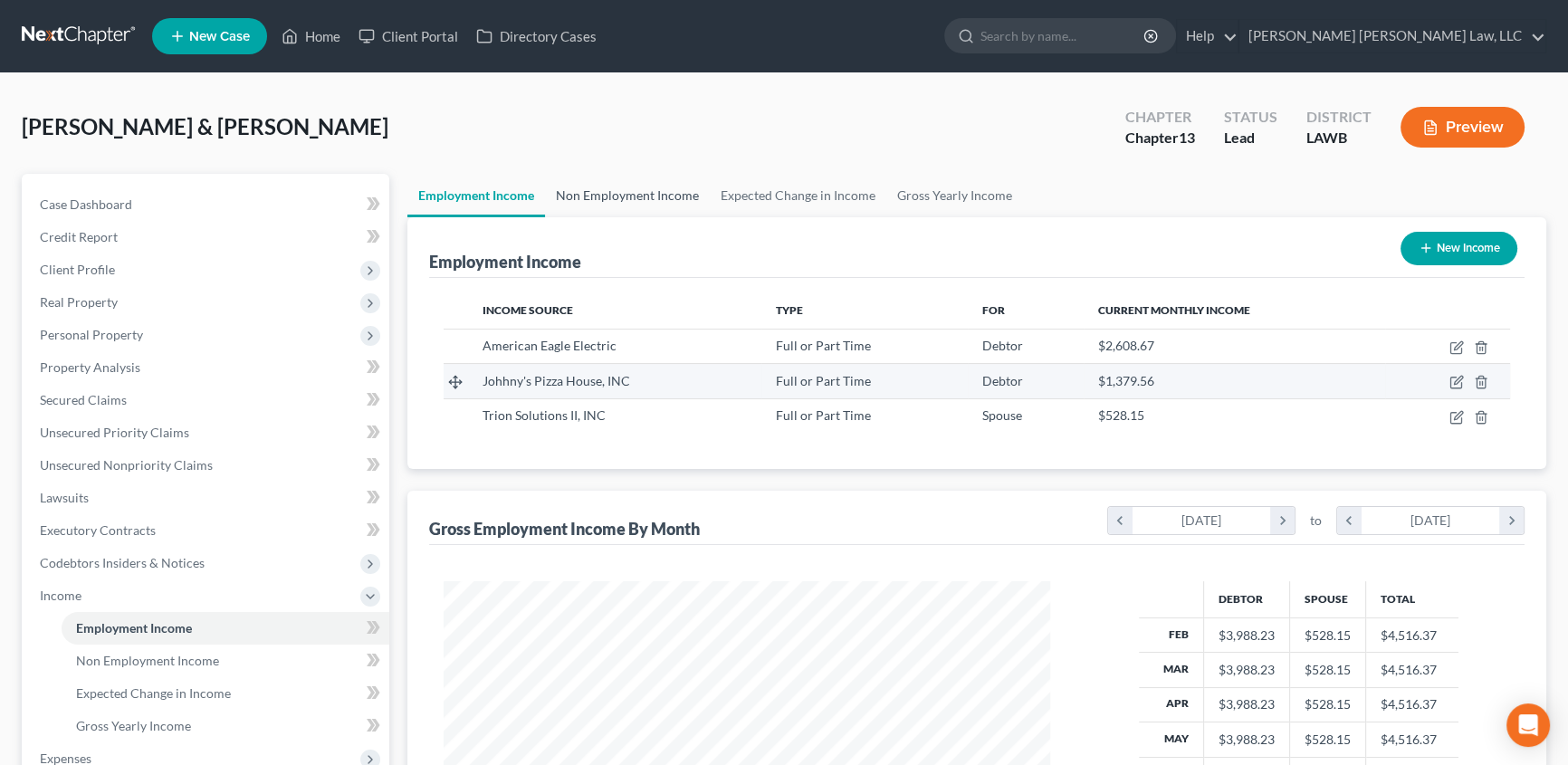
click at [596, 197] on link "Non Employment Income" at bounding box center [627, 196] width 165 height 44
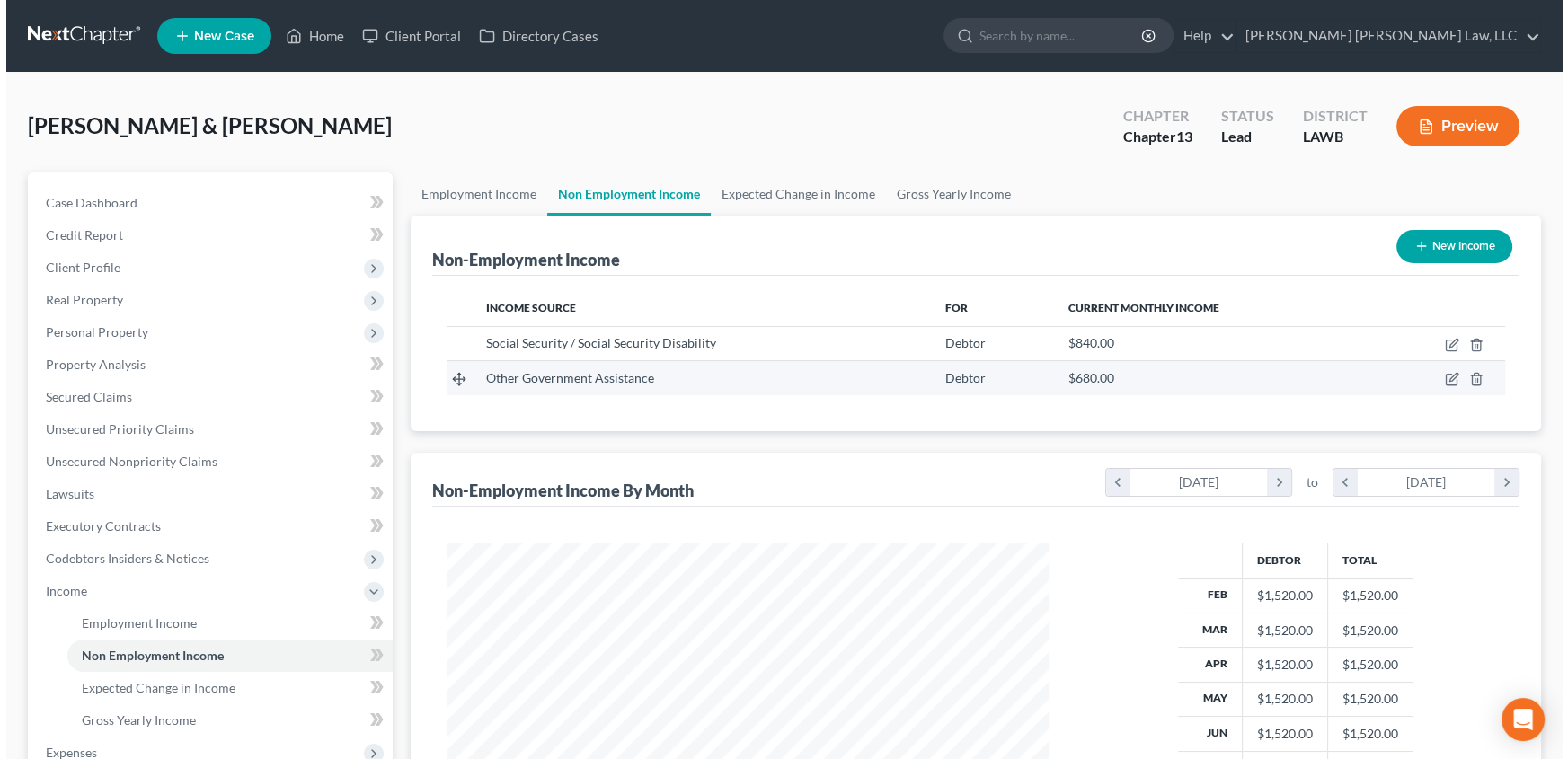
scroll to position [322, 638]
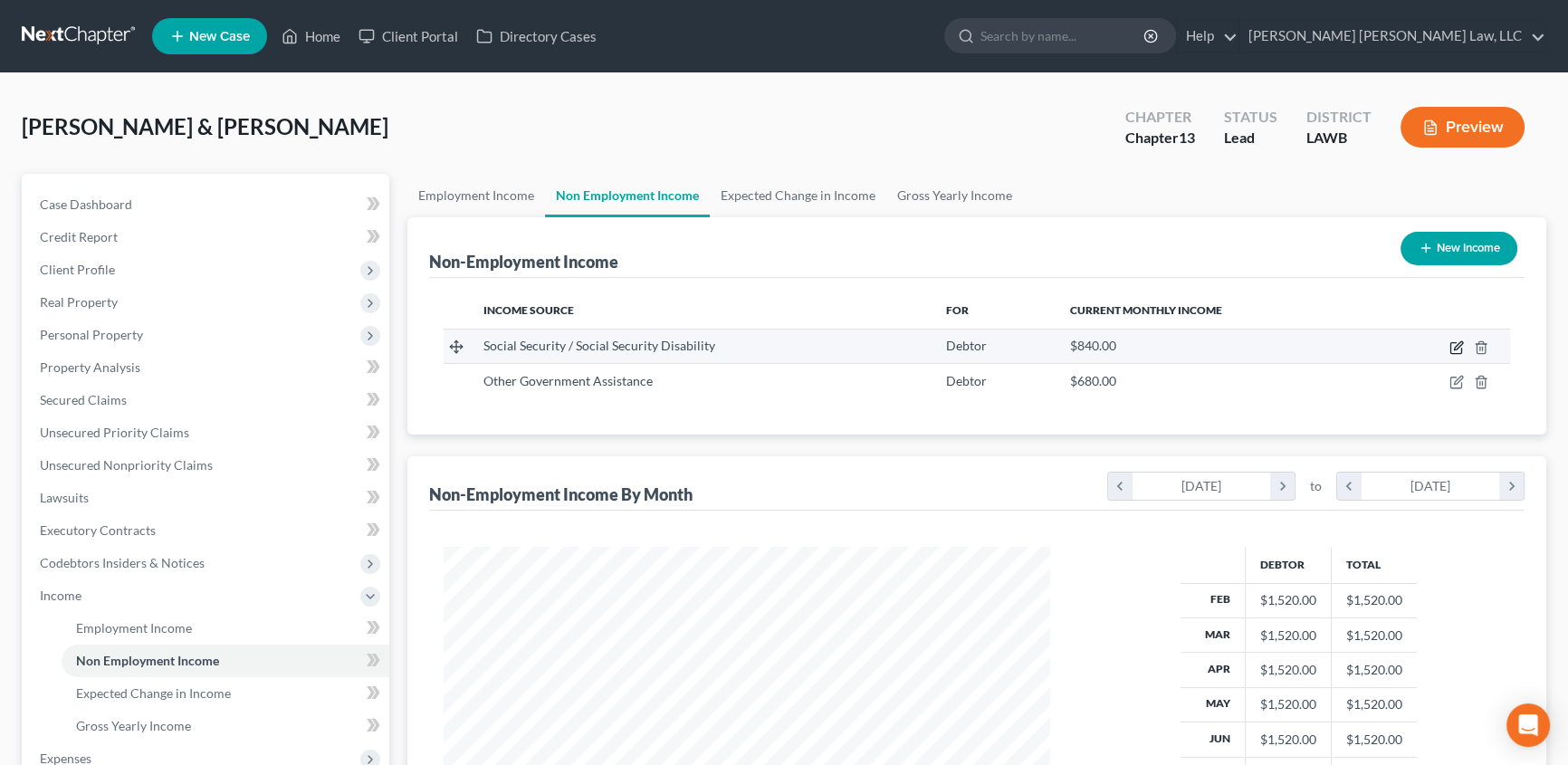
click at [1456, 344] on icon "button" at bounding box center [1457, 347] width 14 height 14
select select "4"
select select "0"
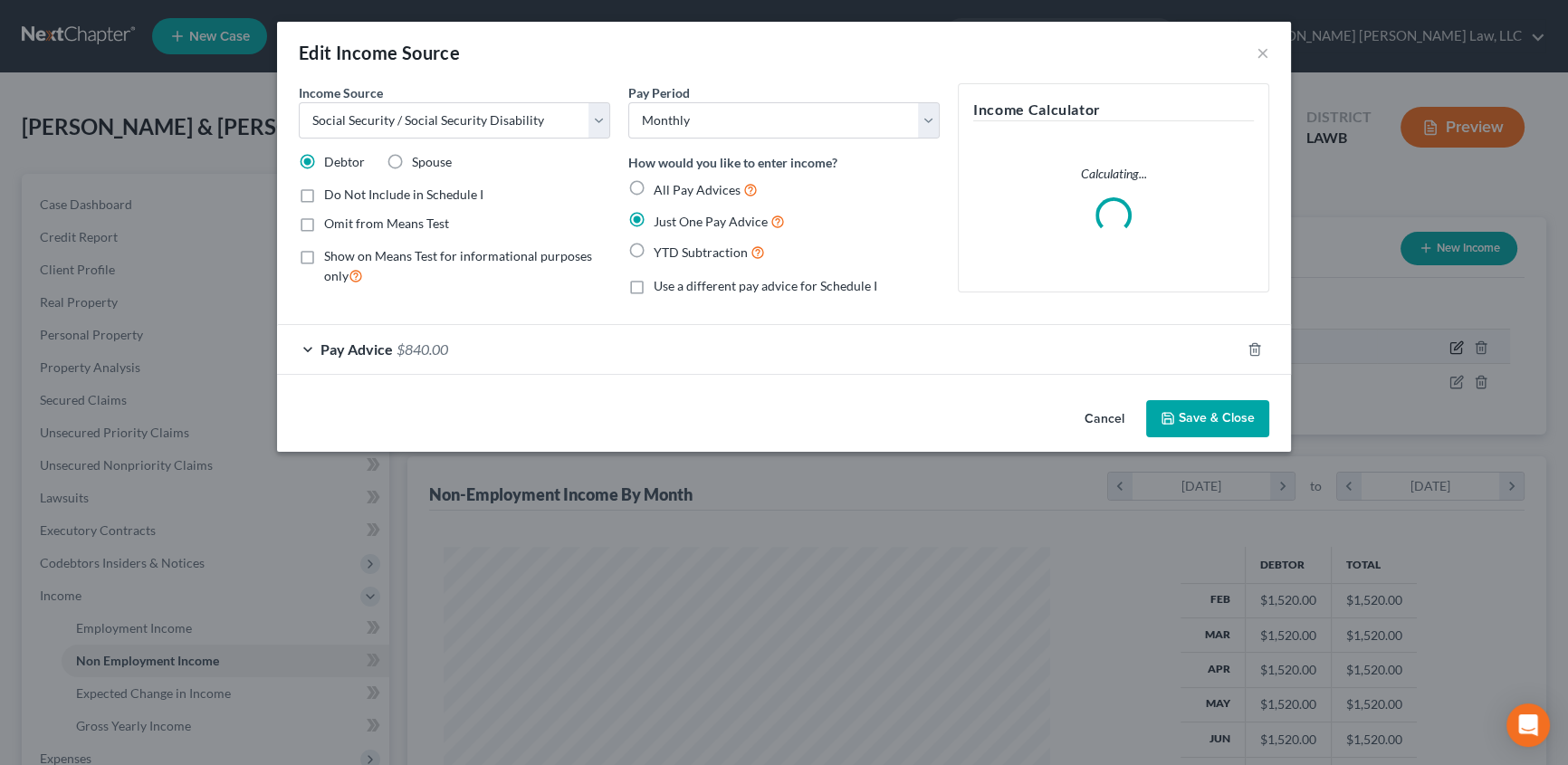
scroll to position [324, 648]
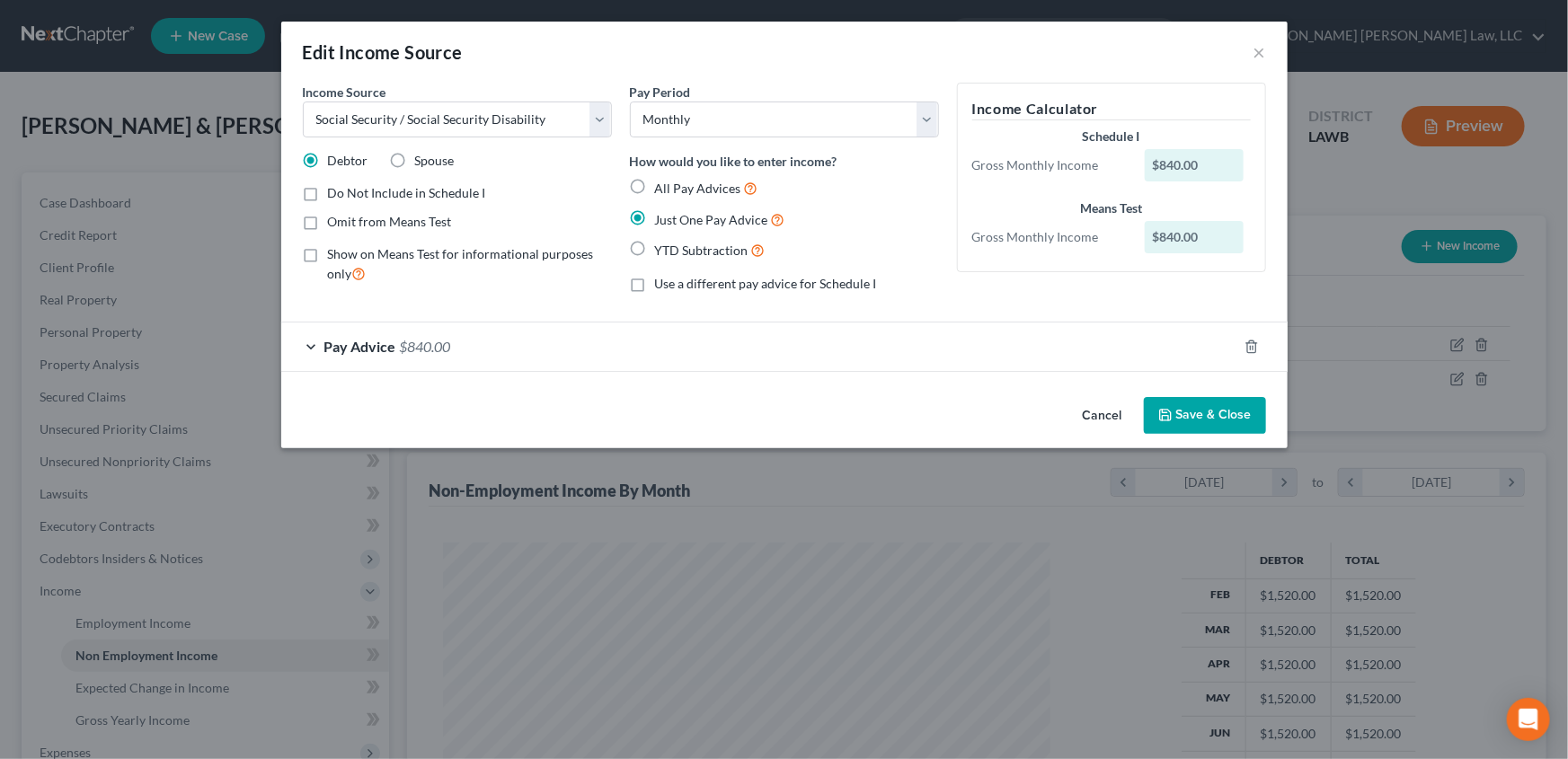
click at [359, 346] on span "Pay Advice" at bounding box center [360, 346] width 72 height 17
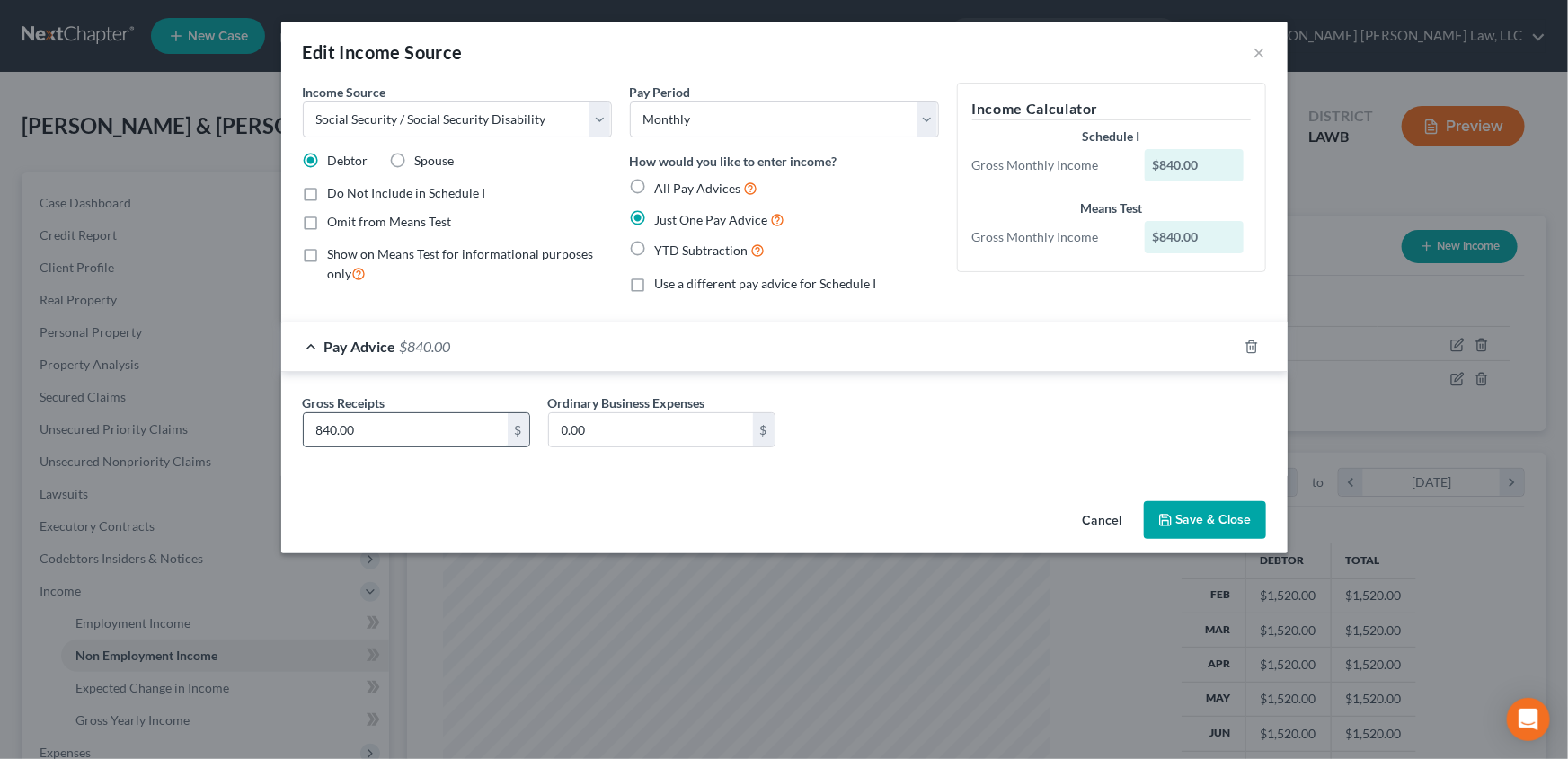
click at [328, 423] on input "840.00" at bounding box center [406, 430] width 204 height 34
type input "860.00"
click at [1217, 516] on button "Save & Close" at bounding box center [1205, 520] width 123 height 38
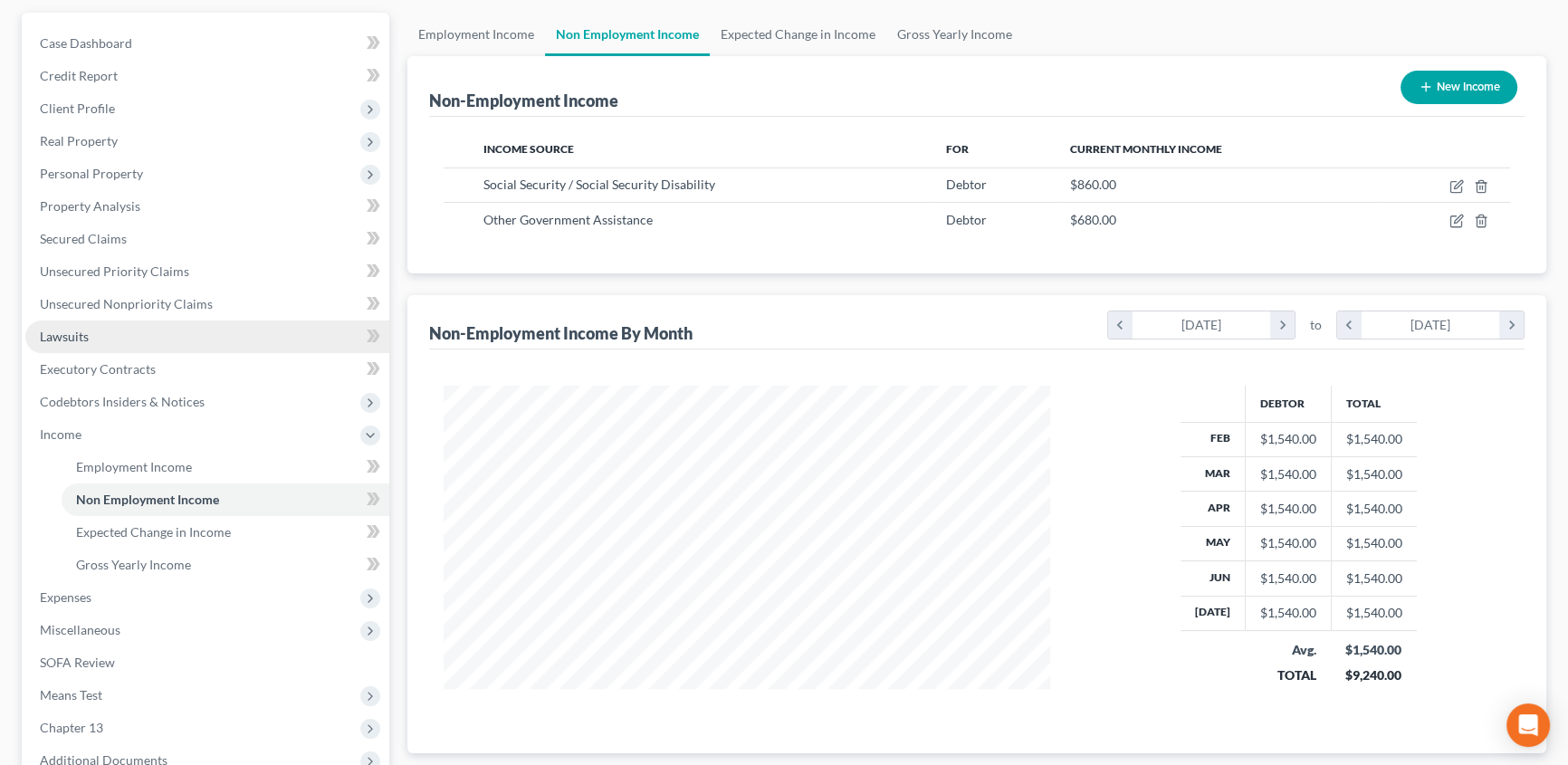
scroll to position [358, 0]
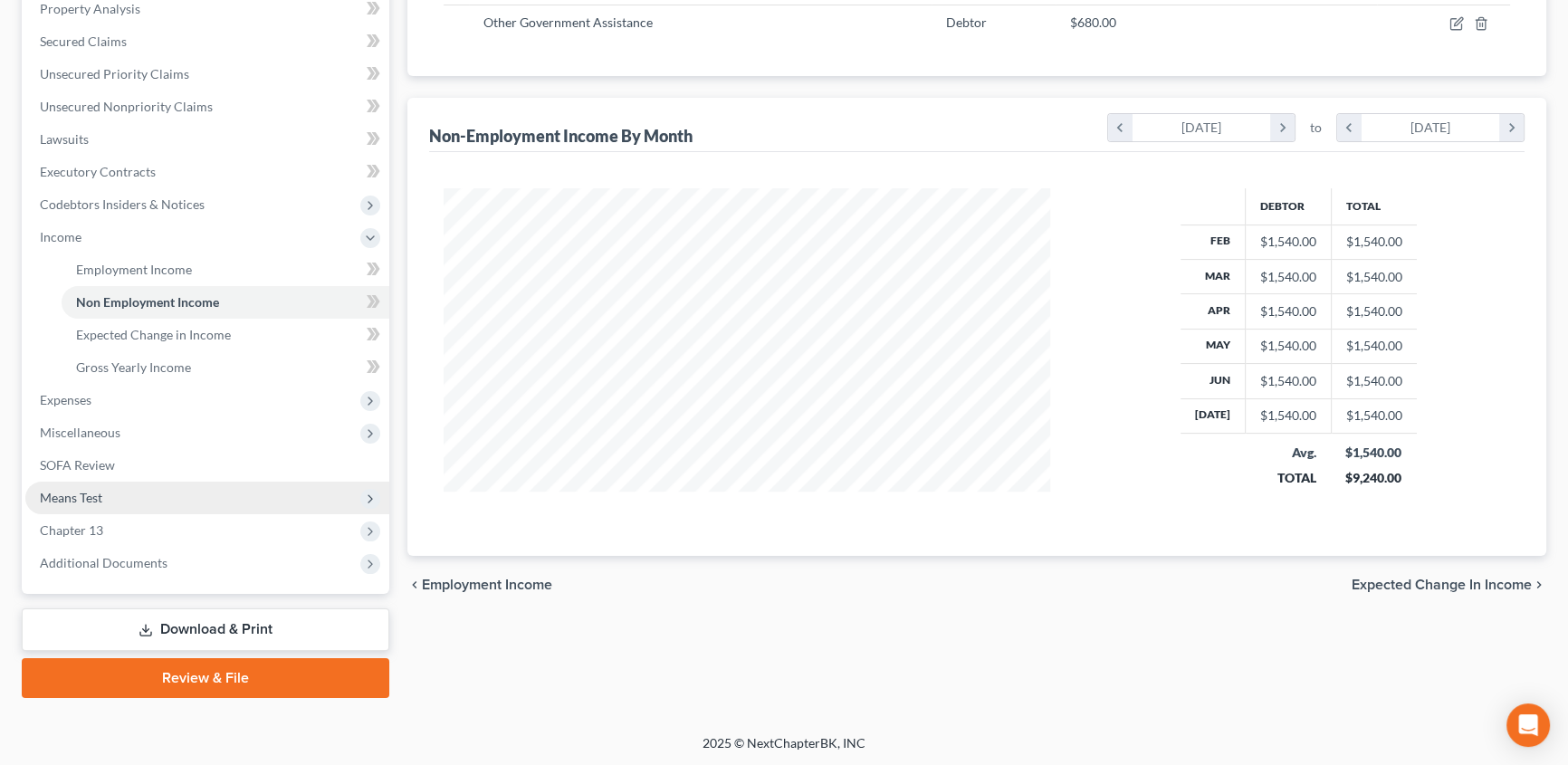
click at [71, 503] on span "Means Test" at bounding box center [207, 498] width 364 height 32
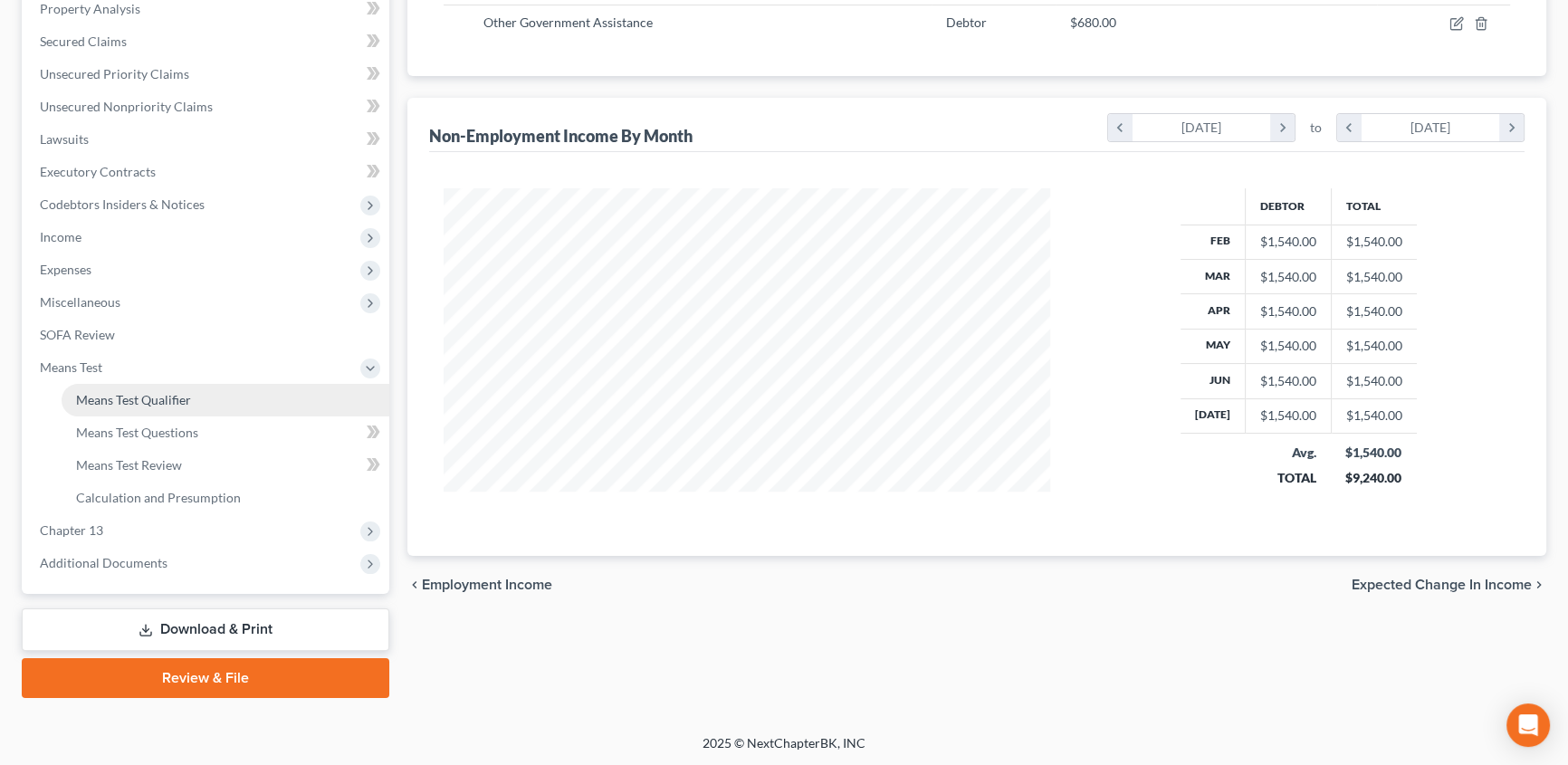
click at [160, 394] on span "Means Test Qualifier" at bounding box center [133, 399] width 115 height 15
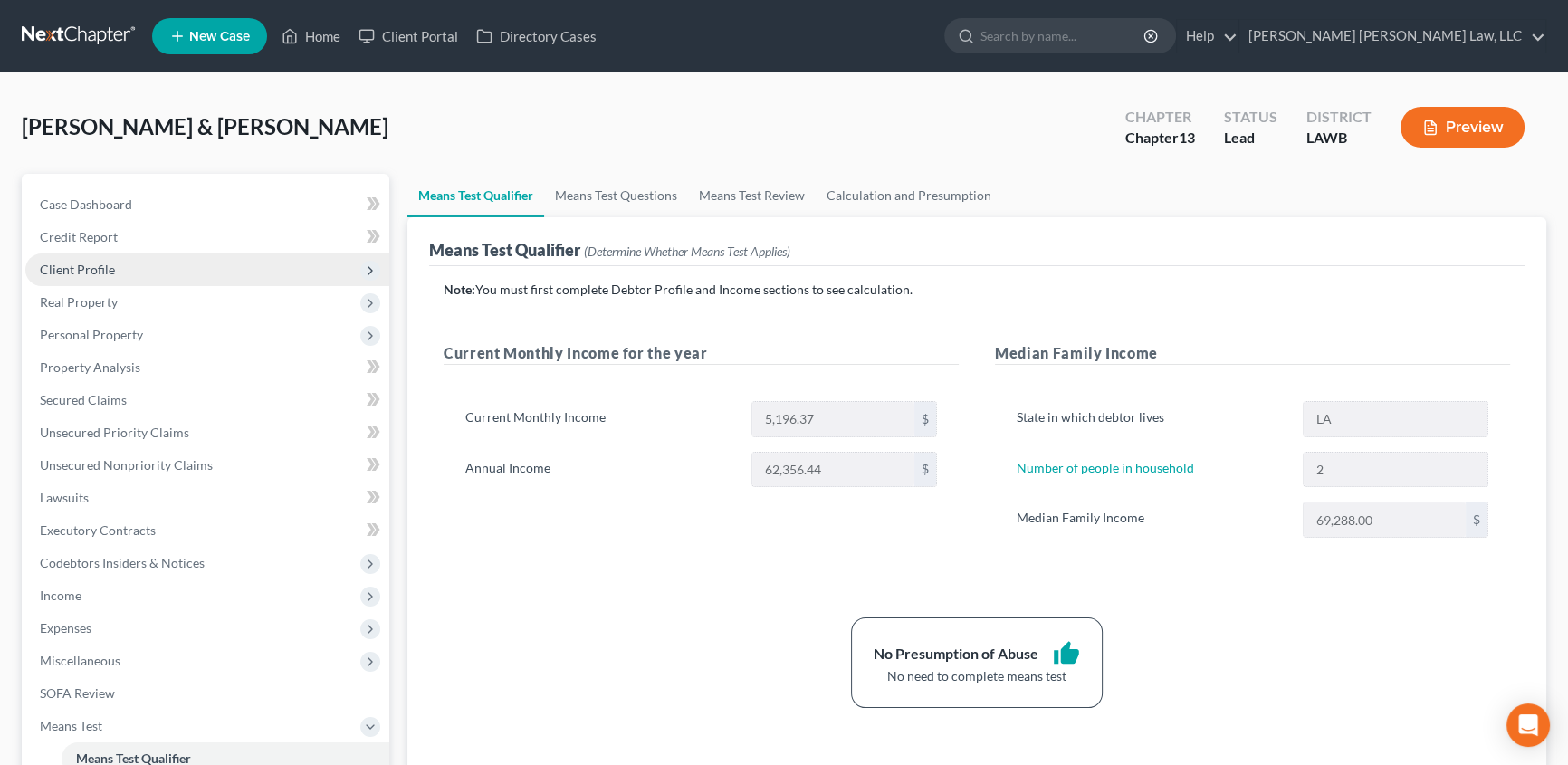
click at [59, 266] on span "Client Profile" at bounding box center [77, 269] width 75 height 15
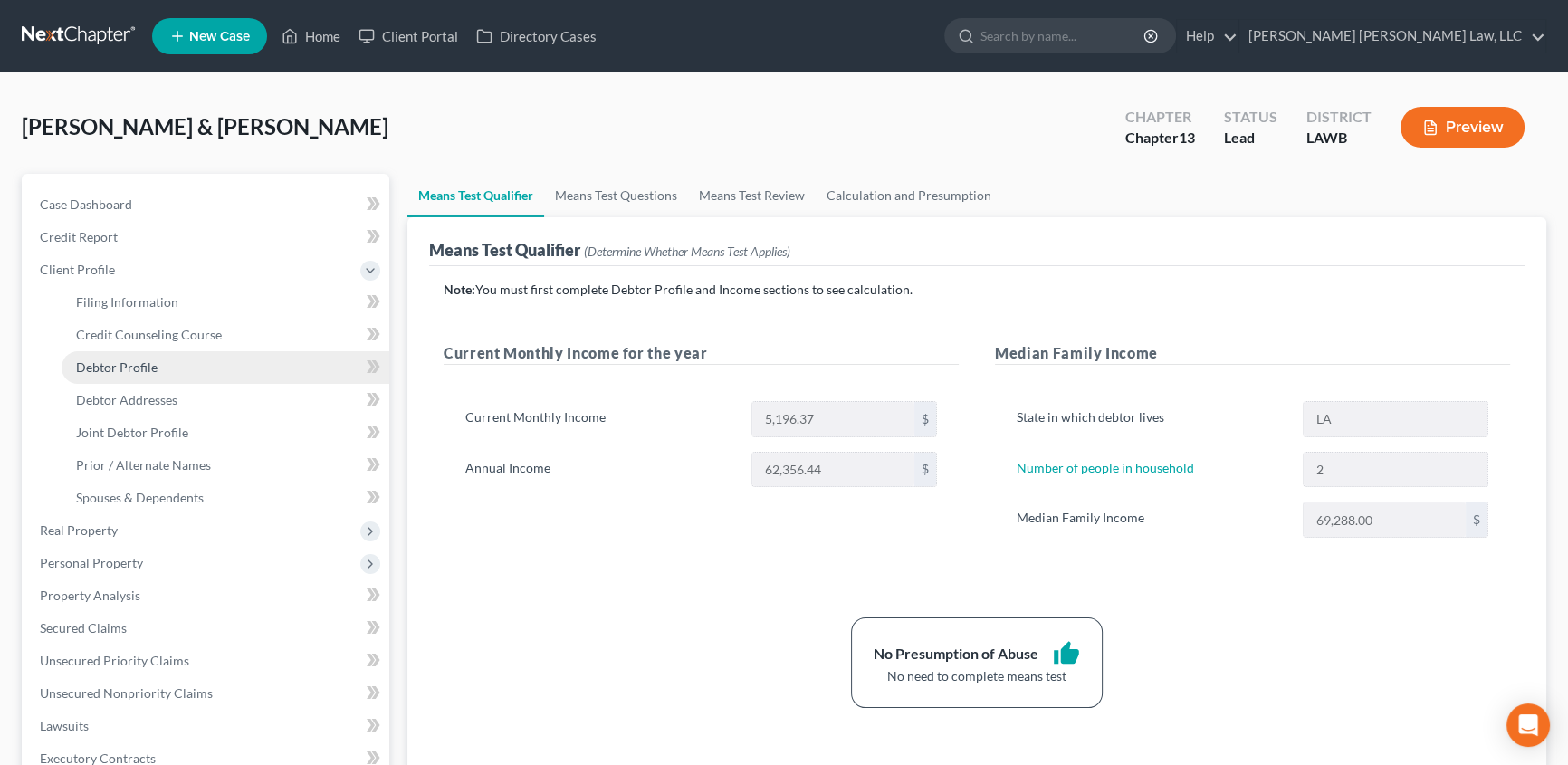
click at [111, 359] on span "Debtor Profile" at bounding box center [117, 367] width 82 height 15
select select "2"
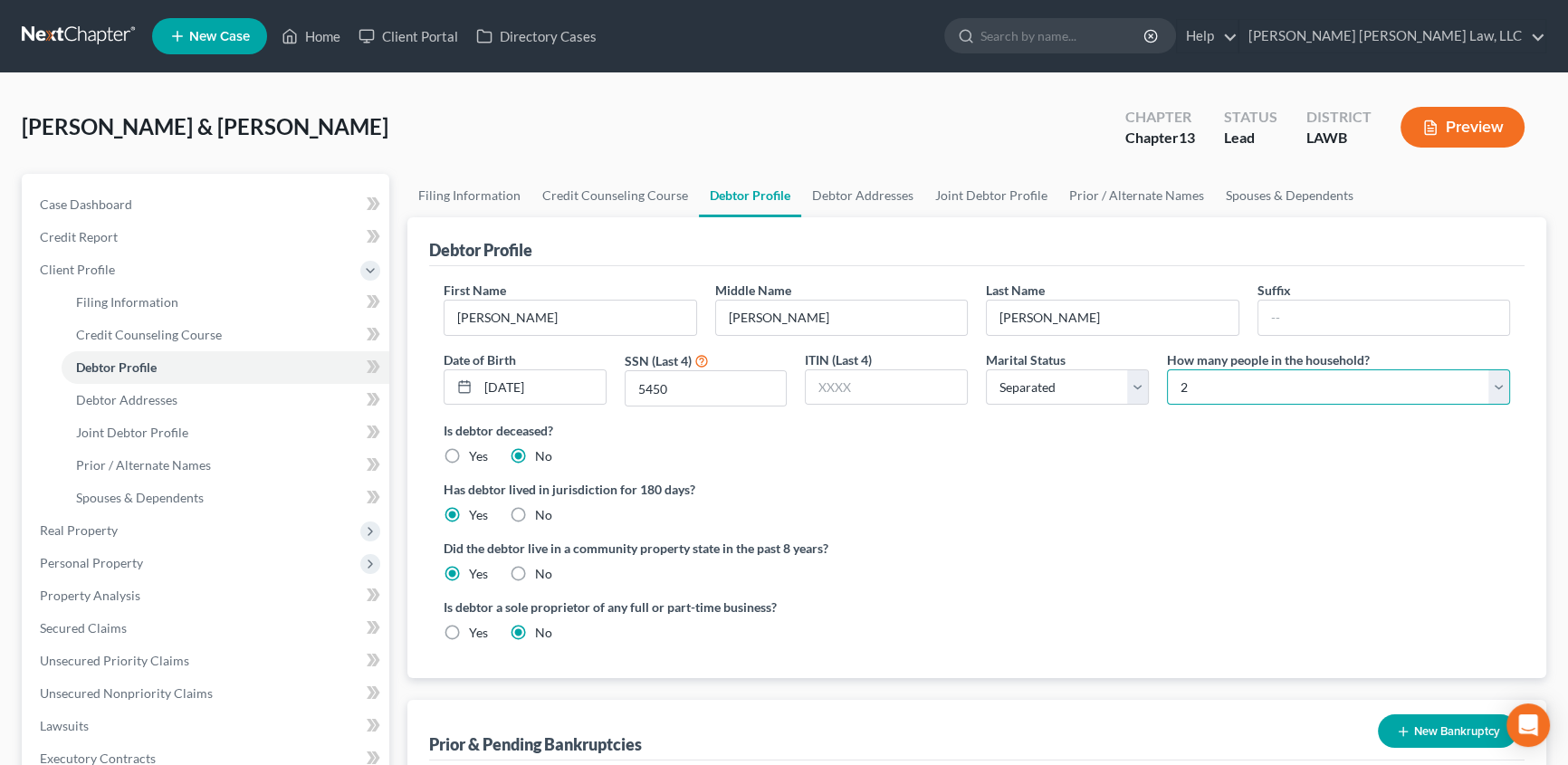
click at [1229, 392] on select "Select 1 2 3 4 5 6 7 8 9 10 11 12 13 14 15 16 17 18 19 20" at bounding box center [1338, 388] width 343 height 36
select select "3"
click at [1167, 370] on select "Select 1 2 3 4 5 6 7 8 9 10 11 12 13 14 15 16 17 18 19 20" at bounding box center [1338, 388] width 343 height 36
click at [855, 199] on link "Debtor Addresses" at bounding box center [863, 196] width 124 height 44
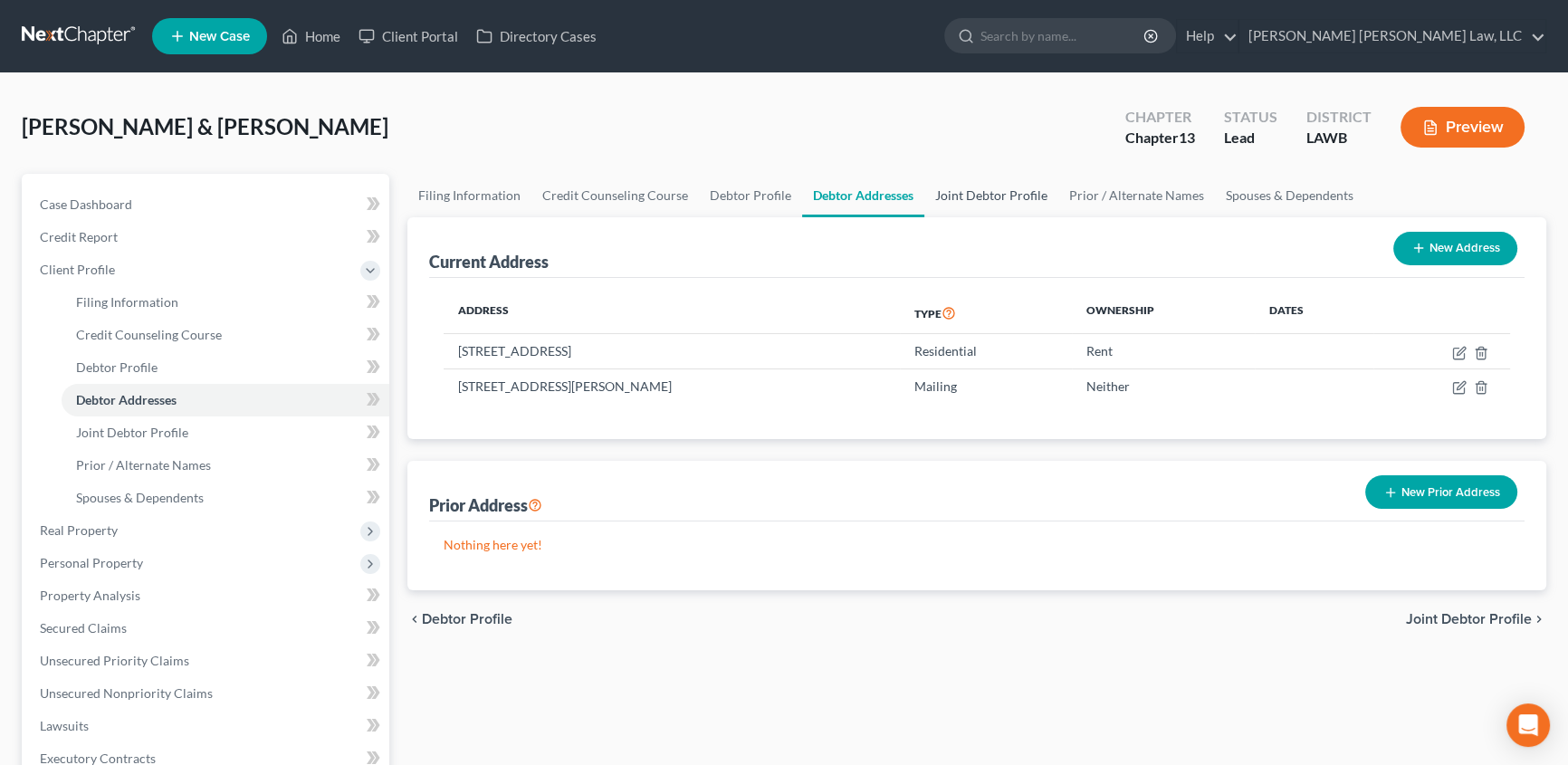
click at [976, 187] on link "Joint Debtor Profile" at bounding box center [991, 196] width 134 height 44
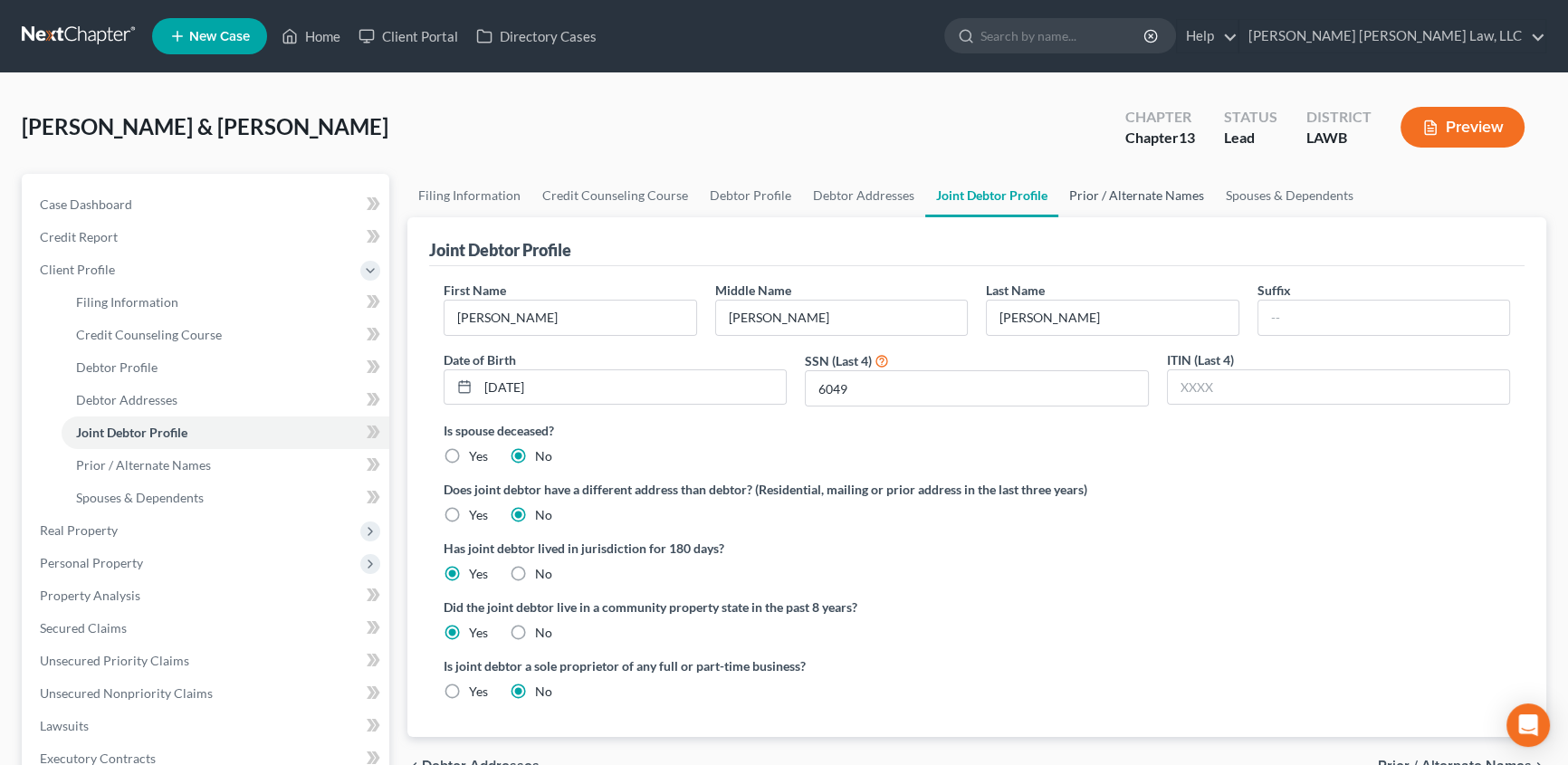
click at [1109, 187] on link "Prior / Alternate Names" at bounding box center [1136, 196] width 157 height 44
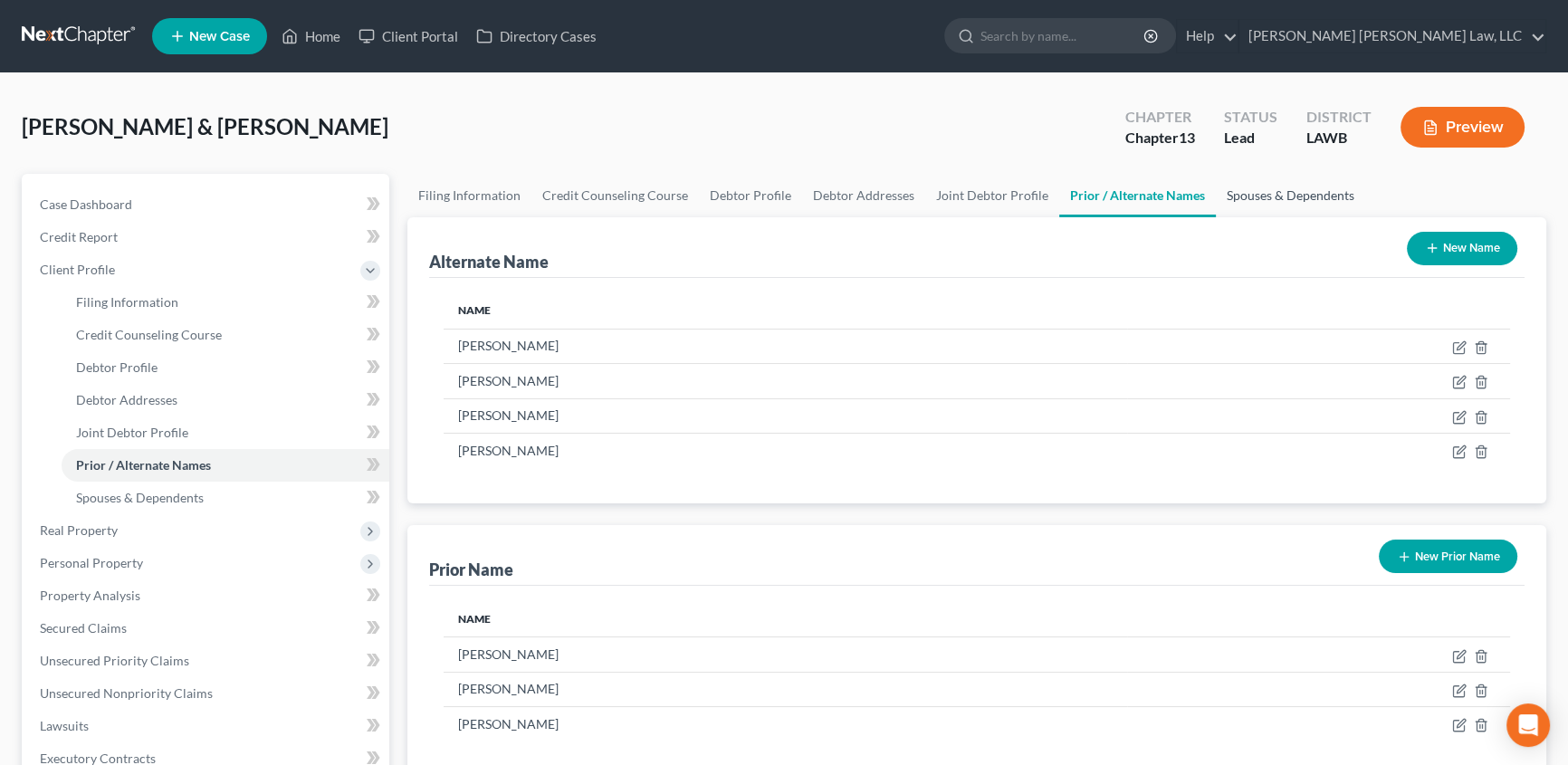
click at [1288, 194] on link "Spouses & Dependents" at bounding box center [1290, 196] width 149 height 44
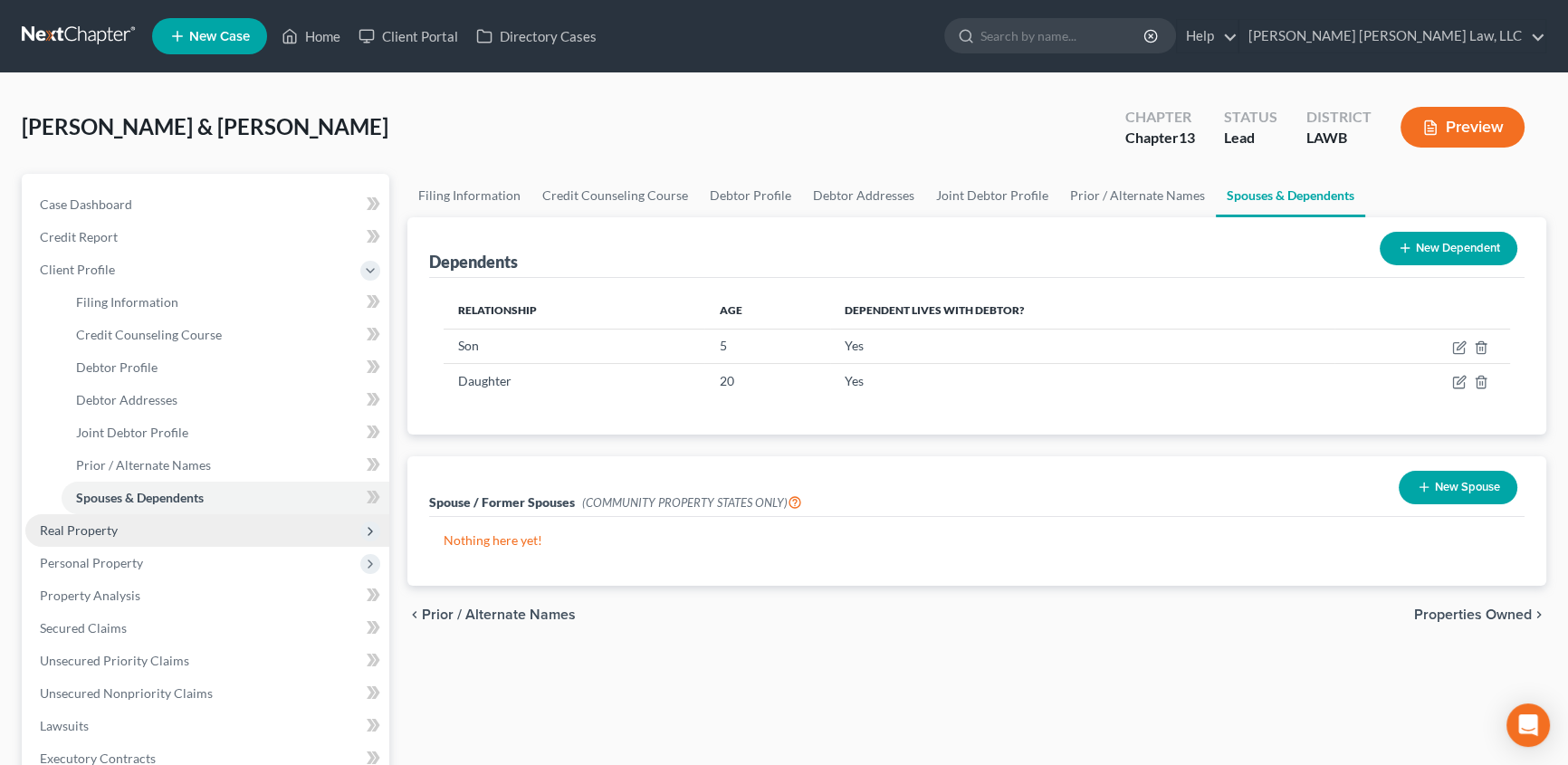
click at [78, 534] on span "Real Property" at bounding box center [79, 529] width 78 height 15
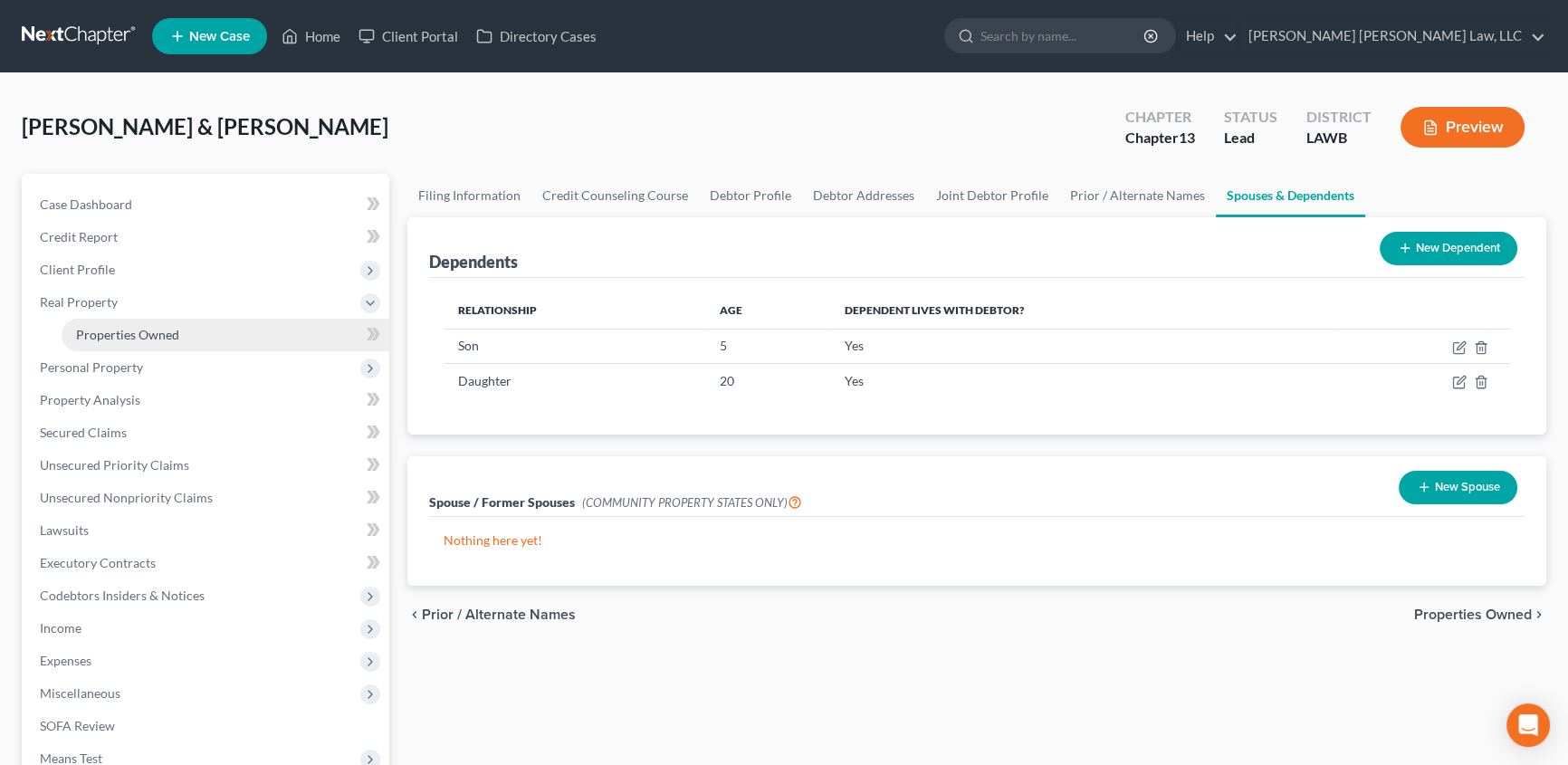
click at [129, 337] on span "Properties Owned" at bounding box center [127, 335] width 104 height 15
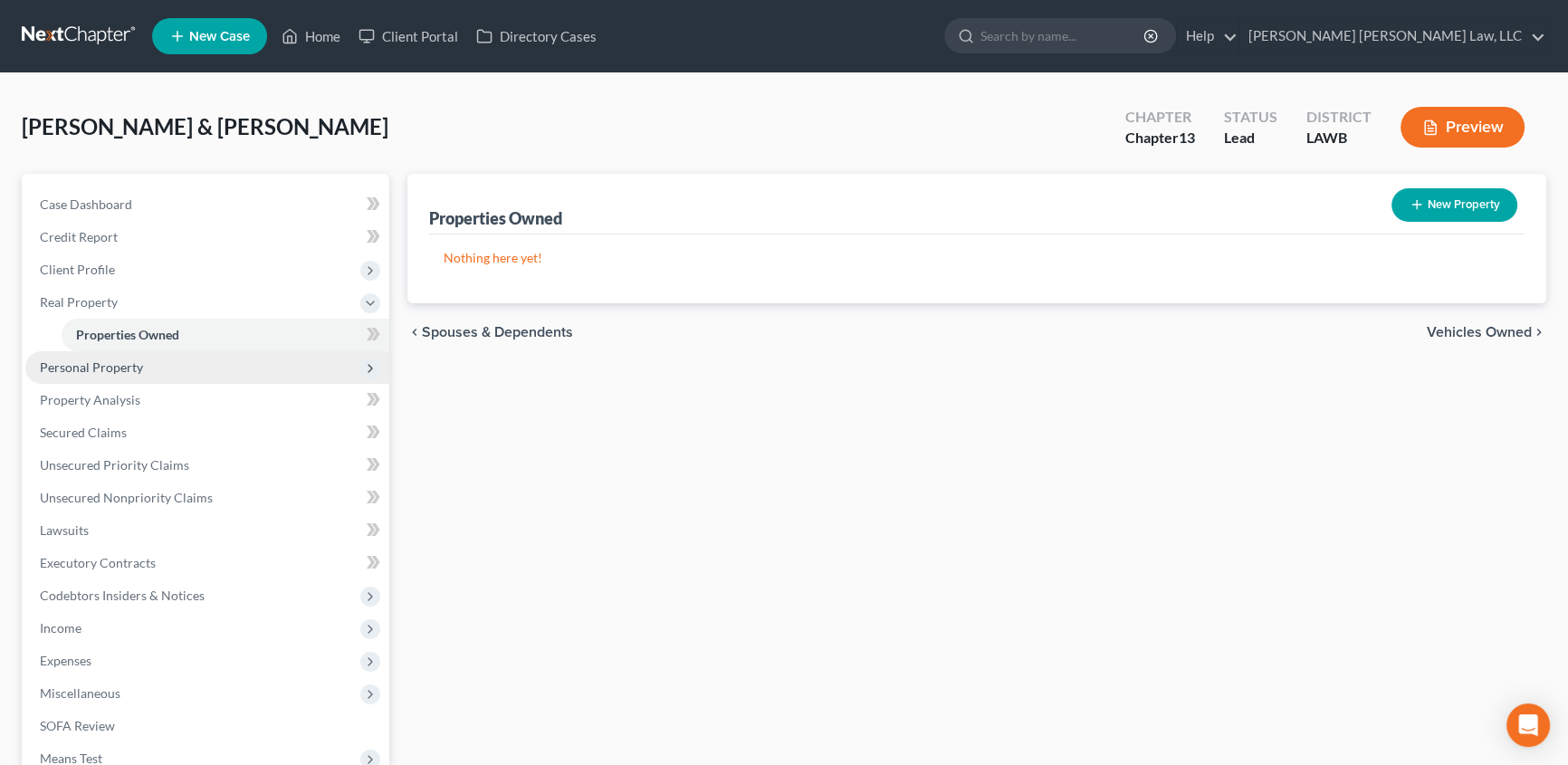
click at [126, 364] on span "Personal Property" at bounding box center [91, 367] width 104 height 15
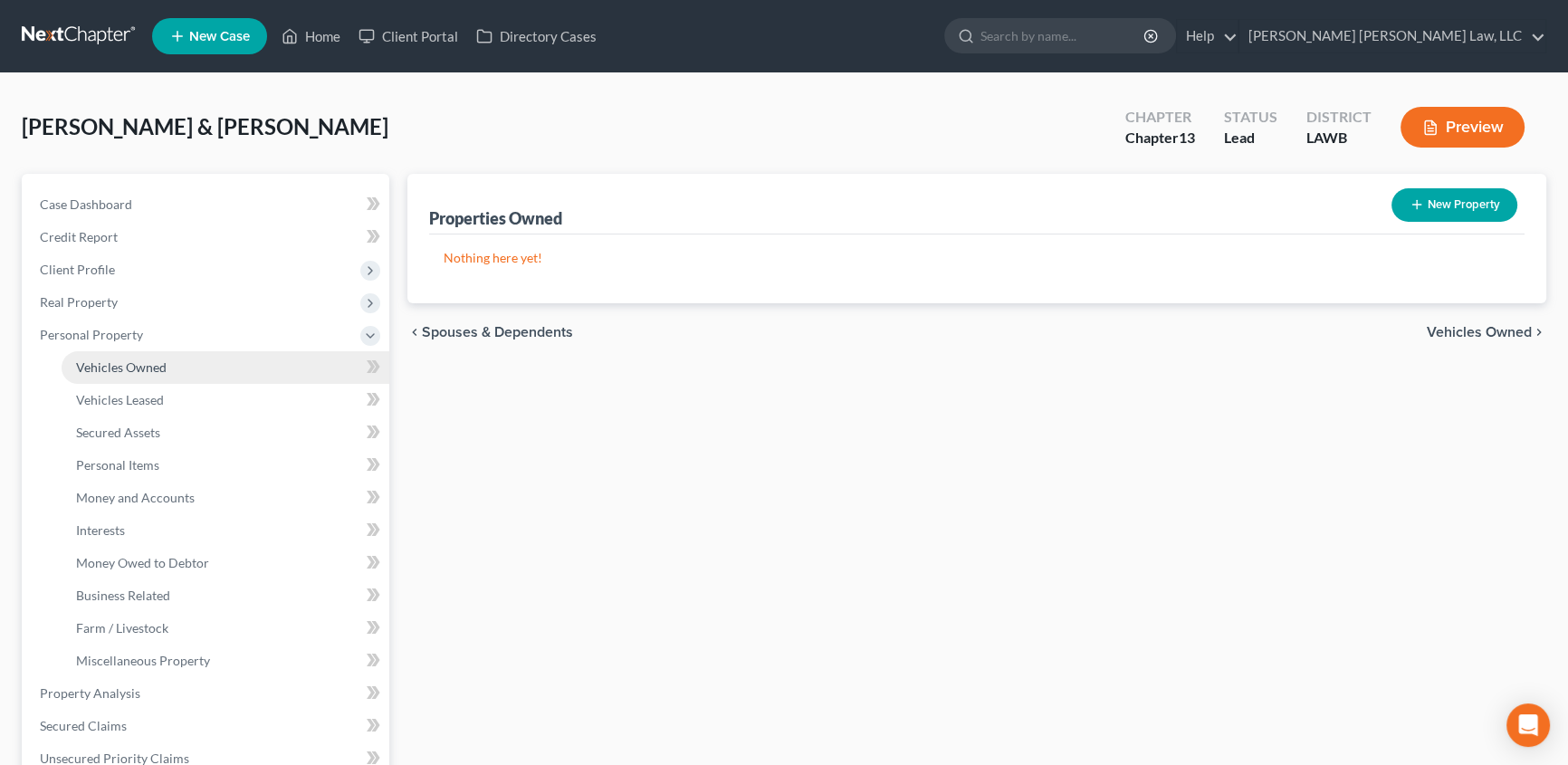
click at [134, 362] on span "Vehicles Owned" at bounding box center [121, 367] width 90 height 15
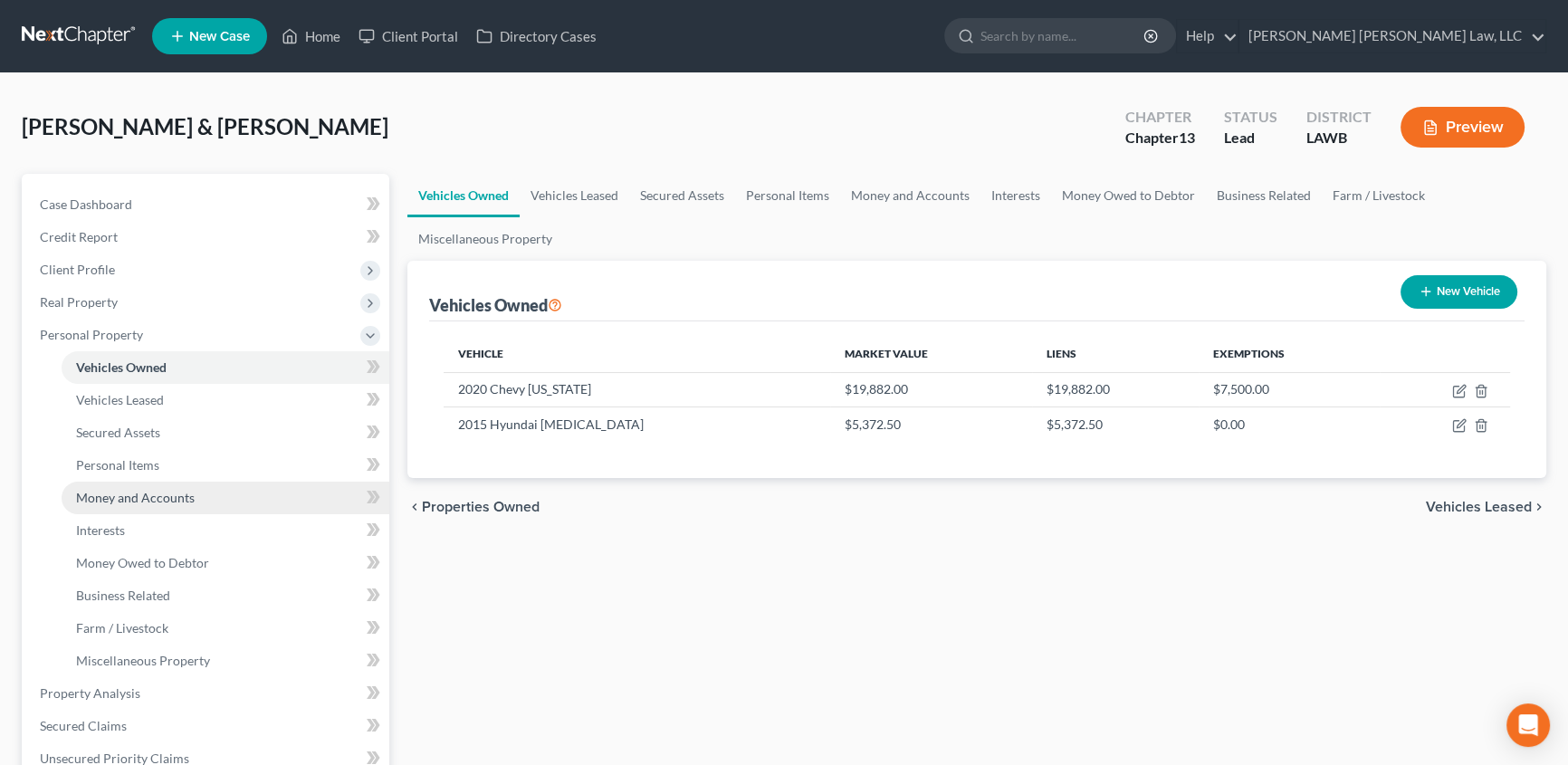
click at [134, 499] on span "Money and Accounts" at bounding box center [135, 497] width 119 height 15
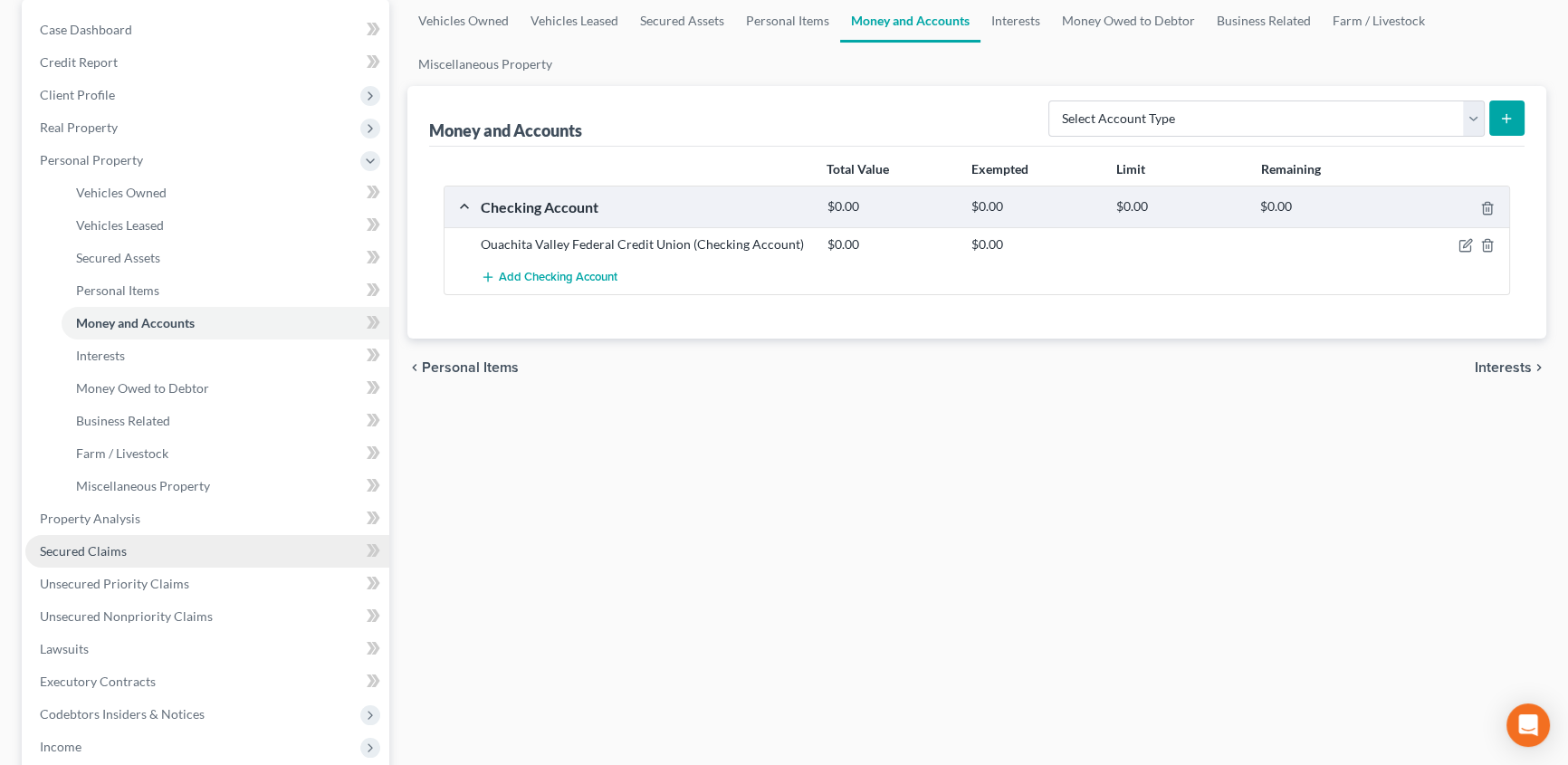
scroll to position [246, 0]
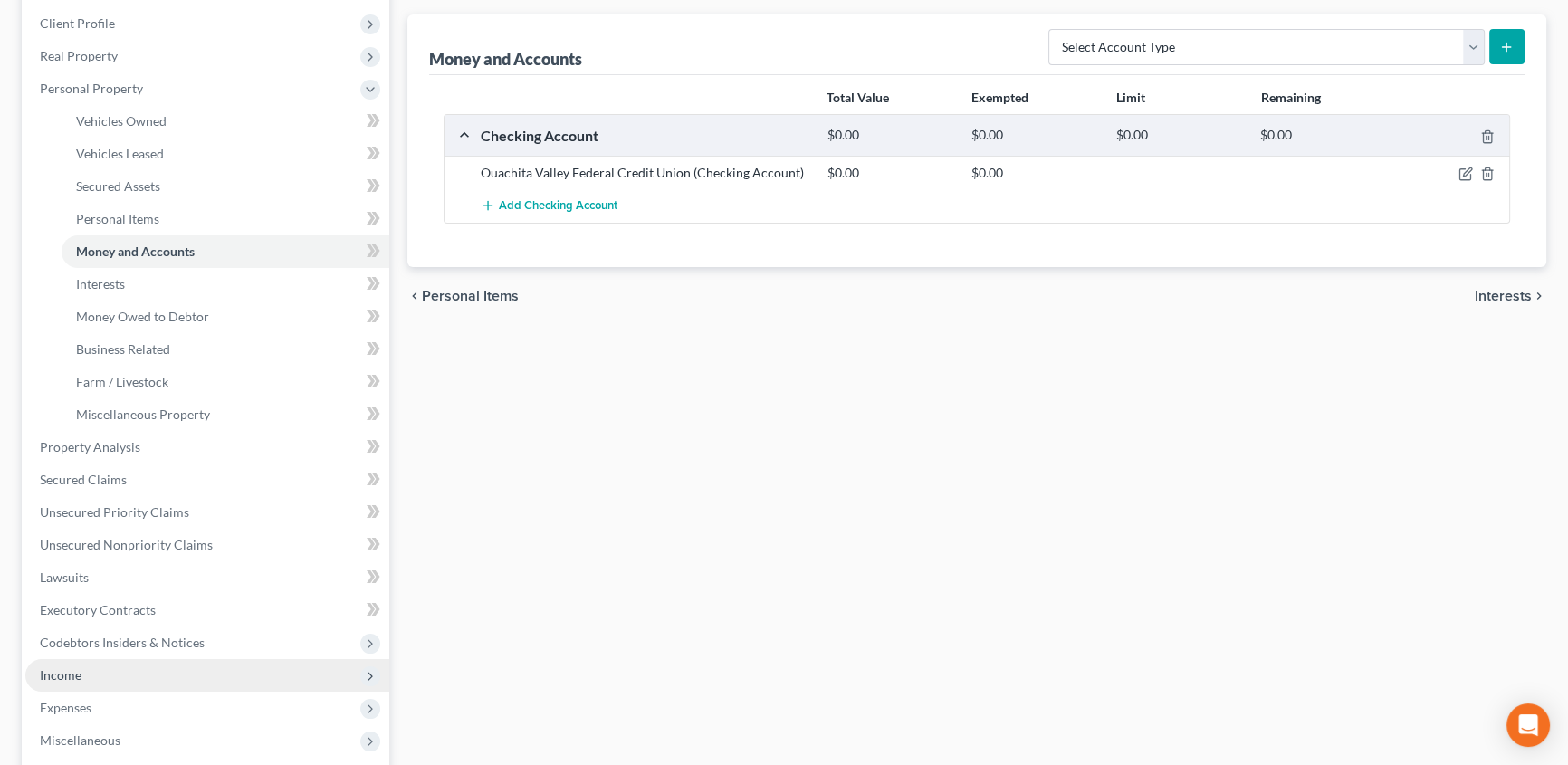
click at [70, 672] on span "Income" at bounding box center [61, 675] width 42 height 15
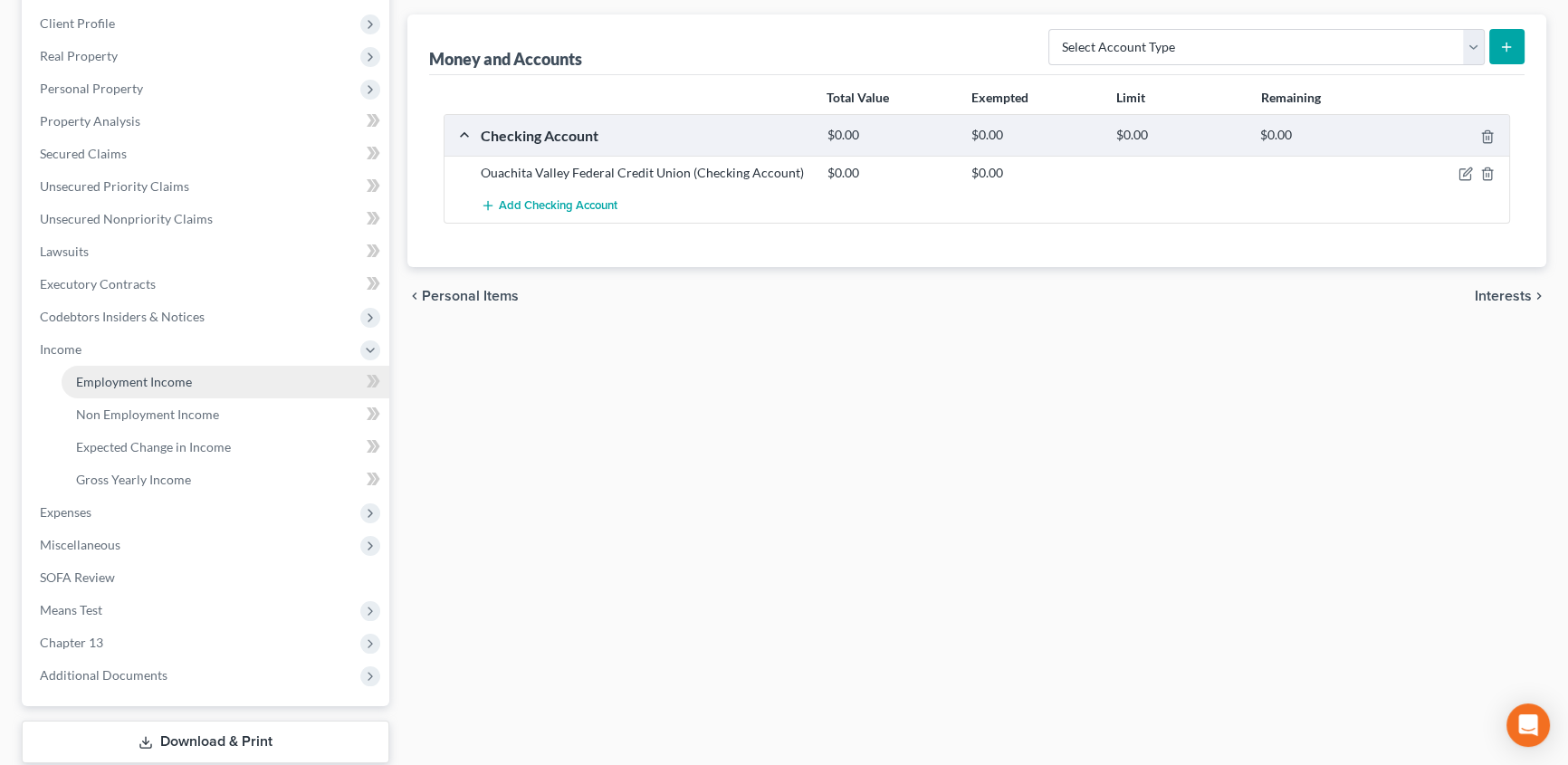
click at [138, 382] on span "Employment Income" at bounding box center [134, 381] width 116 height 15
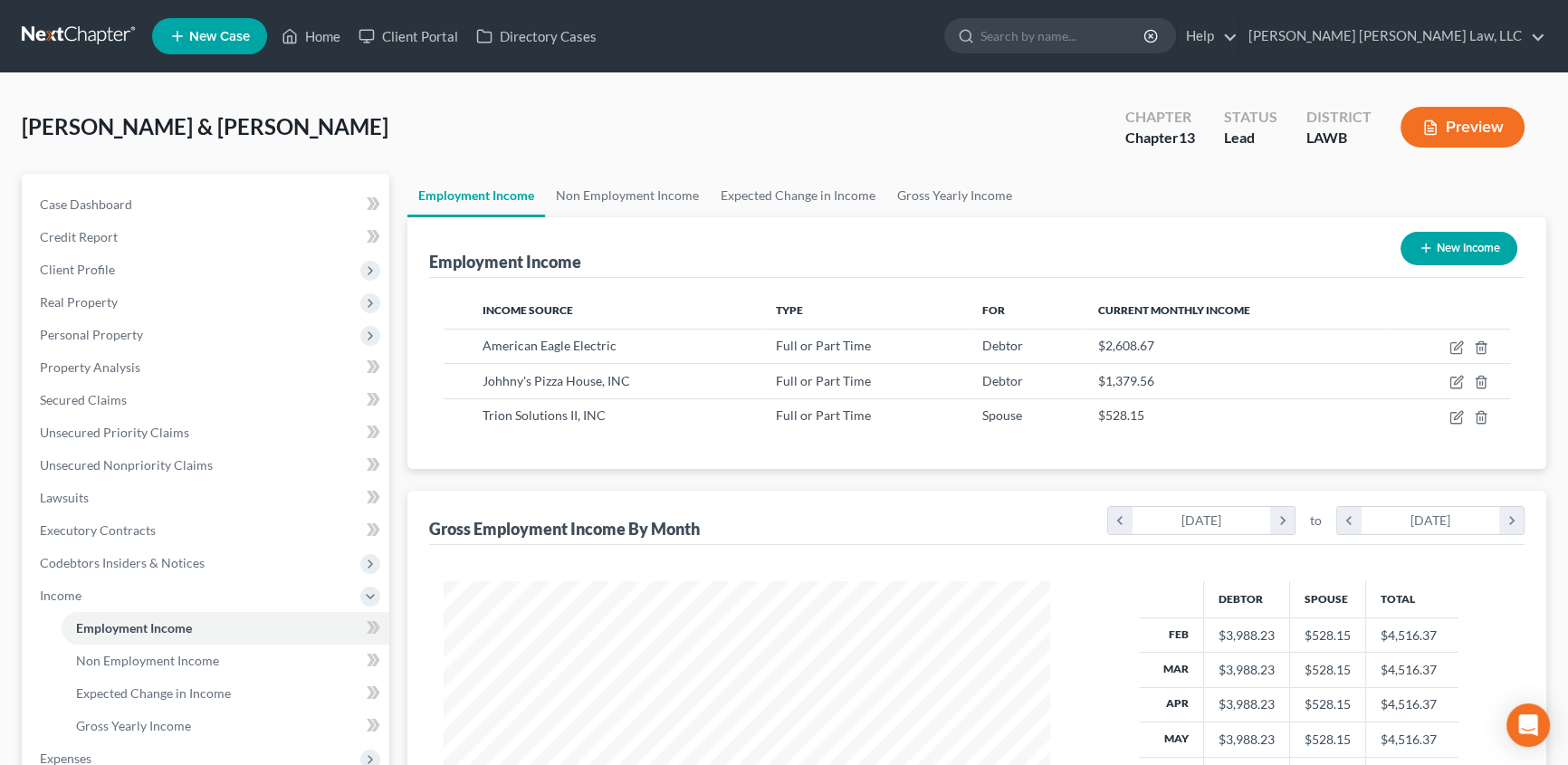
scroll to position [324, 643]
click at [933, 197] on link "Gross Yearly Income" at bounding box center [955, 196] width 137 height 44
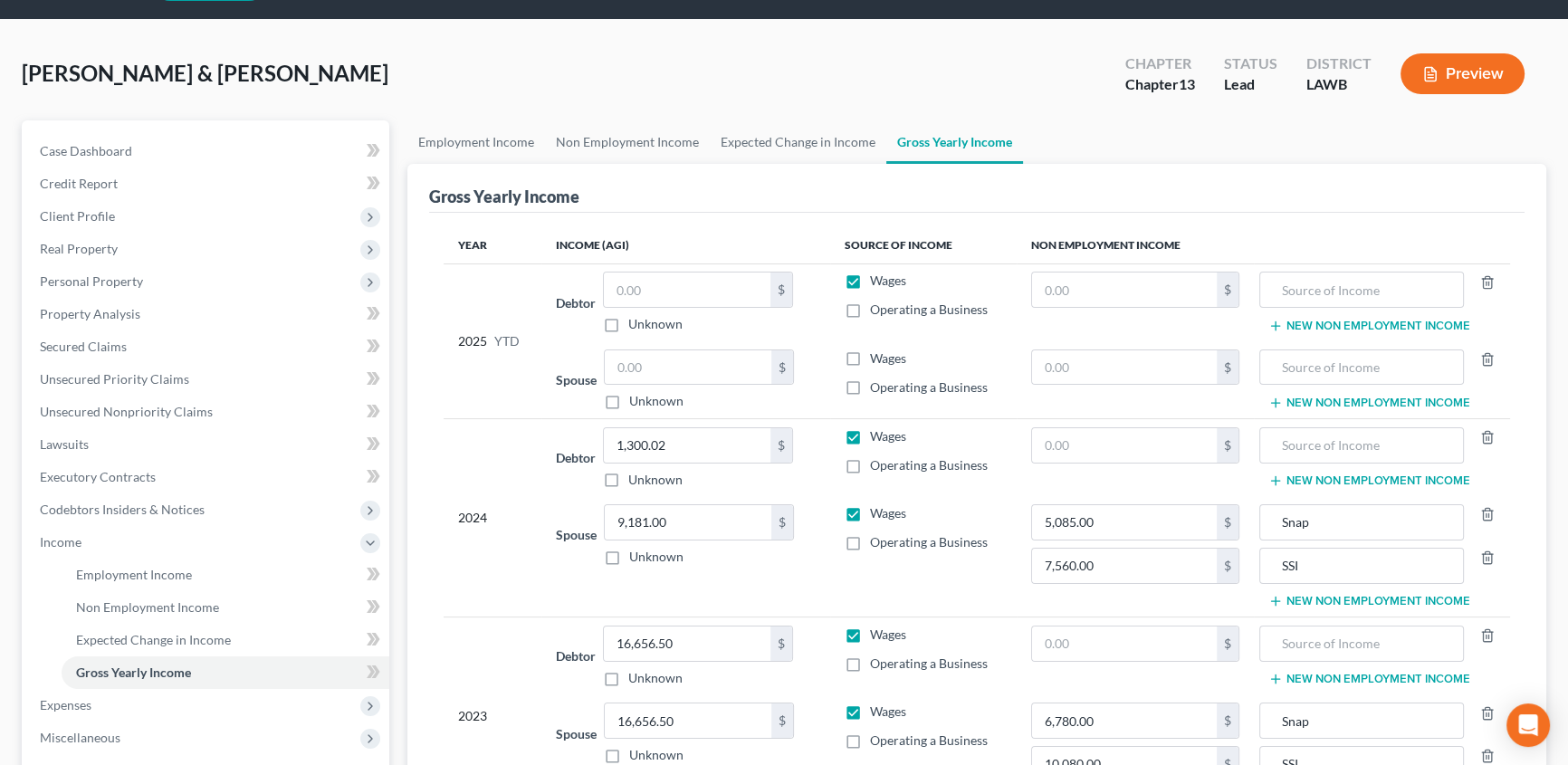
scroll to position [163, 0]
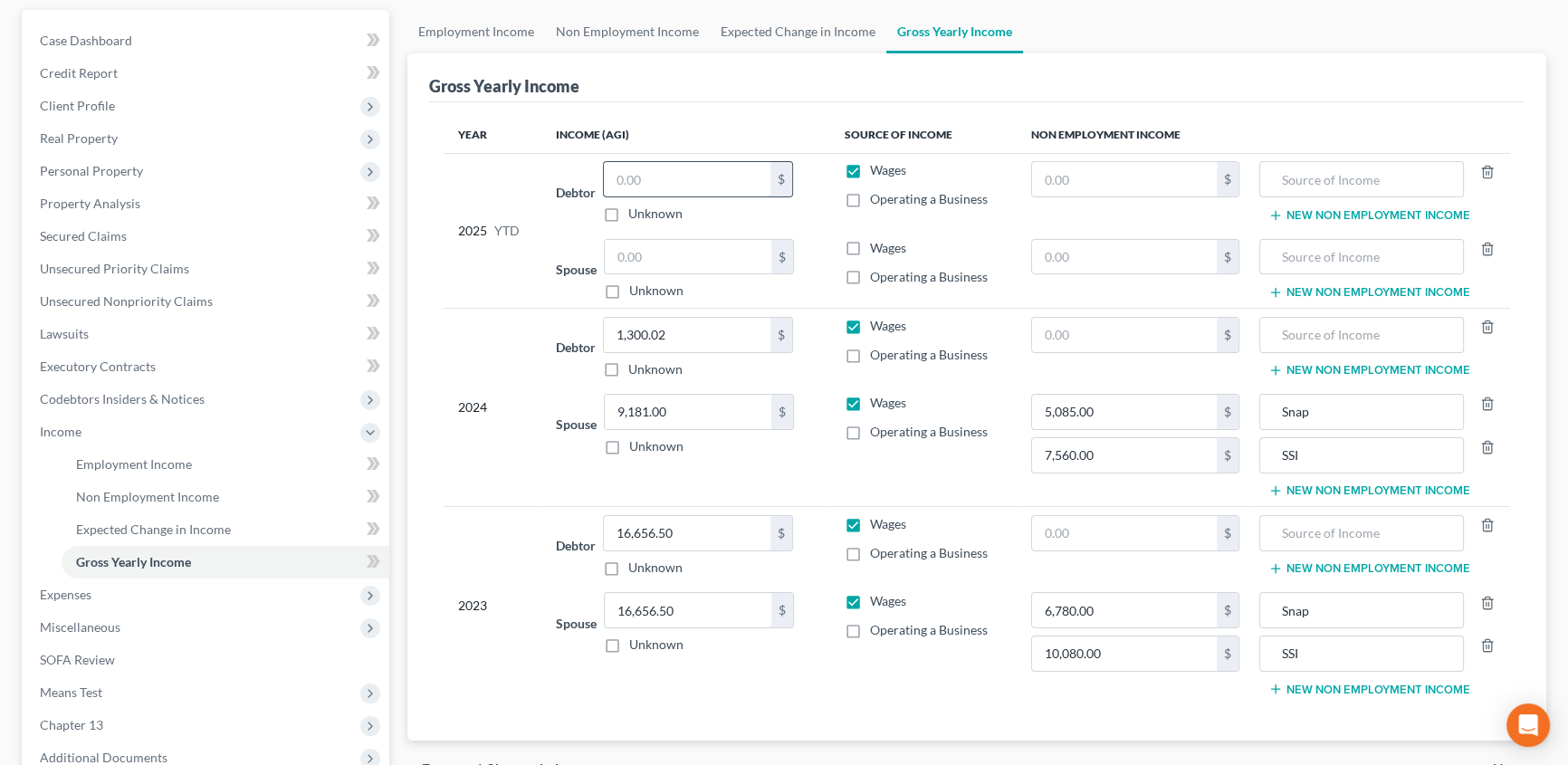
click at [651, 177] on input "text" at bounding box center [687, 179] width 166 height 34
type input "10,892.00"
click at [684, 330] on input "1,300.02" at bounding box center [687, 335] width 166 height 34
type input "22,698.50"
click at [692, 408] on input "9,181.00" at bounding box center [687, 411] width 166 height 34
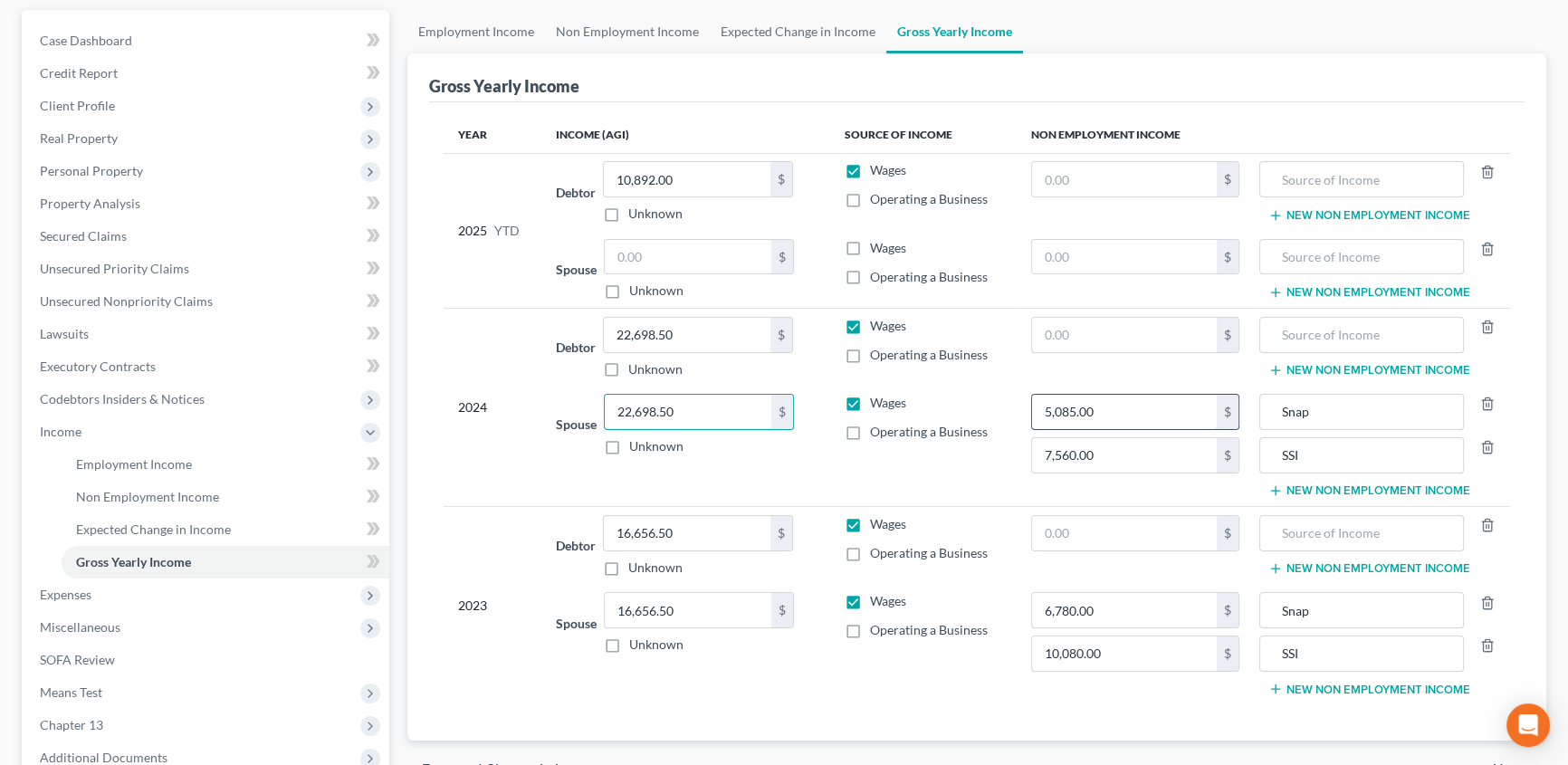
type input "22,698.50"
click at [1105, 411] on input "5,085.00" at bounding box center [1125, 411] width 184 height 34
type input "6,780.00"
click at [1109, 451] on input "7,560.00" at bounding box center [1125, 455] width 184 height 34
type input "10,080.00"
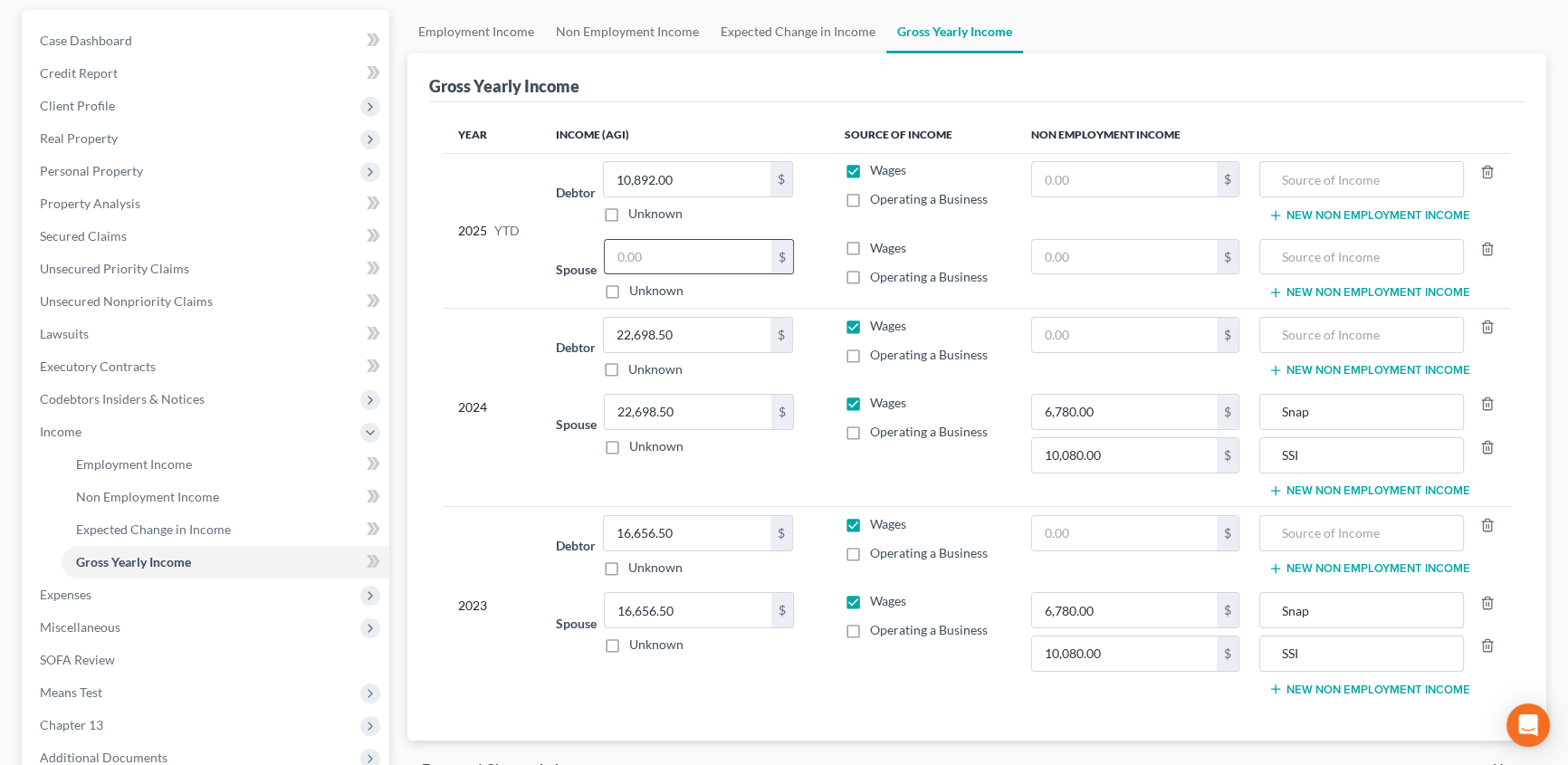
drag, startPoint x: 662, startPoint y: 253, endPoint x: 673, endPoint y: 251, distance: 11.2
click at [662, 253] on input "text" at bounding box center [687, 257] width 166 height 34
type input "4,370.23"
click at [1276, 289] on icon "button" at bounding box center [1275, 292] width 14 height 14
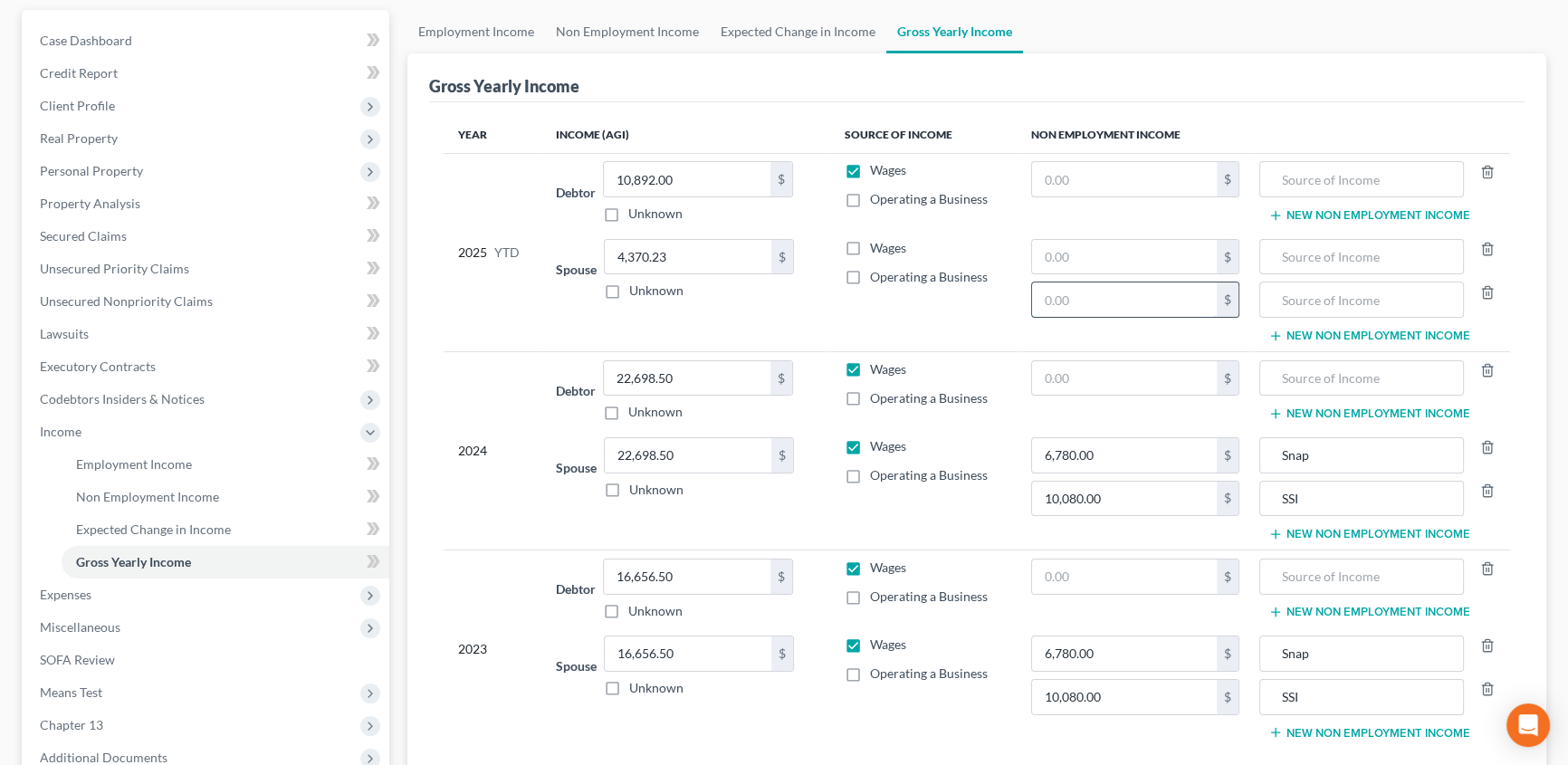
click at [1101, 297] on input "text" at bounding box center [1125, 299] width 184 height 34
type input "6,880.00"
click at [1109, 249] on input "text" at bounding box center [1125, 257] width 184 height 34
type input "5,440.00"
click at [1300, 247] on input "text" at bounding box center [1362, 257] width 184 height 34
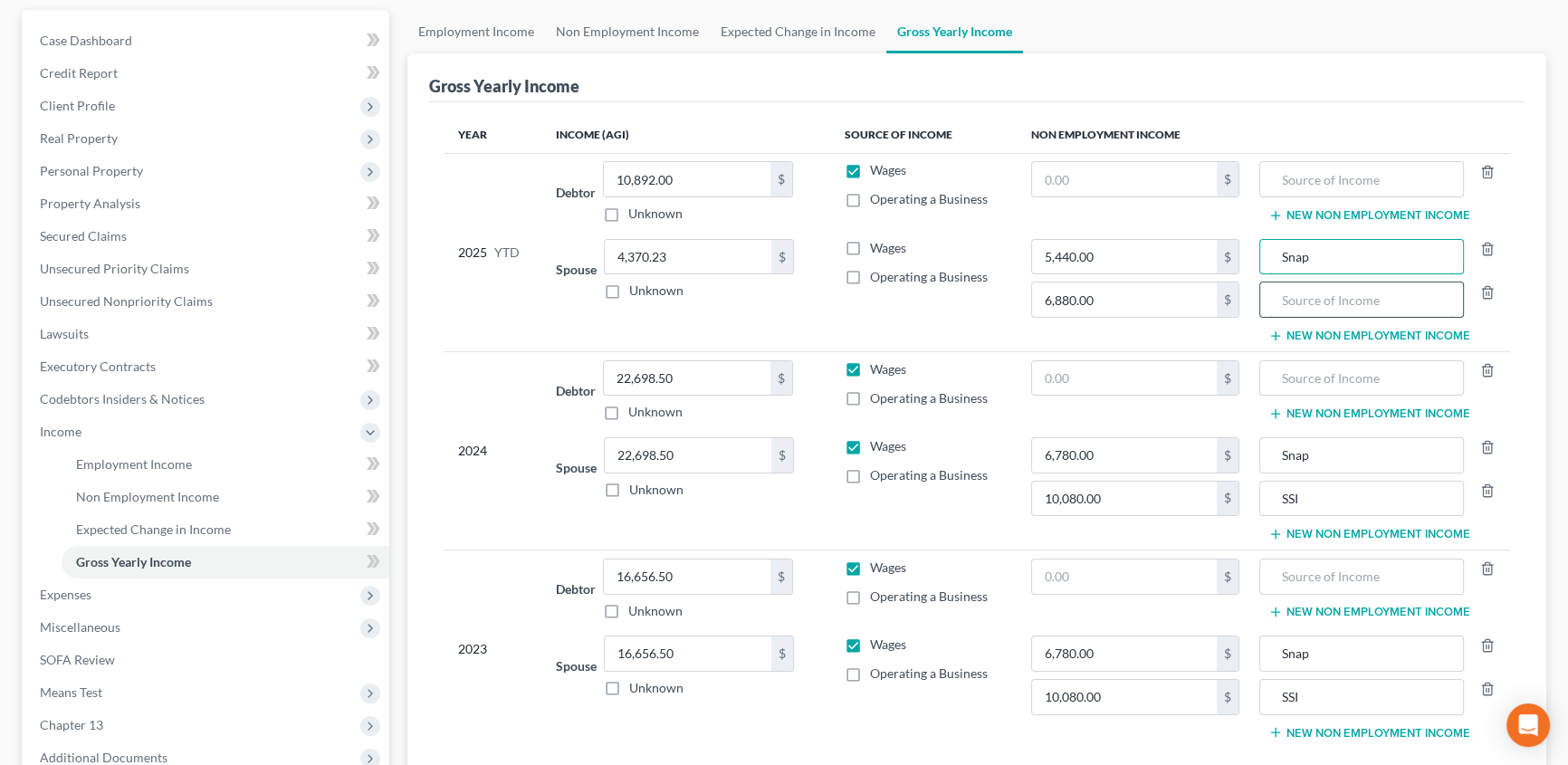
type input "Snap"
click at [1304, 296] on input "text" at bounding box center [1362, 299] width 184 height 34
type input "SSI"
click at [86, 586] on span "Expenses" at bounding box center [66, 594] width 51 height 15
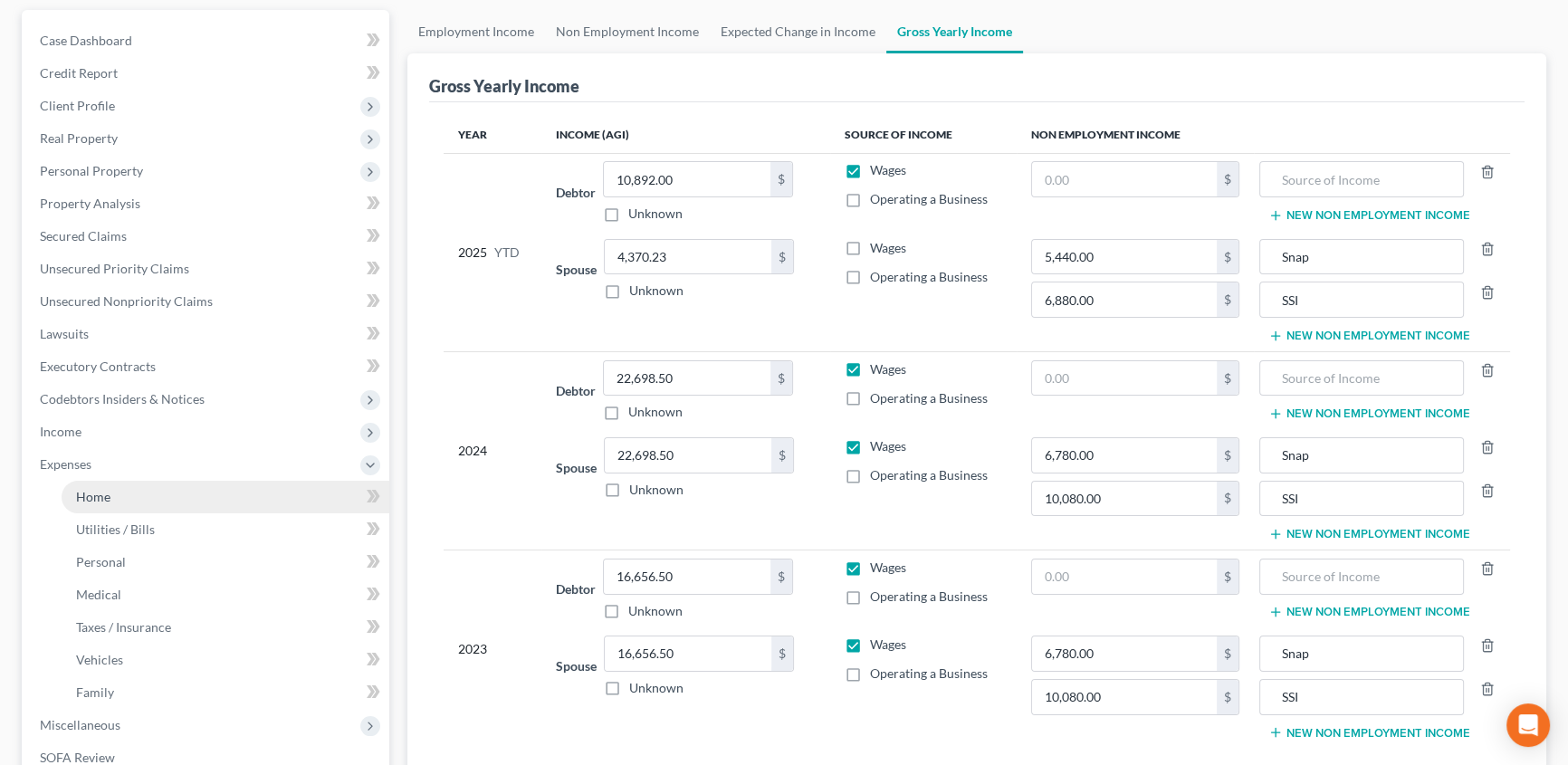
click at [107, 499] on span "Home" at bounding box center [93, 496] width 34 height 15
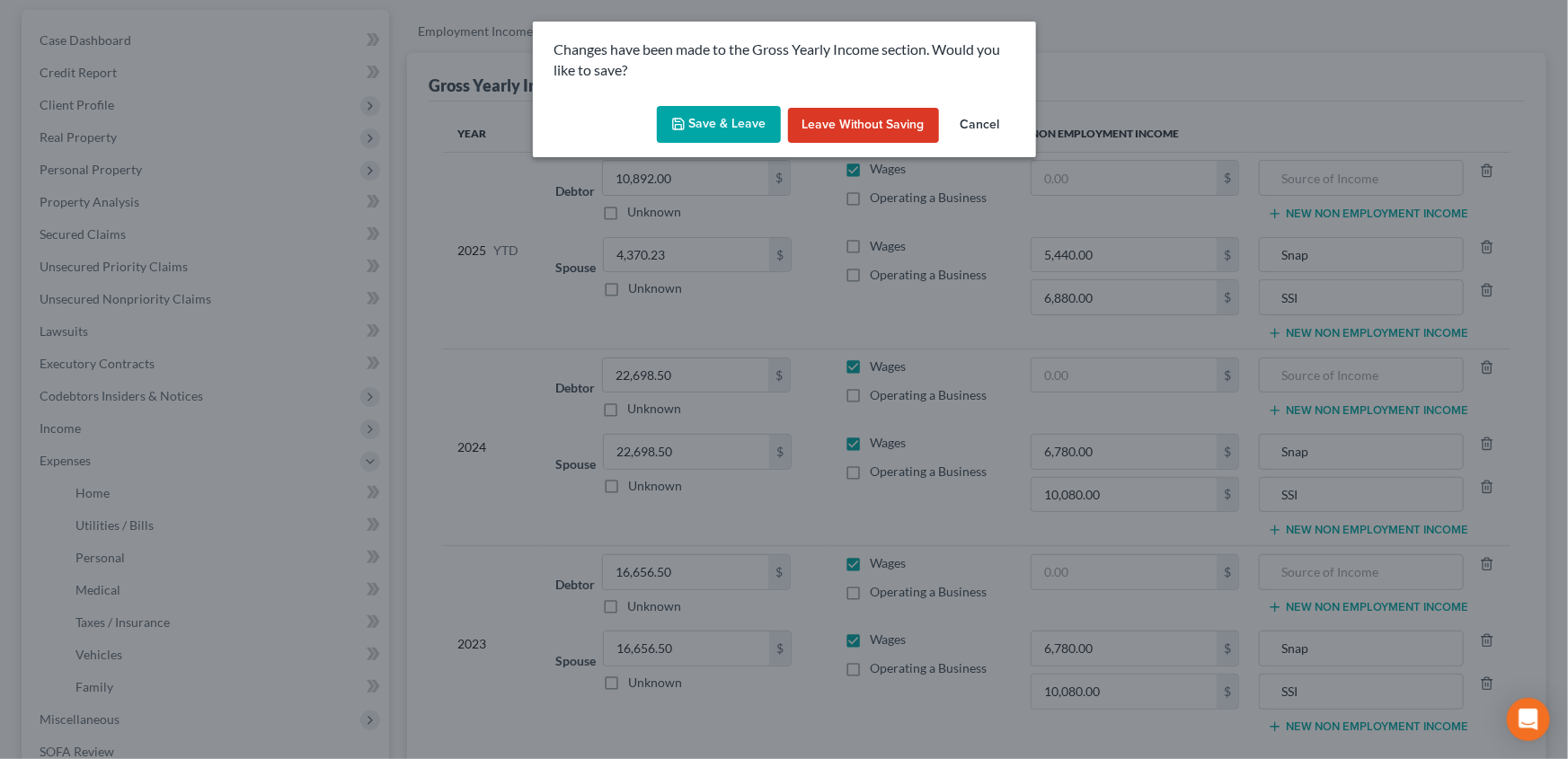
click at [725, 143] on div "Save & Leave Leave without Saving Cancel" at bounding box center [784, 128] width 503 height 59
click at [704, 120] on button "Save & Leave" at bounding box center [718, 124] width 124 height 38
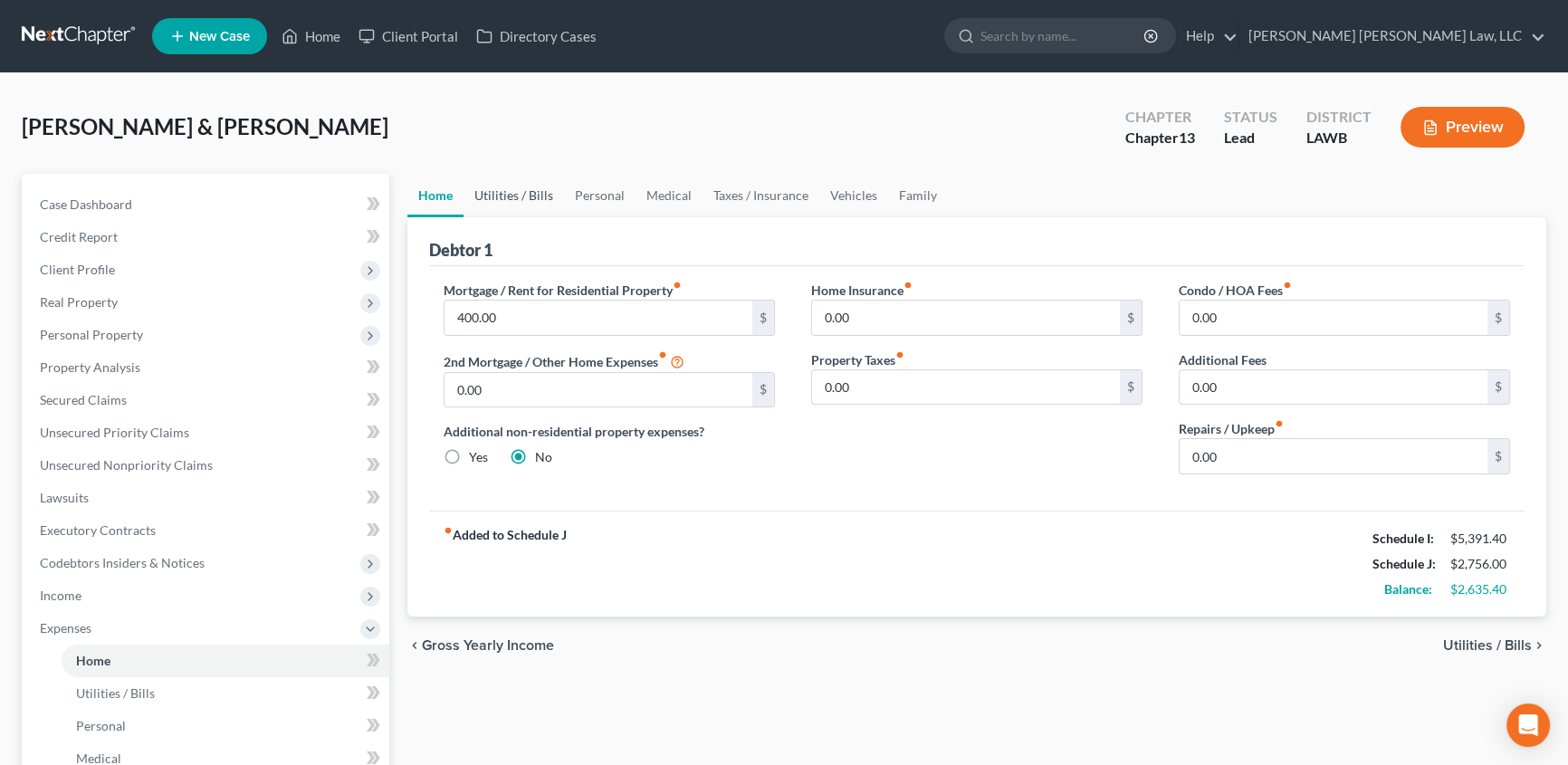
click at [507, 177] on link "Utilities / Bills" at bounding box center [514, 196] width 101 height 44
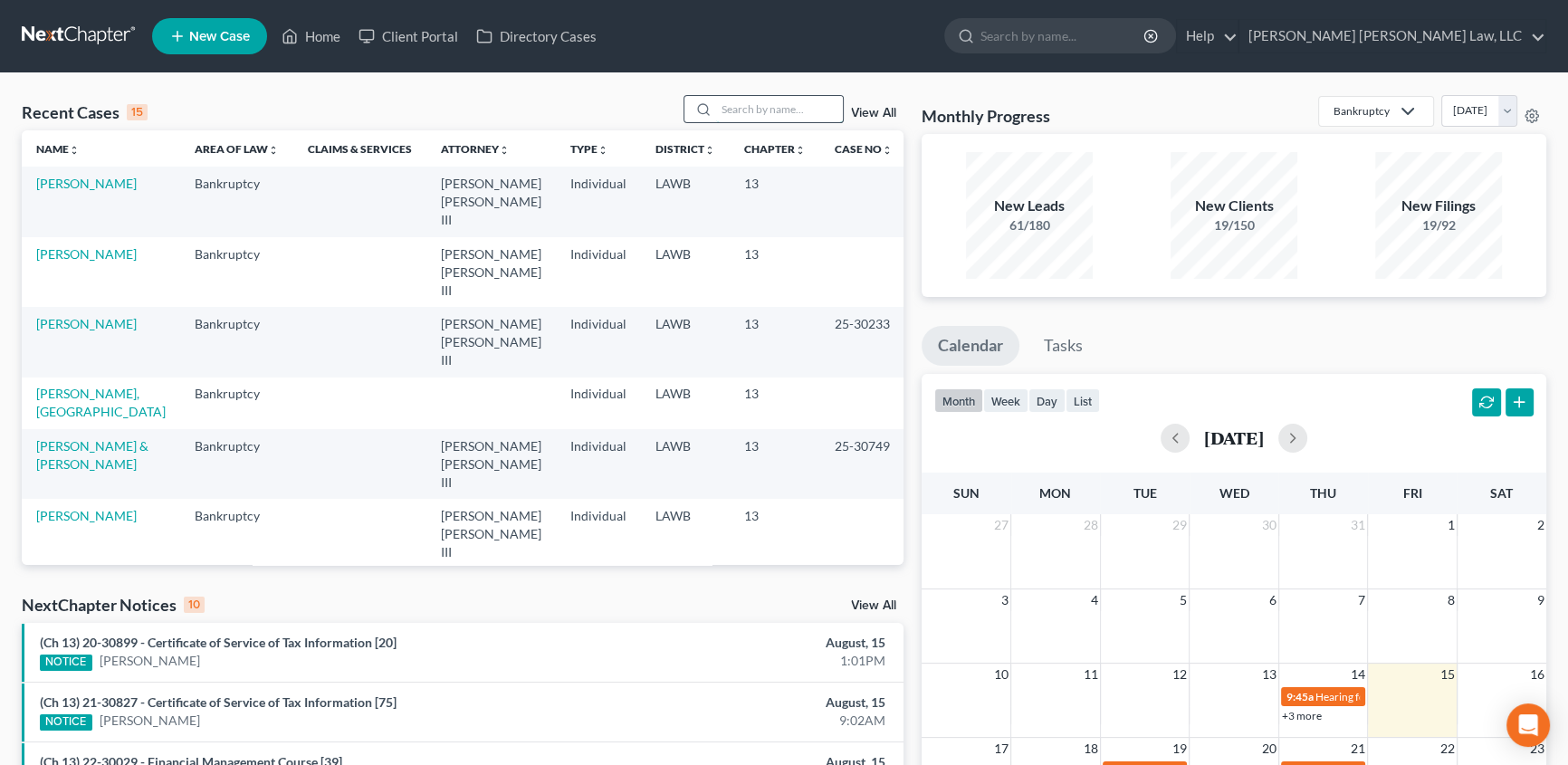
click at [777, 110] on input "search" at bounding box center [779, 109] width 126 height 27
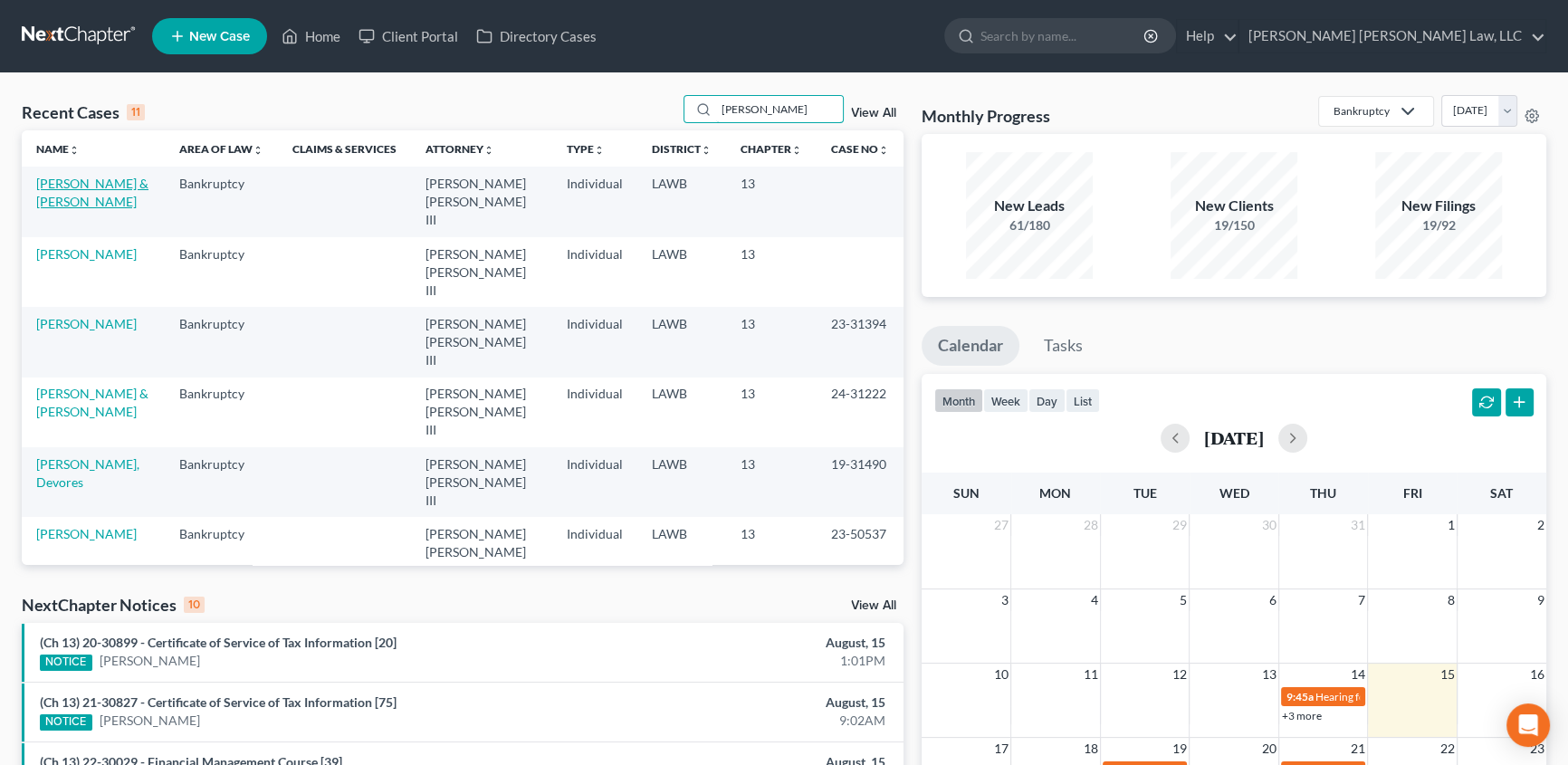
type input "[PERSON_NAME]"
click at [69, 196] on link "[PERSON_NAME] & [PERSON_NAME]" at bounding box center [92, 192] width 112 height 33
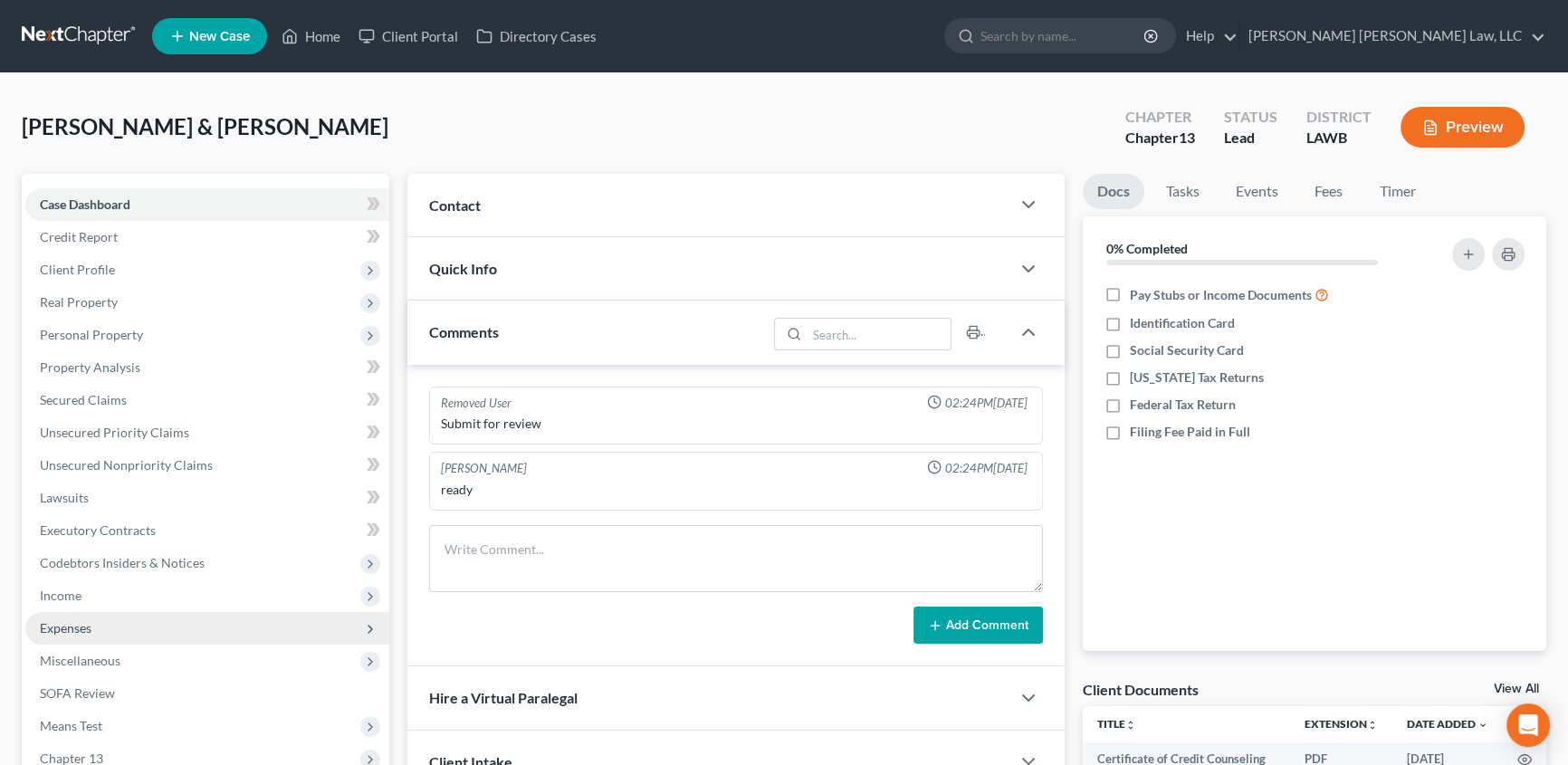
click at [62, 621] on span "Expenses" at bounding box center [66, 627] width 51 height 15
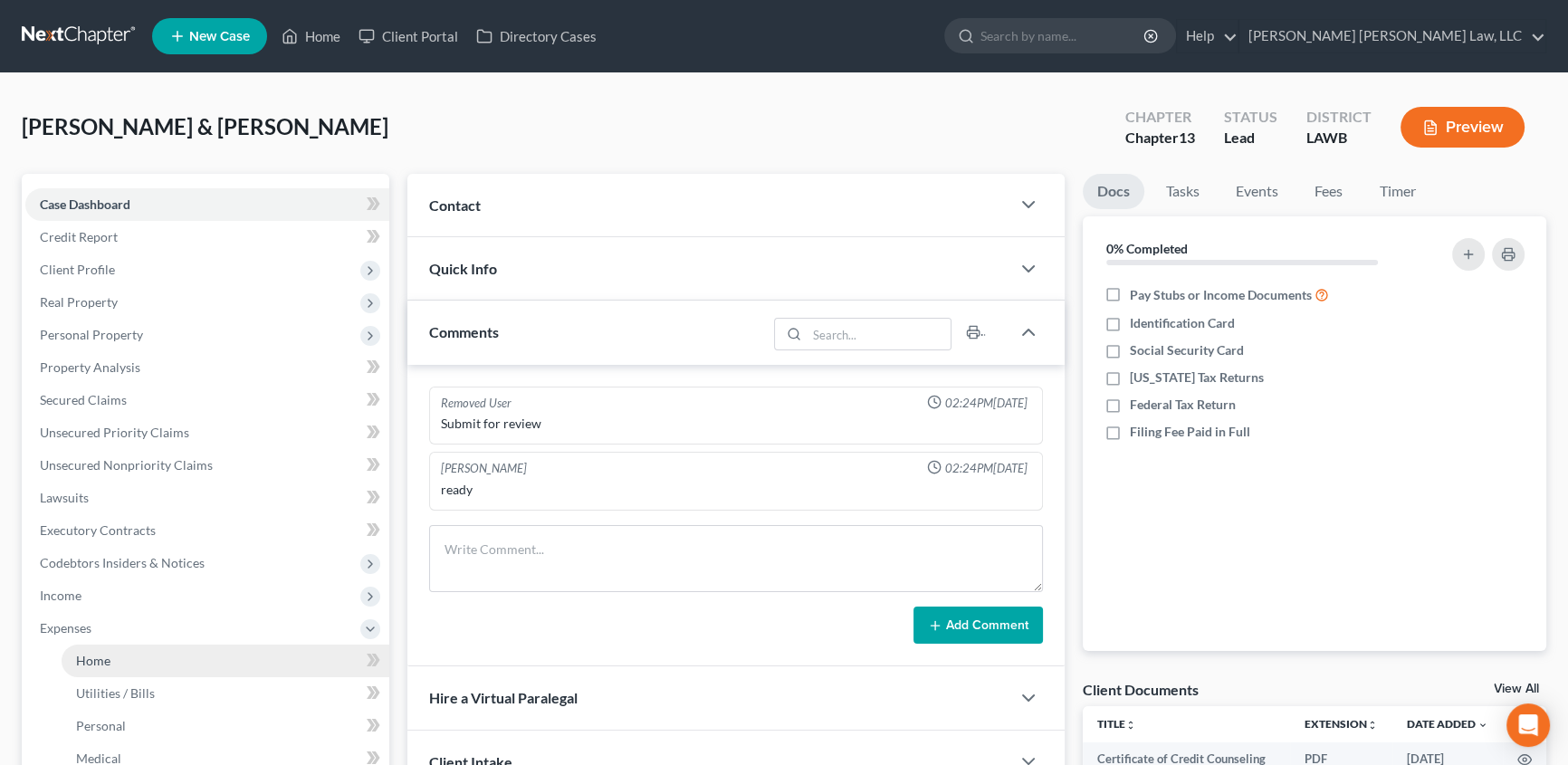
click at [85, 654] on span "Home" at bounding box center [93, 660] width 34 height 15
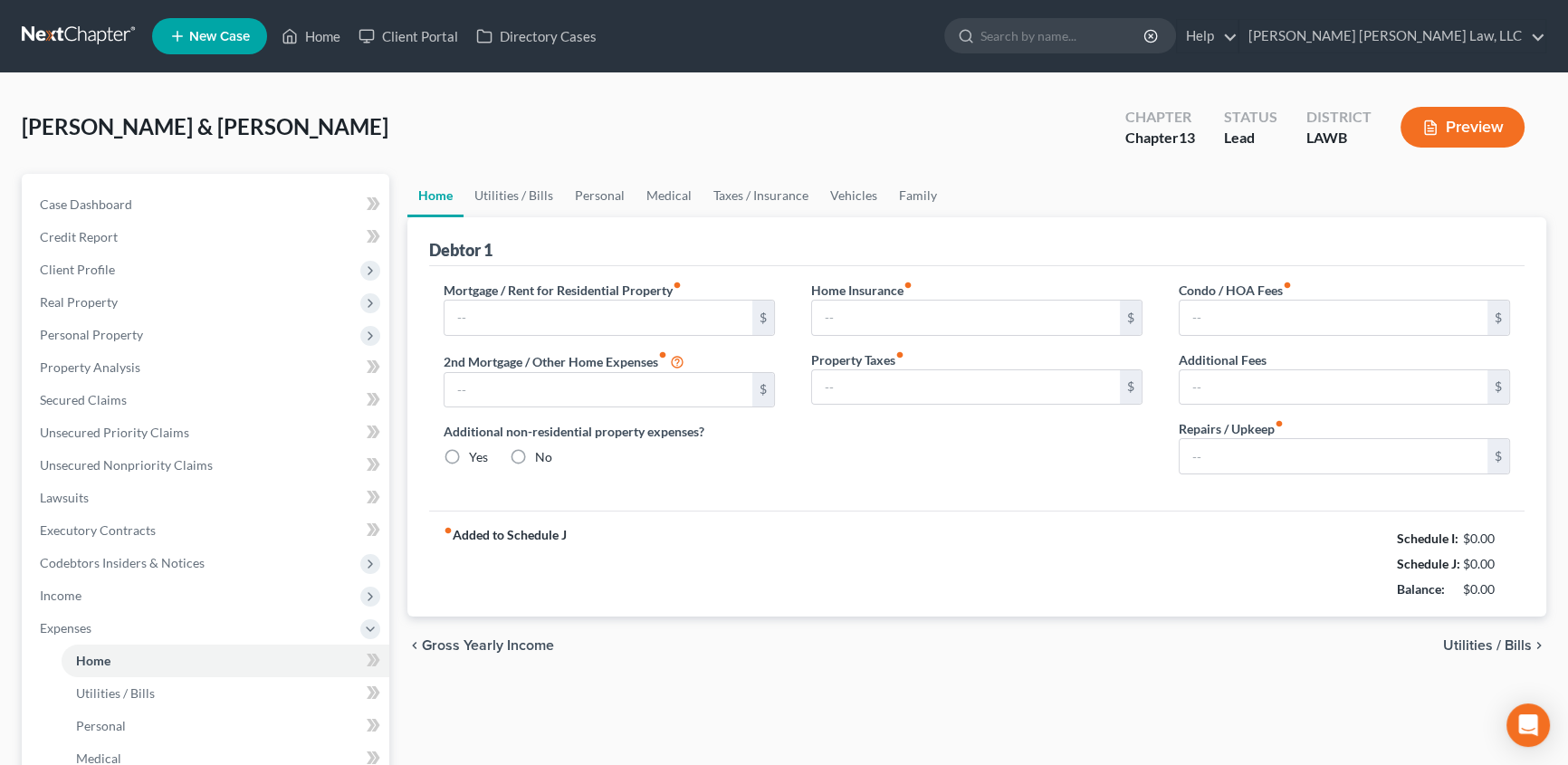
type input "400.00"
type input "0.00"
radio input "true"
type input "0.00"
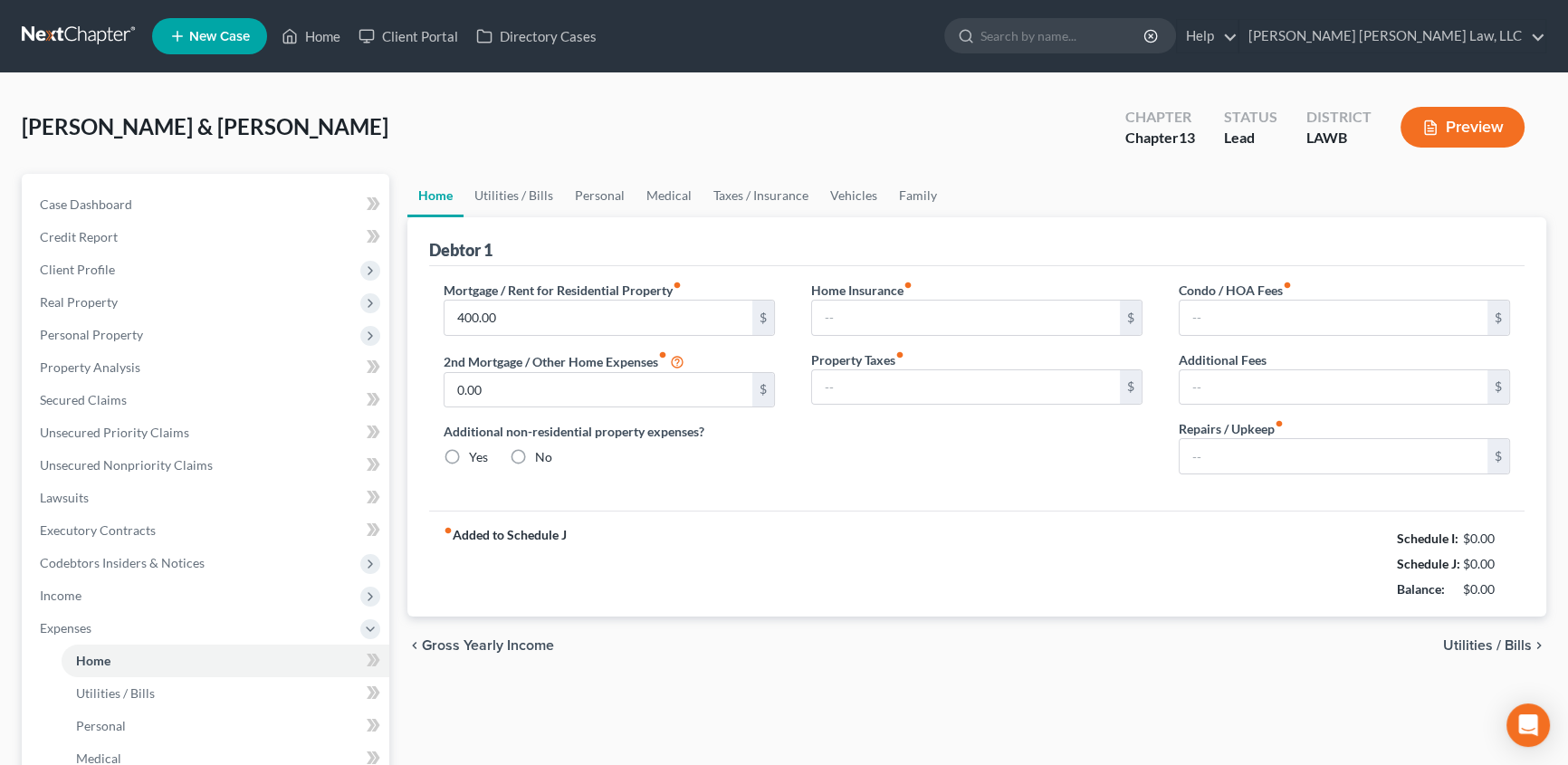
type input "0.00"
click at [524, 199] on link "Utilities / Bills" at bounding box center [514, 196] width 101 height 44
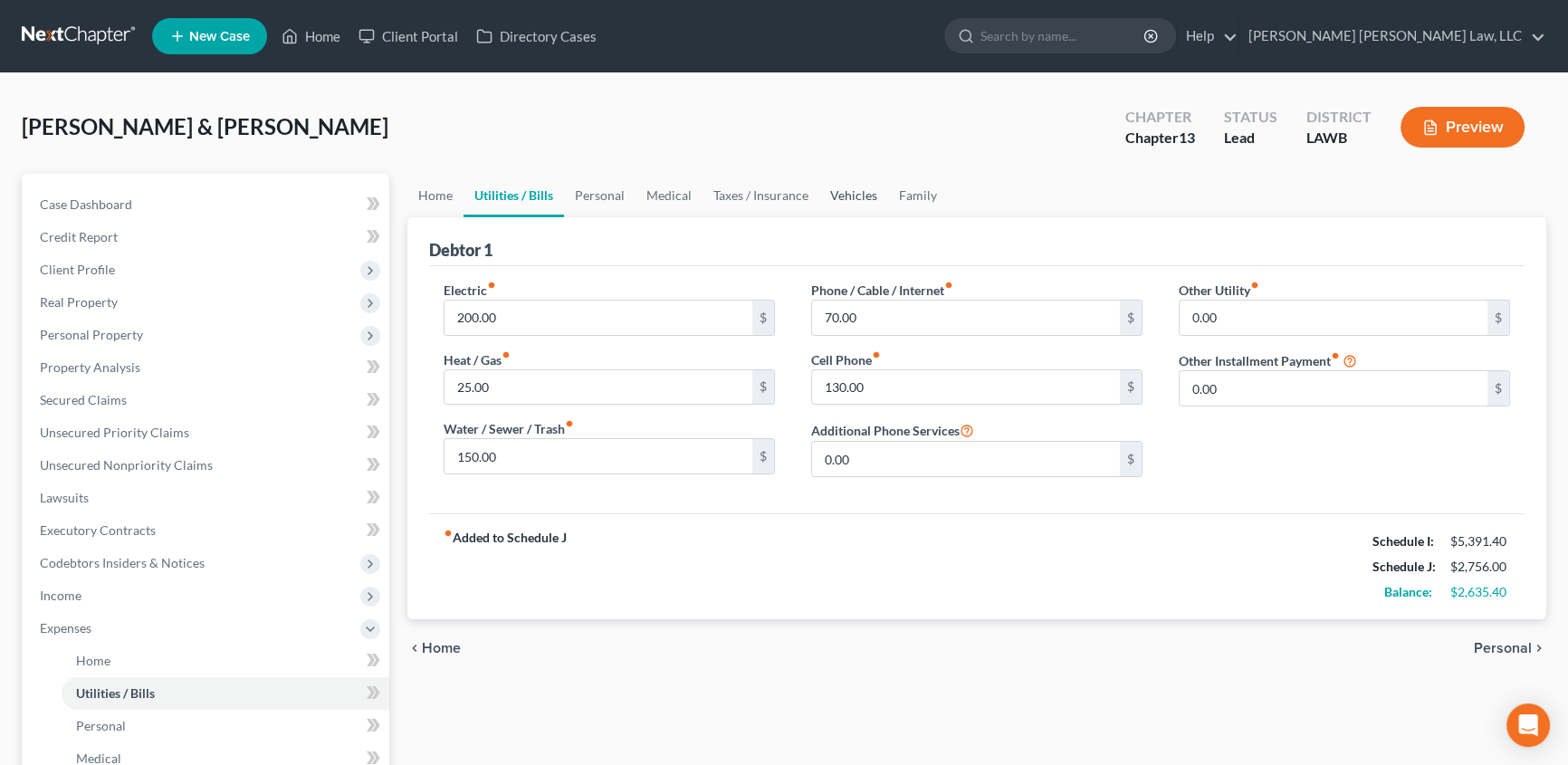
click at [834, 183] on link "Vehicles" at bounding box center [854, 196] width 68 height 44
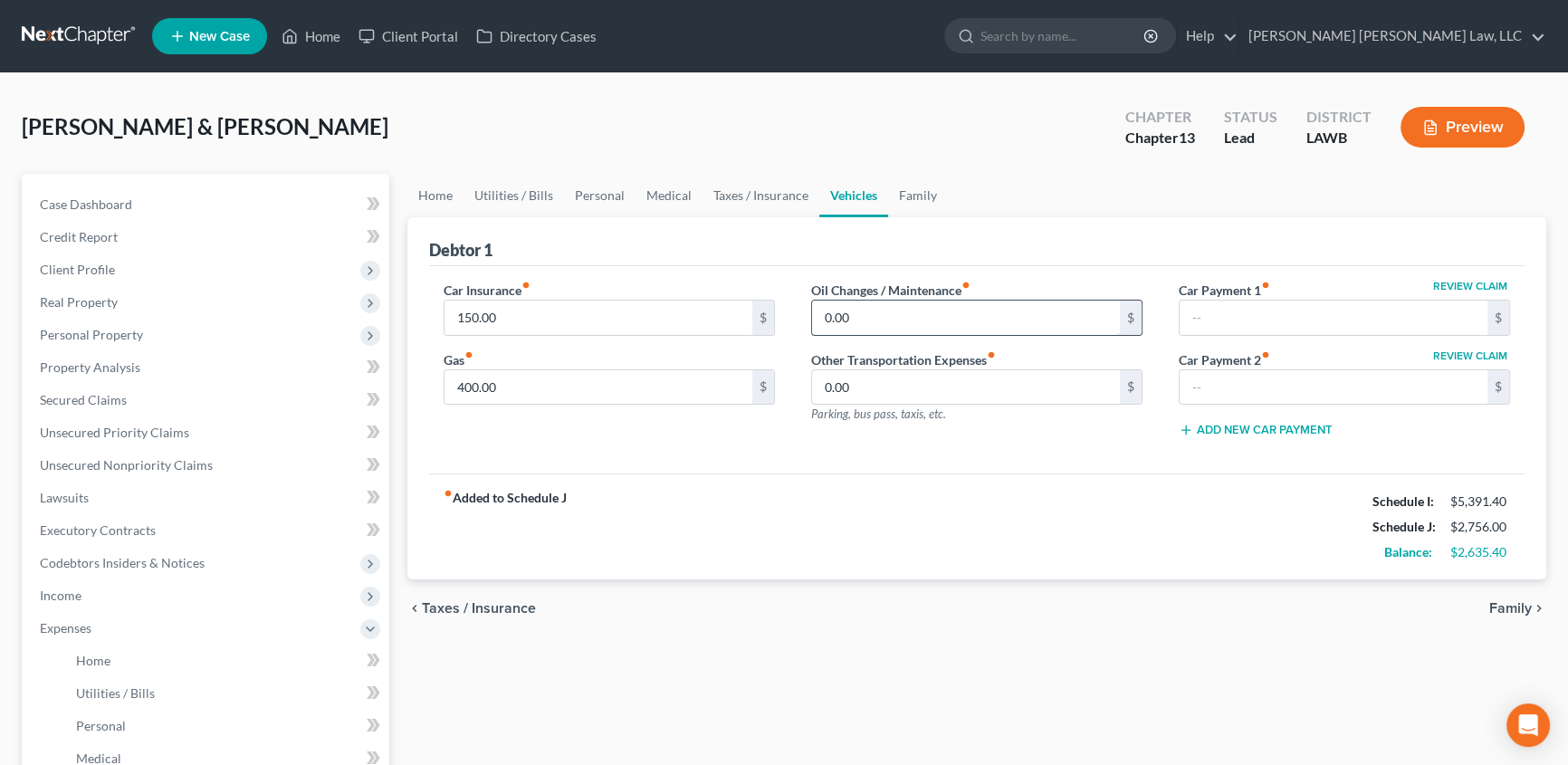
click at [872, 319] on input "0.00" at bounding box center [966, 317] width 308 height 34
type input "35.00"
click at [544, 316] on input "150.00" at bounding box center [599, 317] width 308 height 34
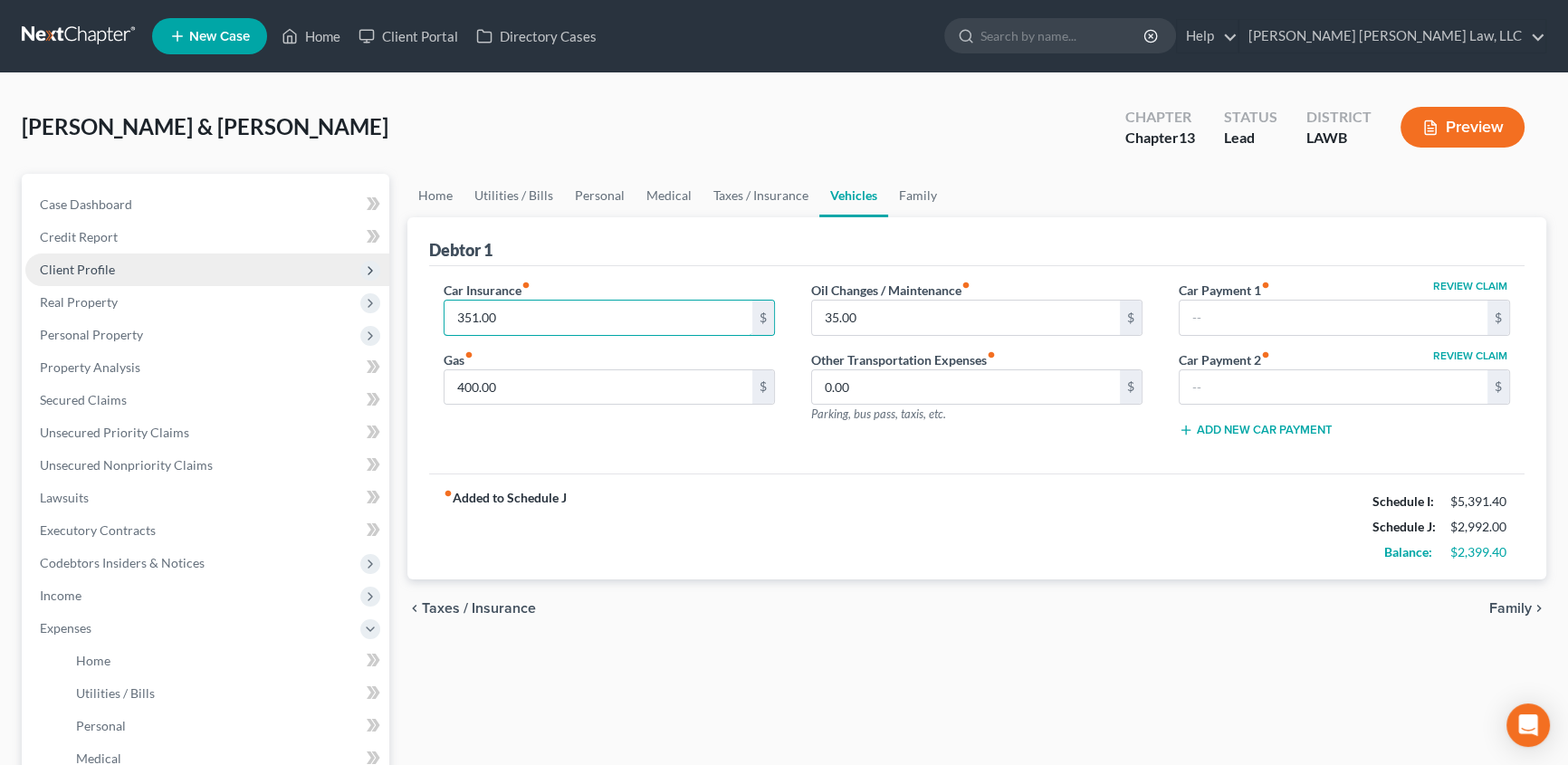
type input "351.00"
click at [599, 195] on link "Personal" at bounding box center [599, 196] width 71 height 44
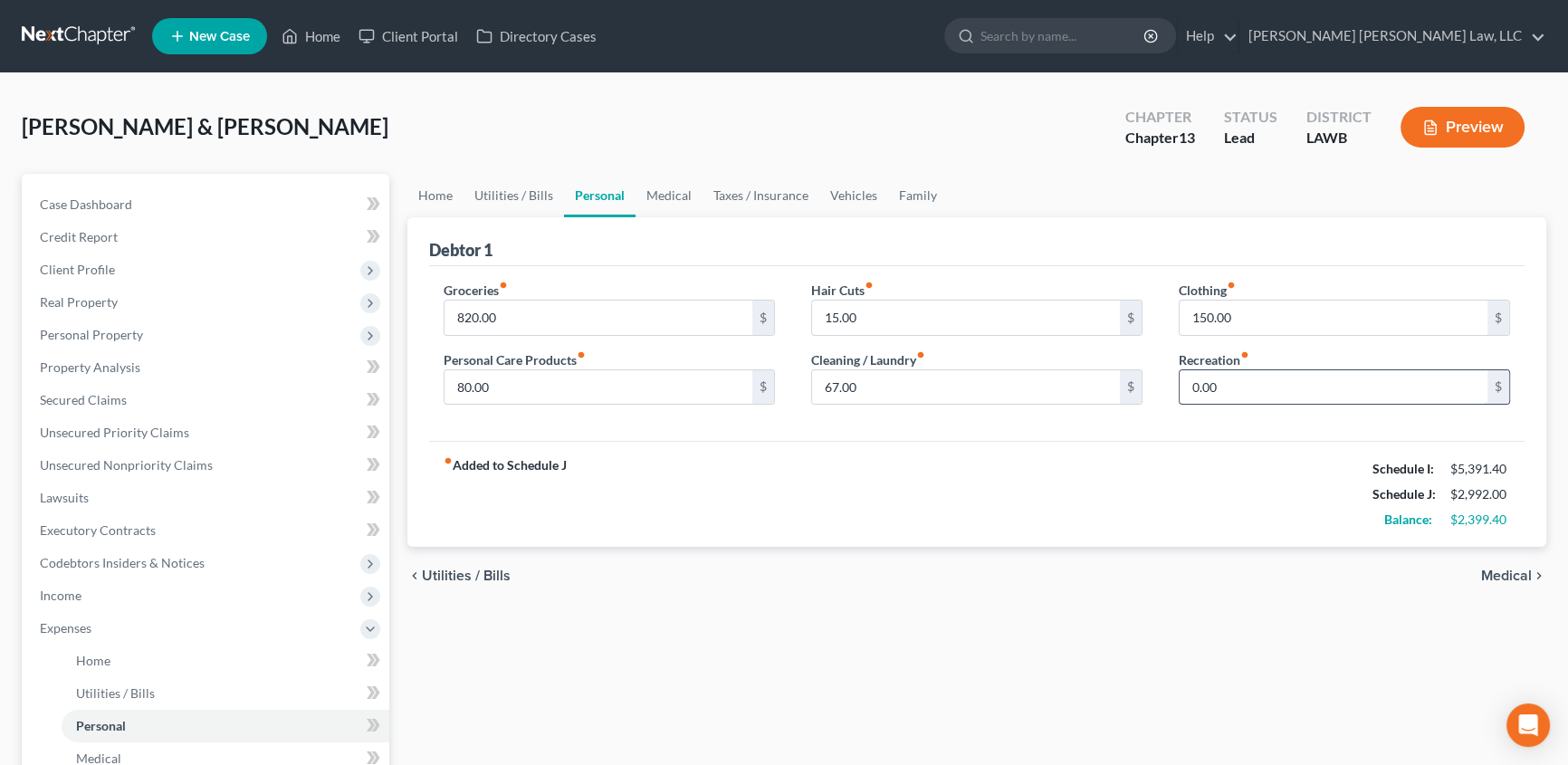
click at [1227, 377] on input "0.00" at bounding box center [1334, 387] width 308 height 34
type input "100.00"
click at [518, 306] on input "820.00" at bounding box center [599, 317] width 308 height 34
type input "1,255.00"
click at [507, 394] on input "80.00" at bounding box center [599, 387] width 308 height 34
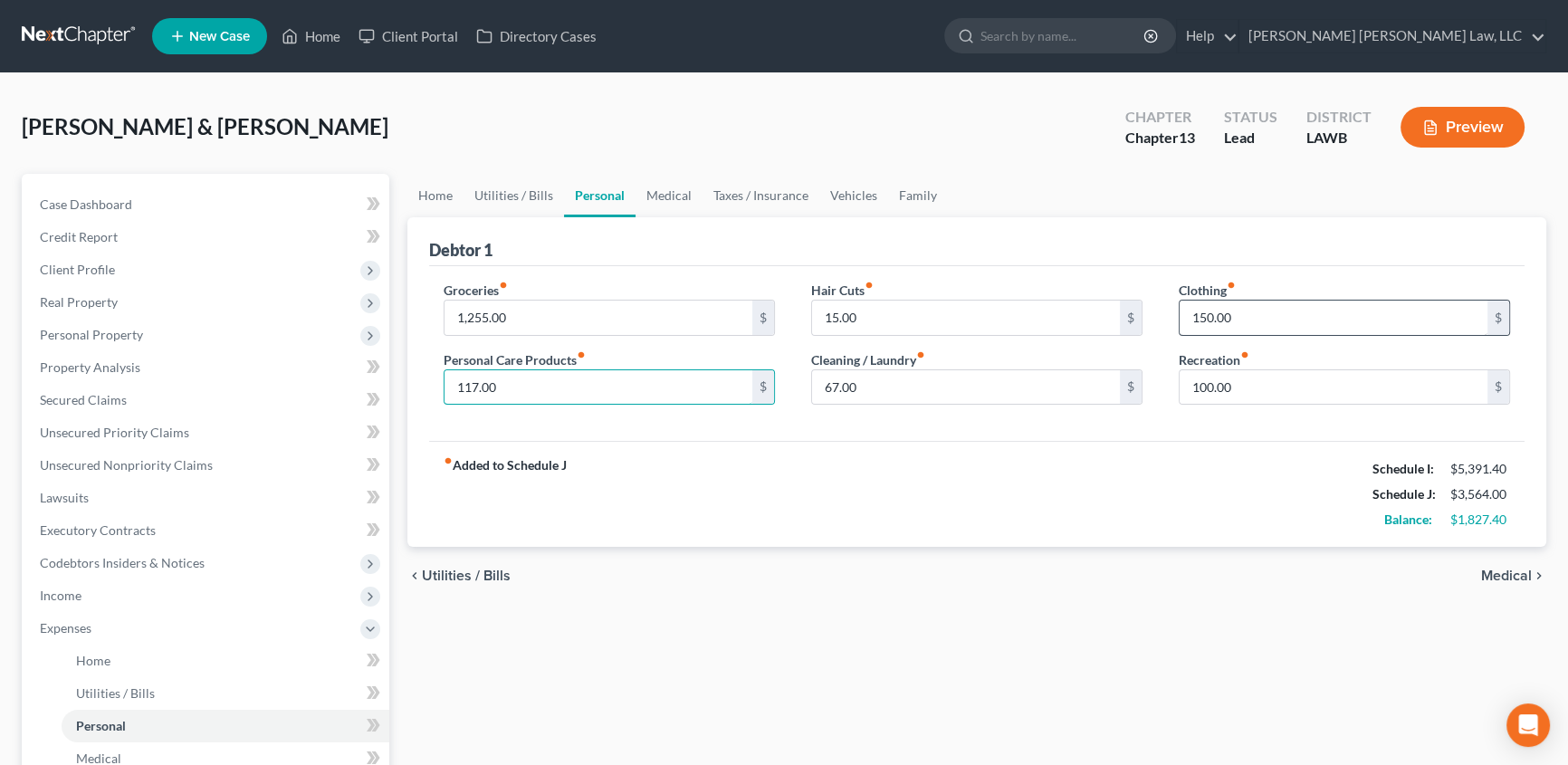
type input "117.00"
click at [1237, 323] on input "150.00" at bounding box center [1334, 317] width 308 height 34
type input "276.00"
click at [888, 382] on input "67.00" at bounding box center [966, 387] width 308 height 34
type input "91.00"
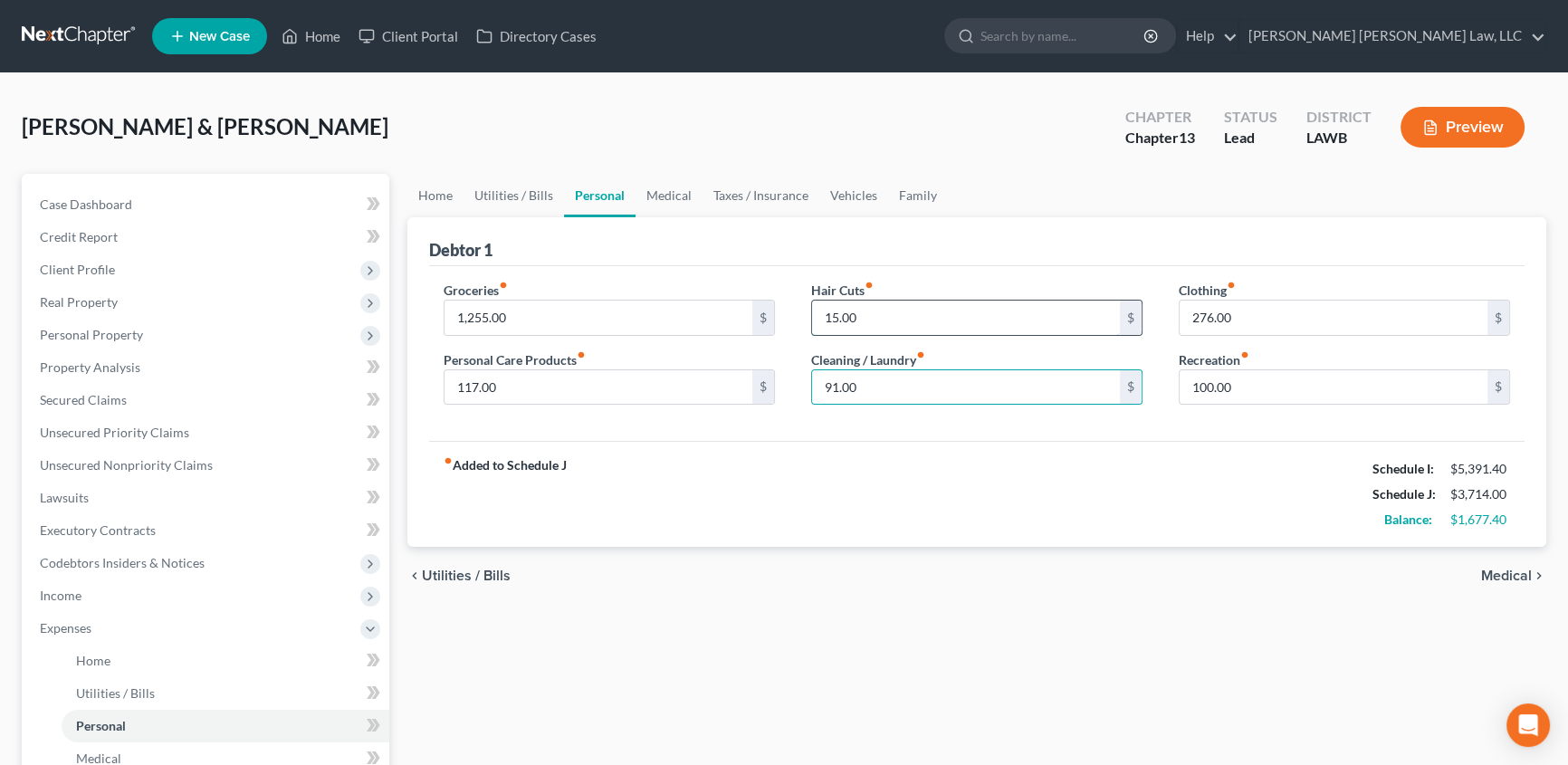
click at [900, 317] on input "15.00" at bounding box center [966, 317] width 308 height 34
type input "0.00"
click at [811, 507] on div "fiber_manual_record Added to Schedule J Schedule I: $5,391.40 Schedule J: $3,69…" at bounding box center [977, 493] width 1095 height 105
click at [899, 193] on link "Family" at bounding box center [918, 196] width 60 height 44
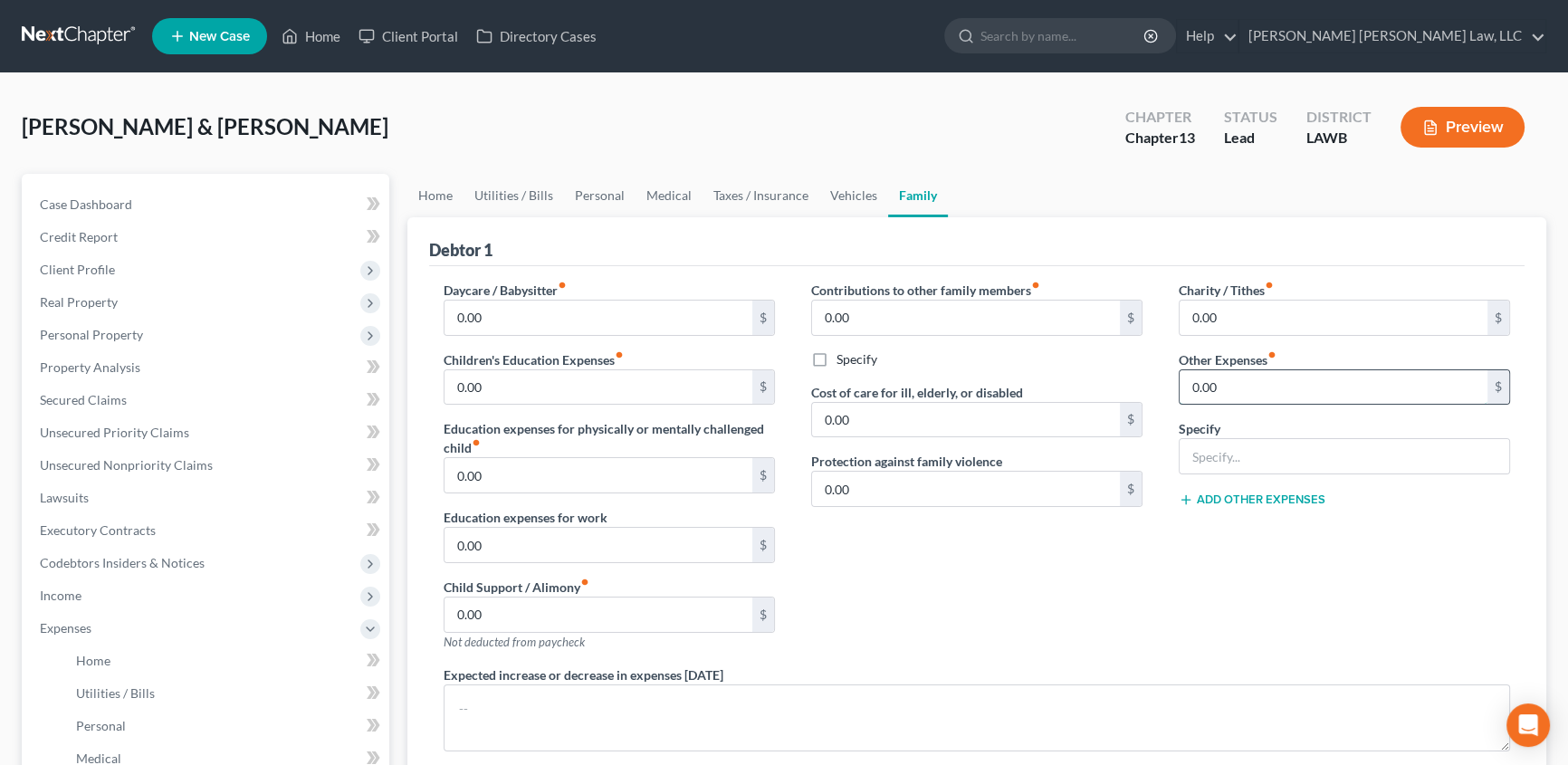
click at [1238, 392] on input "0.00" at bounding box center [1334, 387] width 308 height 34
type input "290.00"
click at [1223, 454] on input "text" at bounding box center [1345, 456] width 330 height 34
type input "misc; emergency fund, plan funding"
click at [850, 192] on link "Vehicles" at bounding box center [854, 196] width 68 height 44
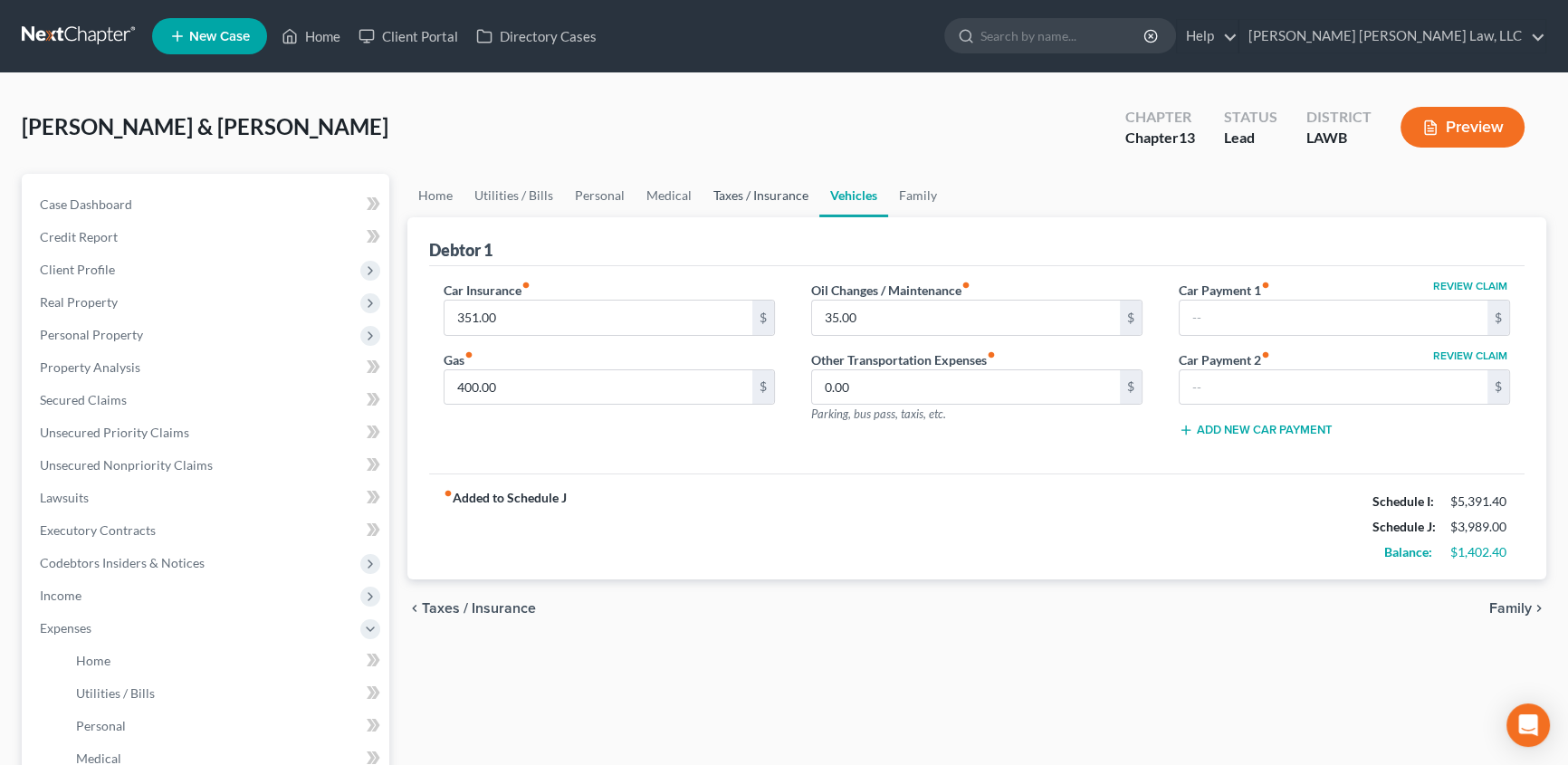
click at [728, 192] on link "Taxes / Insurance" at bounding box center [761, 196] width 117 height 44
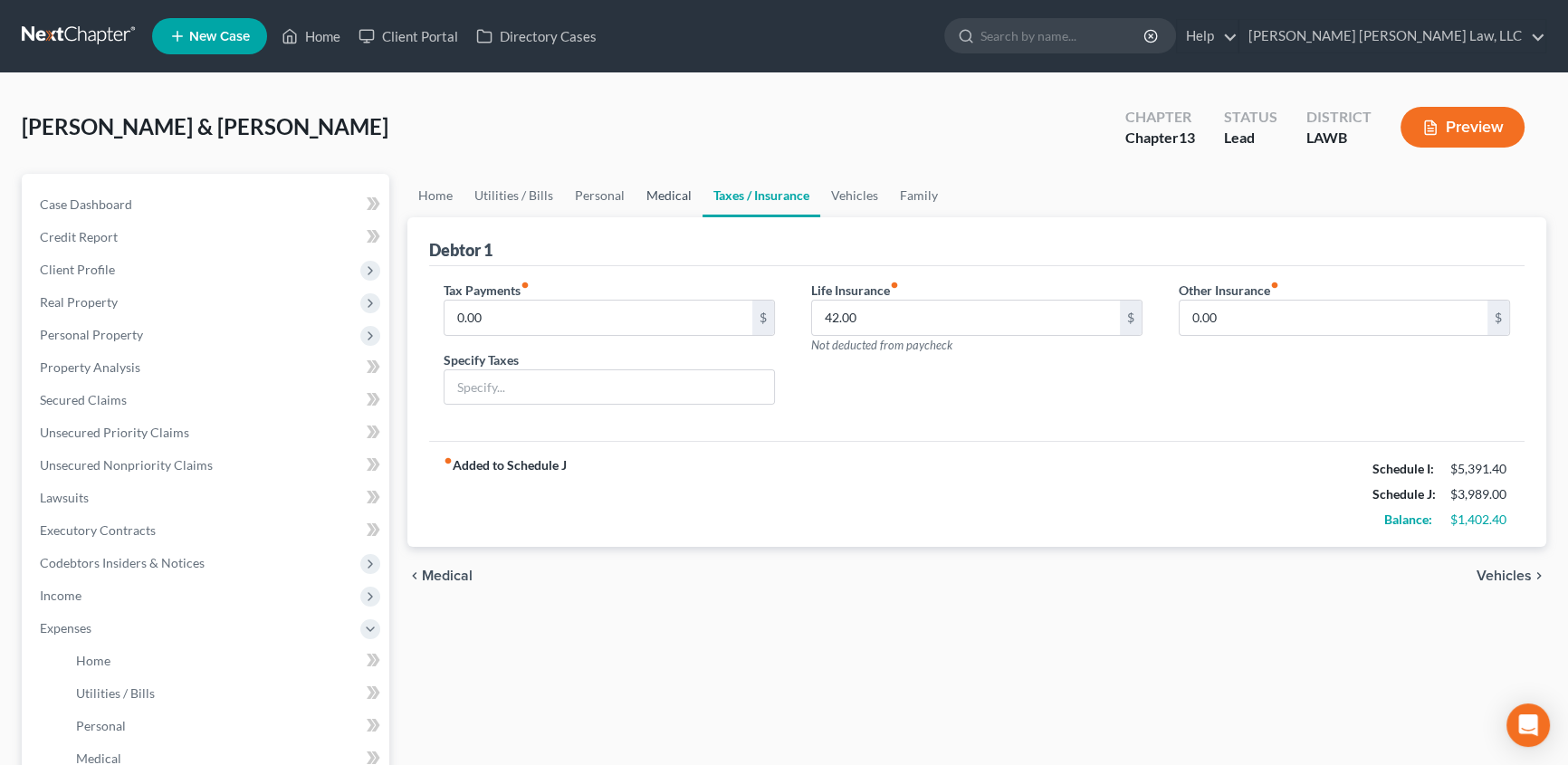
click at [654, 194] on link "Medical" at bounding box center [668, 196] width 67 height 44
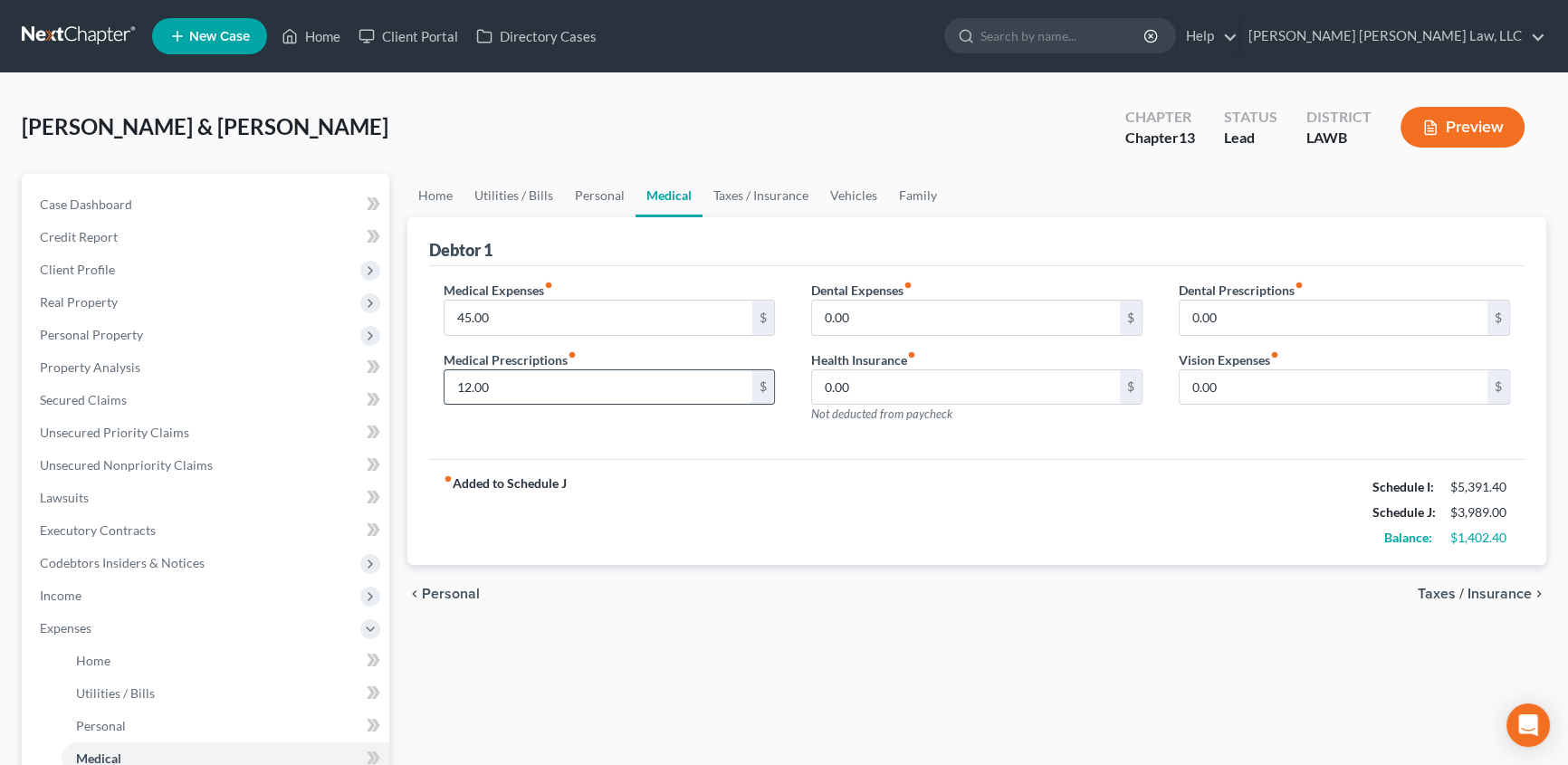
click at [498, 380] on input "12.00" at bounding box center [599, 387] width 308 height 34
type input "65.00"
click at [590, 194] on link "Personal" at bounding box center [599, 196] width 71 height 44
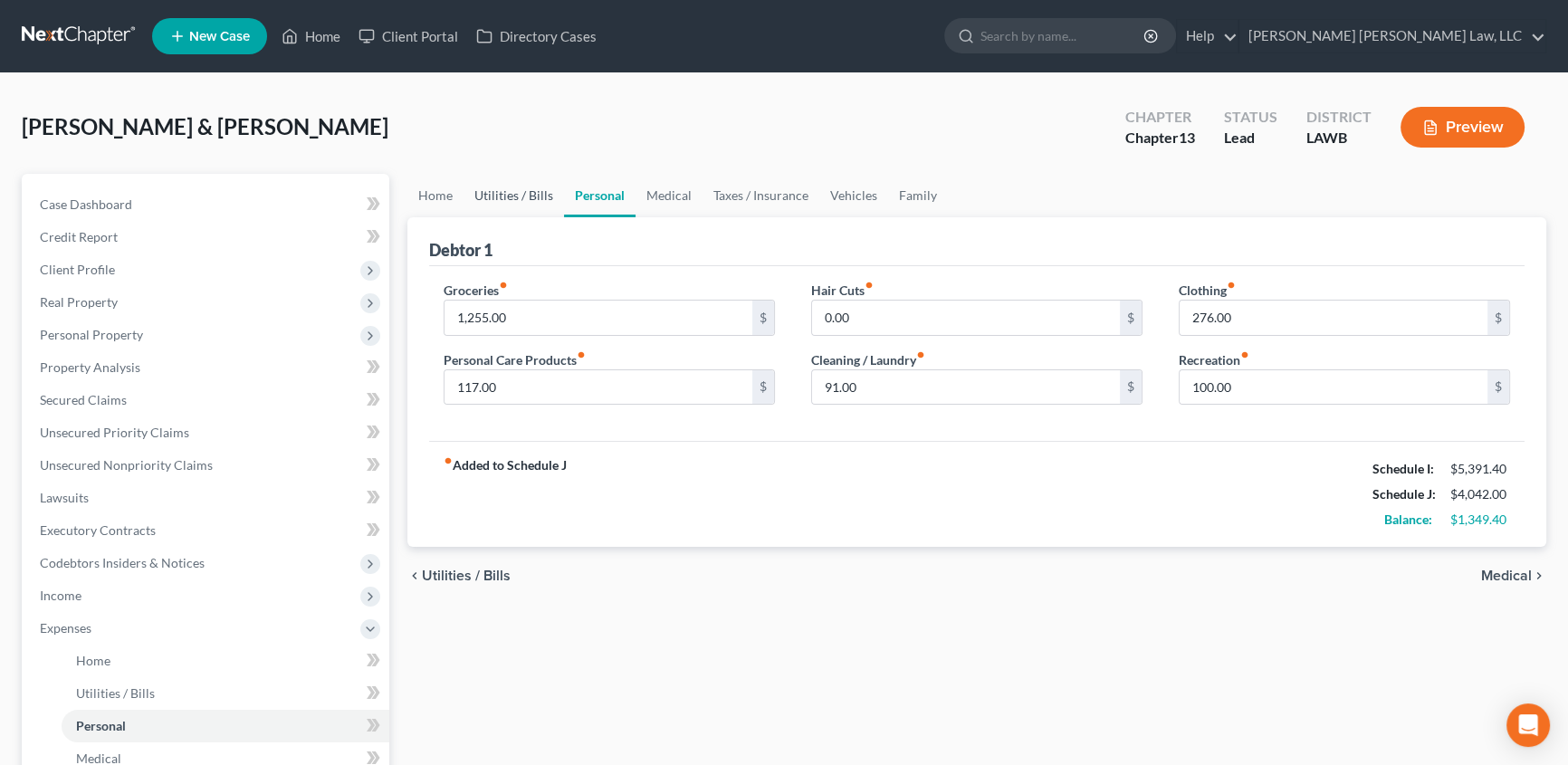
click at [519, 190] on link "Utilities / Bills" at bounding box center [514, 196] width 101 height 44
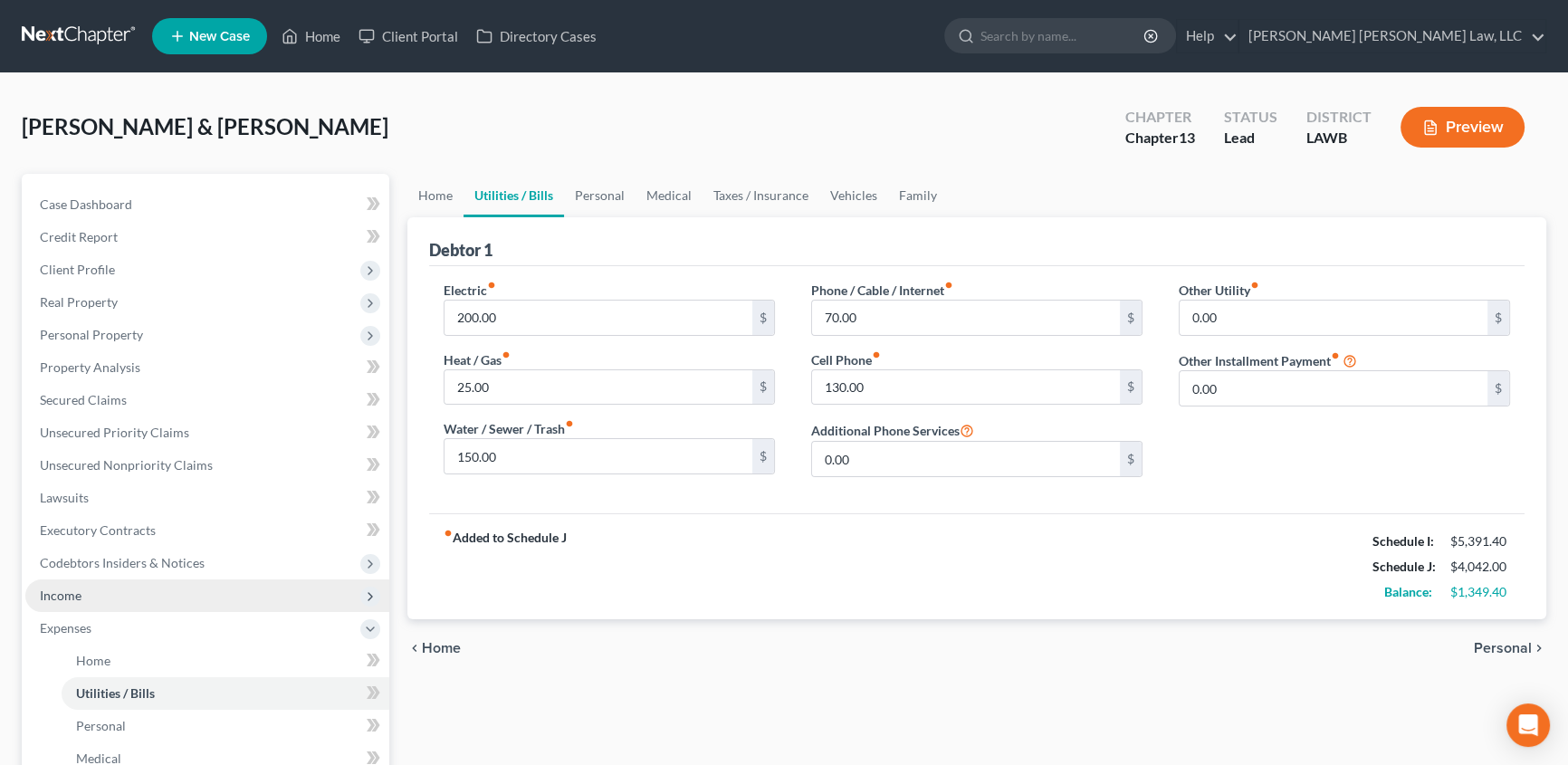
click at [69, 592] on span "Income" at bounding box center [61, 595] width 42 height 15
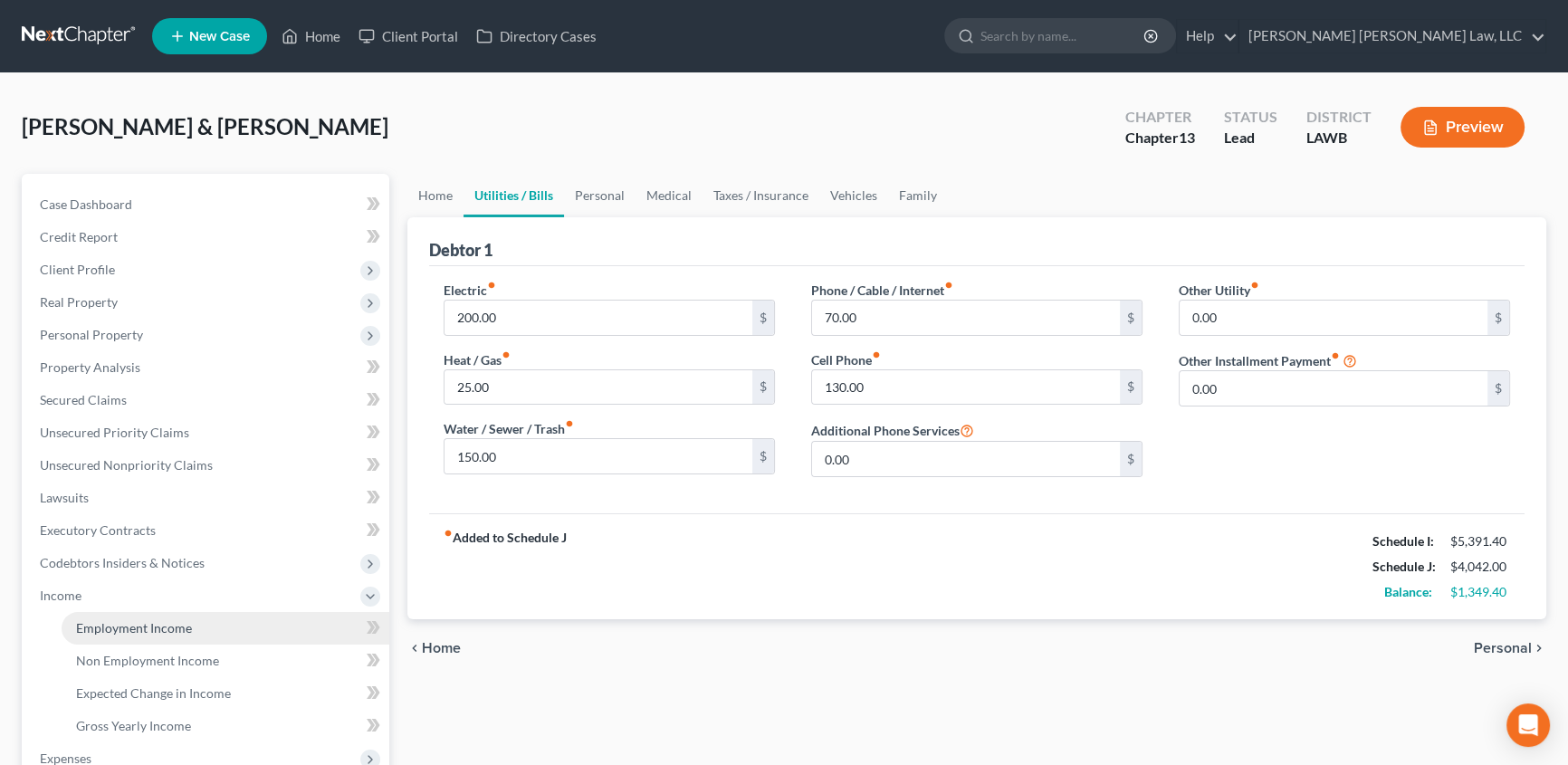
click at [95, 616] on link "Employment Income" at bounding box center [225, 628] width 328 height 32
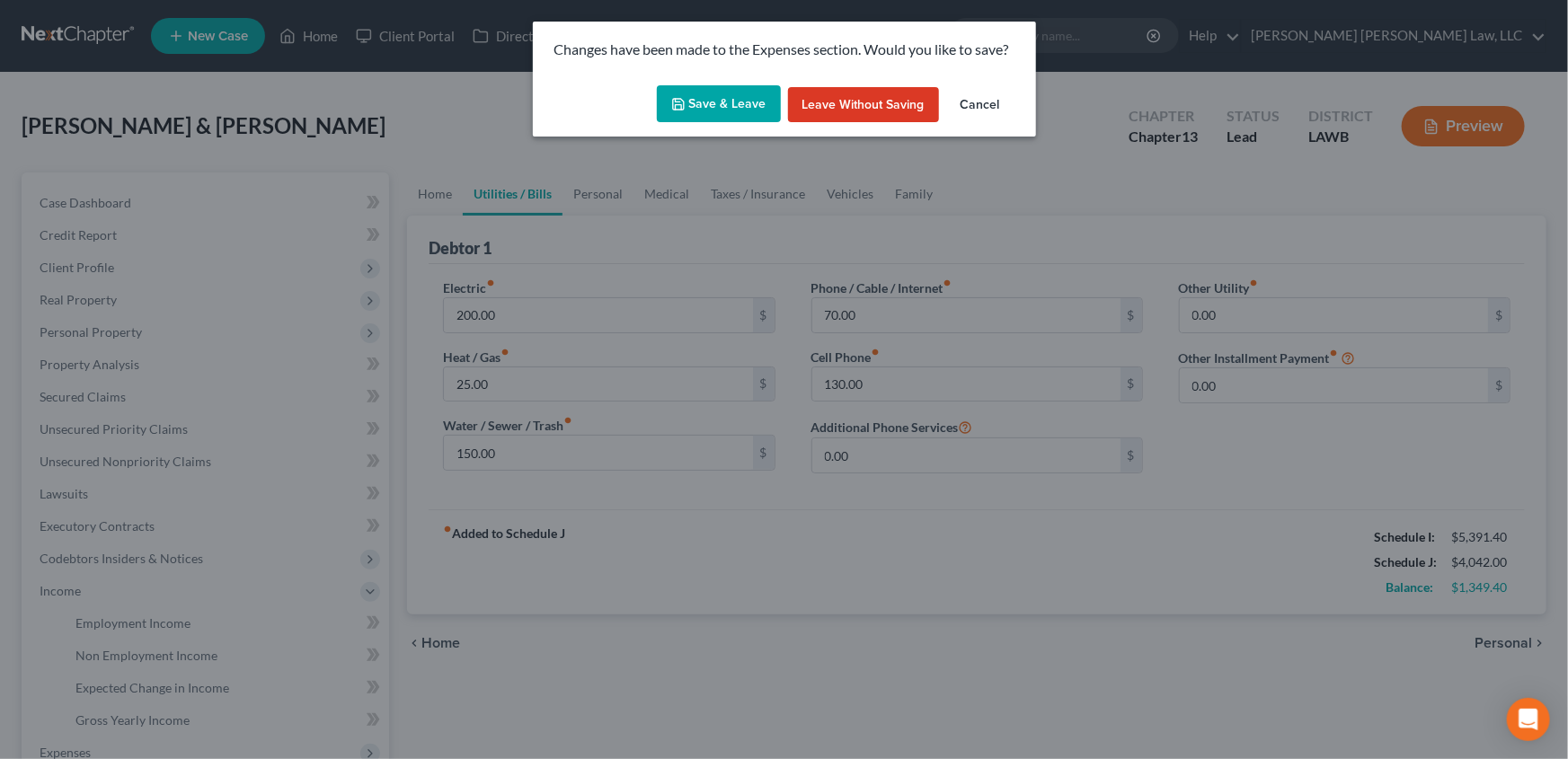
click at [753, 104] on button "Save & Leave" at bounding box center [718, 104] width 124 height 38
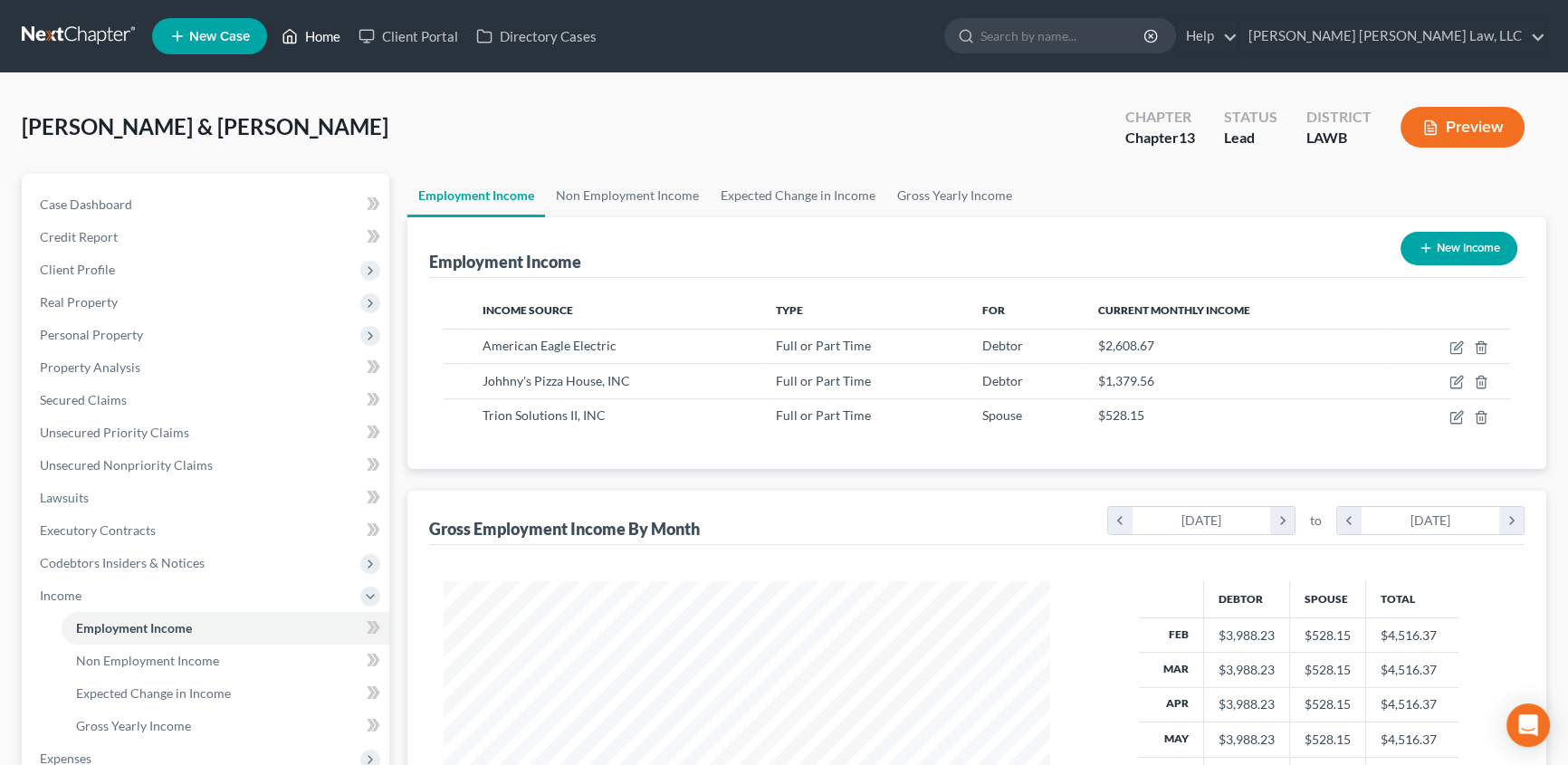
click at [326, 37] on link "Home" at bounding box center [311, 36] width 77 height 32
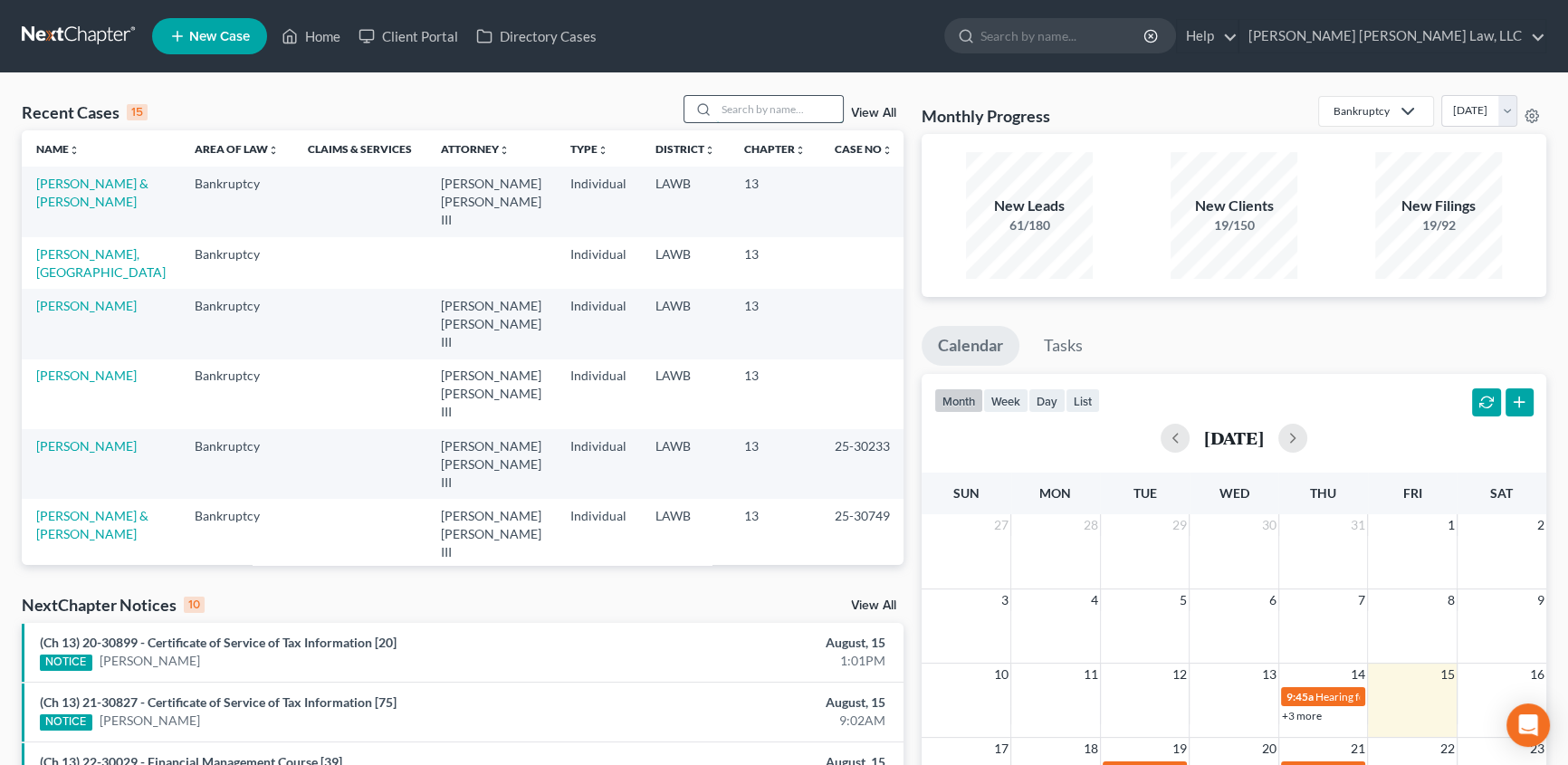
click at [805, 116] on input "search" at bounding box center [779, 109] width 126 height 27
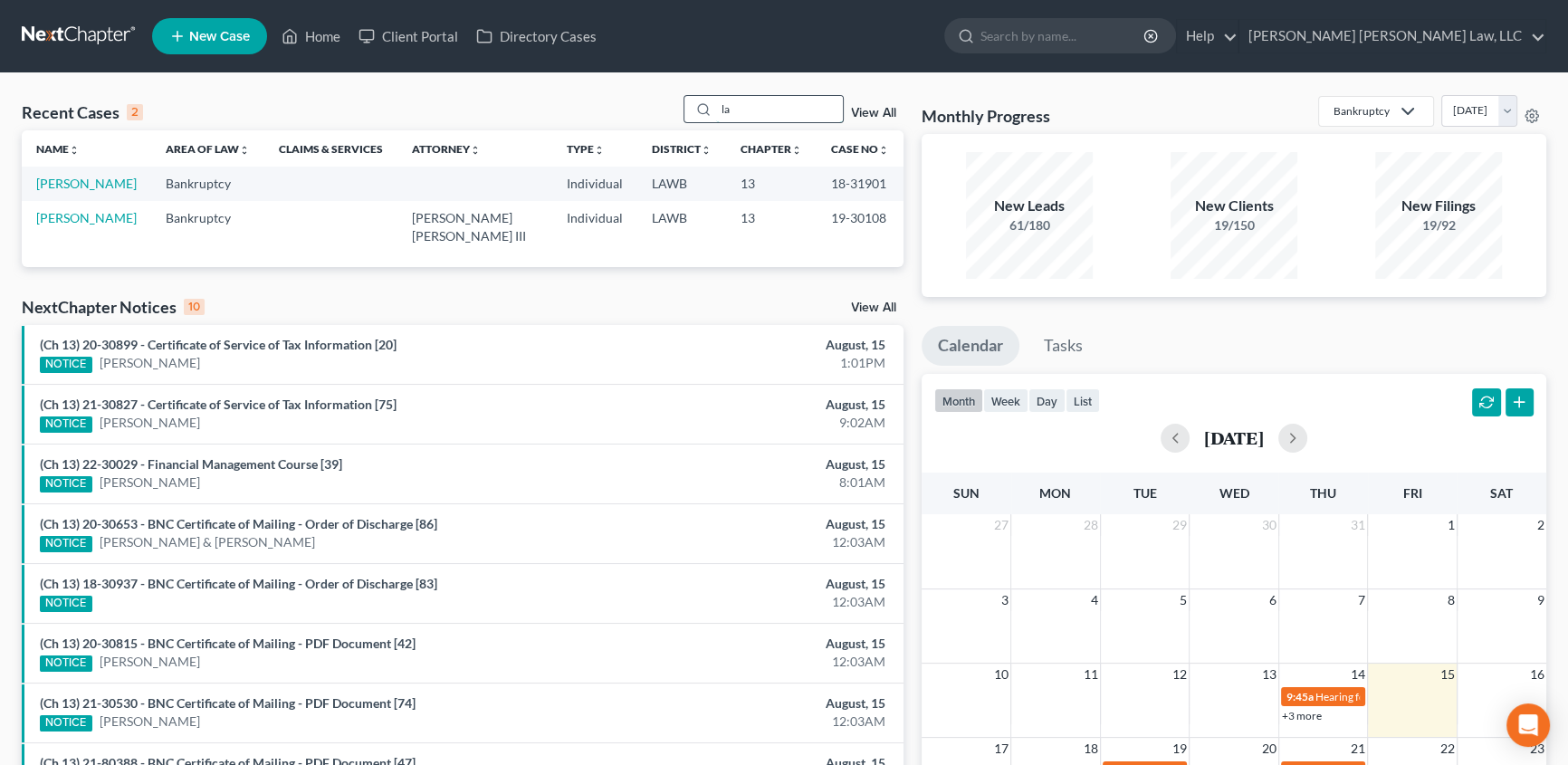
type input "l"
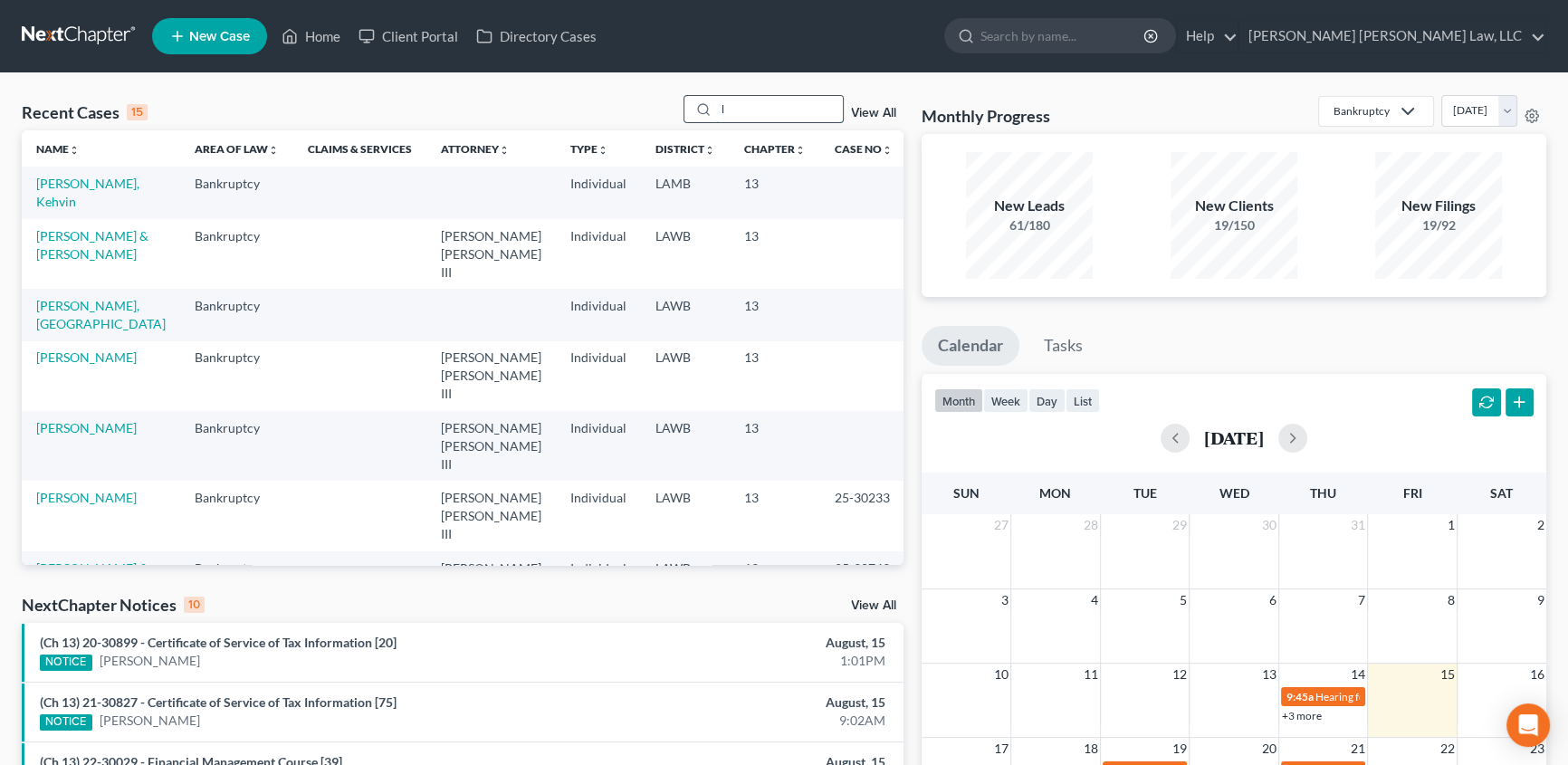
click at [738, 105] on input "l" at bounding box center [779, 109] width 126 height 27
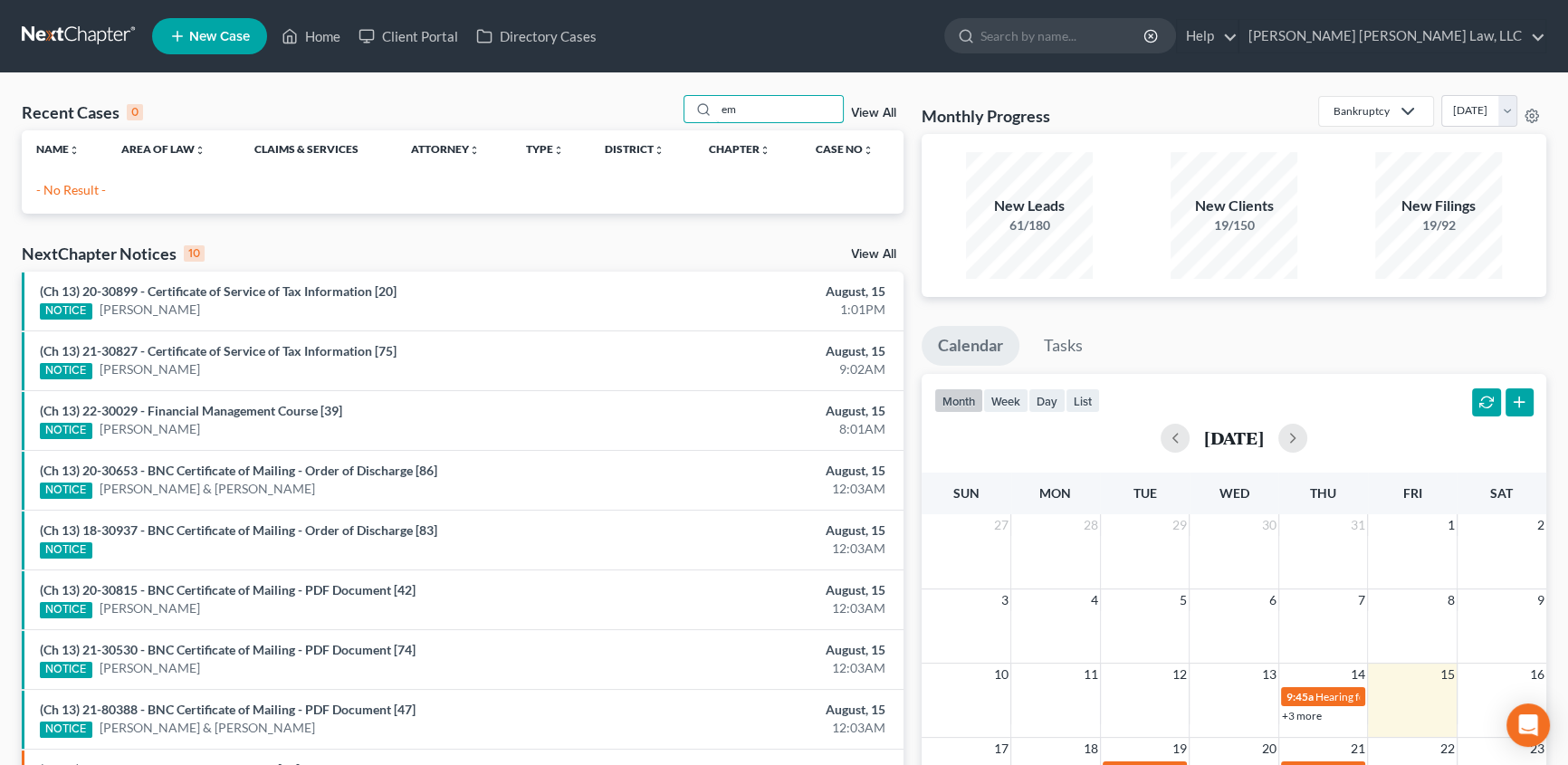
type input "e"
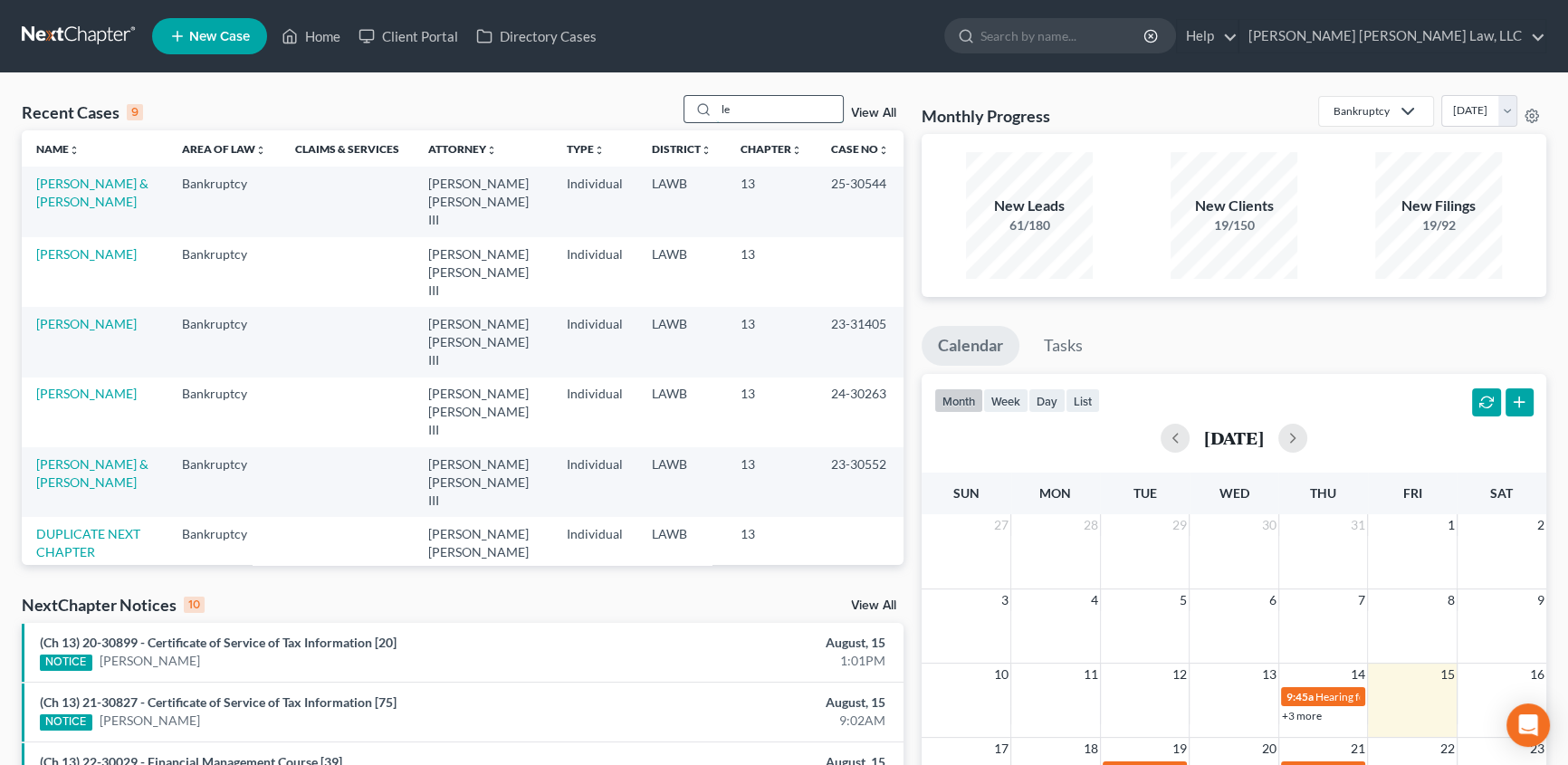
type input "l"
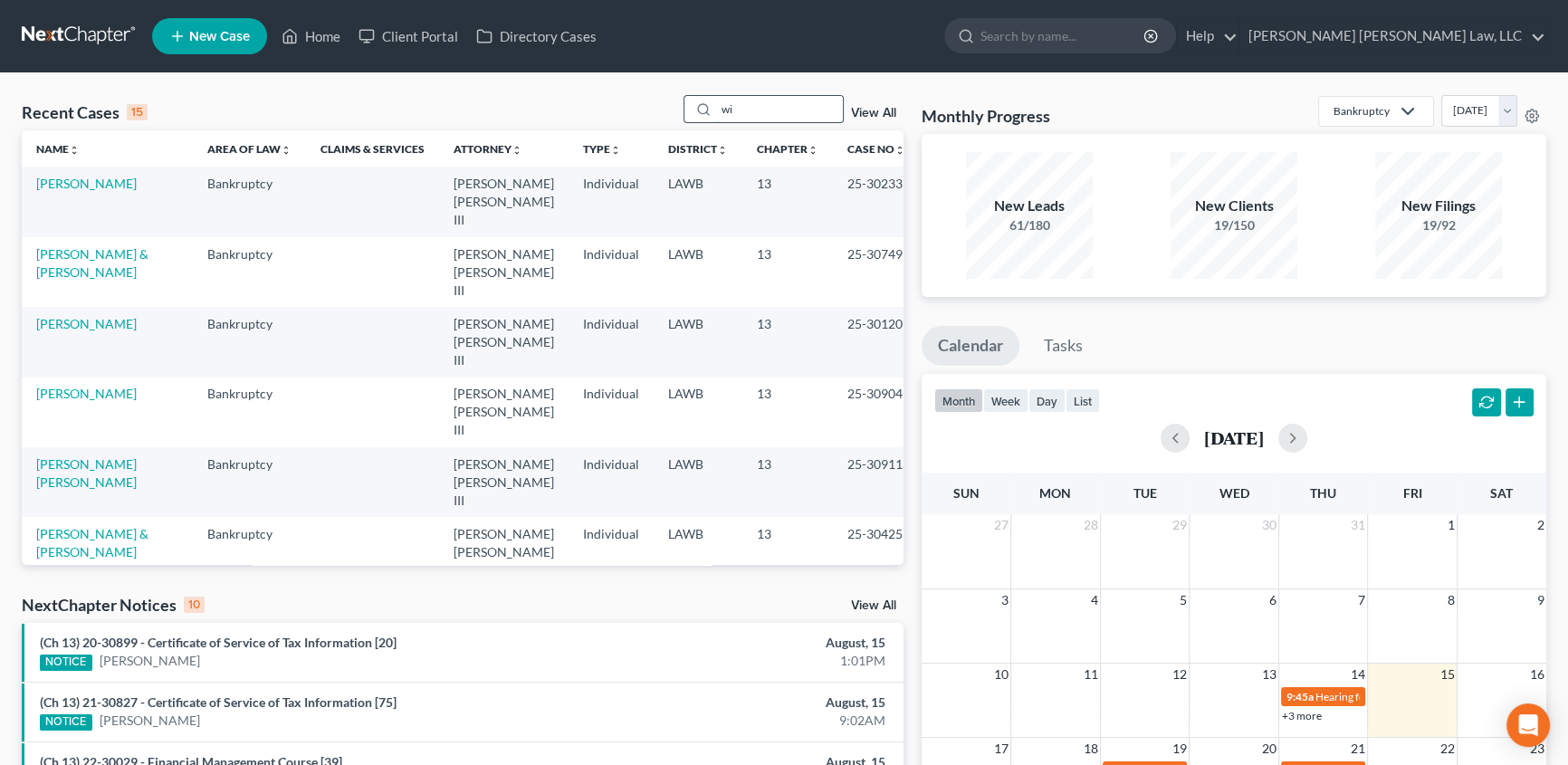
type input "w"
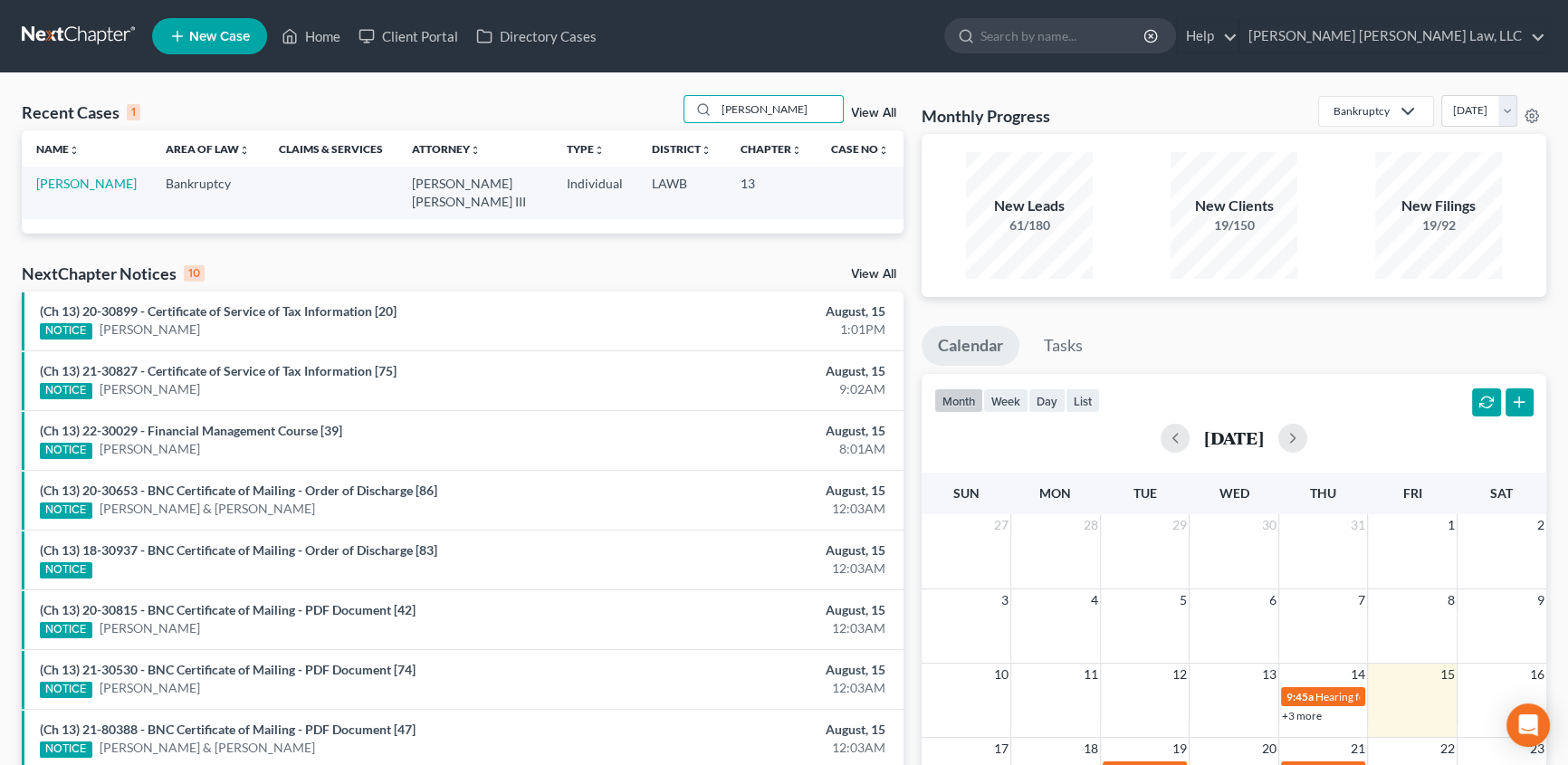
type input "lemoine"
click at [241, 36] on span "New Case" at bounding box center [220, 36] width 61 height 13
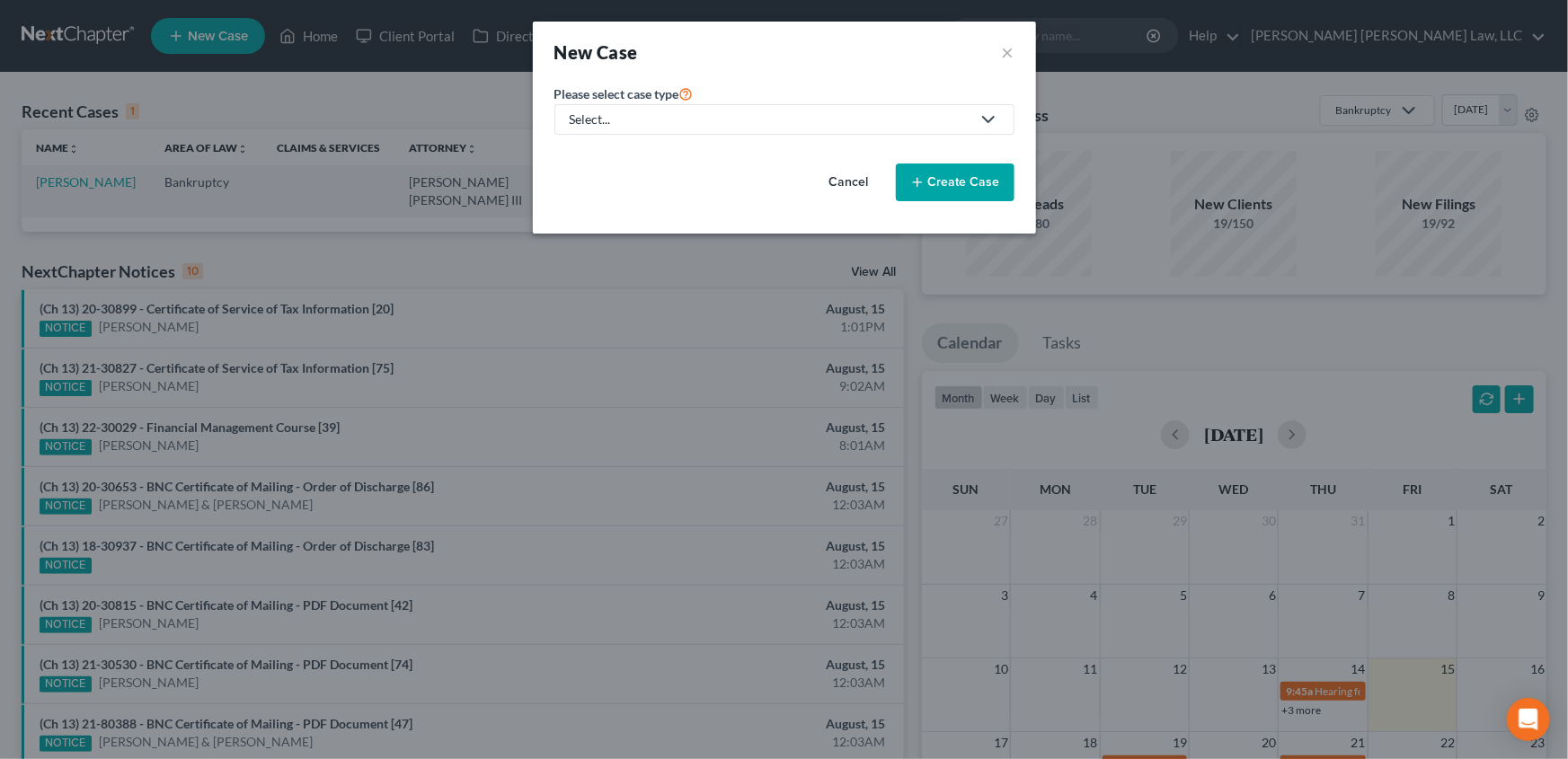
click at [617, 123] on div "Select..." at bounding box center [770, 119] width 401 height 18
click at [605, 155] on div "Bankruptcy" at bounding box center [651, 155] width 159 height 18
select select "36"
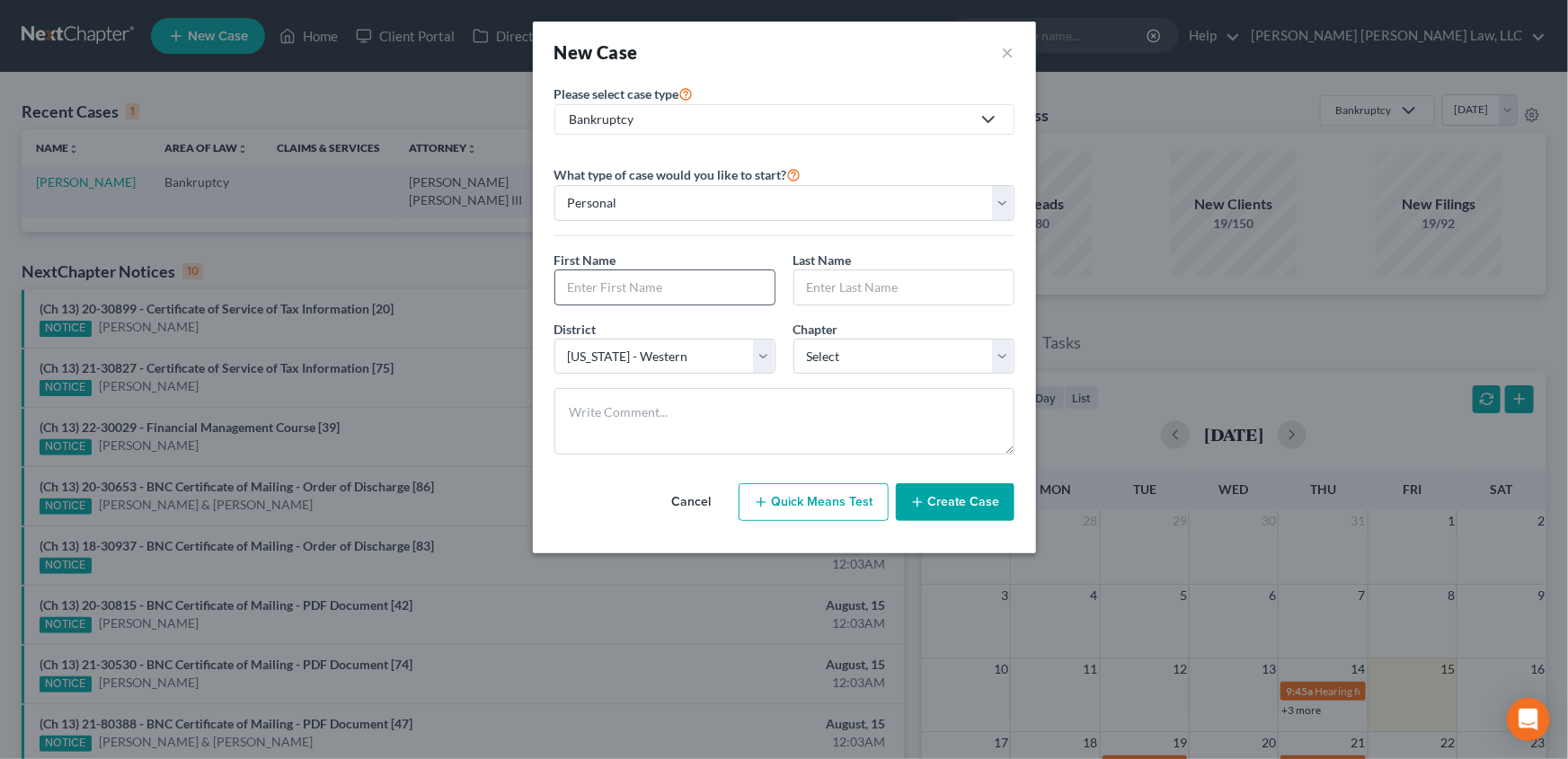
click at [580, 290] on input "text" at bounding box center [664, 288] width 219 height 34
type input "Danielle"
type input "Lemoine"
click at [849, 354] on select "Select 7 11 12 13" at bounding box center [904, 356] width 221 height 36
select select "3"
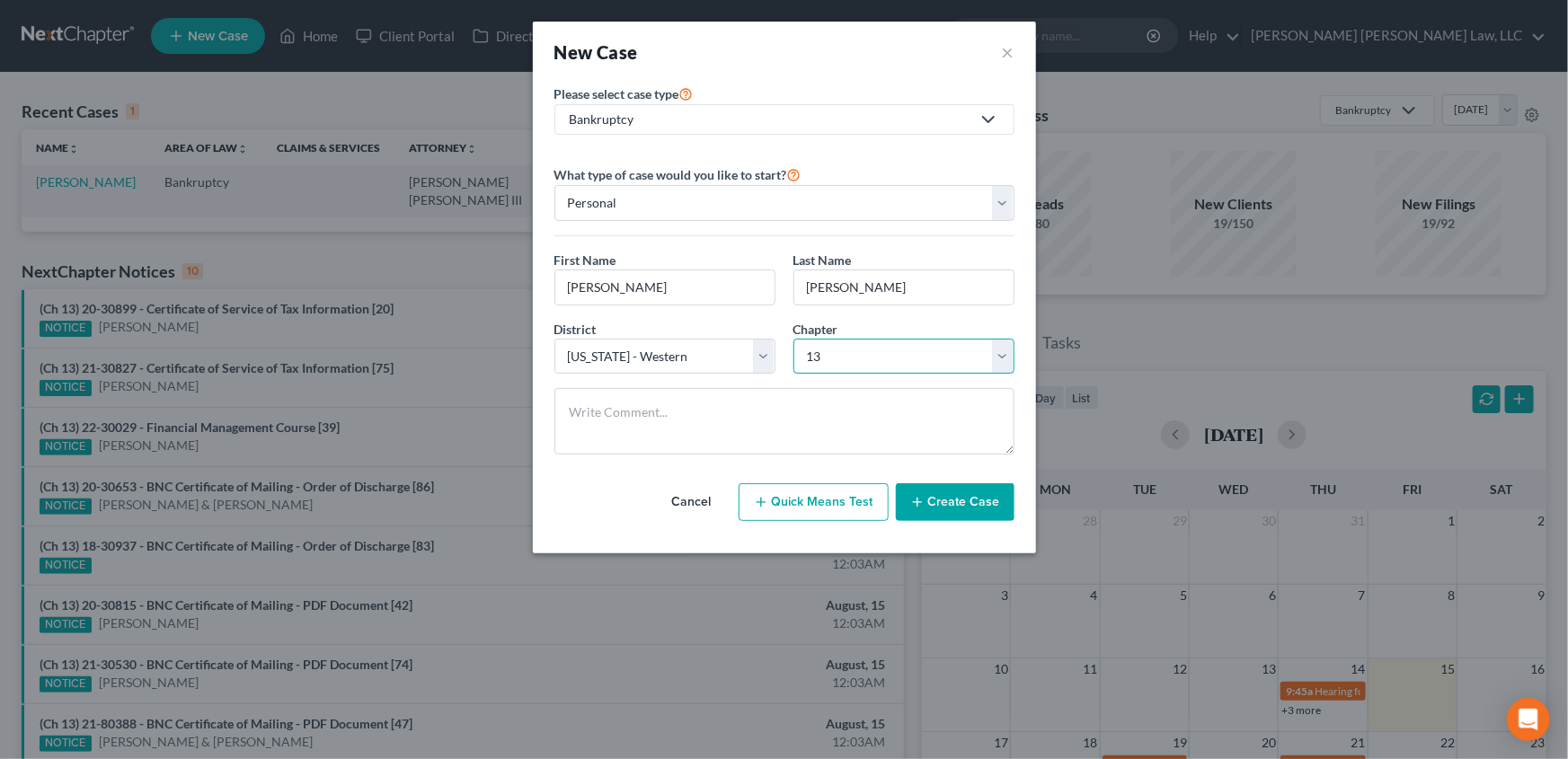
click at [793, 338] on select "Select 7 11 12 13" at bounding box center [904, 356] width 221 height 36
drag, startPoint x: 952, startPoint y: 504, endPoint x: 801, endPoint y: 463, distance: 156.5
click at [952, 504] on button "Create Case" at bounding box center [955, 502] width 119 height 38
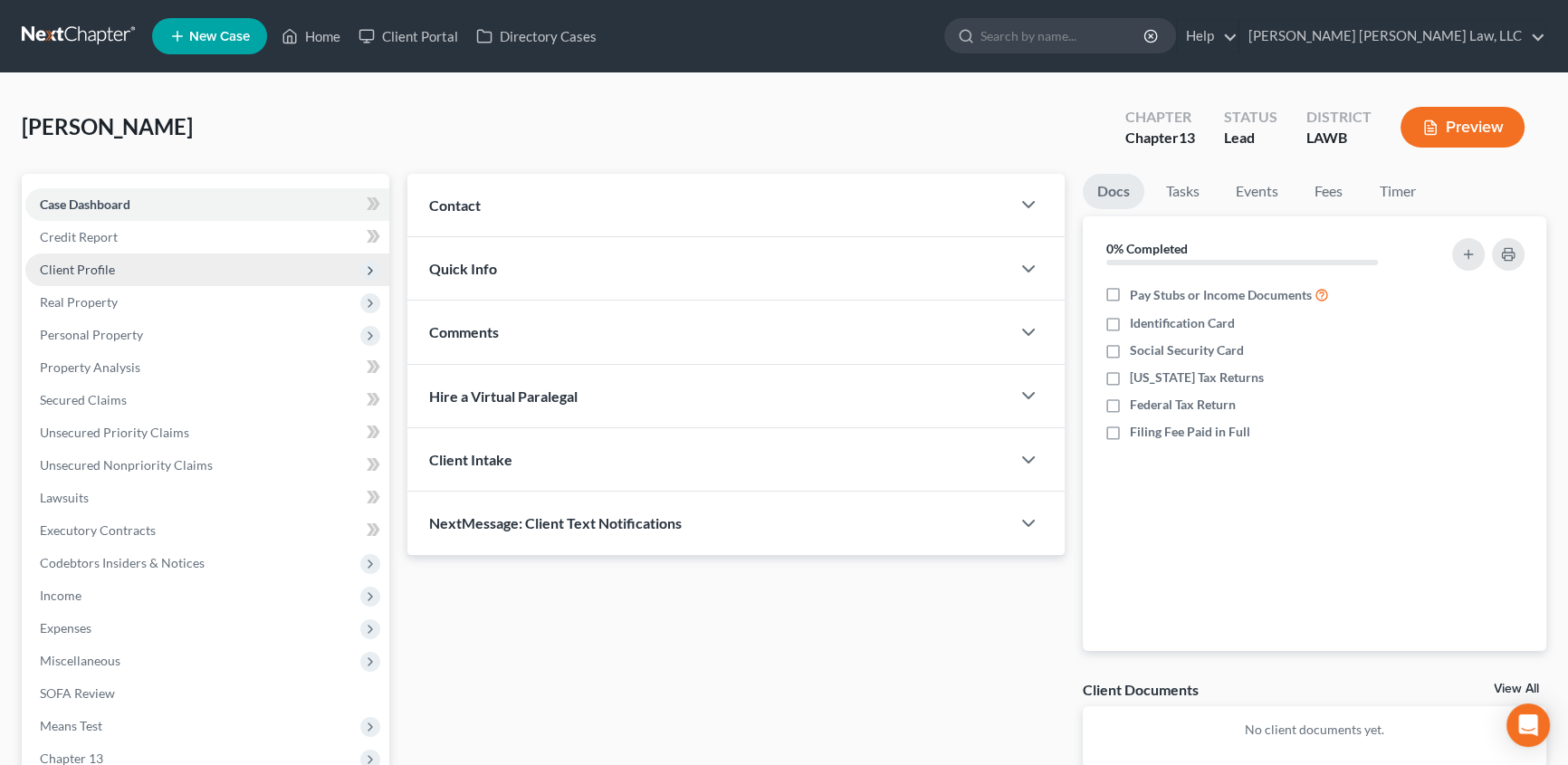
click at [86, 272] on span "Client Profile" at bounding box center [77, 269] width 75 height 15
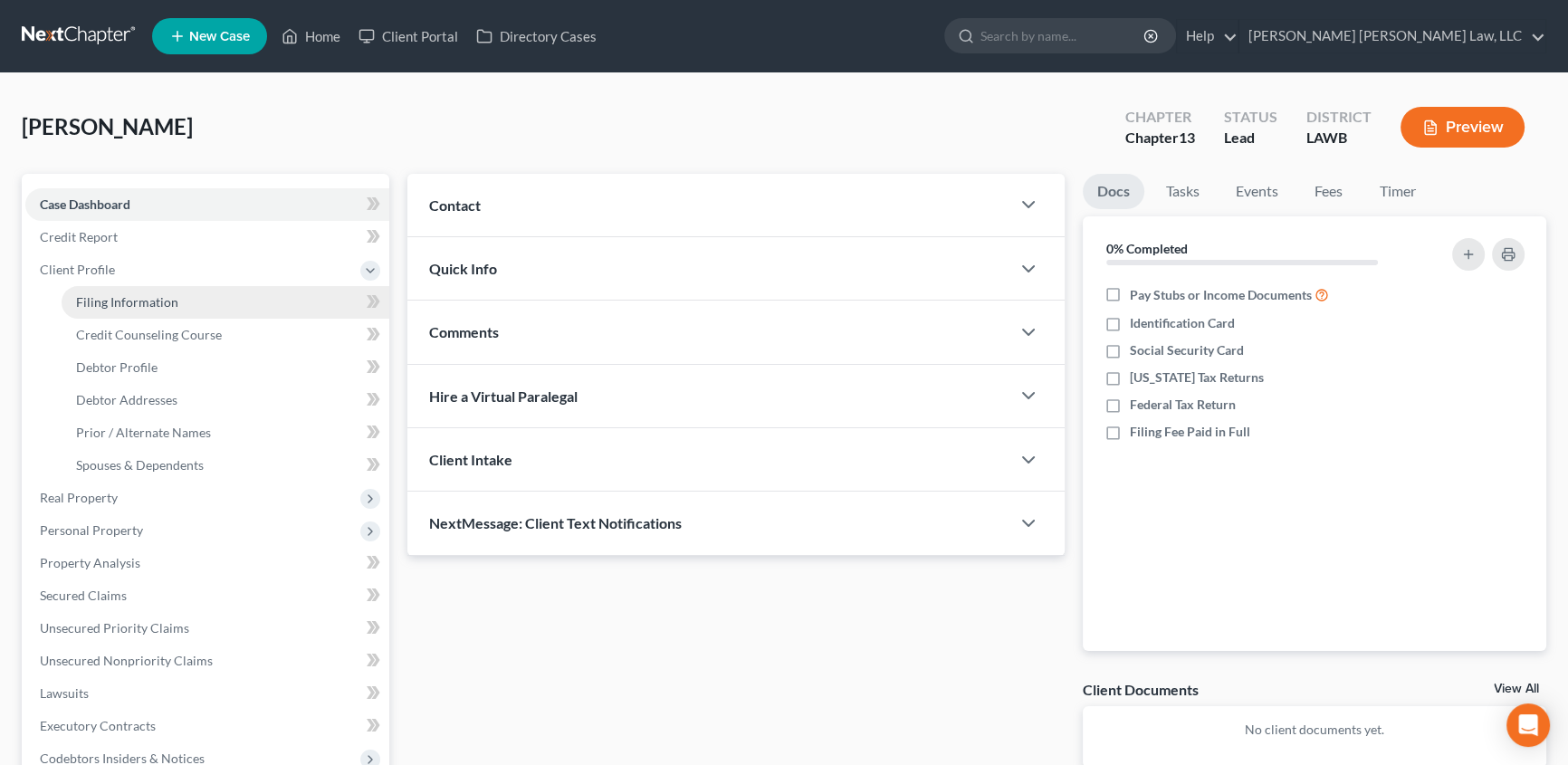
click at [151, 299] on span "Filing Information" at bounding box center [127, 301] width 103 height 15
select select "1"
select select "0"
select select "3"
select select "36"
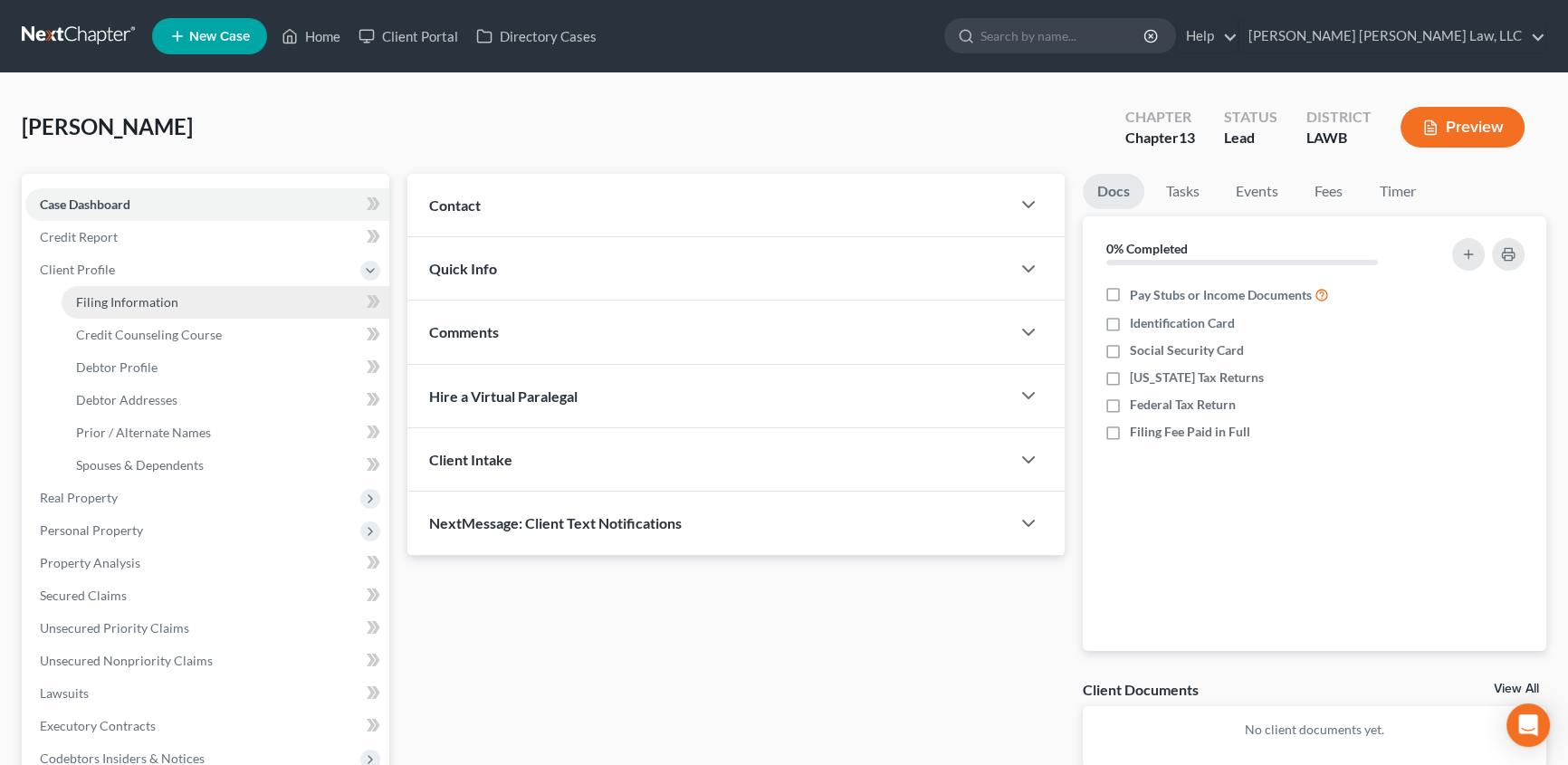
select select "19"
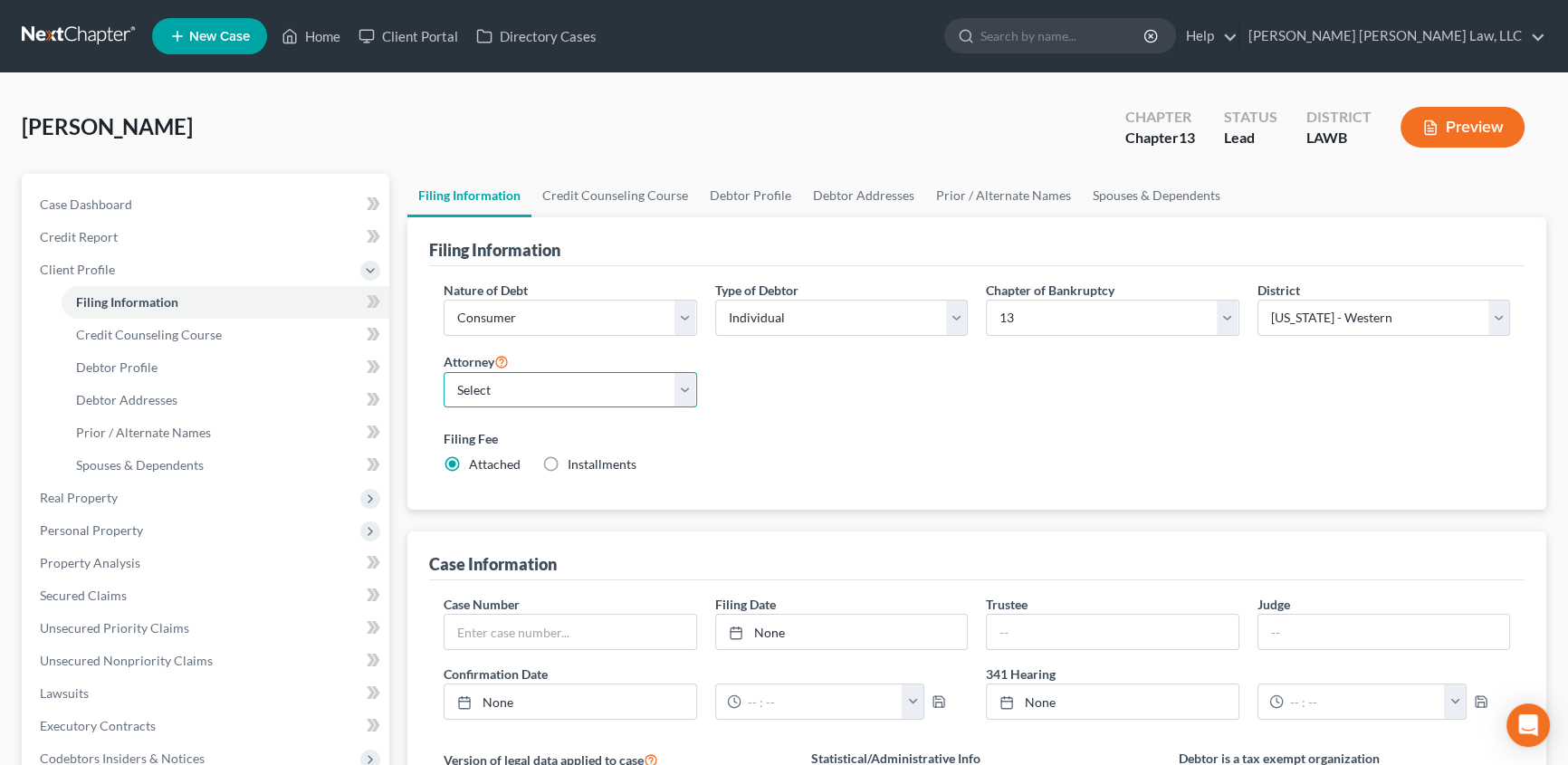
click at [465, 388] on select "Select E. Orum Young III - LAWB E. Orum Young III - LAMB E. Orum Young III - LA…" at bounding box center [571, 390] width 254 height 36
select select "0"
click at [444, 372] on select "Select E. Orum Young III - LAWB E. Orum Young III - LAMB E. Orum Young III - LA…" at bounding box center [571, 390] width 254 height 36
click at [766, 188] on link "Debtor Profile" at bounding box center [750, 196] width 104 height 44
select select "0"
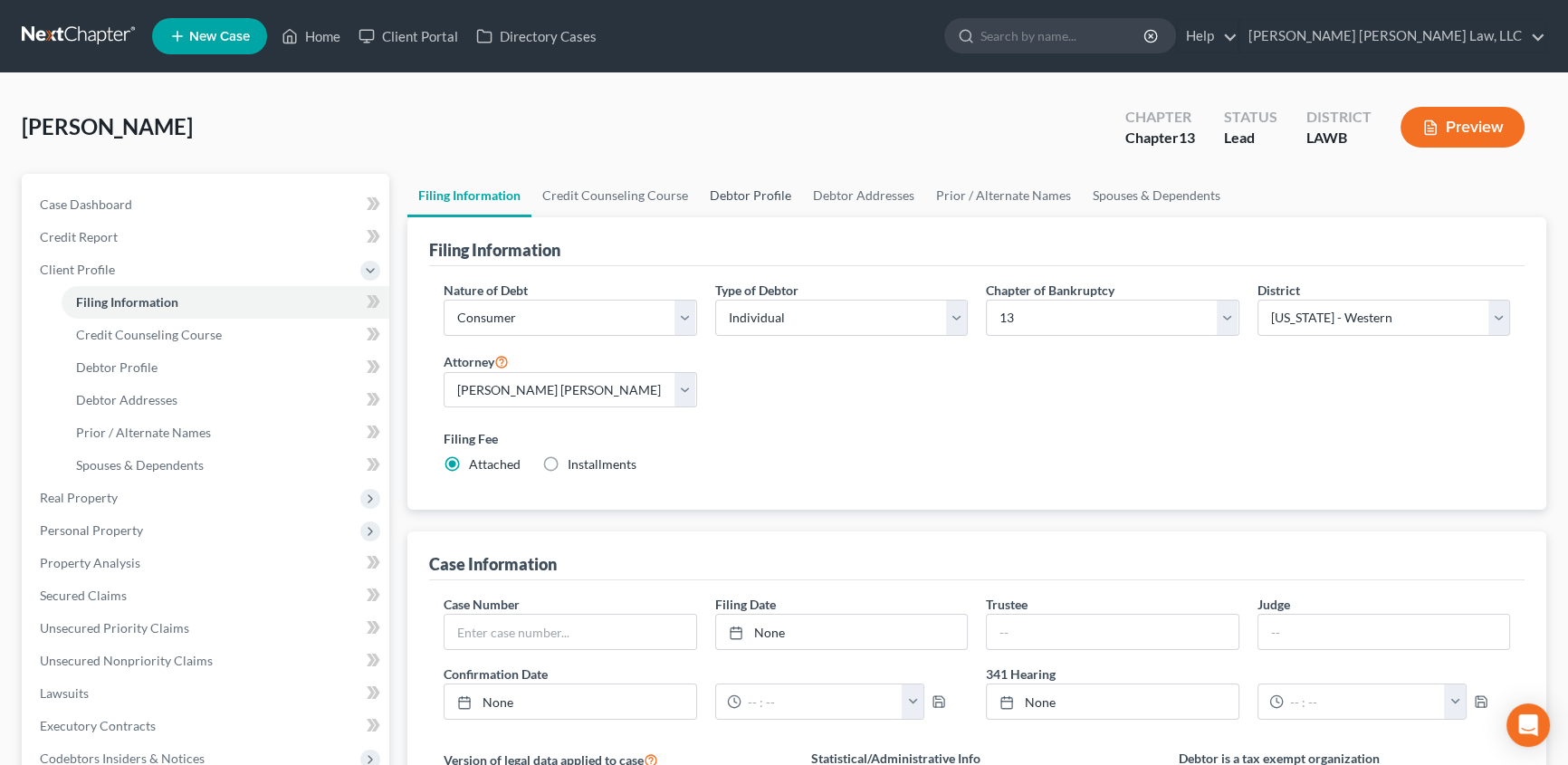
select select "0"
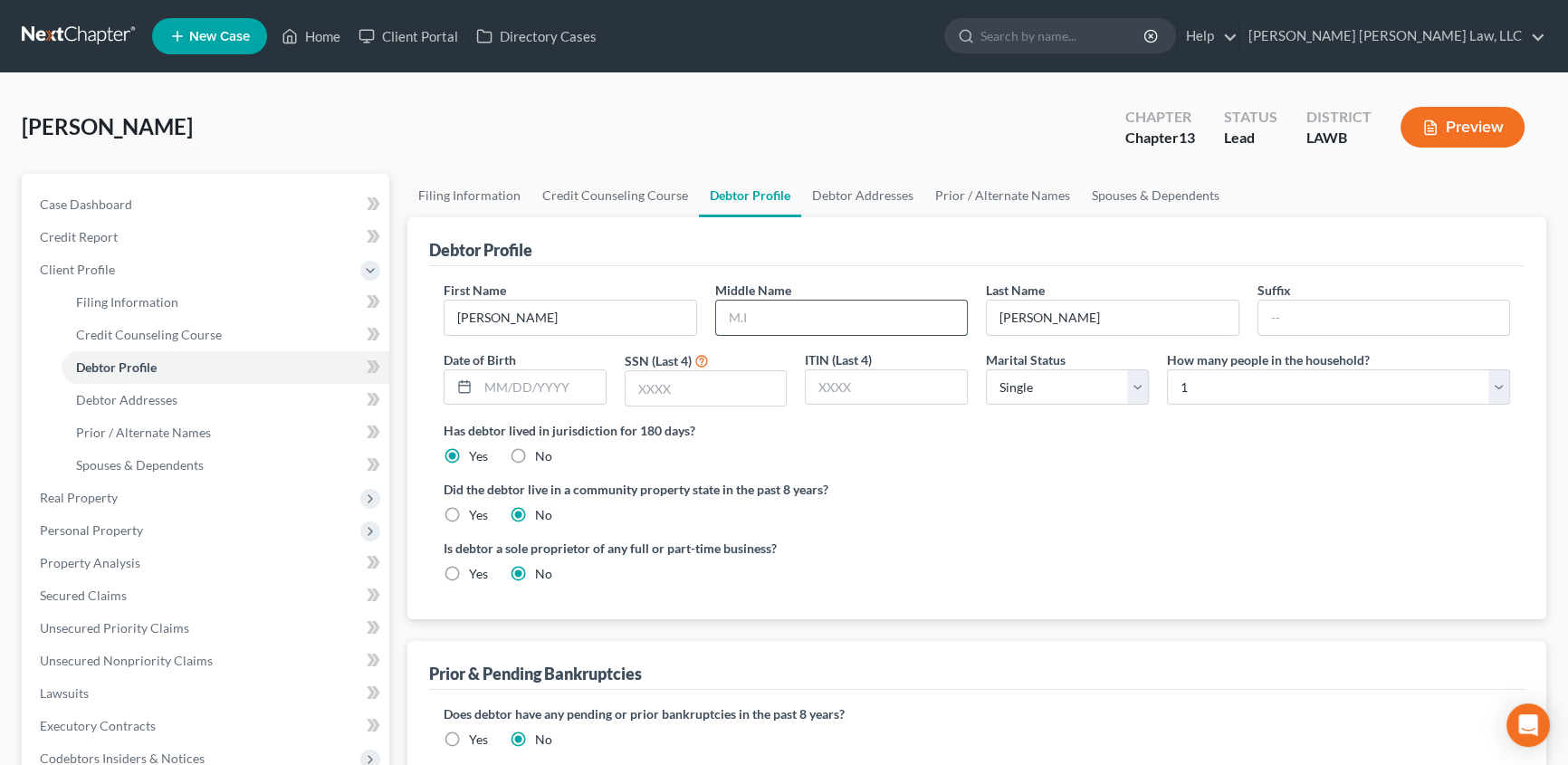
click at [756, 316] on input "text" at bounding box center [842, 317] width 252 height 34
type input "Nicole"
type input "10/07/1986"
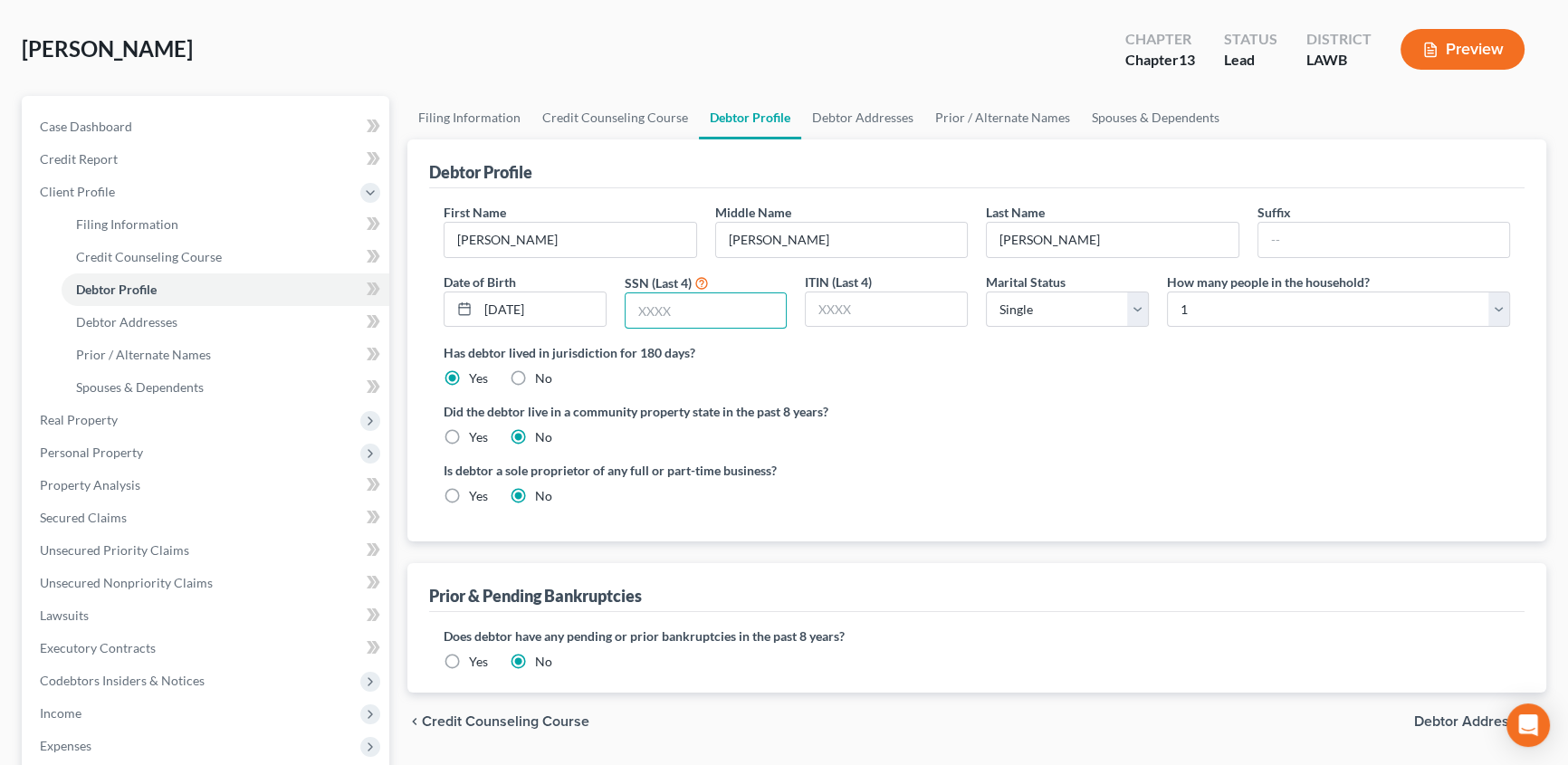
scroll to position [82, 0]
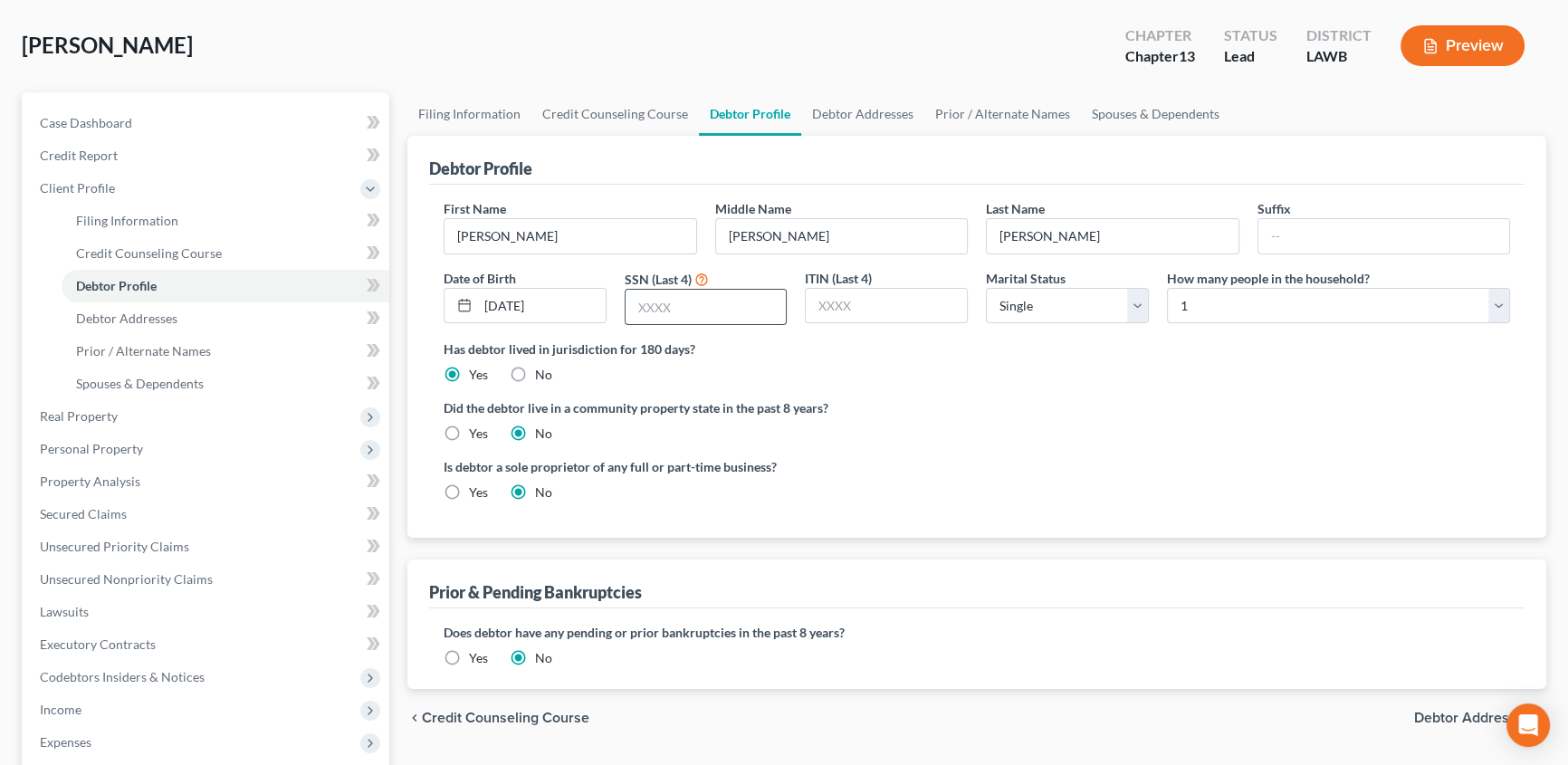
click at [652, 296] on input "text" at bounding box center [706, 307] width 161 height 34
type input "4802"
click at [858, 112] on link "Debtor Addresses" at bounding box center [863, 114] width 124 height 44
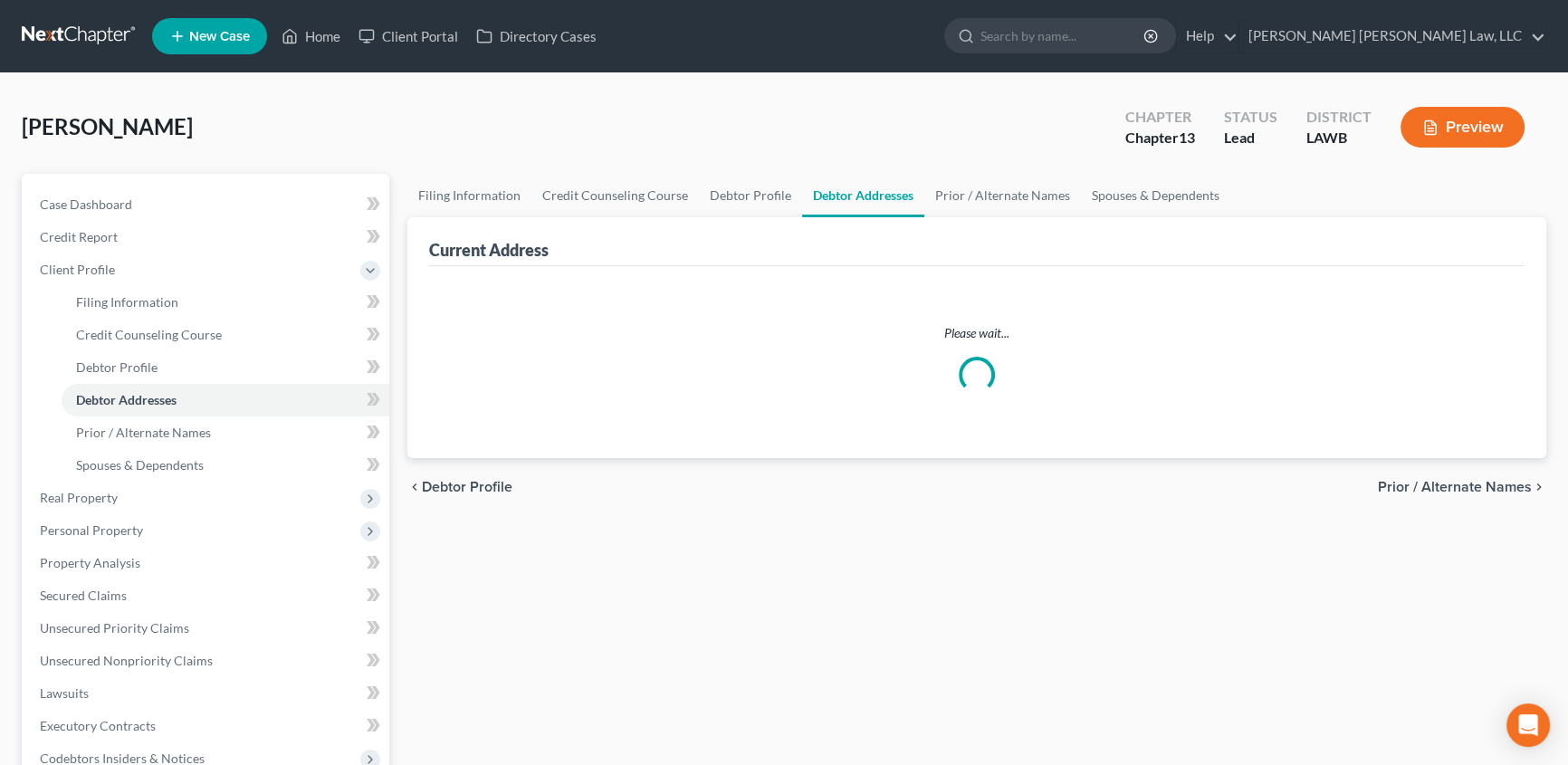
select select "0"
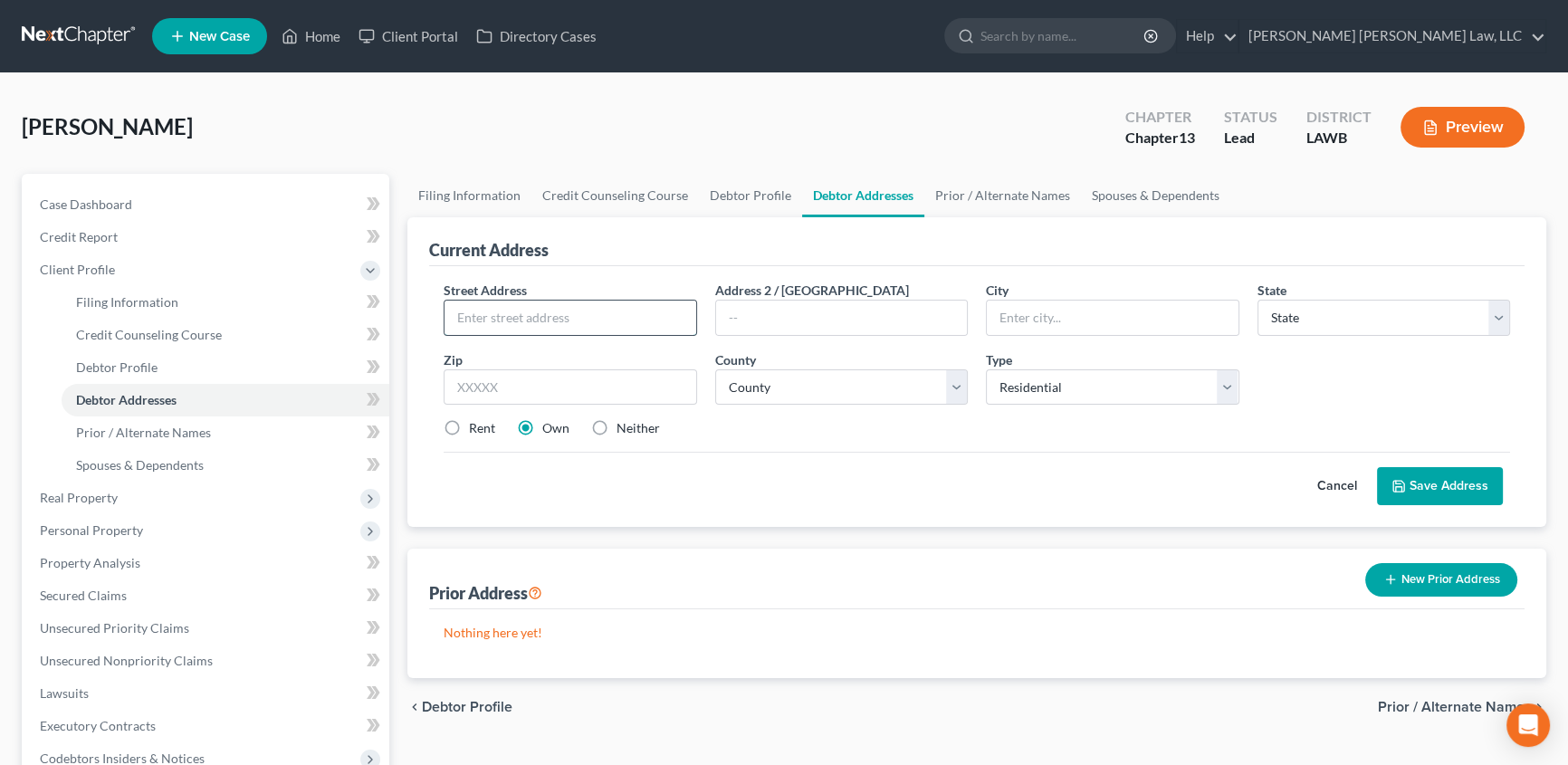
click at [582, 308] on input "text" at bounding box center [571, 317] width 252 height 34
type input "105 Hibbs Lane"
click at [513, 378] on input "text" at bounding box center [571, 388] width 254 height 36
type input "1"
type input "71295"
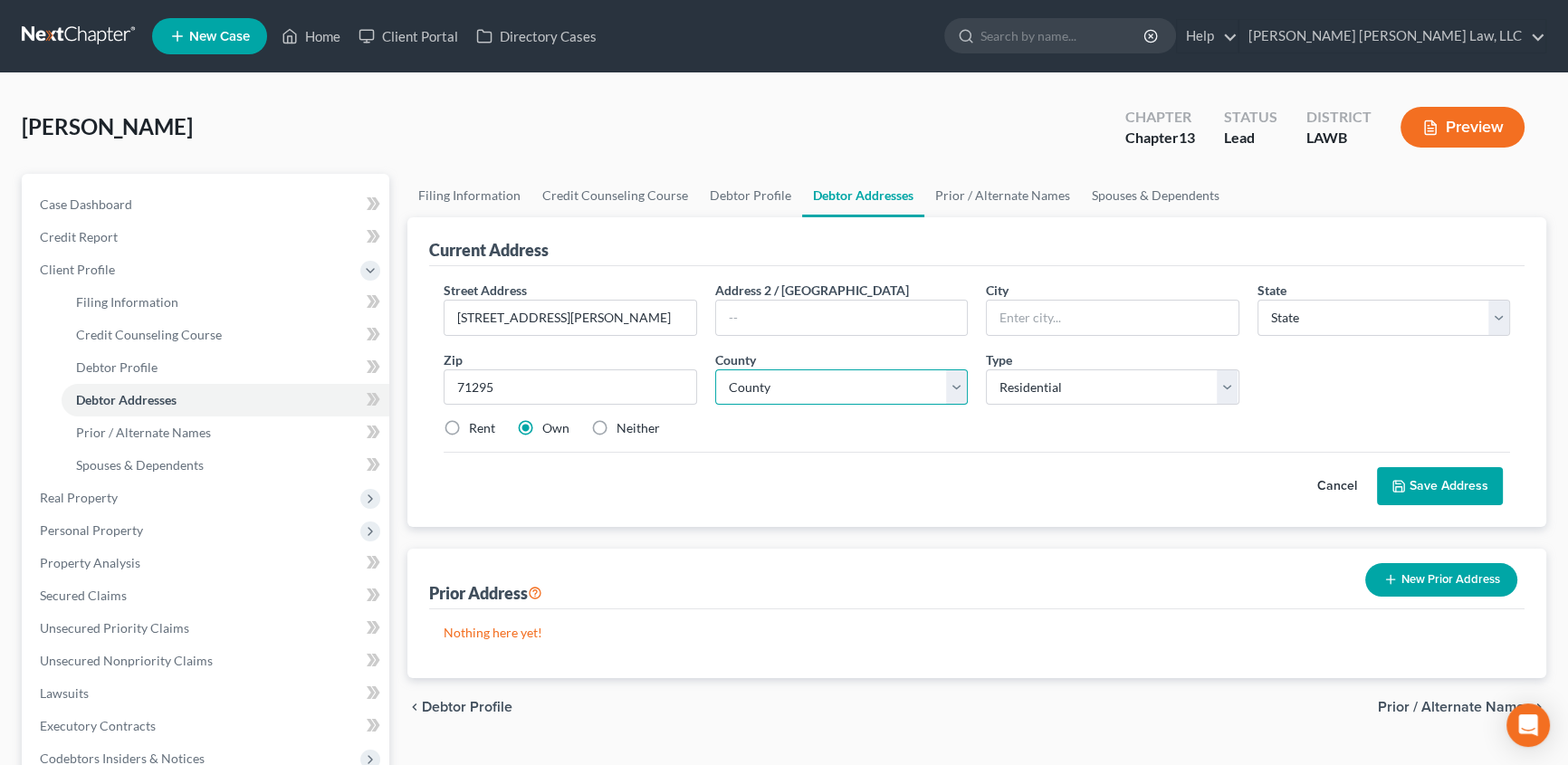
type input "Winnsboro"
select select "19"
click at [759, 395] on select "County" at bounding box center [842, 388] width 254 height 36
select select "20"
click at [715, 370] on select "County Acadia [PERSON_NAME] [DATE] Assumption Avoyelles [GEOGRAPHIC_DATA] Bienv…" at bounding box center [842, 388] width 254 height 36
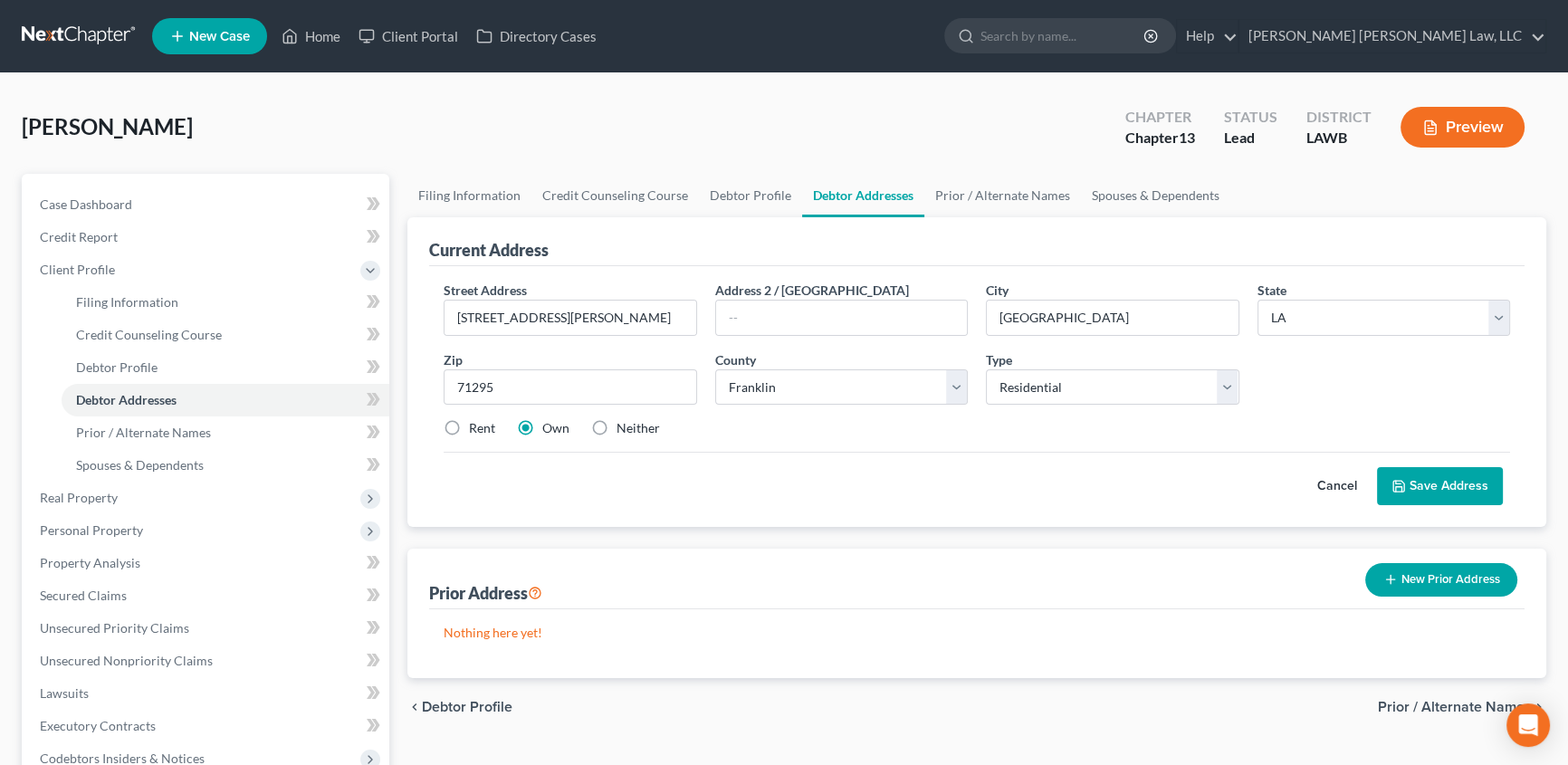
click at [1442, 487] on button "Save Address" at bounding box center [1440, 486] width 126 height 38
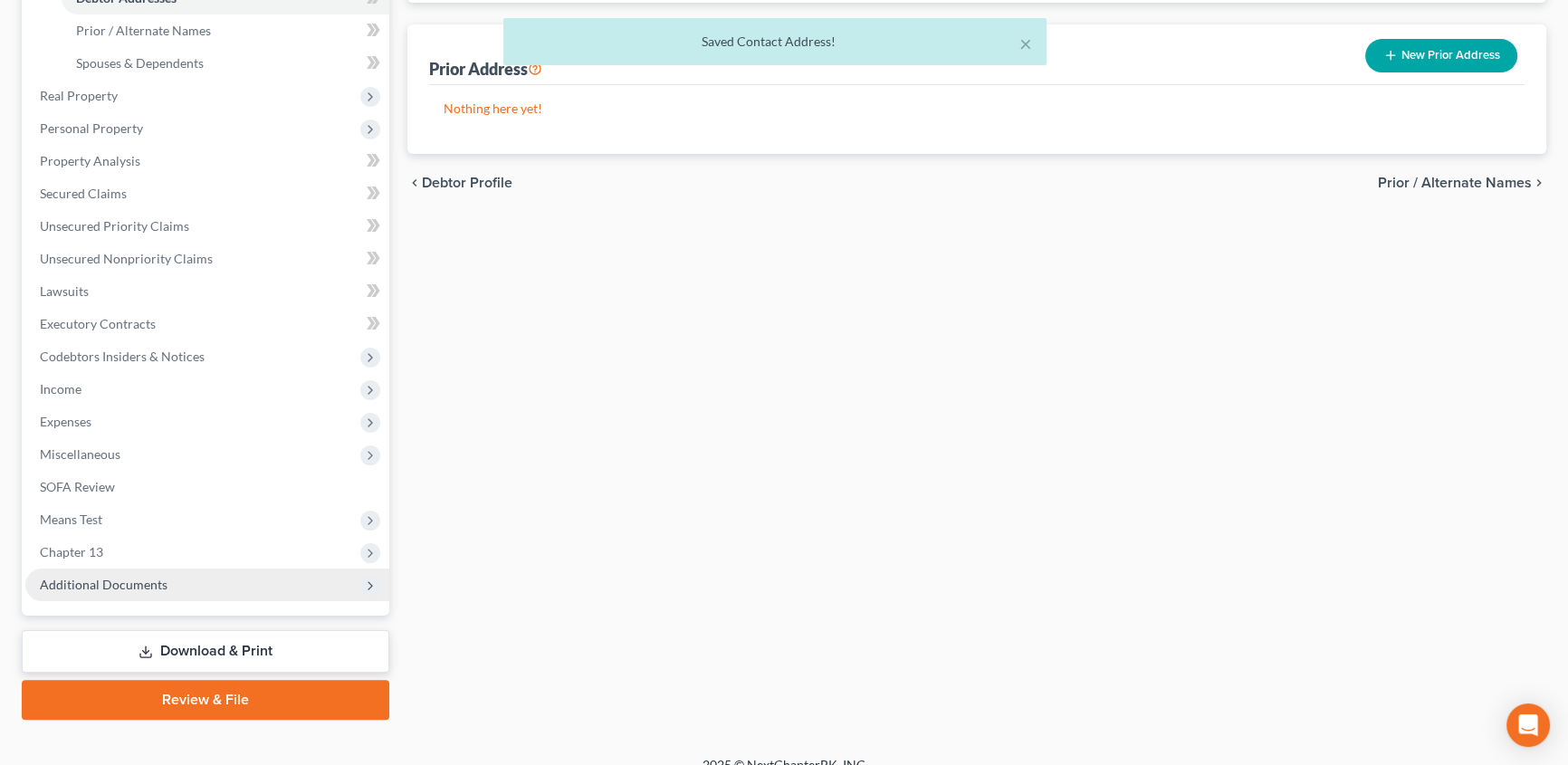
scroll to position [424, 0]
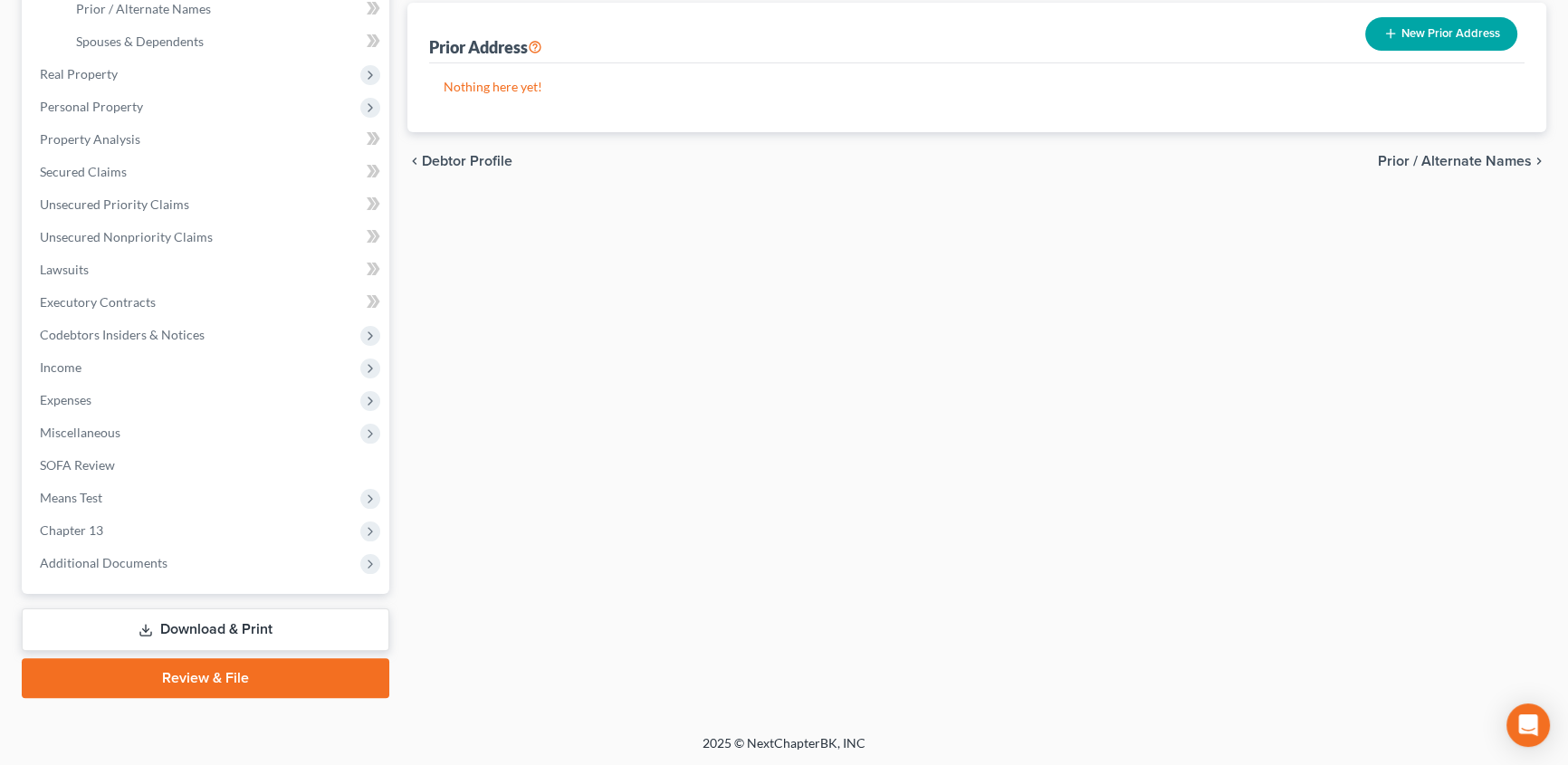
click at [145, 630] on icon at bounding box center [145, 629] width 14 height 14
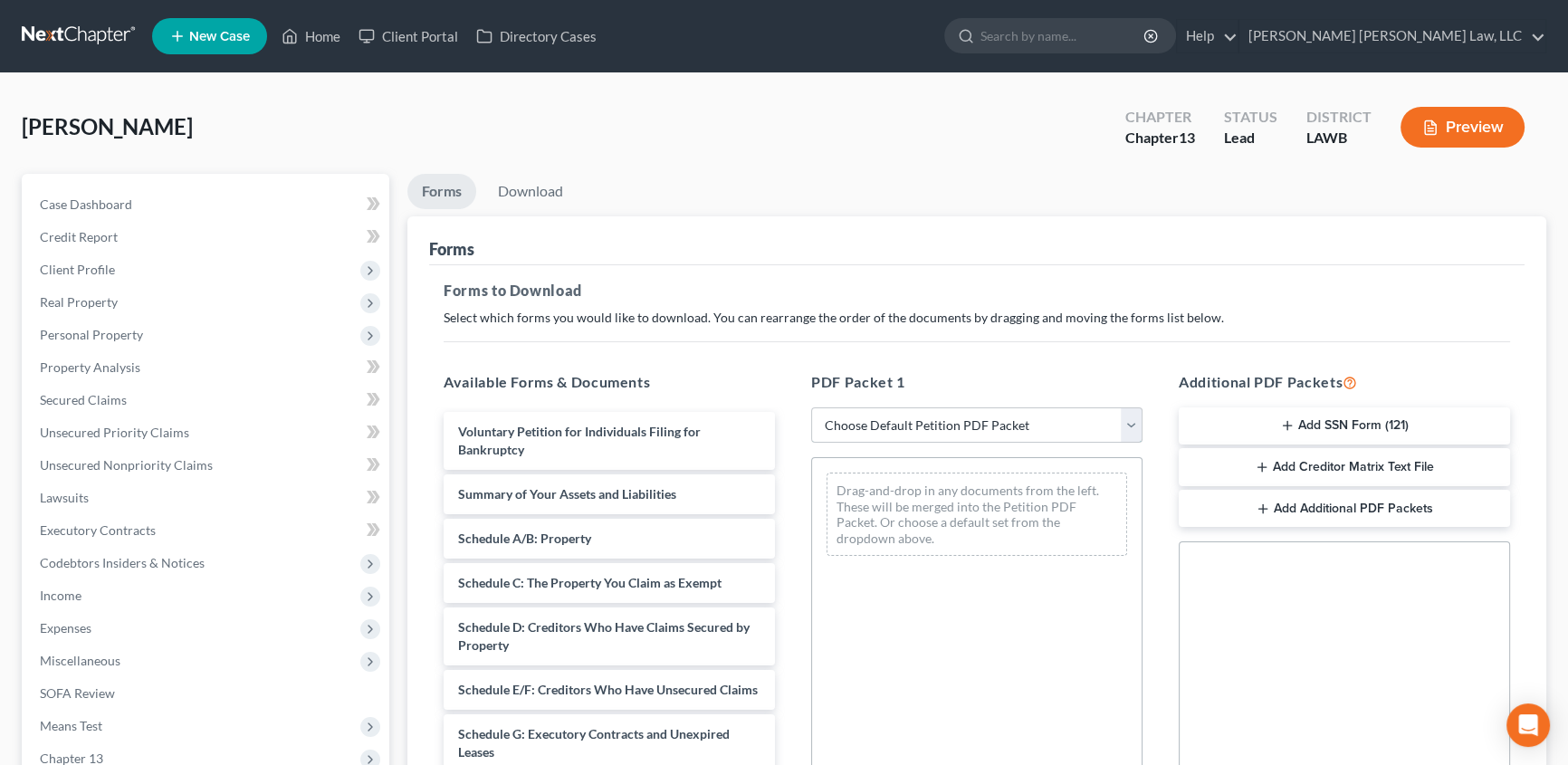
click at [937, 423] on select "Choose Default Petition PDF Packet Complete Bankruptcy Petition (all forms and …" at bounding box center [977, 426] width 332 height 36
select select "15"
click at [811, 408] on select "Choose Default Petition PDF Packet Complete Bankruptcy Petition (all forms and …" at bounding box center [977, 426] width 332 height 36
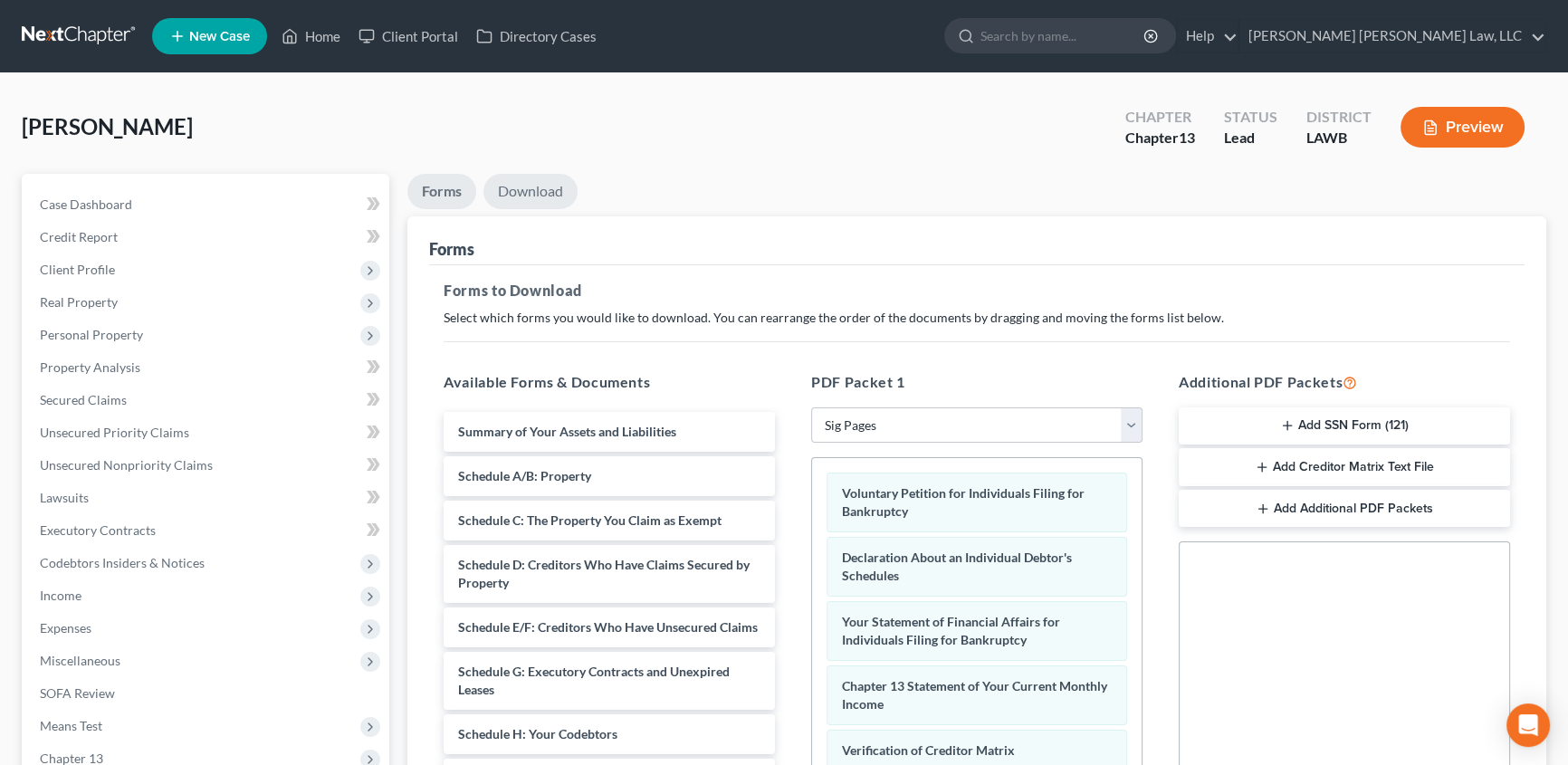
click at [540, 181] on link "Download" at bounding box center [530, 191] width 94 height 35
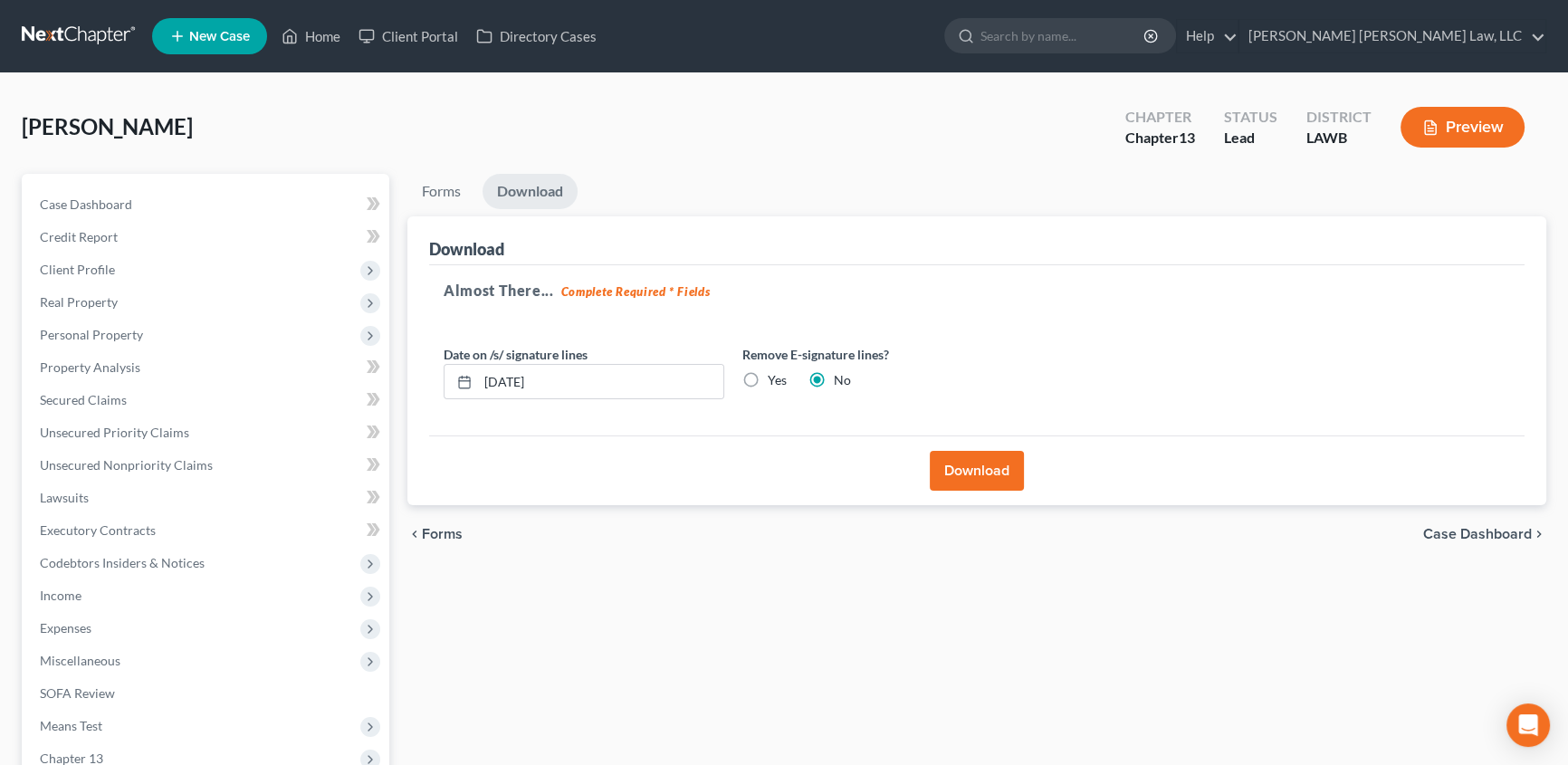
click at [959, 473] on button "Download" at bounding box center [977, 470] width 94 height 40
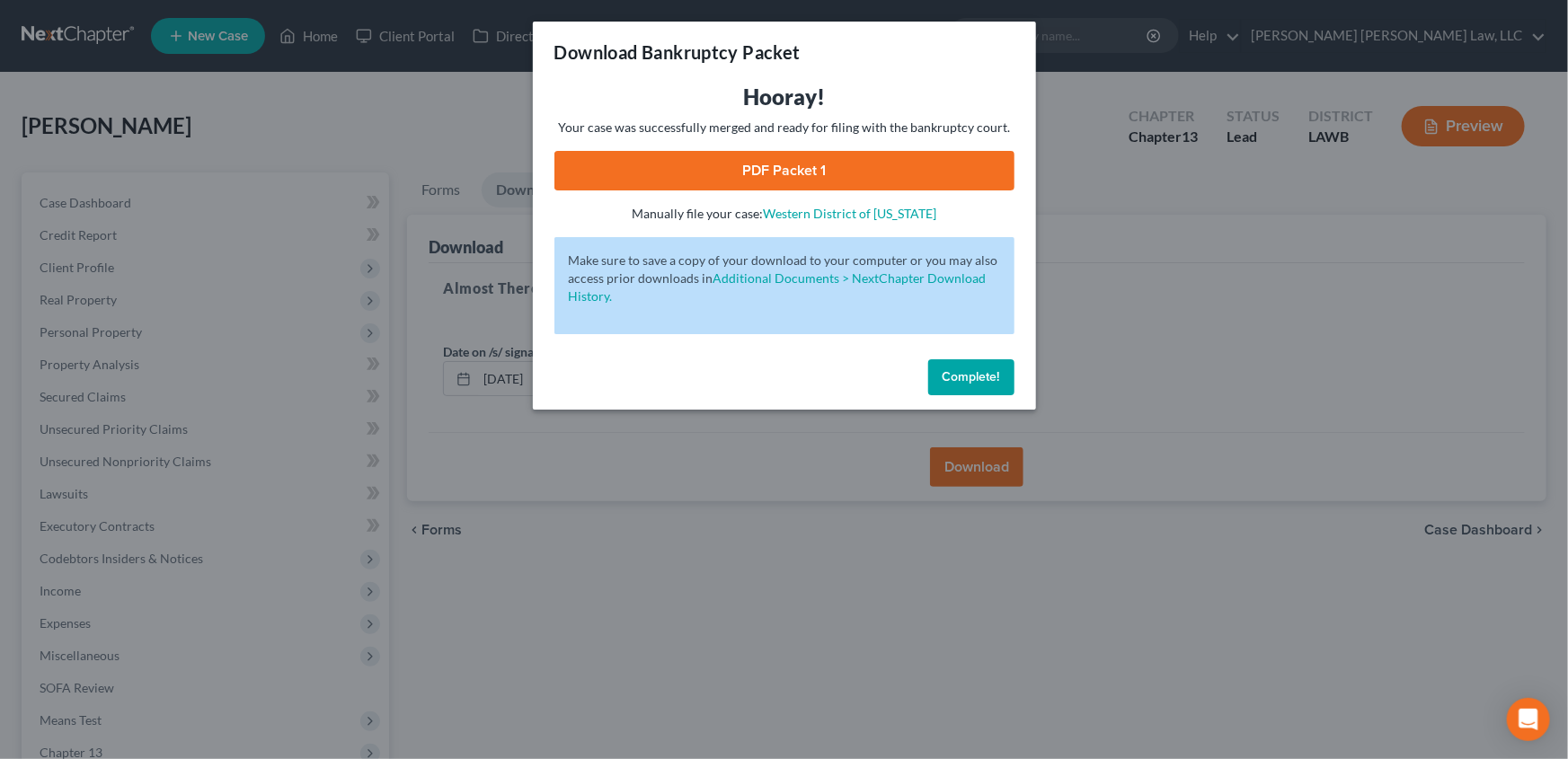
click at [784, 175] on link "PDF Packet 1" at bounding box center [785, 171] width 460 height 40
click at [979, 371] on span "Complete!" at bounding box center [971, 376] width 58 height 15
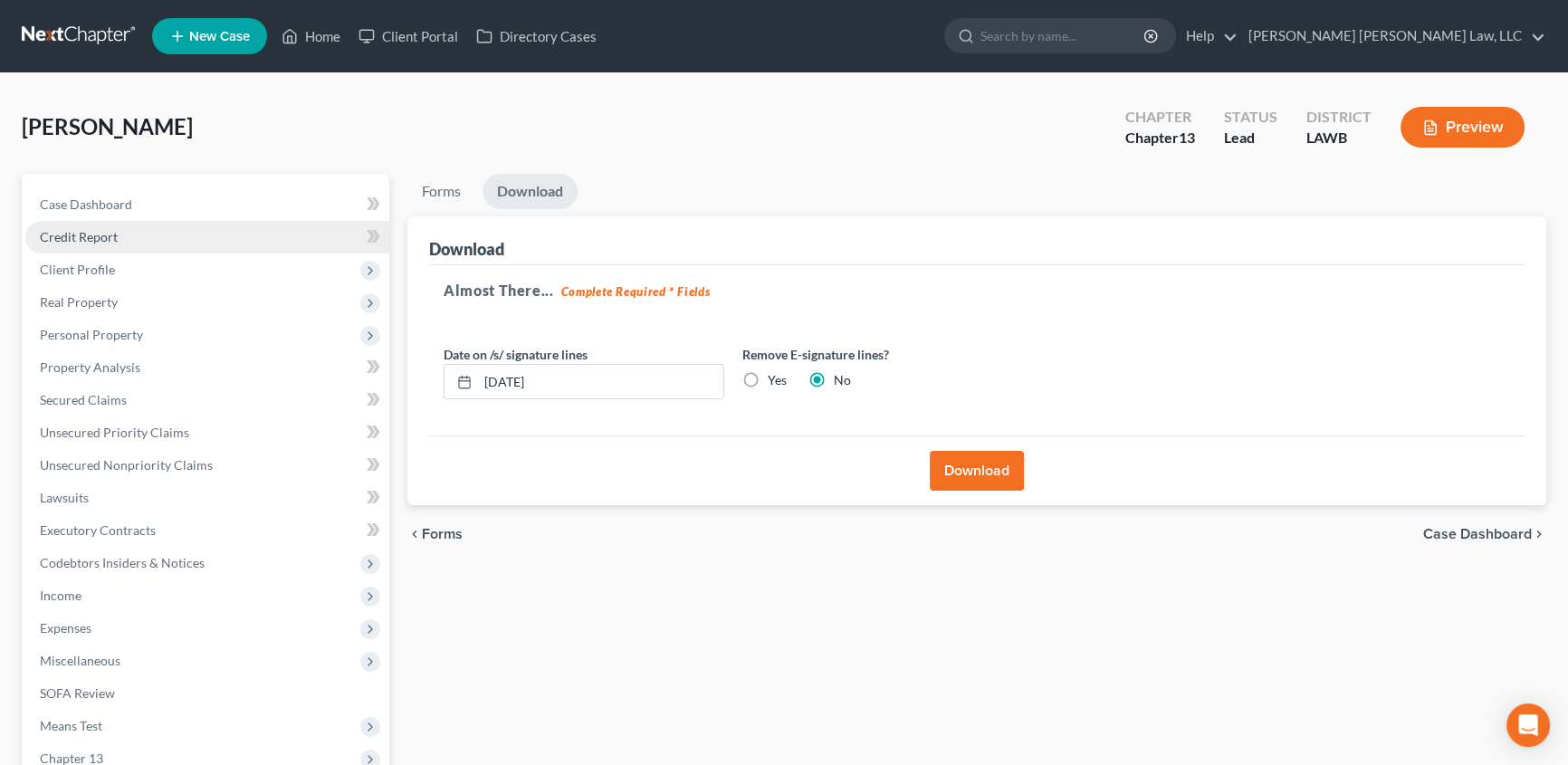
click at [88, 232] on span "Credit Report" at bounding box center [79, 237] width 78 height 15
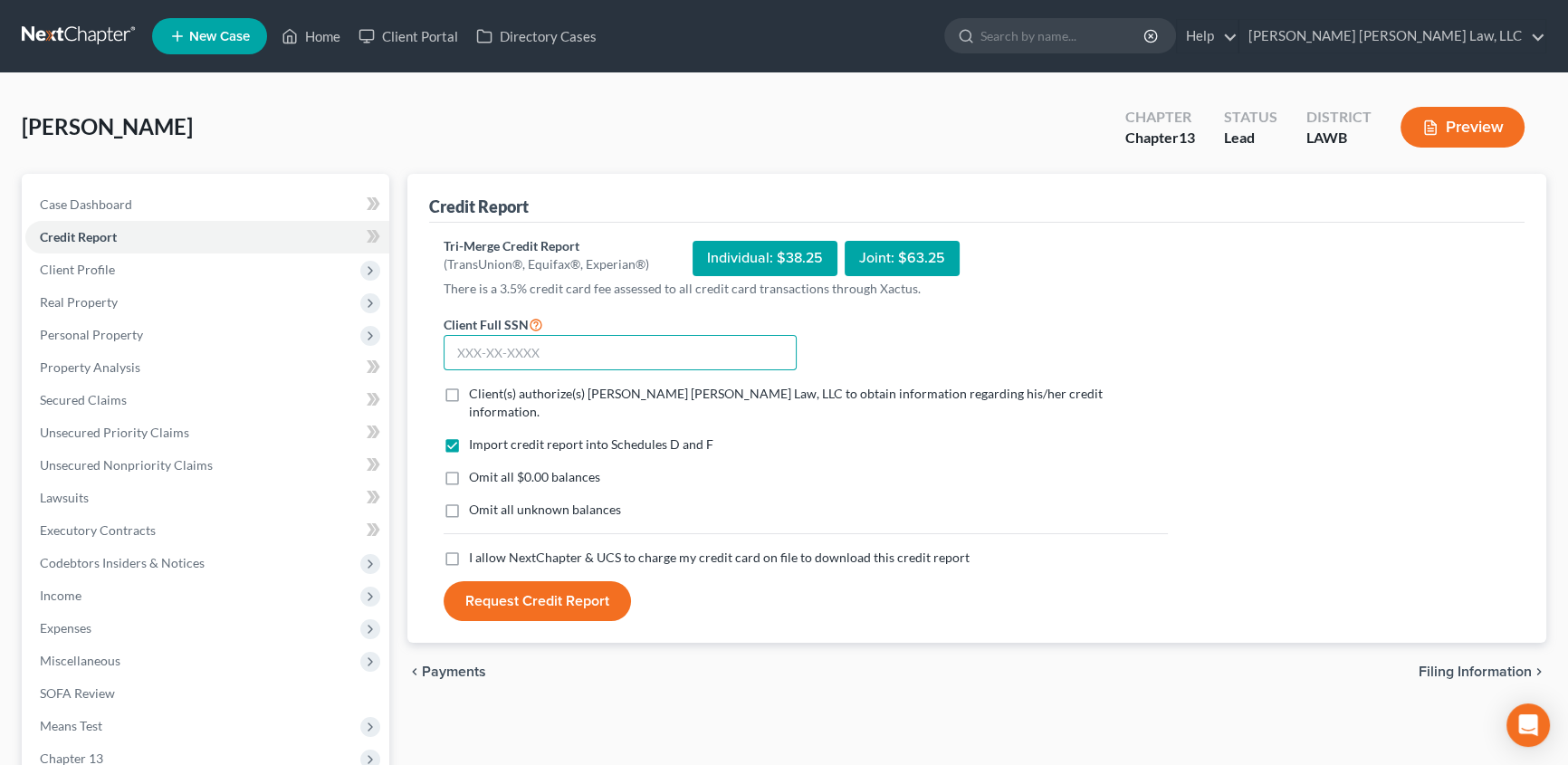
click at [486, 351] on input "text" at bounding box center [620, 353] width 353 height 36
type input "434-63-4802"
click at [469, 391] on label "Client(s) authorize(s) E. Orum Young Law, LLC to obtain information regarding h…" at bounding box center [818, 403] width 699 height 36
click at [476, 391] on input "Client(s) authorize(s) E. Orum Young Law, LLC to obtain information regarding h…" at bounding box center [482, 391] width 11 height 11
checkbox input "true"
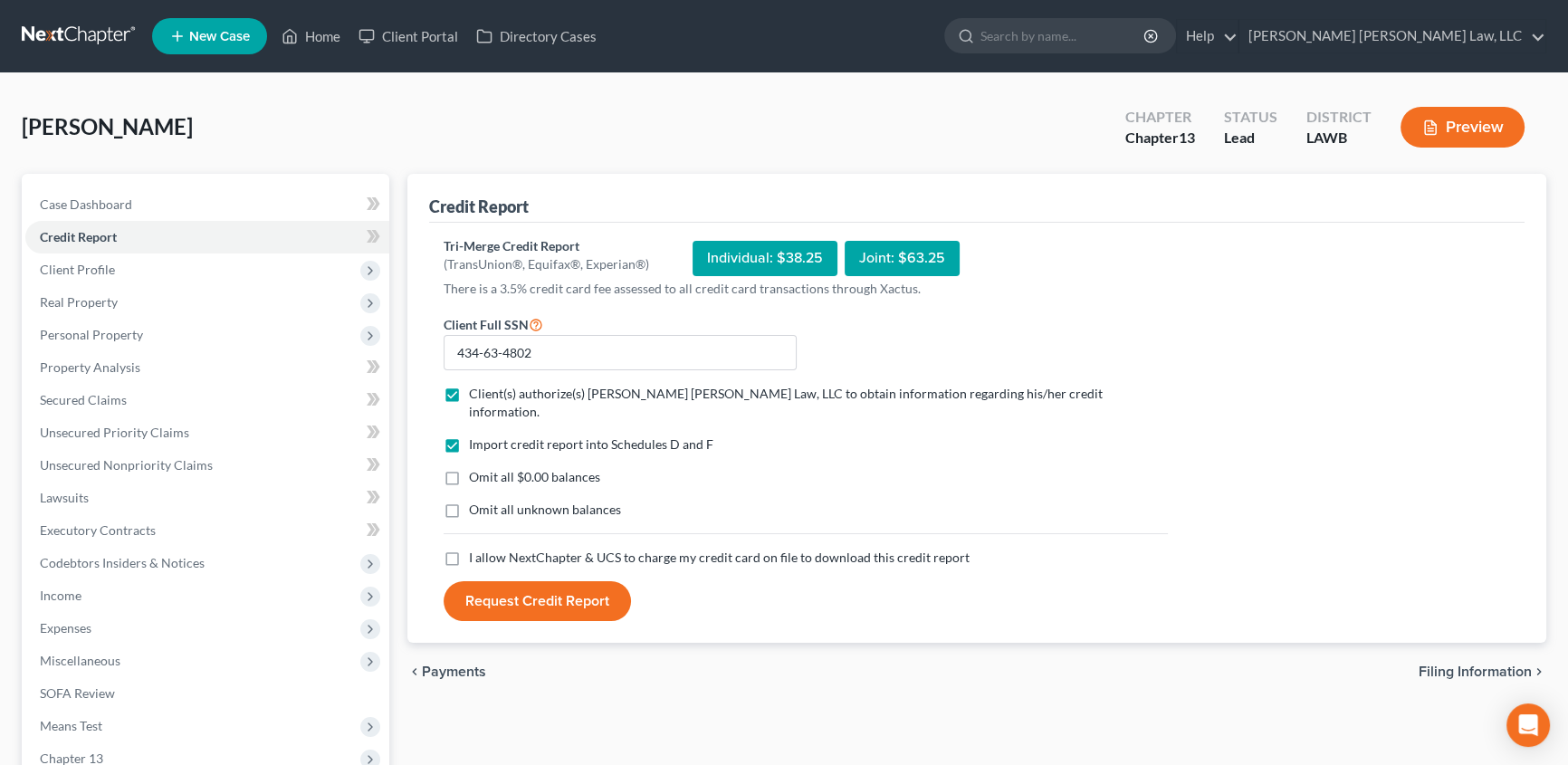
click at [469, 468] on label "Omit all $0.00 balances" at bounding box center [534, 476] width 131 height 18
click at [476, 468] on input "Omit all $0.00 balances" at bounding box center [482, 473] width 11 height 11
checkbox input "true"
click at [469, 501] on label "Omit all unknown balances" at bounding box center [545, 509] width 152 height 18
click at [476, 501] on input "Omit all unknown balances" at bounding box center [482, 507] width 11 height 11
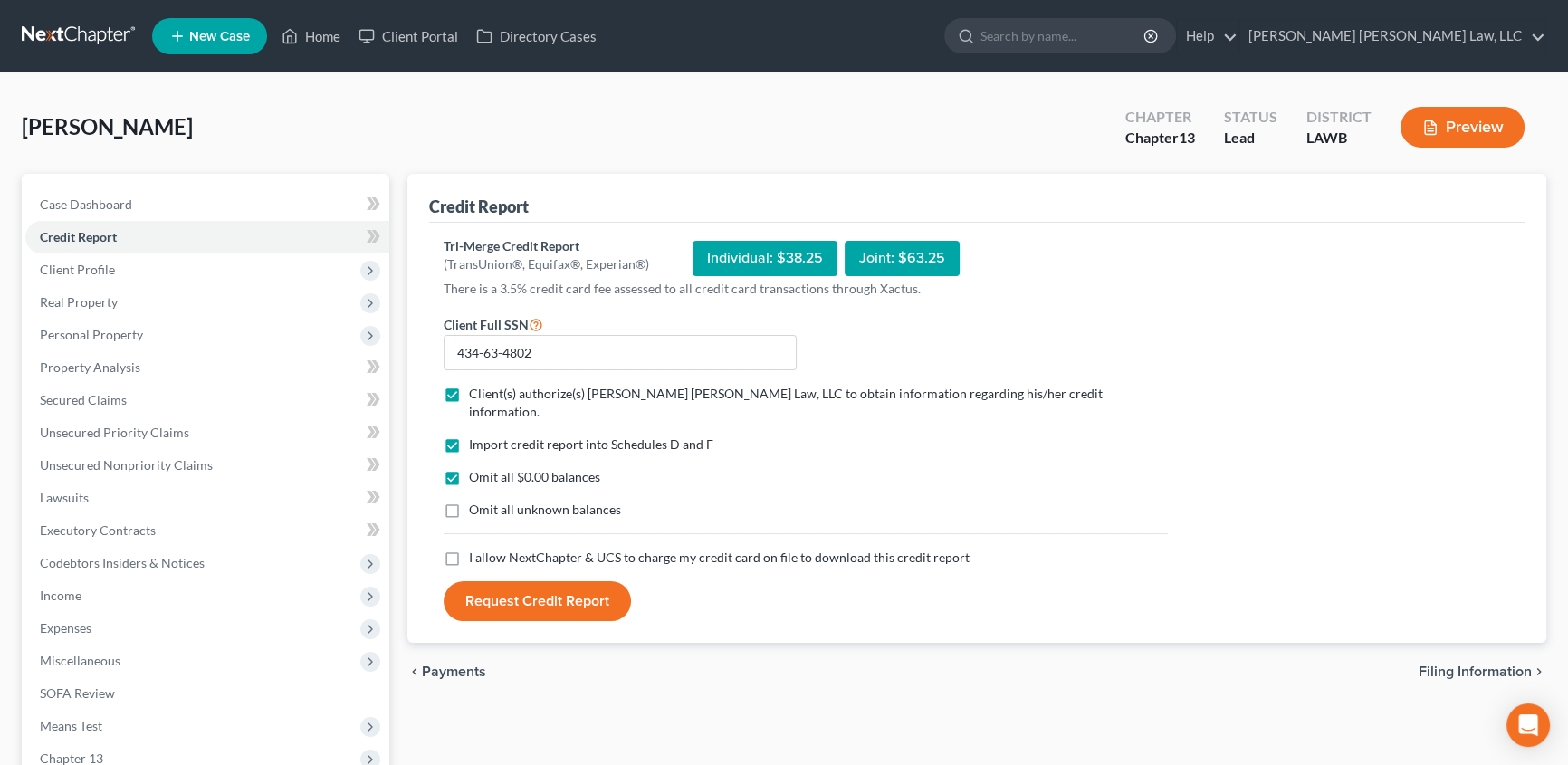
checkbox input "true"
click at [469, 548] on label "I allow NextChapter & UCS to charge my credit card on file to download this cre…" at bounding box center [719, 557] width 501 height 18
click at [476, 548] on input "I allow NextChapter & UCS to charge my credit card on file to download this cre…" at bounding box center [482, 554] width 11 height 11
checkbox input "true"
click at [505, 581] on button "Request Credit Report" at bounding box center [537, 601] width 187 height 40
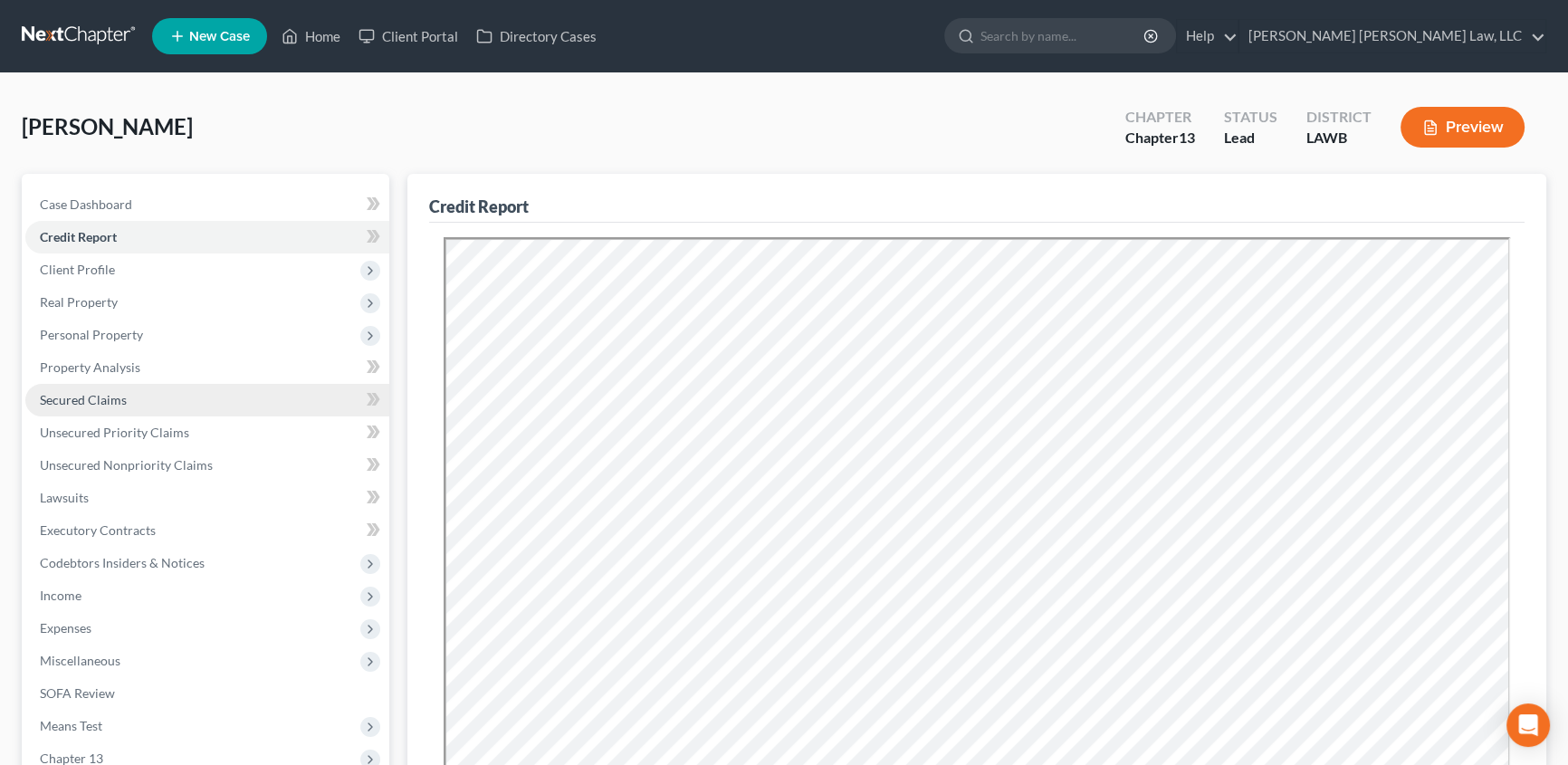
click at [94, 400] on span "Secured Claims" at bounding box center [83, 399] width 87 height 15
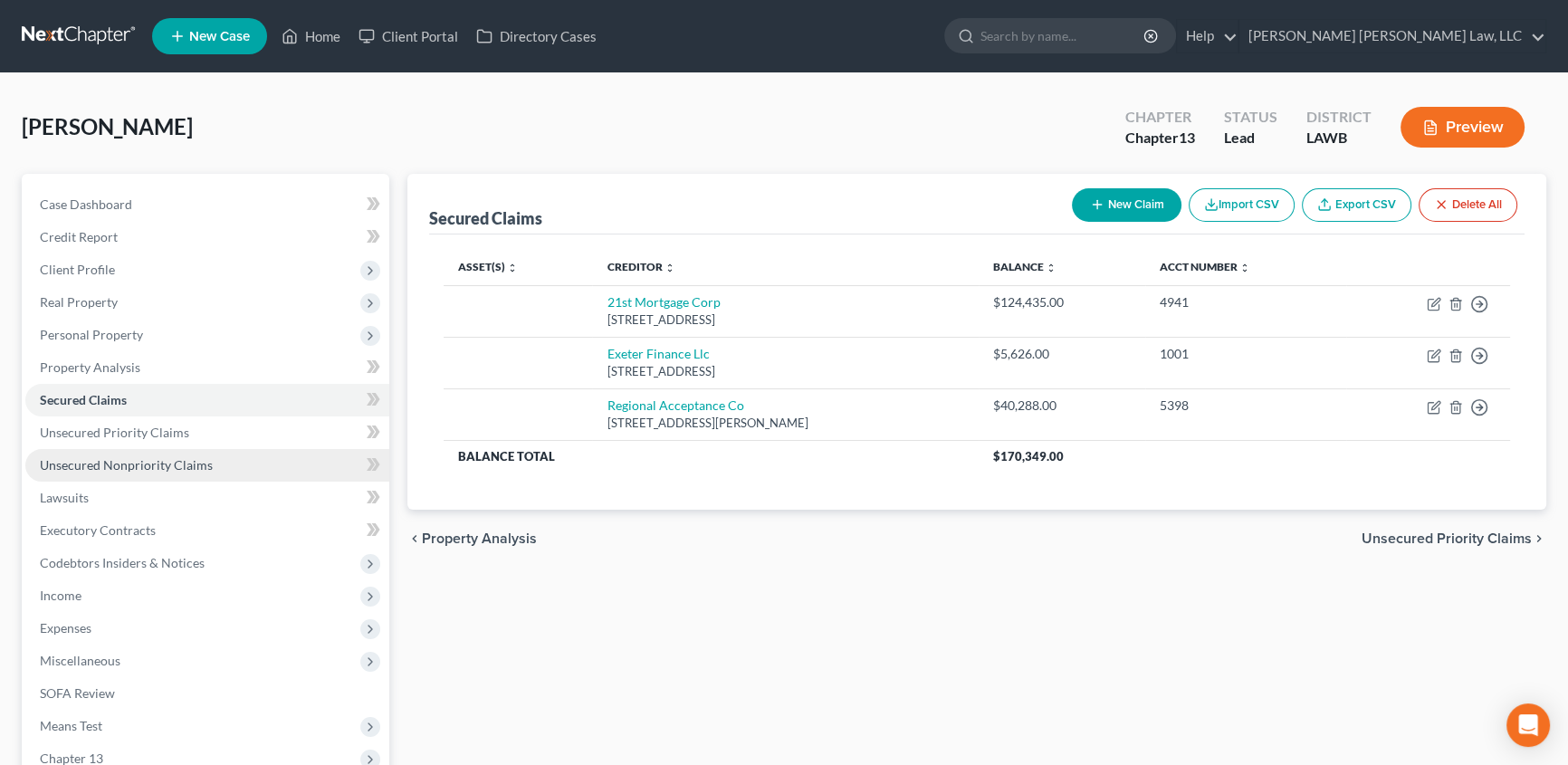
click at [137, 458] on span "Unsecured Nonpriority Claims" at bounding box center [126, 465] width 173 height 15
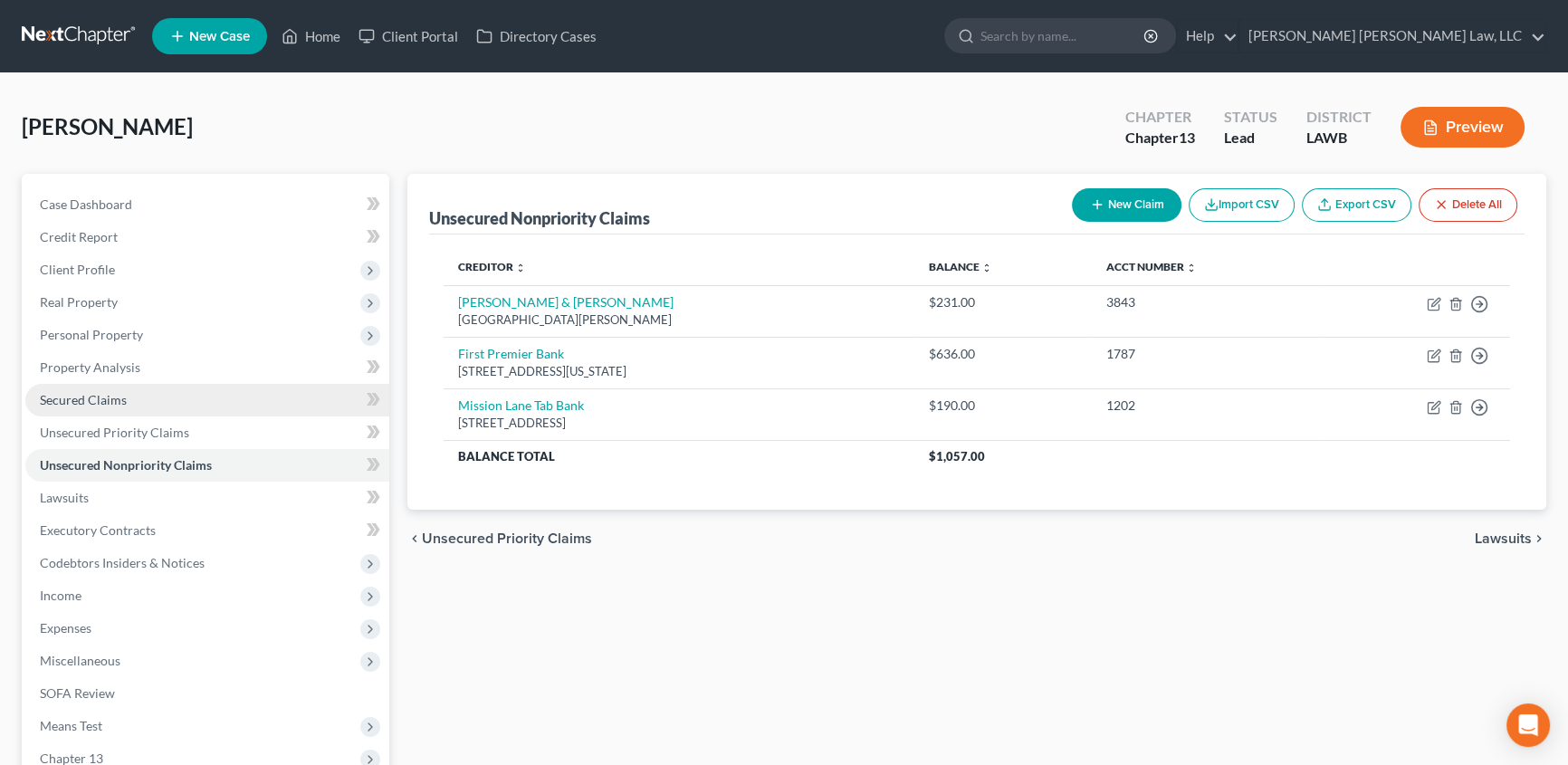
click at [71, 392] on span "Secured Claims" at bounding box center [83, 399] width 87 height 15
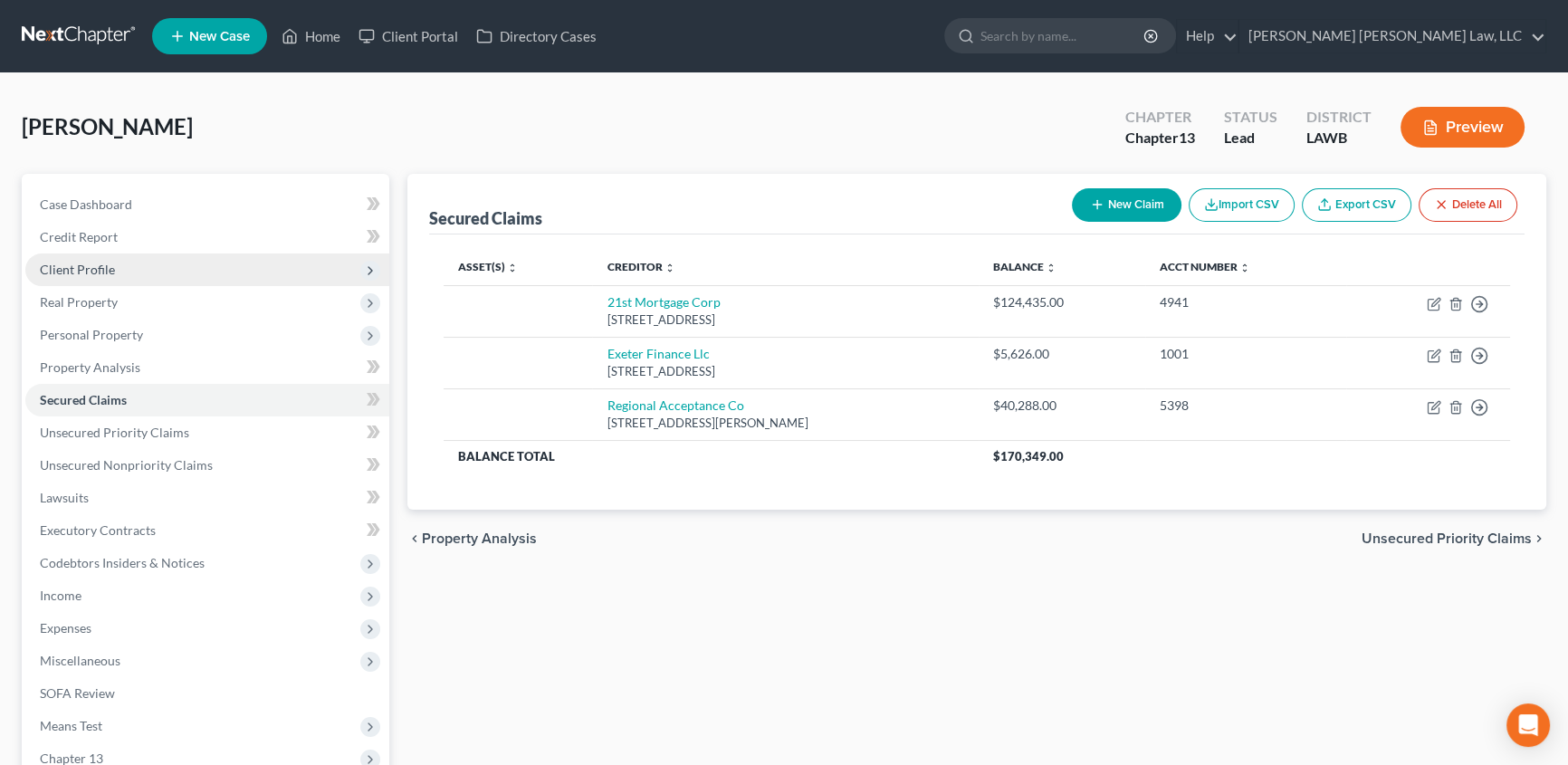
drag, startPoint x: 81, startPoint y: 265, endPoint x: 87, endPoint y: 272, distance: 9.2
click at [81, 265] on span "Client Profile" at bounding box center [77, 269] width 75 height 15
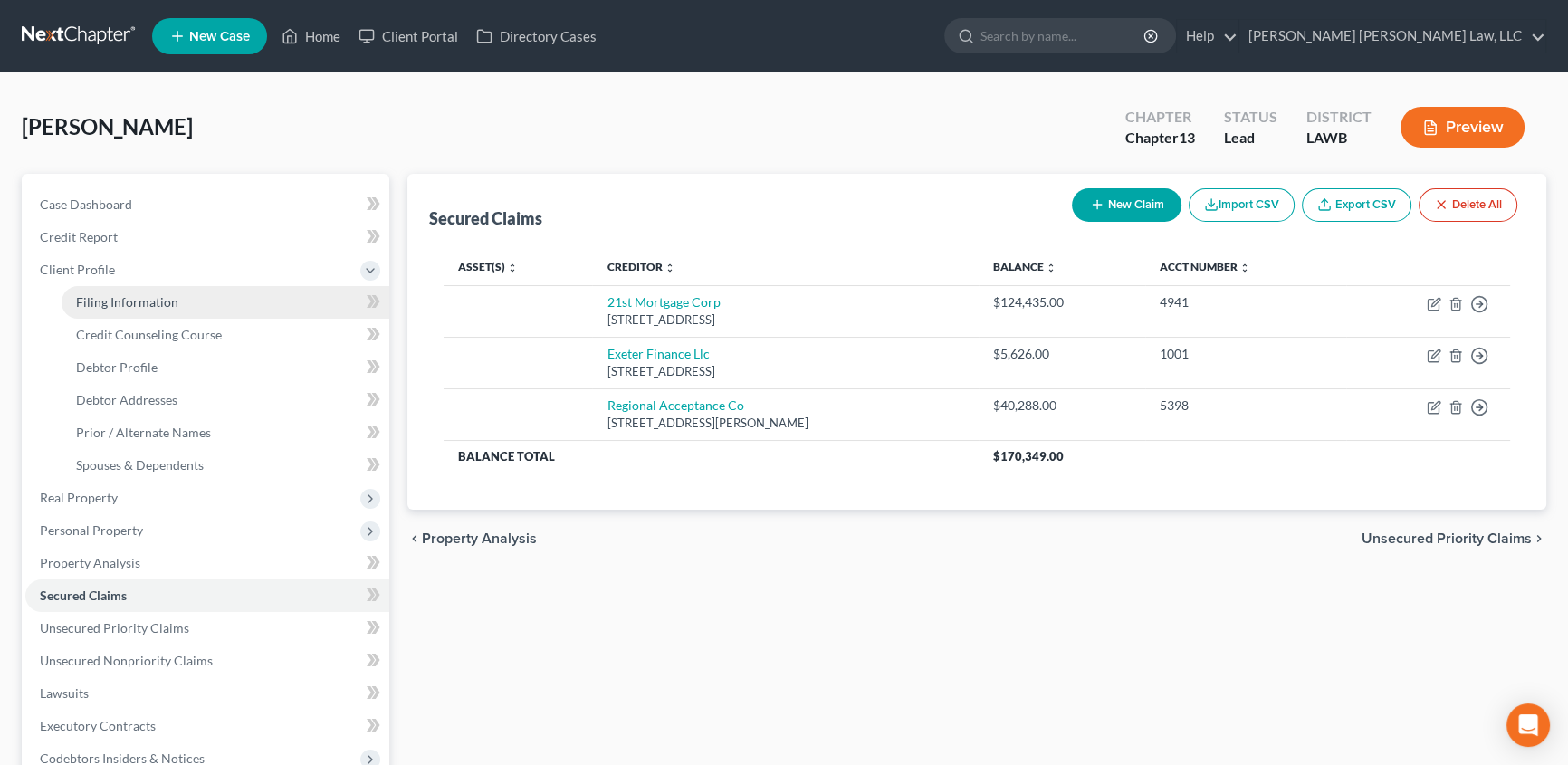
click at [126, 303] on span "Filing Information" at bounding box center [127, 301] width 103 height 15
select select "1"
select select "0"
select select "3"
select select "36"
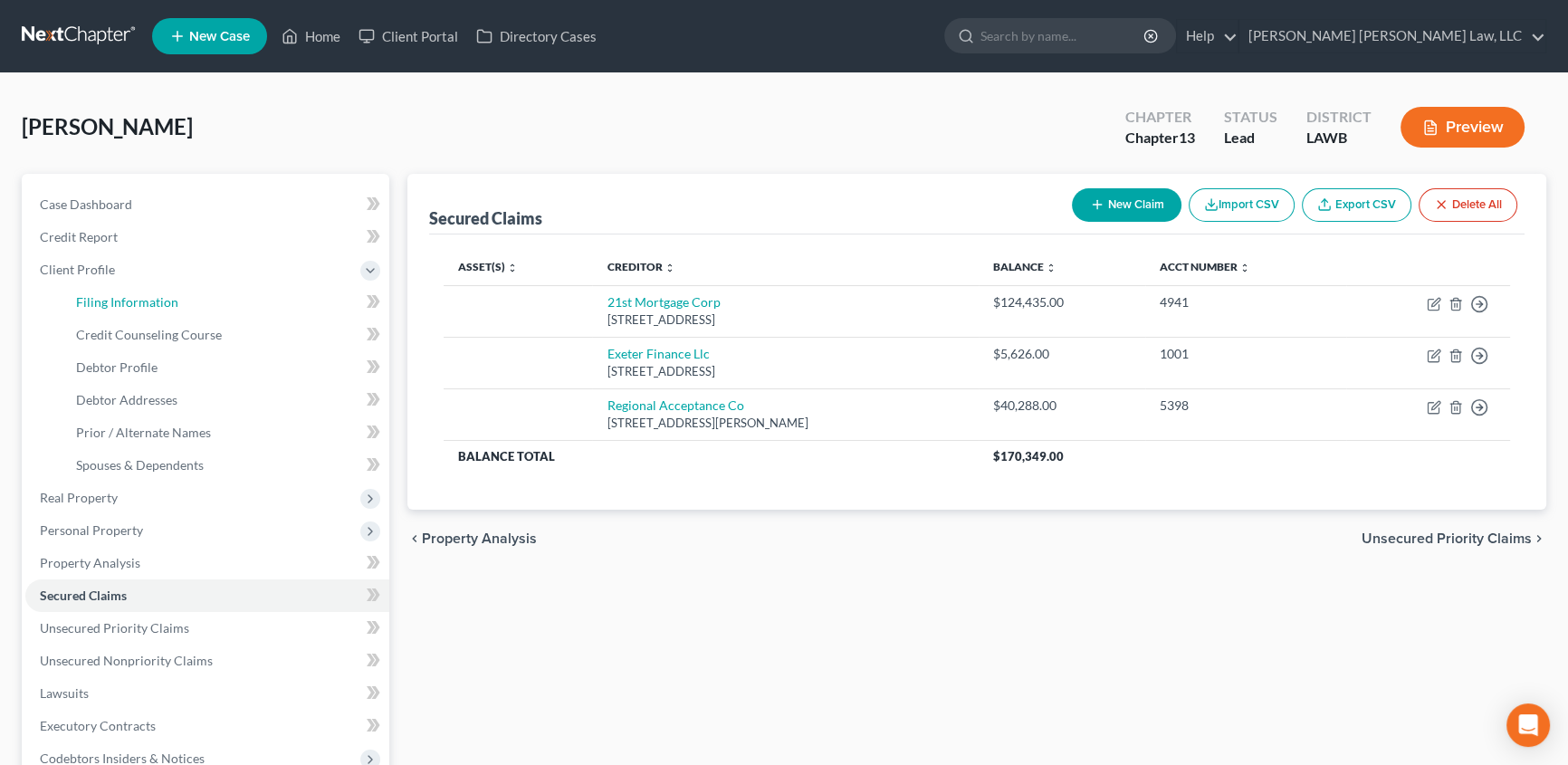
select select "0"
select select "19"
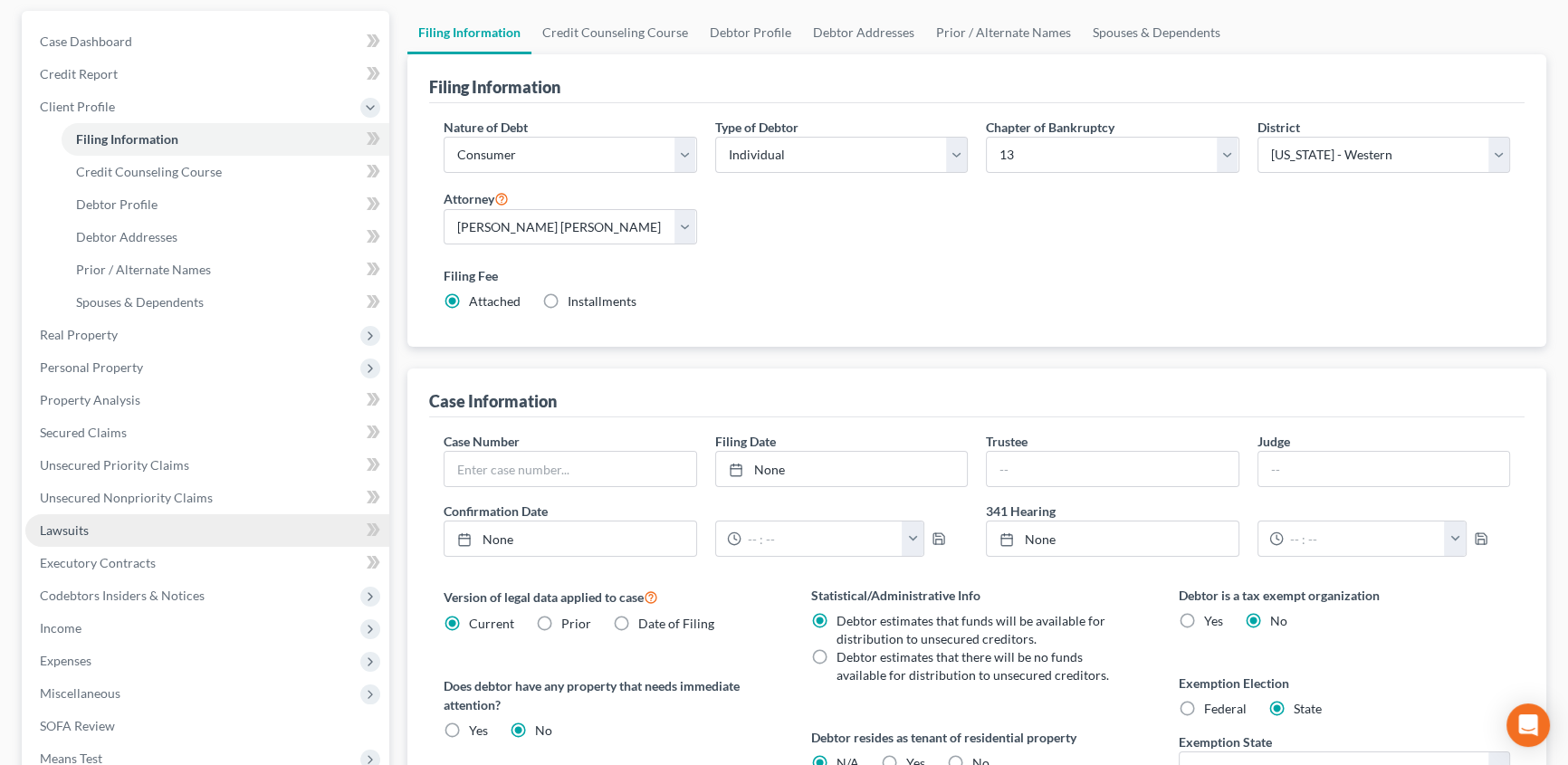
scroll to position [163, 0]
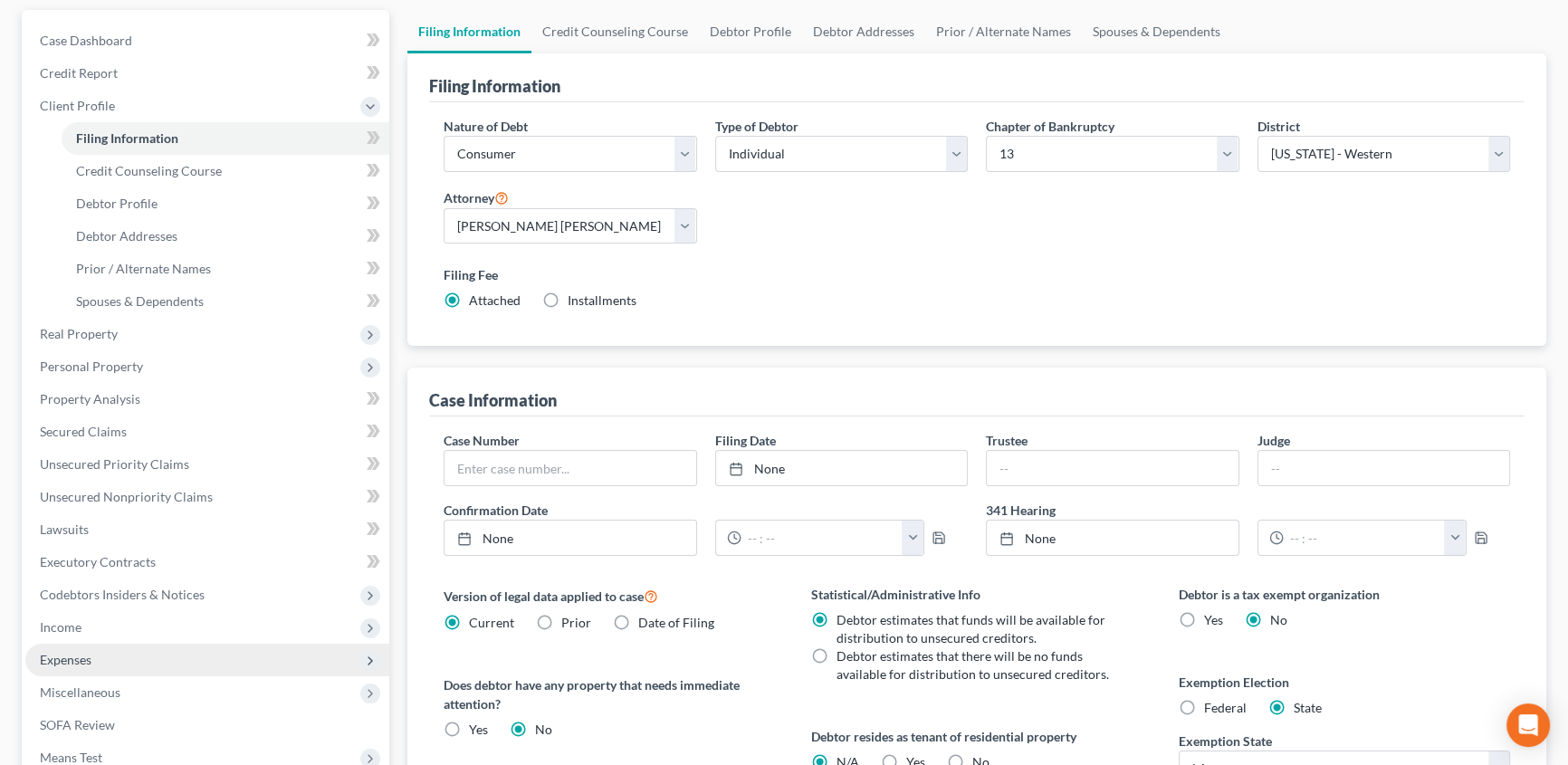
click at [67, 664] on span "Expenses" at bounding box center [207, 660] width 364 height 32
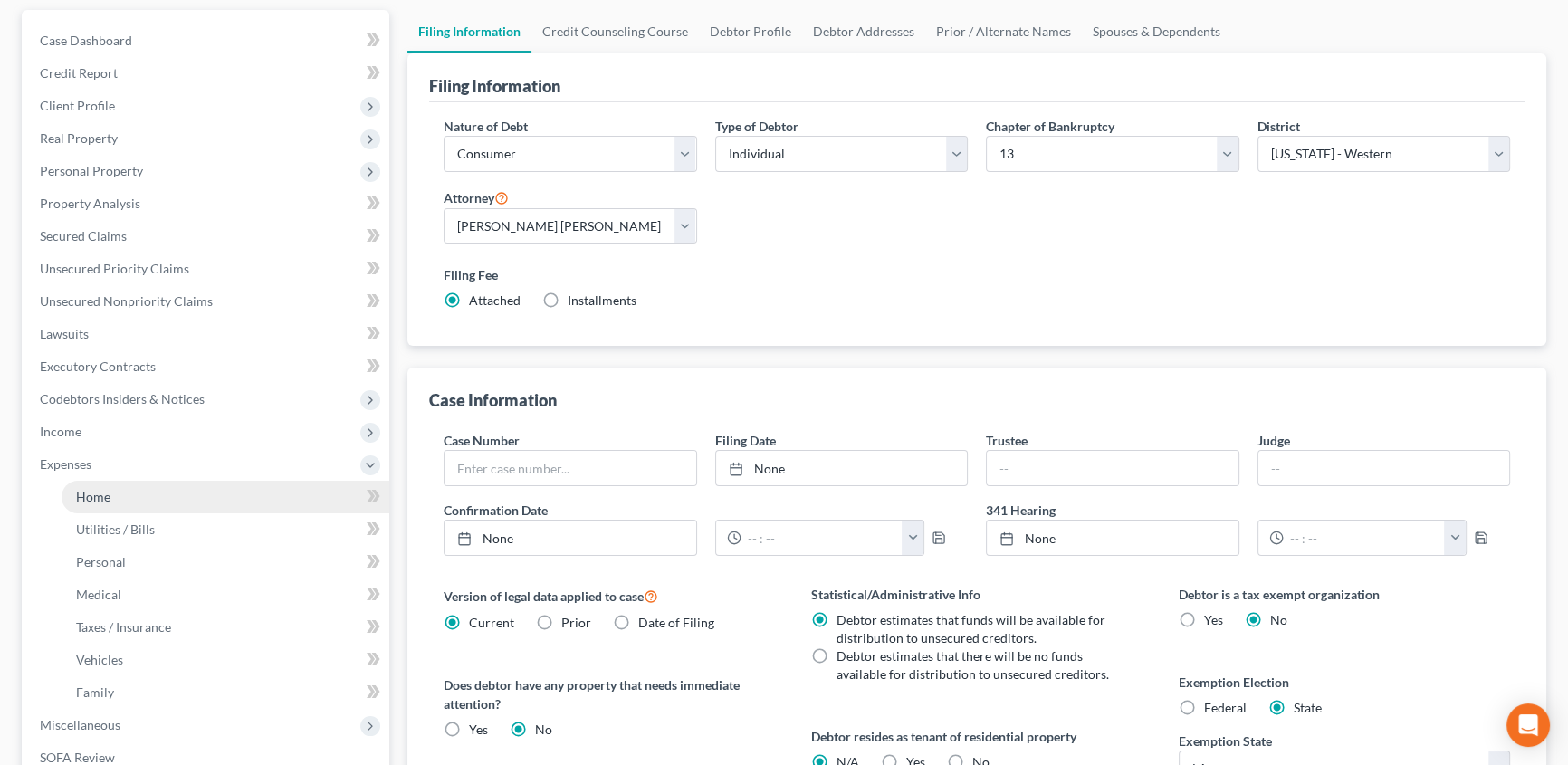
click at [98, 497] on span "Home" at bounding box center [93, 496] width 34 height 15
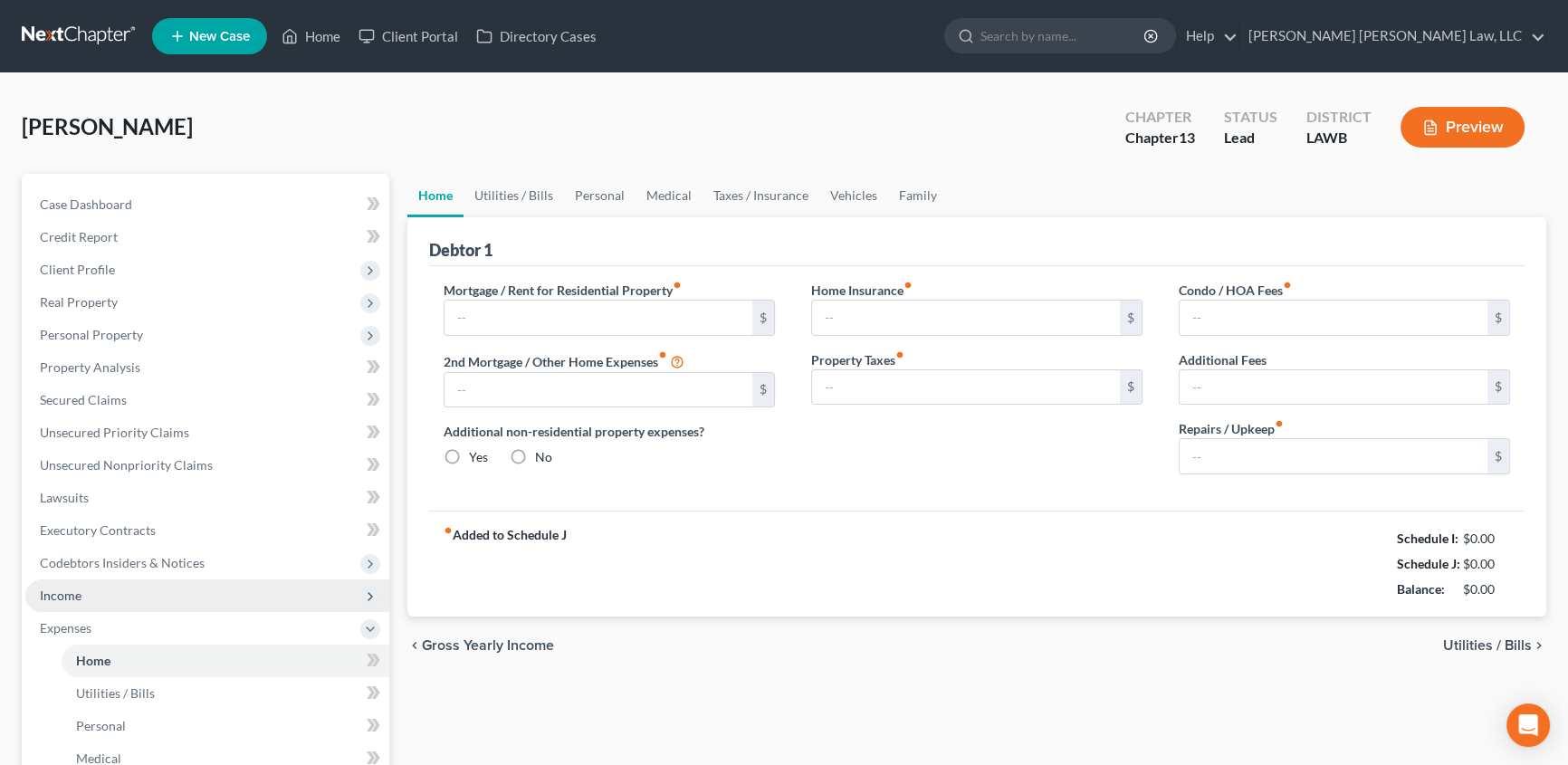
type input "0.00"
radio input "true"
type input "0.00"
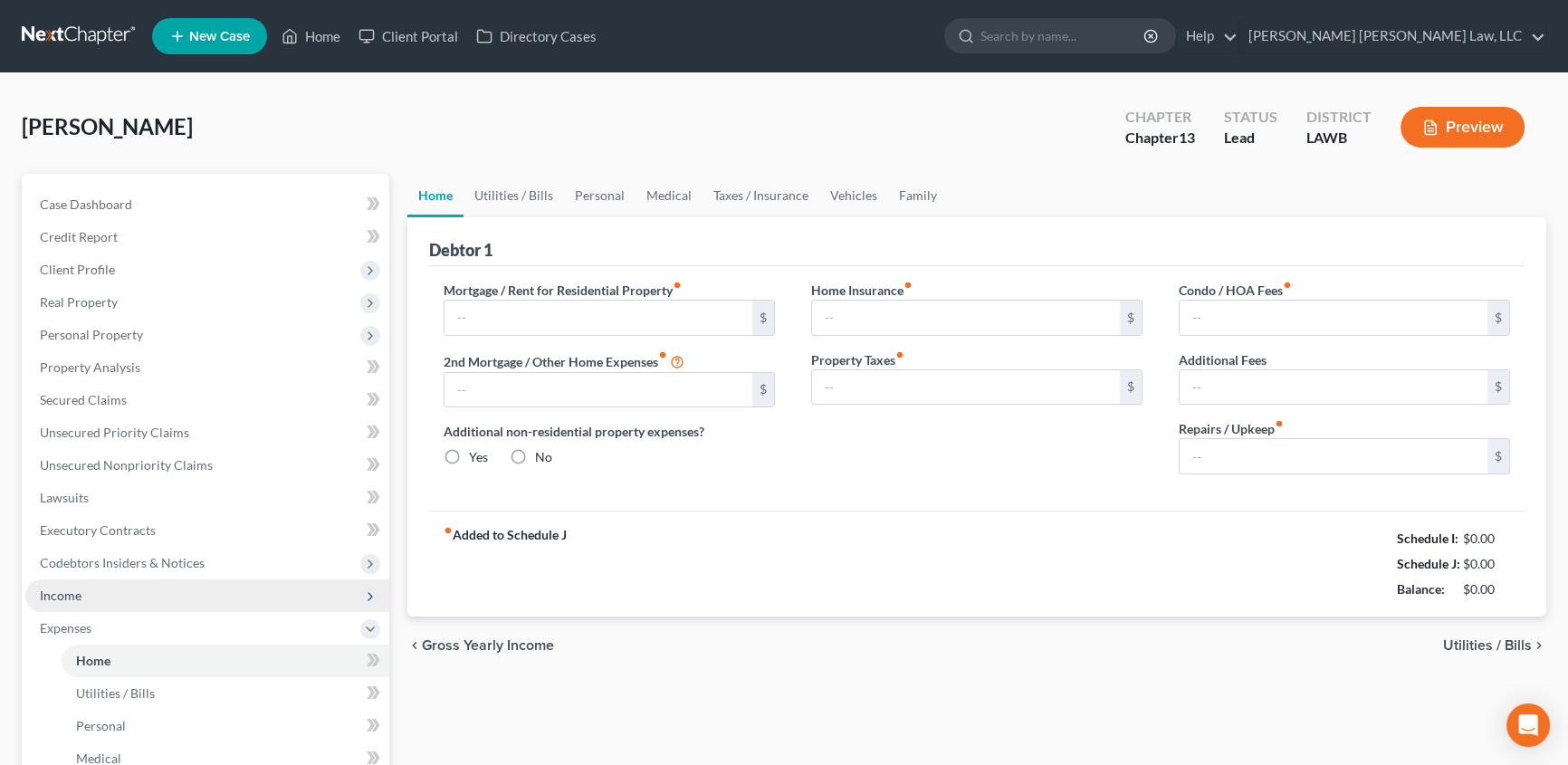
type input "0.00"
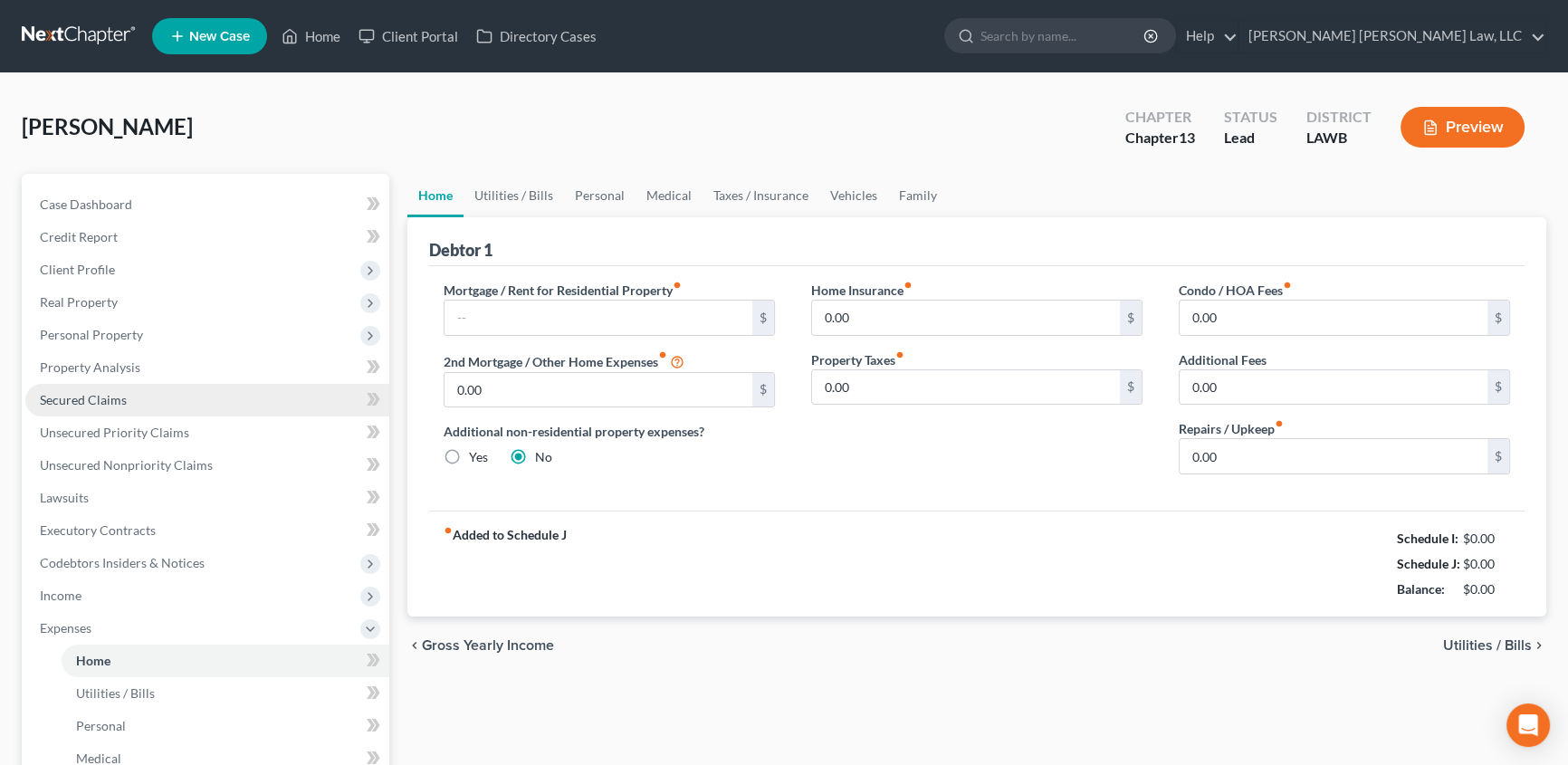
click at [94, 395] on span "Secured Claims" at bounding box center [83, 399] width 87 height 15
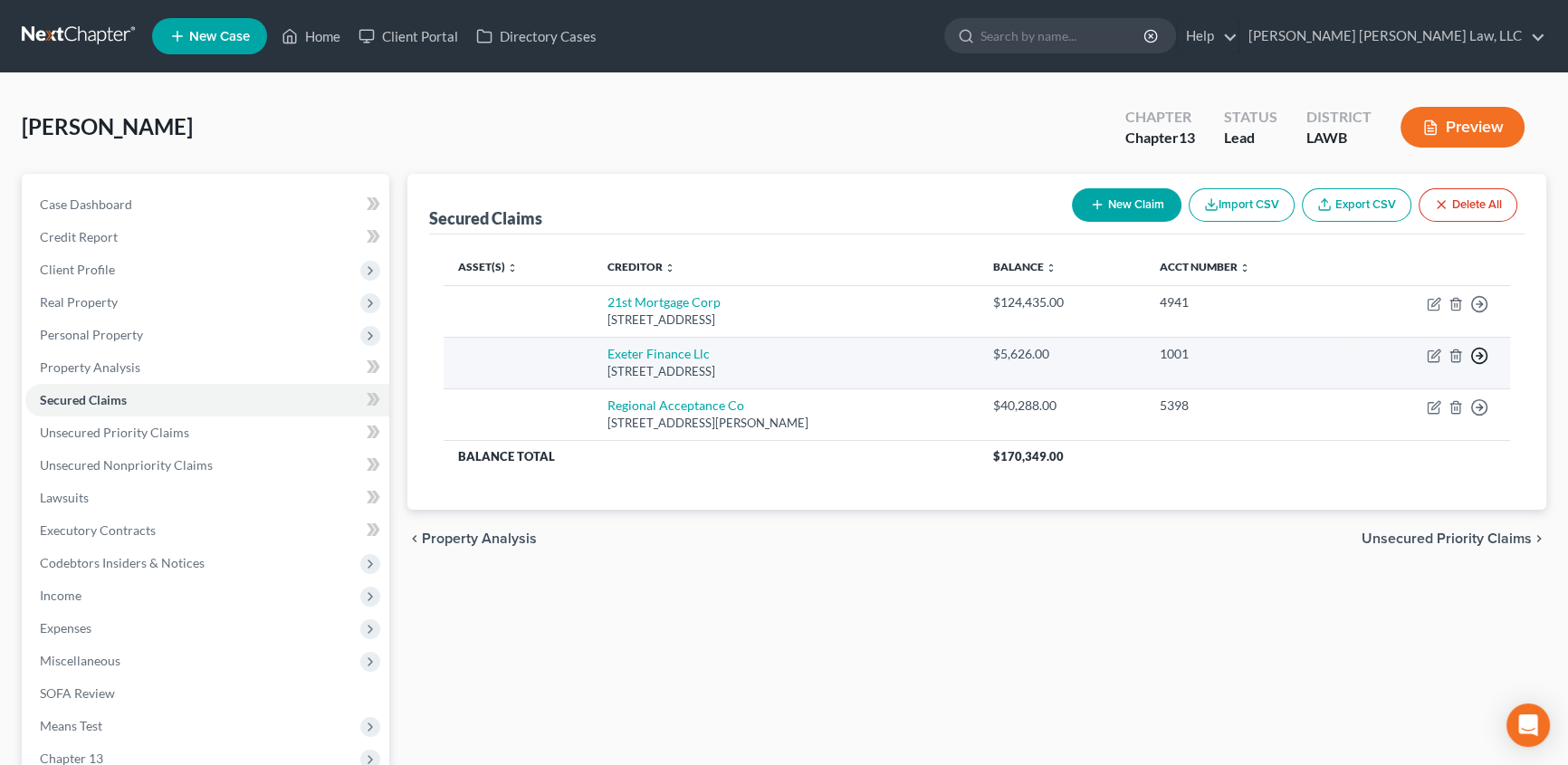
click at [1480, 313] on icon "button" at bounding box center [1479, 303] width 18 height 18
click at [1365, 397] on link "Move to F" at bounding box center [1396, 400] width 151 height 30
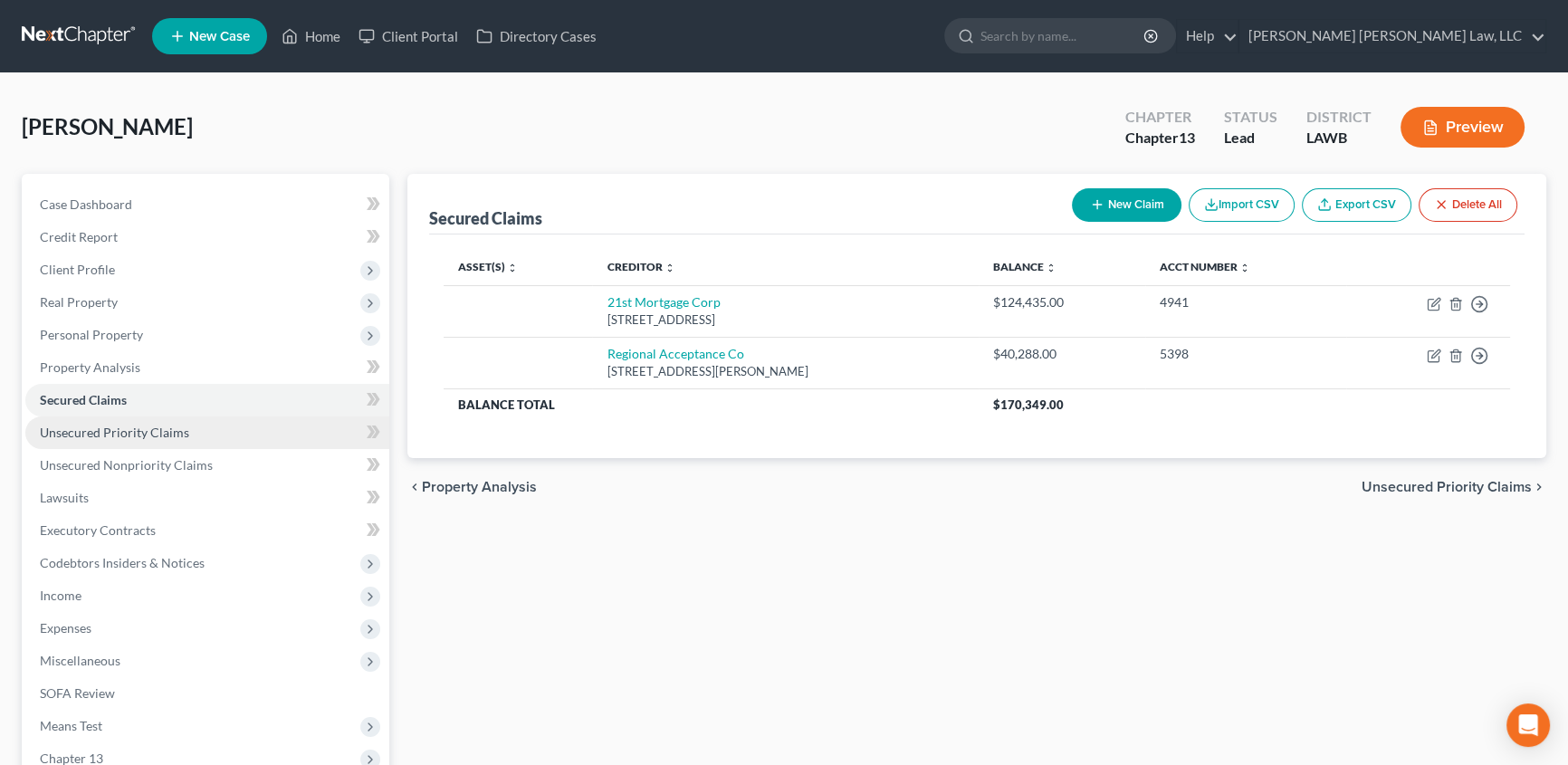
click at [140, 435] on span "Unsecured Priority Claims" at bounding box center [114, 432] width 149 height 15
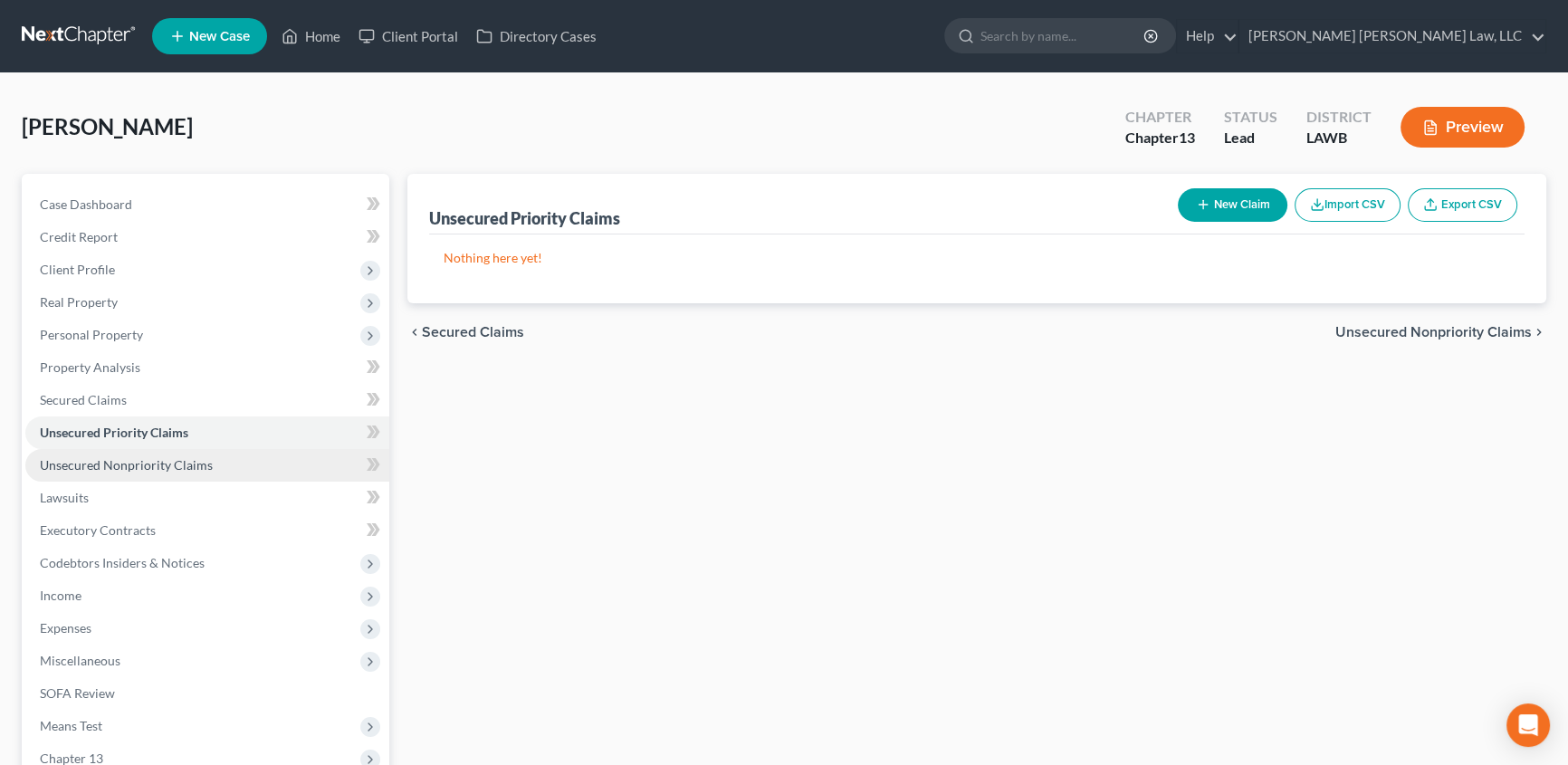
click at [114, 460] on span "Unsecured Nonpriority Claims" at bounding box center [126, 465] width 173 height 15
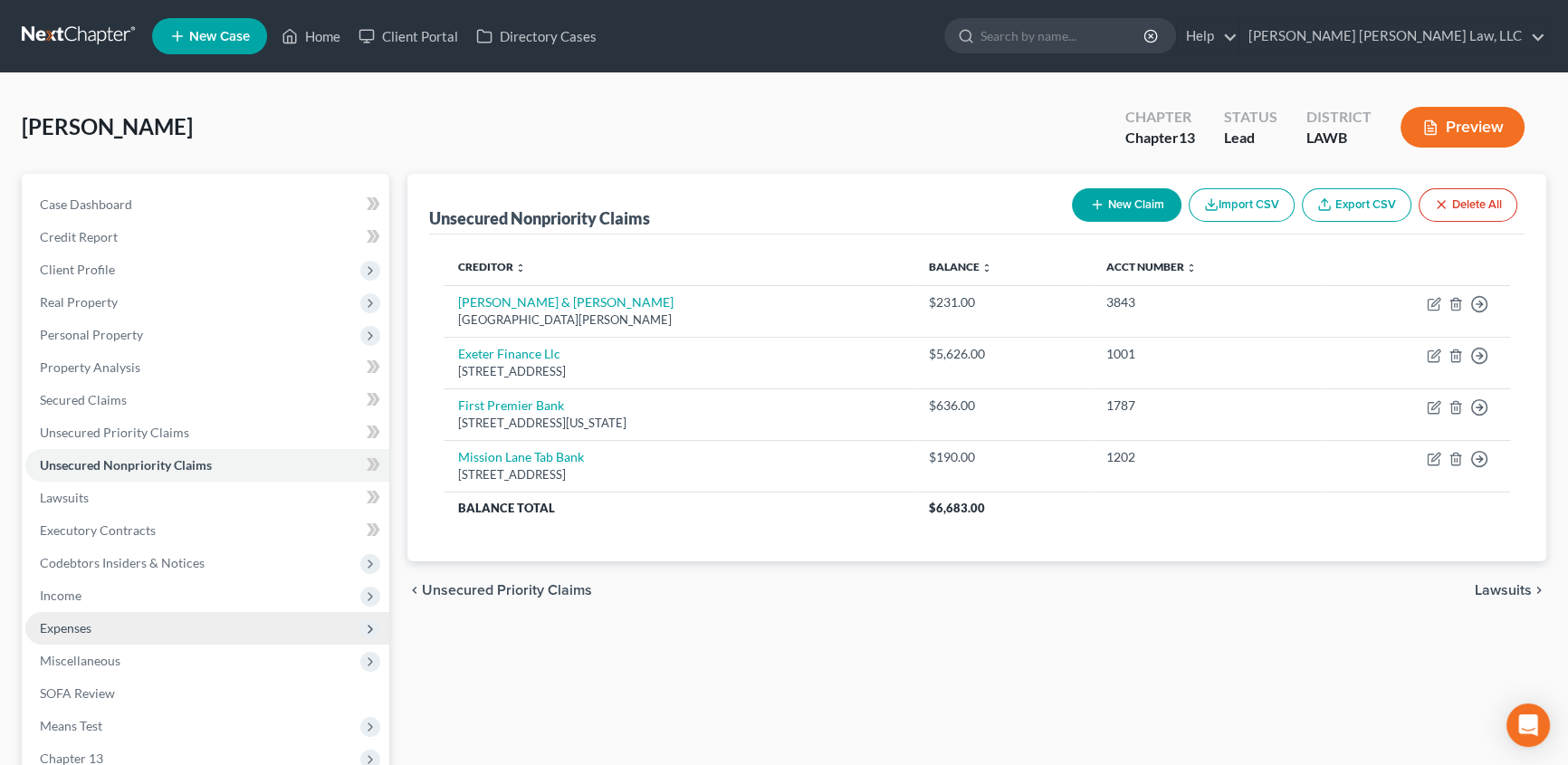
click at [82, 614] on span "Expenses" at bounding box center [207, 628] width 364 height 32
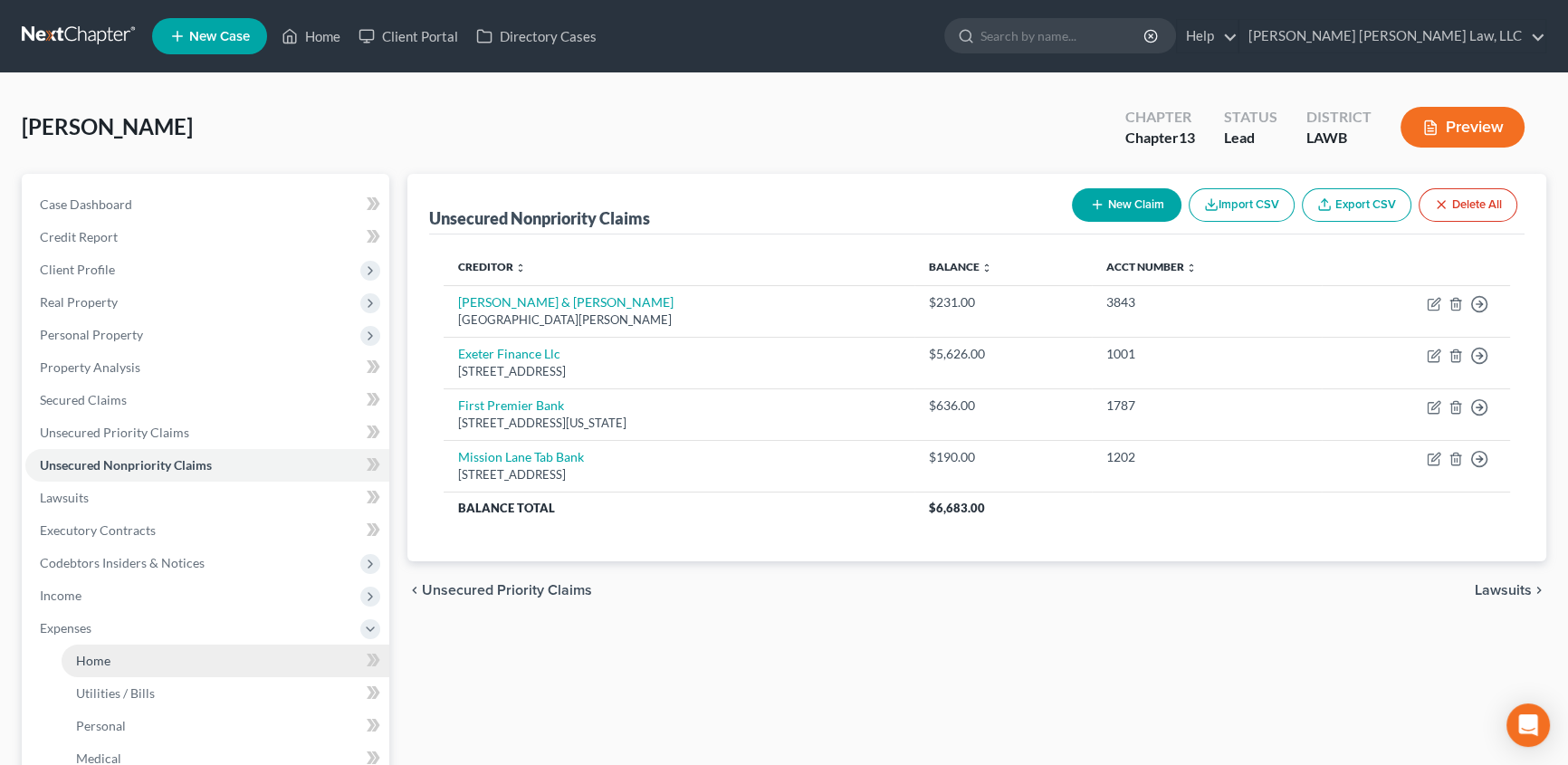
click at [95, 653] on span "Home" at bounding box center [93, 660] width 34 height 15
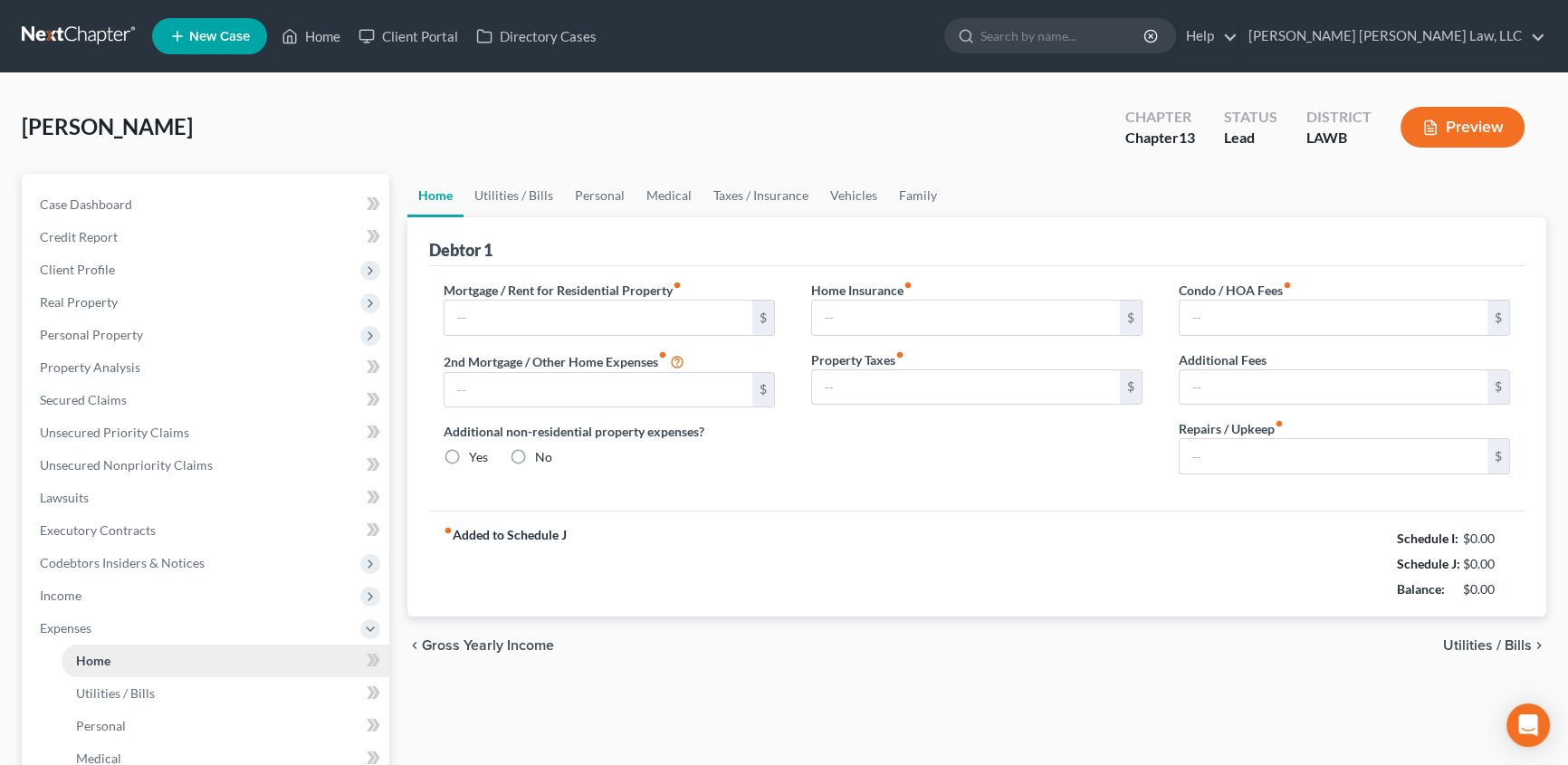
type input "0.00"
radio input "true"
type input "0.00"
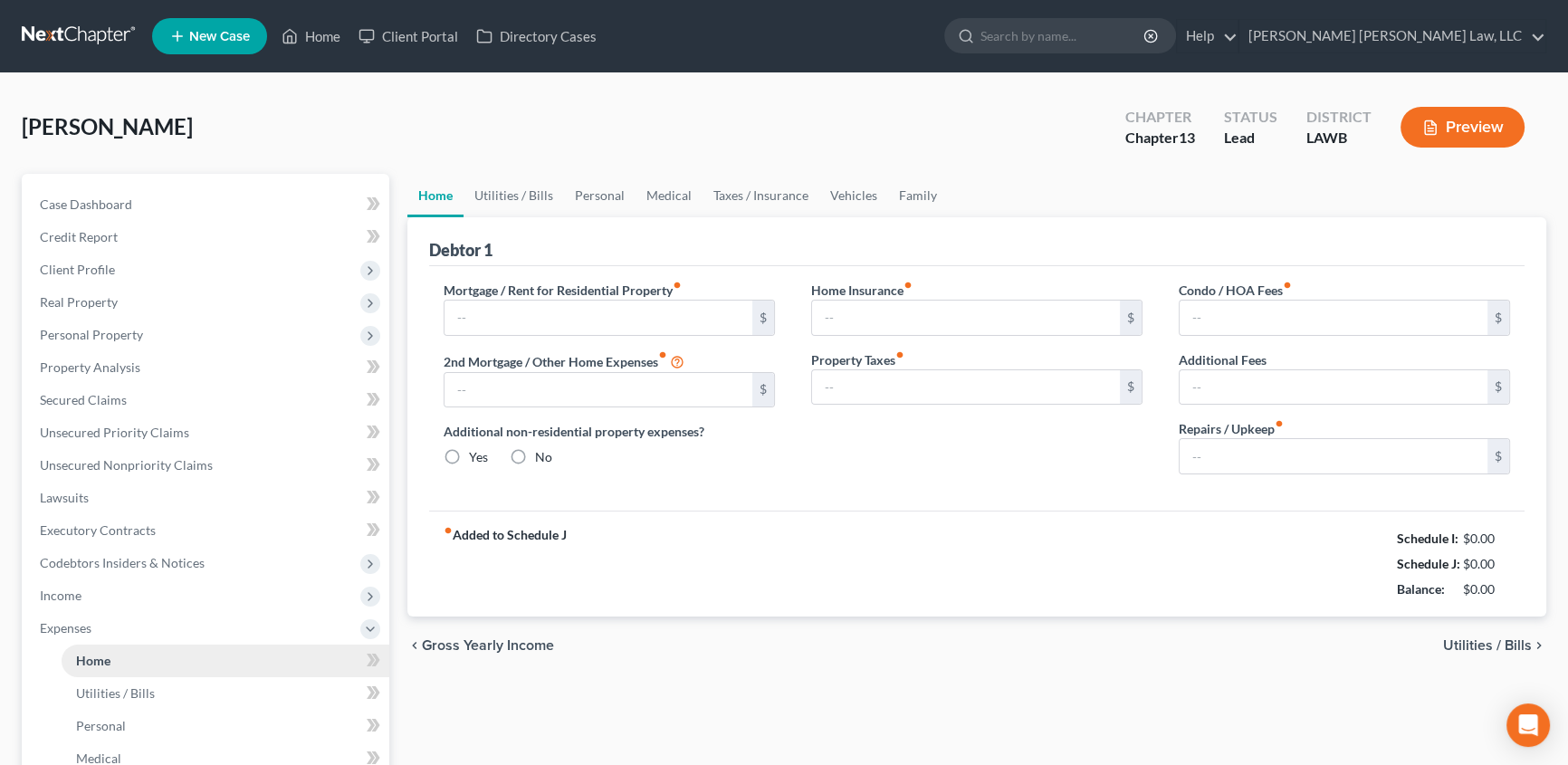
type input "0.00"
click at [532, 318] on input "text" at bounding box center [599, 317] width 308 height 34
click at [498, 200] on link "Utilities / Bills" at bounding box center [514, 196] width 101 height 44
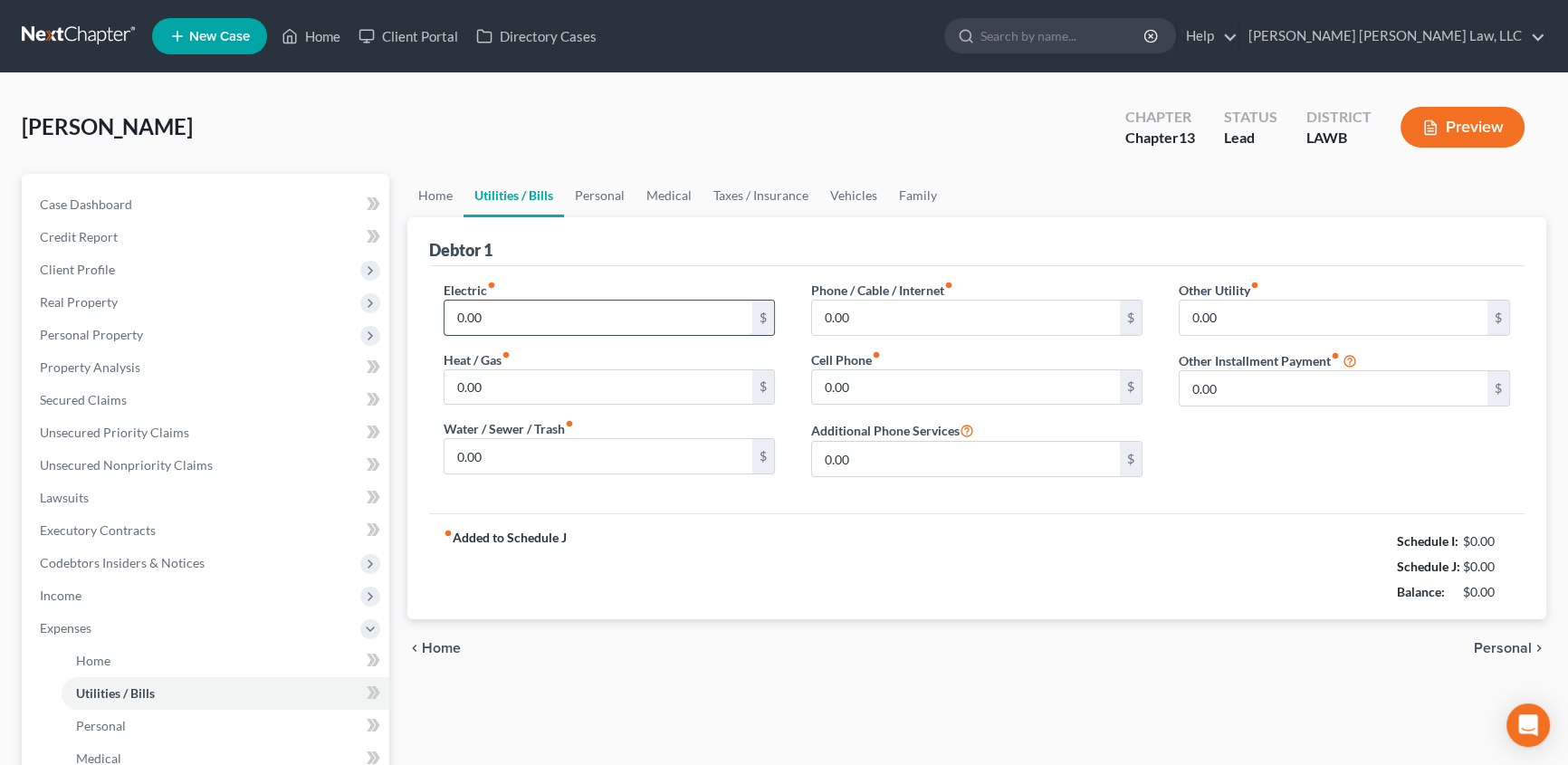
click at [512, 312] on input "0.00" at bounding box center [599, 317] width 308 height 34
type input "195.00"
click at [502, 459] on input "0.00" at bounding box center [599, 456] width 308 height 34
type input "40.00"
drag, startPoint x: 516, startPoint y: 458, endPoint x: 527, endPoint y: 464, distance: 12.5
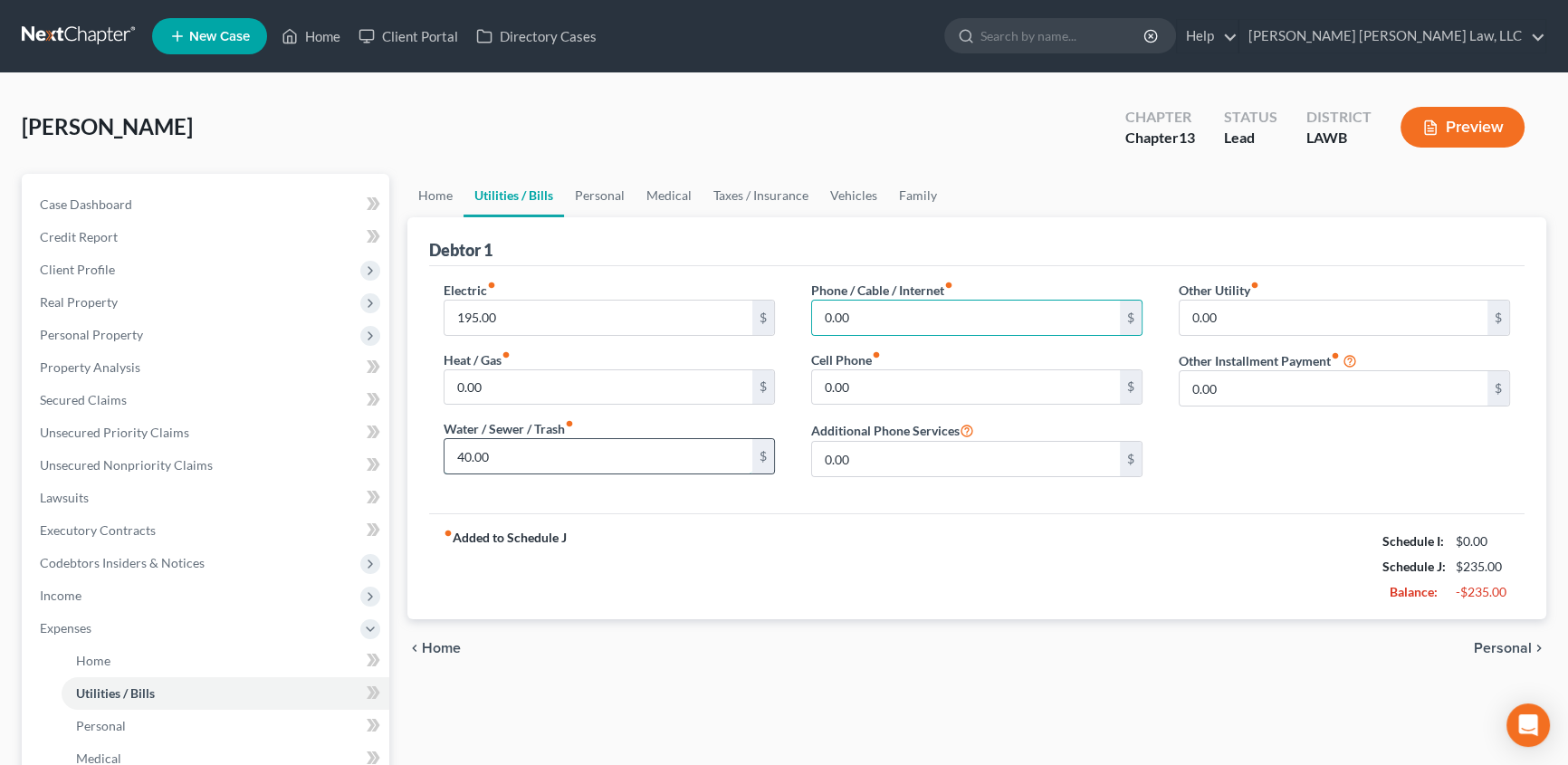
click at [516, 459] on input "40.00" at bounding box center [599, 456] width 308 height 34
click at [852, 373] on input "0.00" at bounding box center [966, 387] width 308 height 34
type input "115.00"
click at [858, 317] on input "0.00" at bounding box center [966, 317] width 308 height 34
click at [597, 190] on link "Personal" at bounding box center [599, 196] width 71 height 44
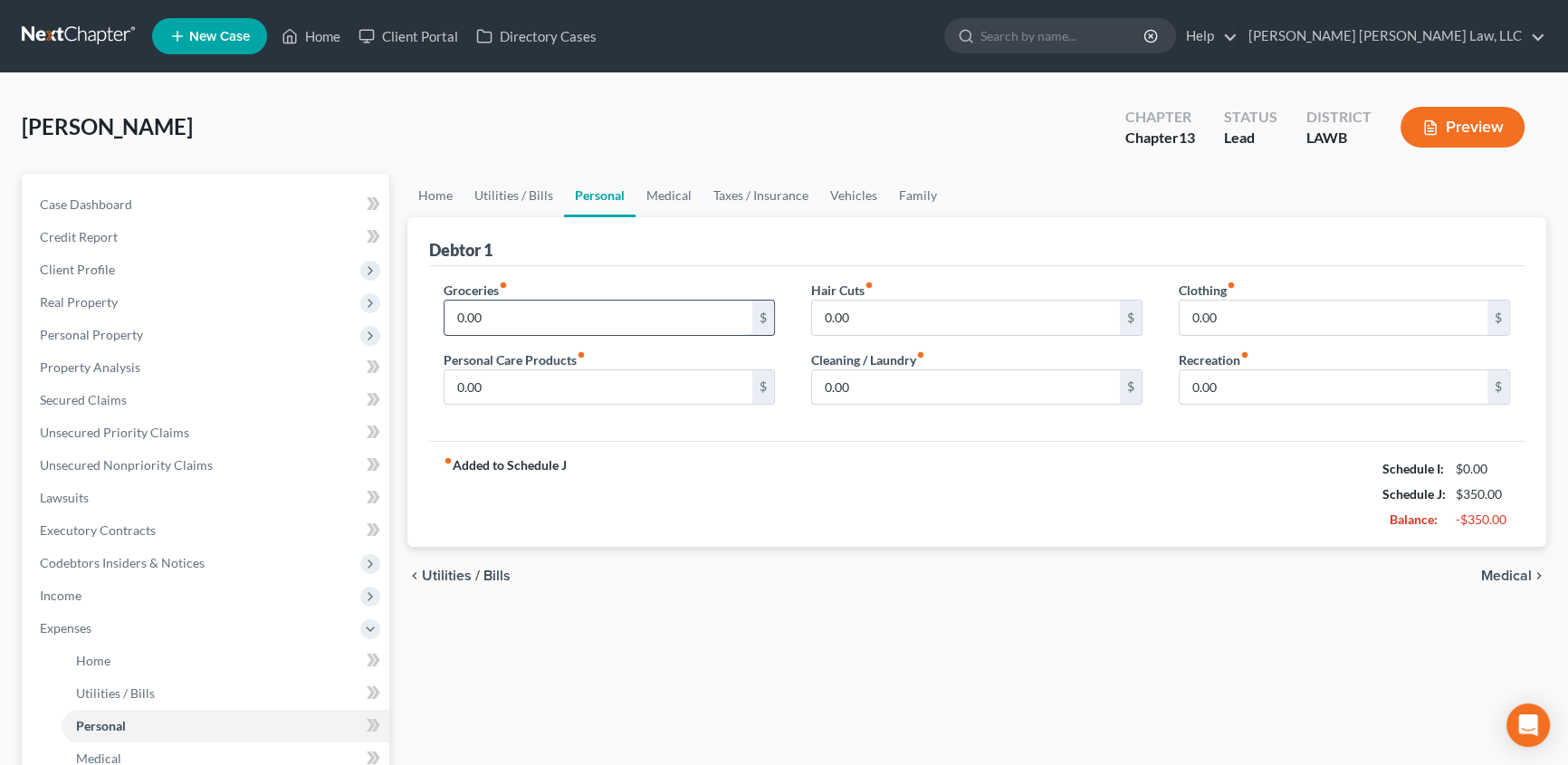
click at [524, 309] on input "0.00" at bounding box center [599, 317] width 308 height 34
click at [498, 315] on input "0.00" at bounding box center [599, 317] width 308 height 34
type input "0"
click at [465, 316] on input "text" at bounding box center [599, 317] width 308 height 34
type input "300.00"
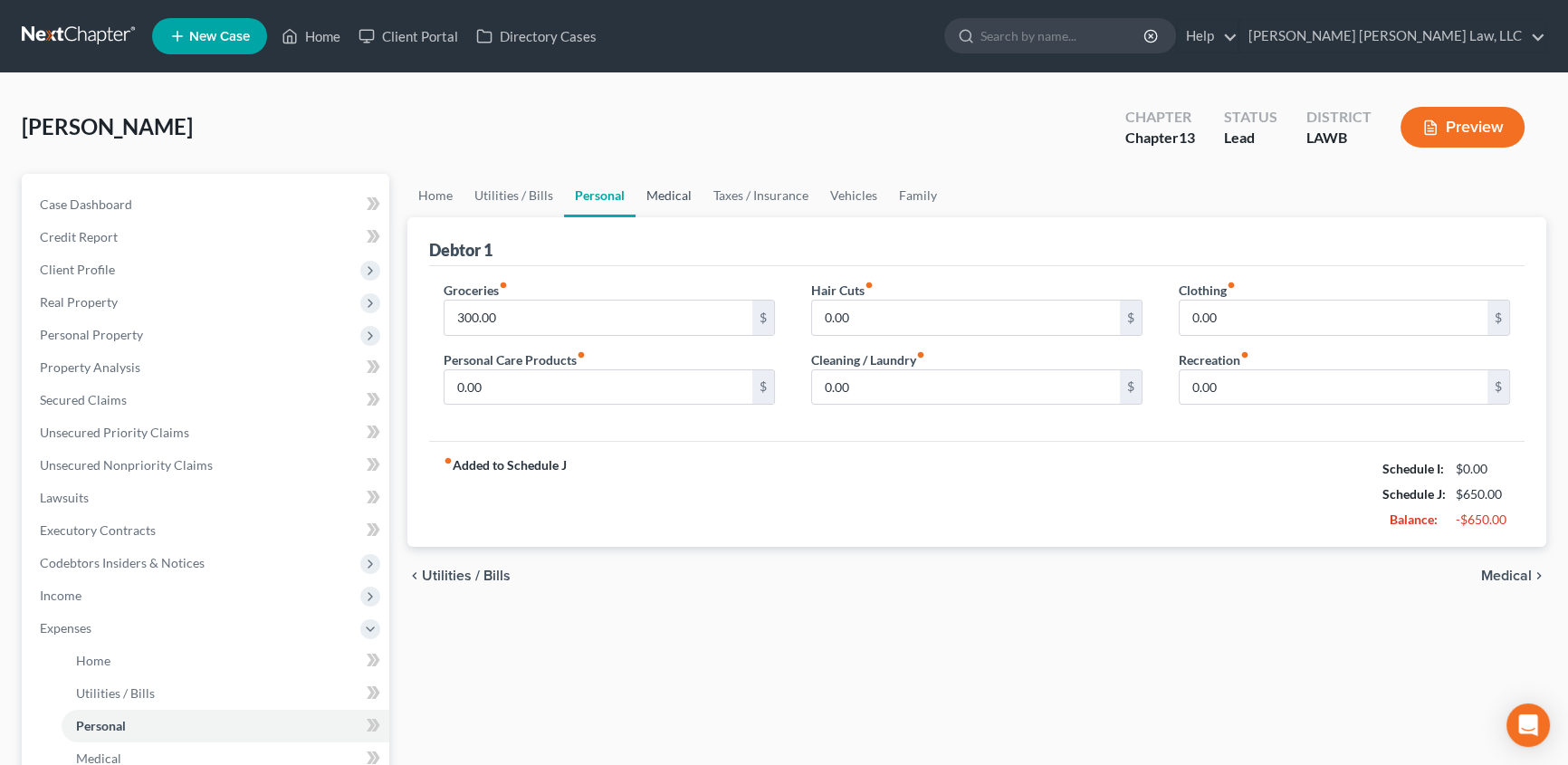
click at [655, 191] on link "Medical" at bounding box center [668, 196] width 67 height 44
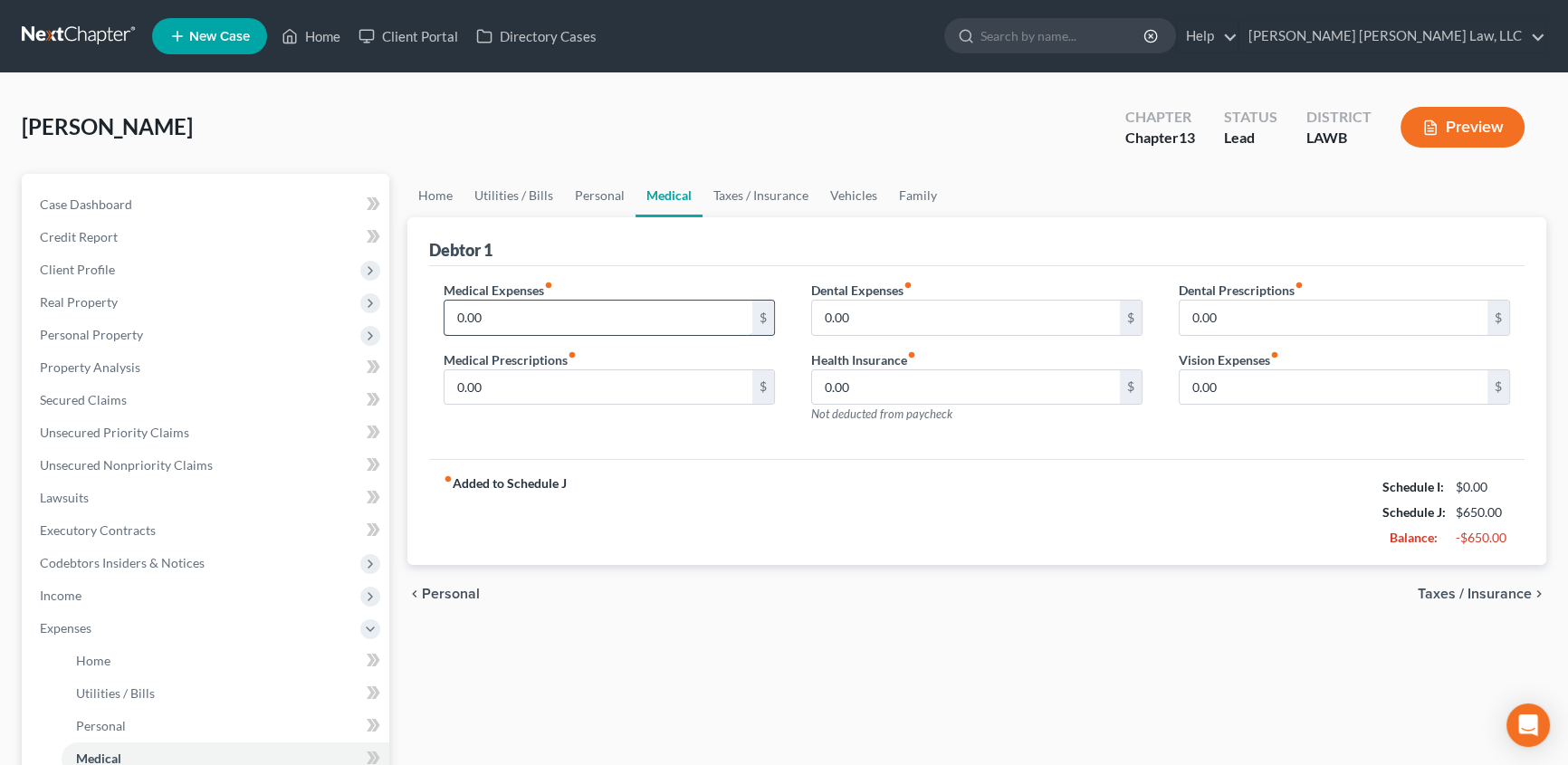
click at [528, 316] on input "0.00" at bounding box center [599, 317] width 308 height 34
drag, startPoint x: 496, startPoint y: 378, endPoint x: 549, endPoint y: 383, distance: 53.2
click at [496, 378] on input "0.00" at bounding box center [599, 387] width 308 height 34
click at [856, 199] on link "Vehicles" at bounding box center [854, 196] width 68 height 44
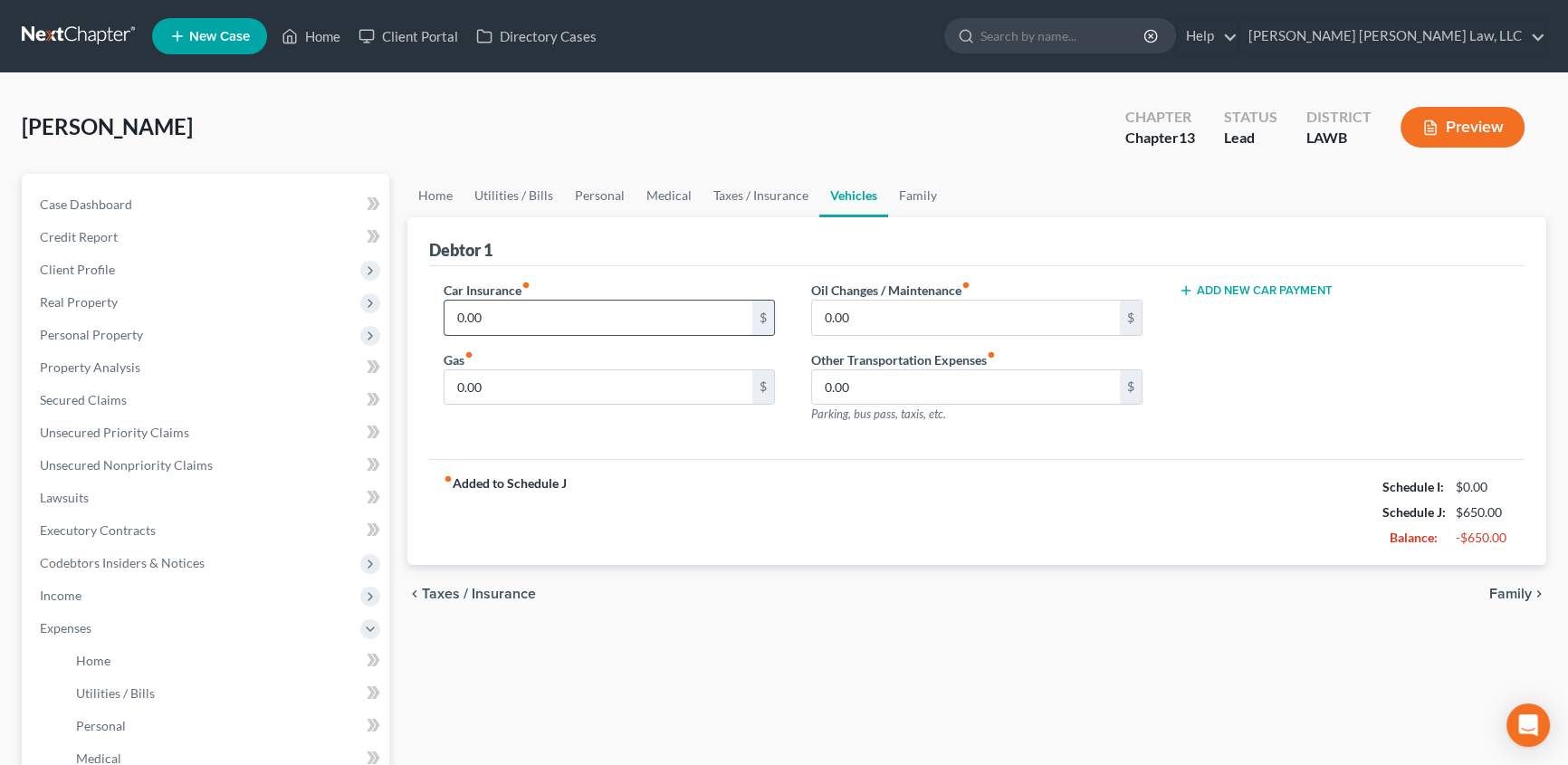
click at [503, 316] on input "0.00" at bounding box center [599, 317] width 308 height 34
type input "89.00"
click at [534, 389] on input "0.00" at bounding box center [599, 387] width 308 height 34
click at [875, 328] on input "0.00" at bounding box center [966, 317] width 308 height 34
type input "35.00"
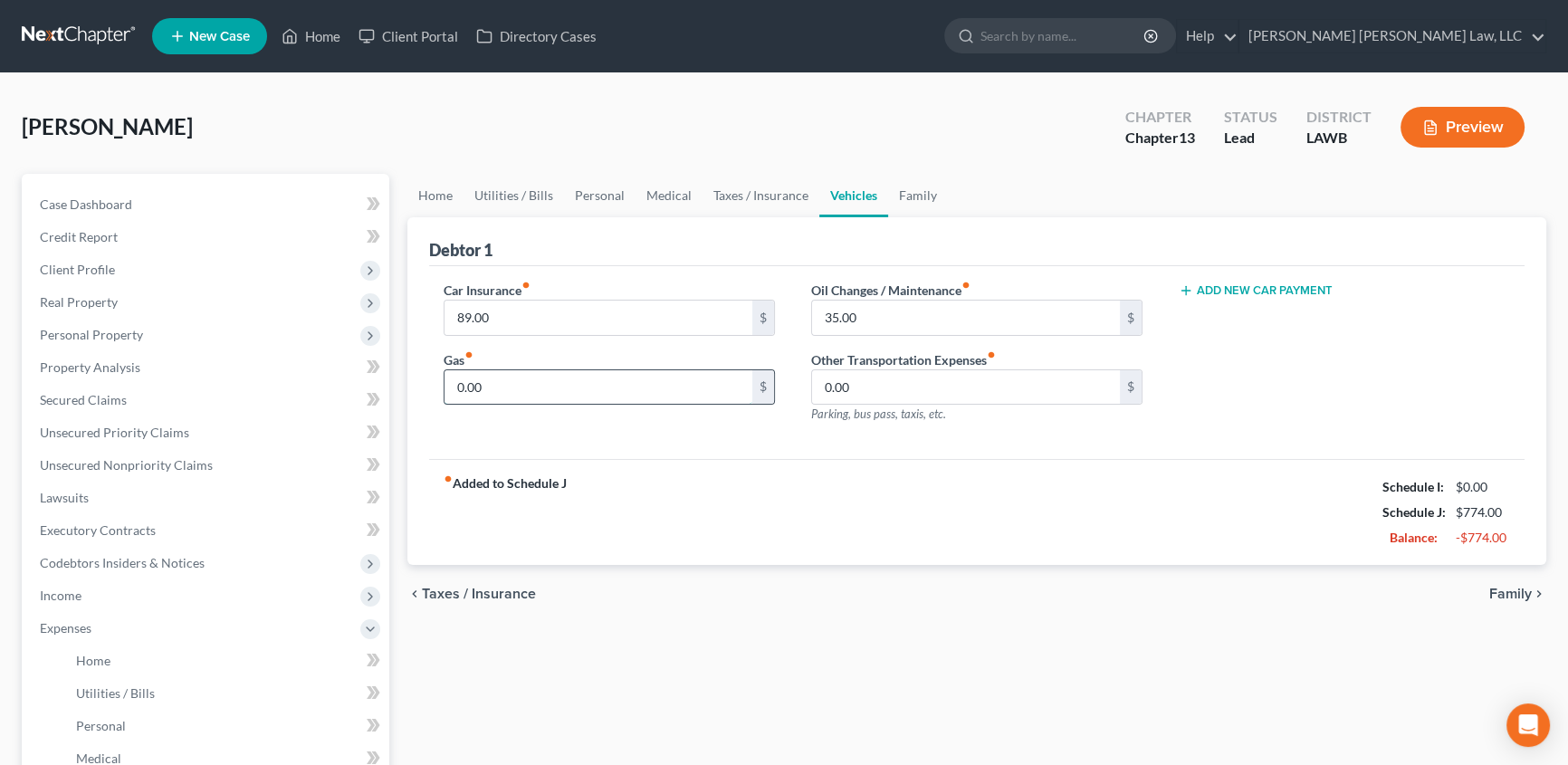
drag, startPoint x: 544, startPoint y: 386, endPoint x: 598, endPoint y: 386, distance: 54.0
click at [544, 386] on input "0.00" at bounding box center [599, 387] width 308 height 34
type input "100.00"
click at [772, 196] on link "Taxes / Insurance" at bounding box center [761, 196] width 117 height 44
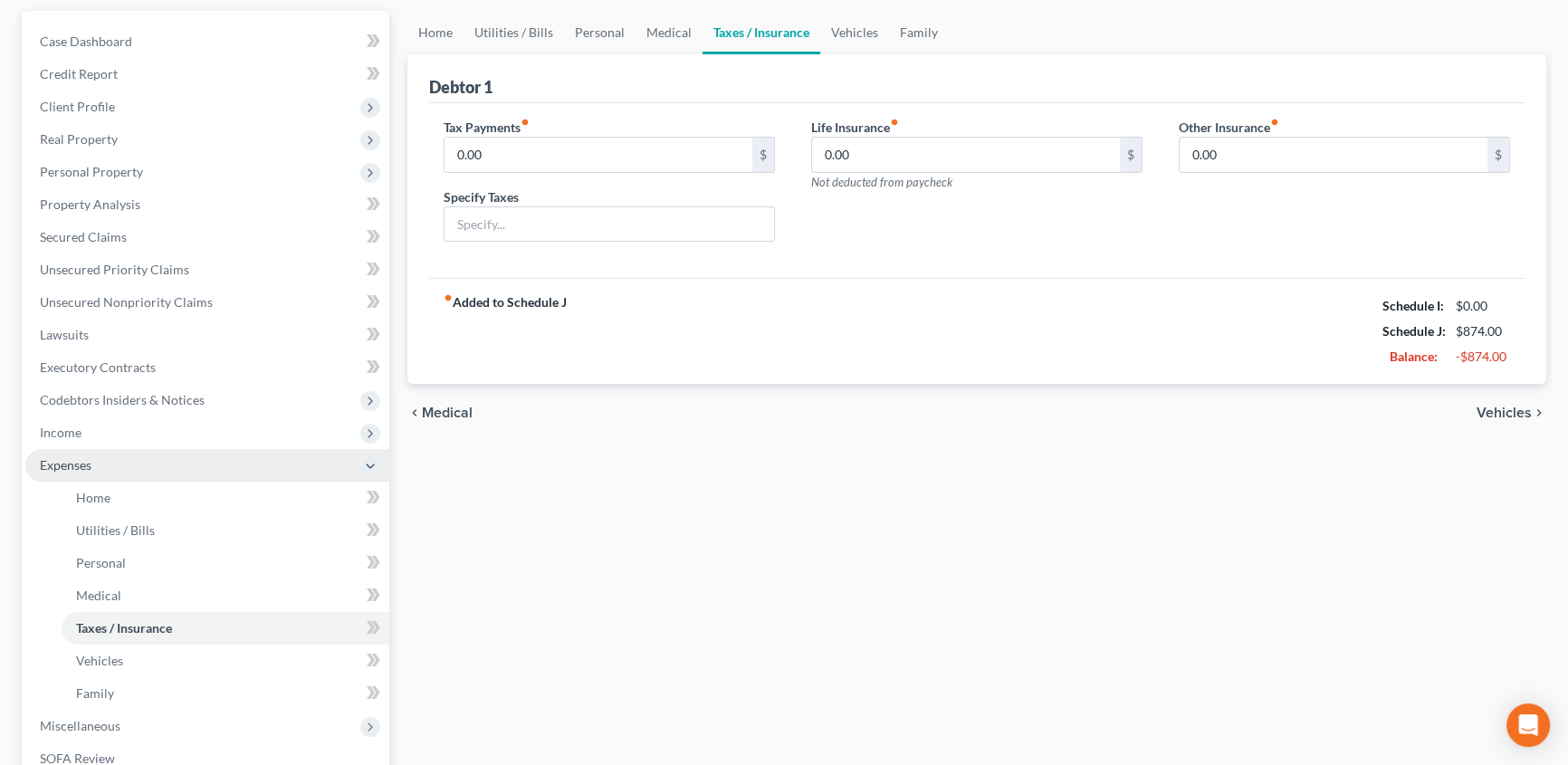
scroll to position [163, 0]
